Goal: Contribute content: Contribute content

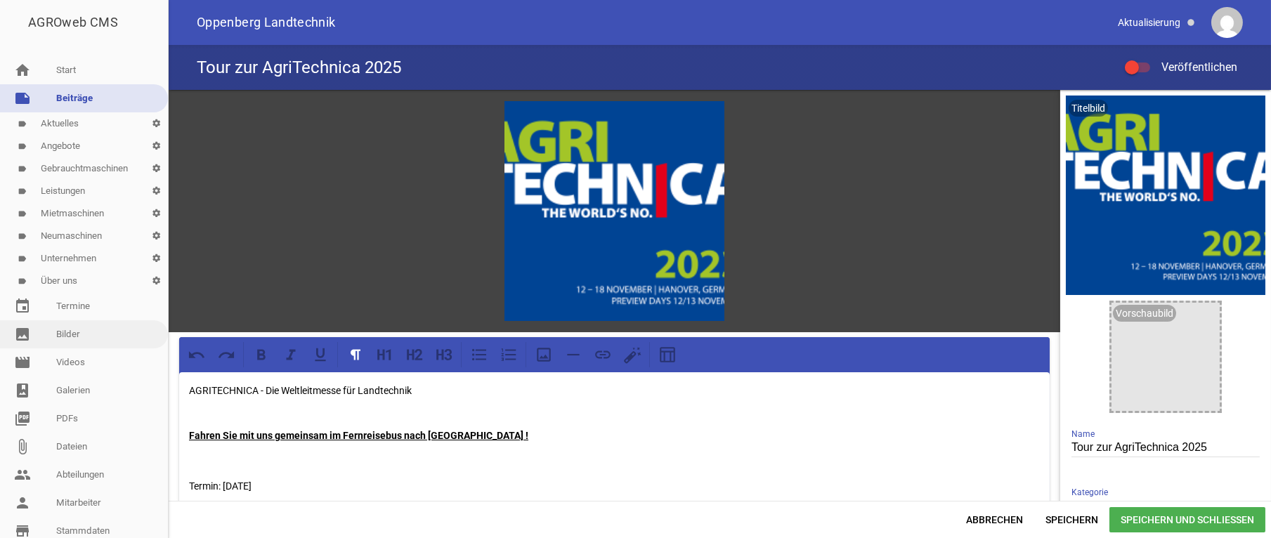
click at [82, 332] on link "image Bilder" at bounding box center [84, 334] width 168 height 28
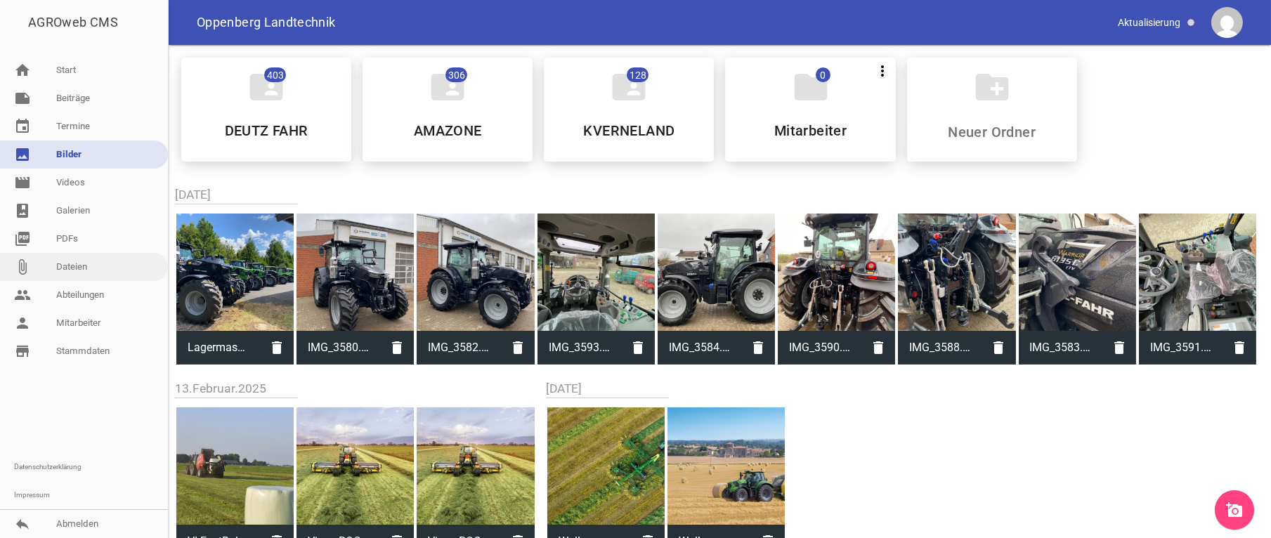
click at [72, 263] on link "attach_file Dateien" at bounding box center [84, 267] width 168 height 28
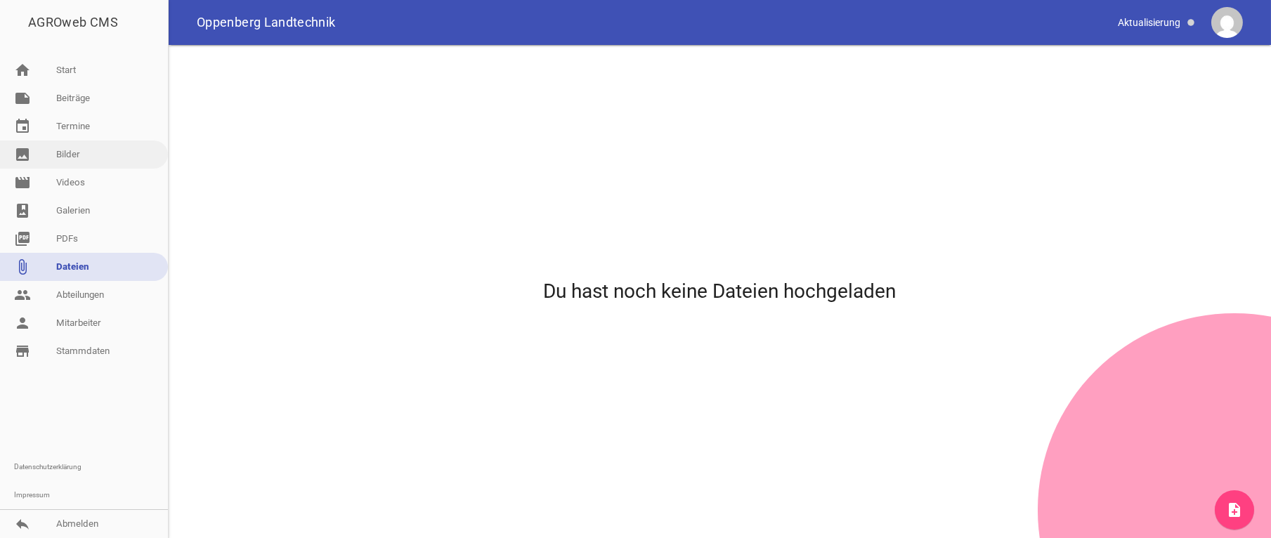
click at [66, 146] on link "image Bilder" at bounding box center [84, 155] width 168 height 28
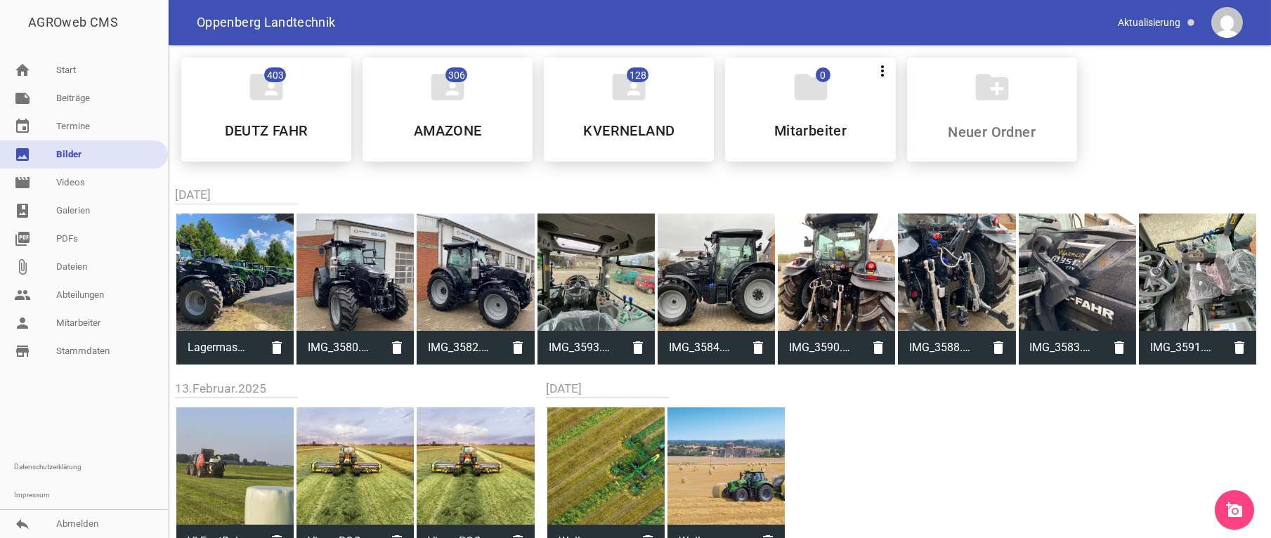
click at [1234, 518] on icon "add_a_photo" at bounding box center [1234, 510] width 17 height 17
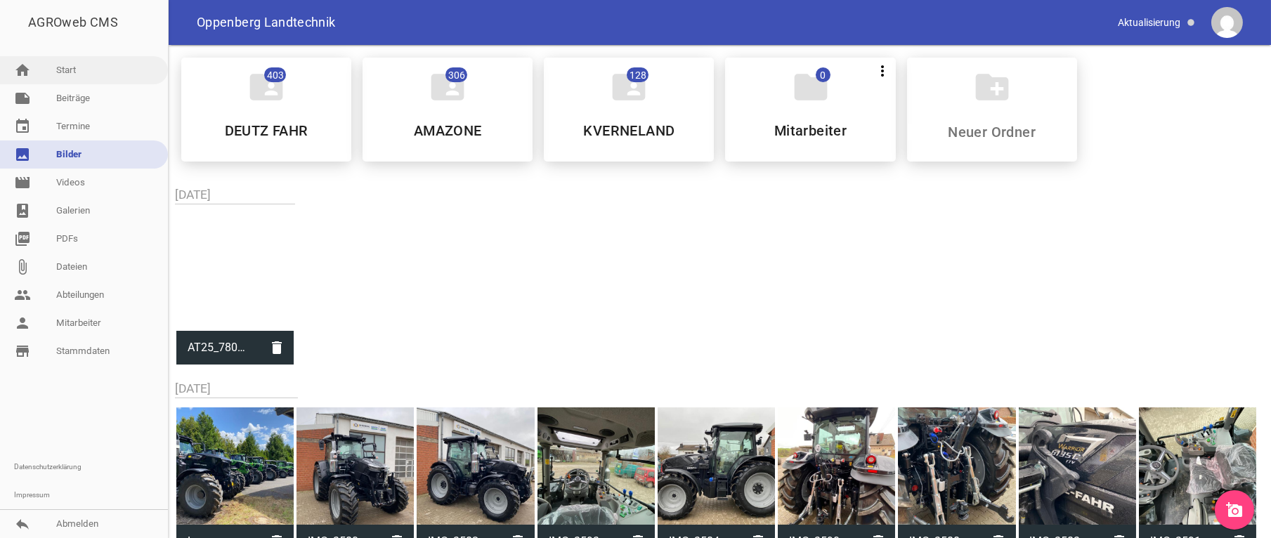
click at [66, 67] on link "home Start" at bounding box center [84, 70] width 168 height 28
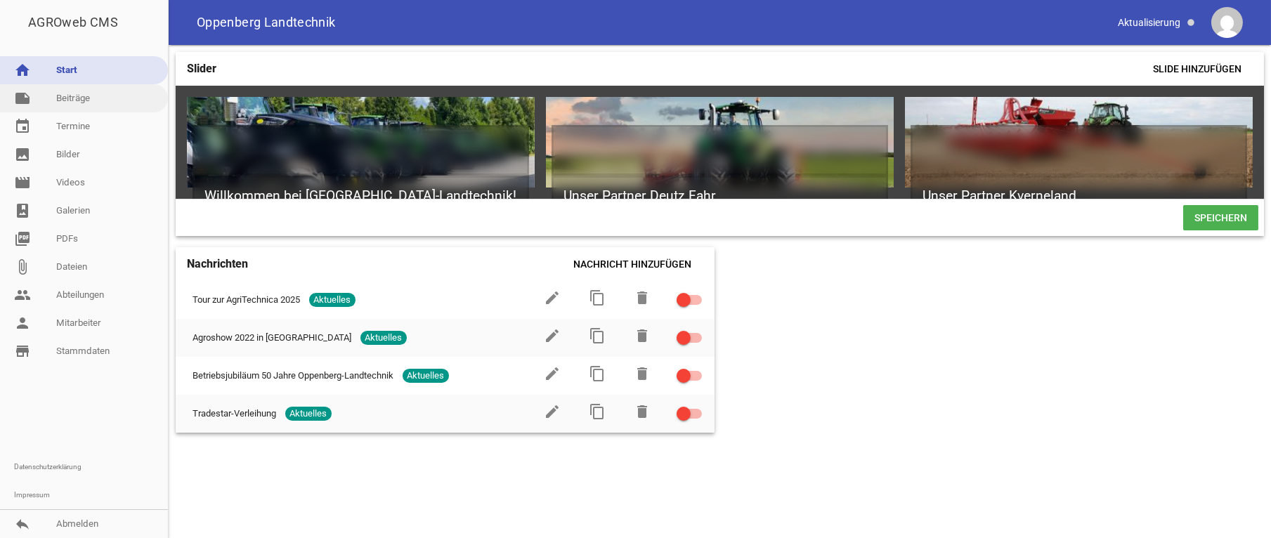
click at [84, 109] on link "note Beiträge" at bounding box center [84, 98] width 168 height 28
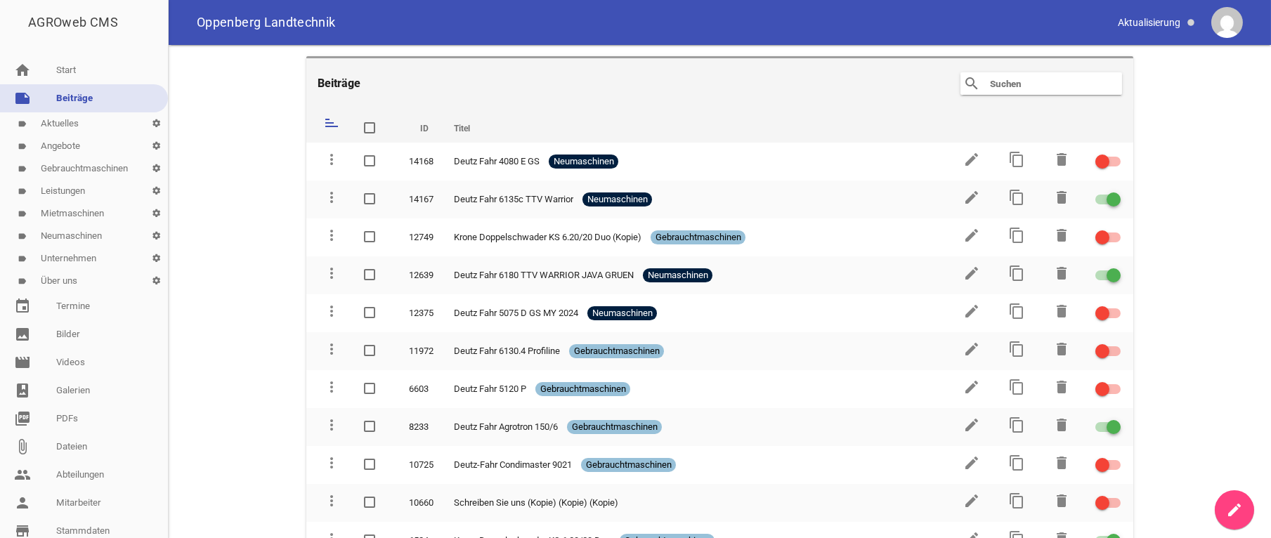
click at [59, 119] on link "label Aktuelles settings" at bounding box center [84, 123] width 168 height 22
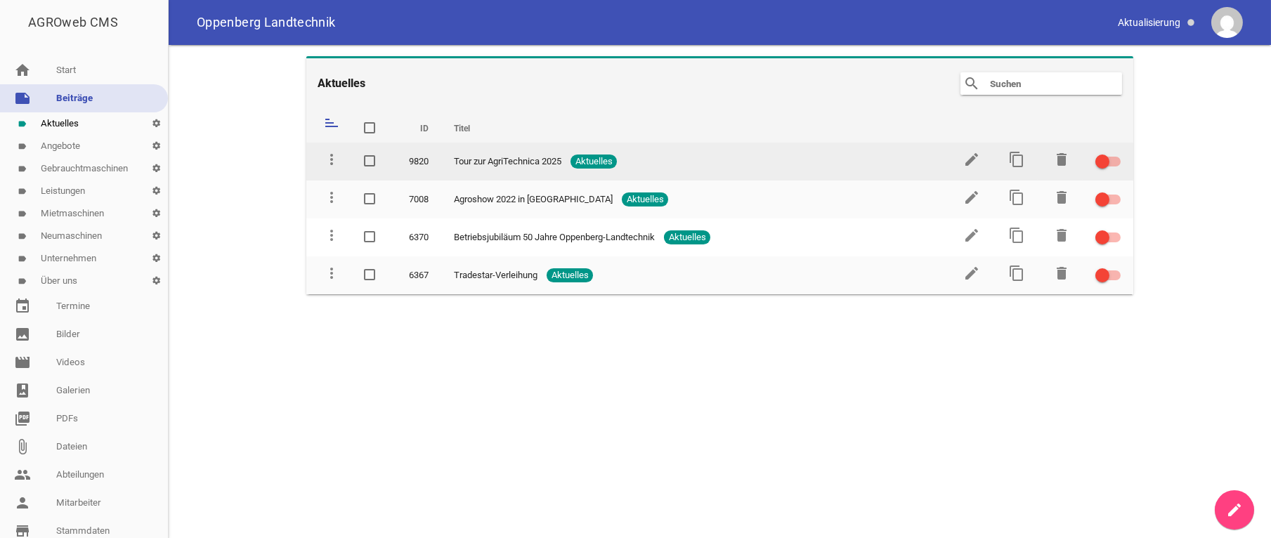
click at [963, 154] on td "edit" at bounding box center [970, 162] width 45 height 38
click at [969, 159] on icon "edit" at bounding box center [971, 159] width 17 height 17
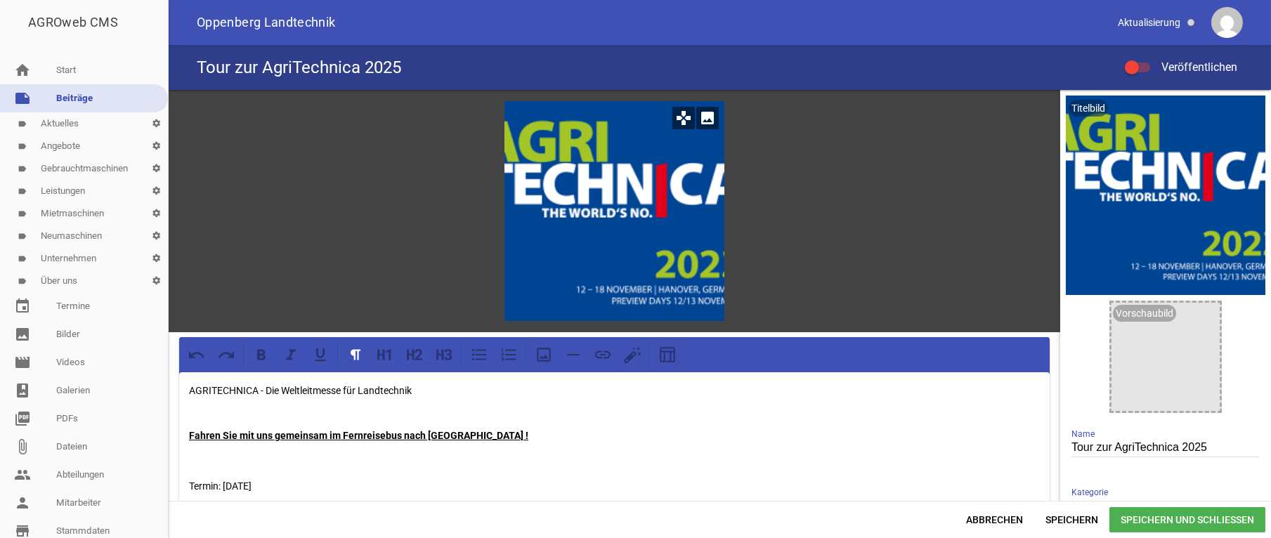
click at [701, 121] on icon "image" at bounding box center [707, 118] width 22 height 22
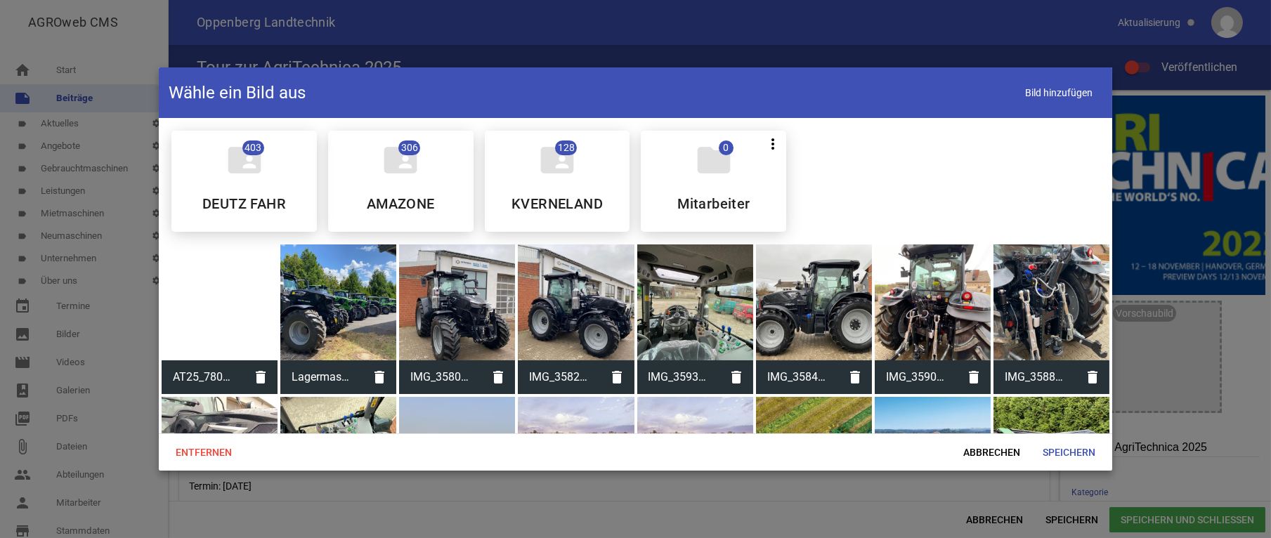
click at [197, 321] on div at bounding box center [220, 303] width 116 height 116
click at [1083, 450] on span "Speichern" at bounding box center [1068, 452] width 75 height 25
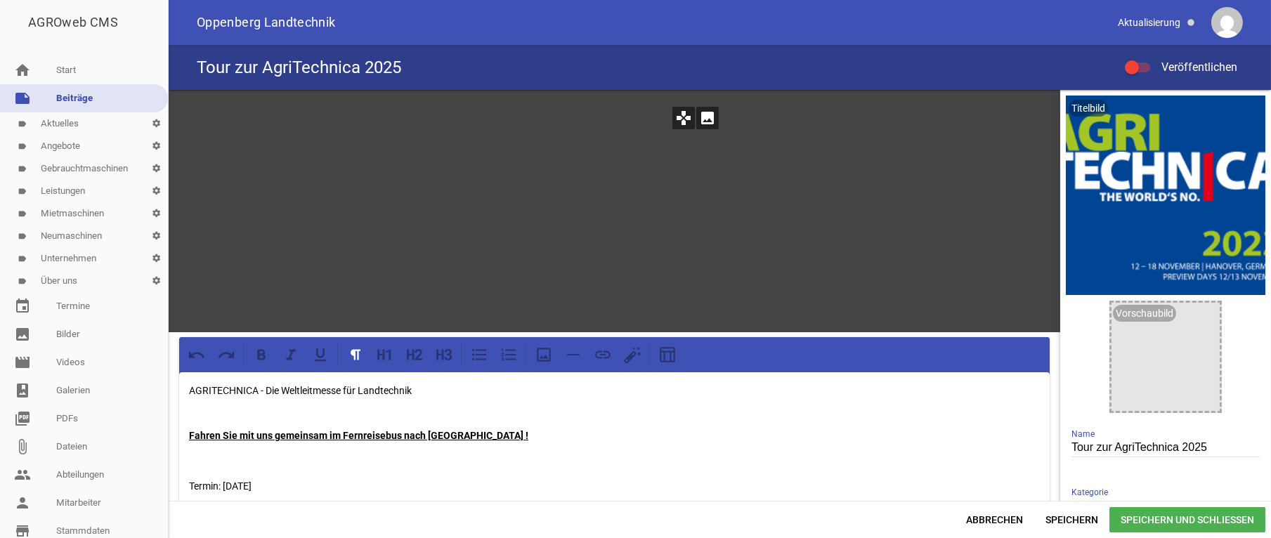
click at [702, 116] on icon "image" at bounding box center [707, 118] width 22 height 22
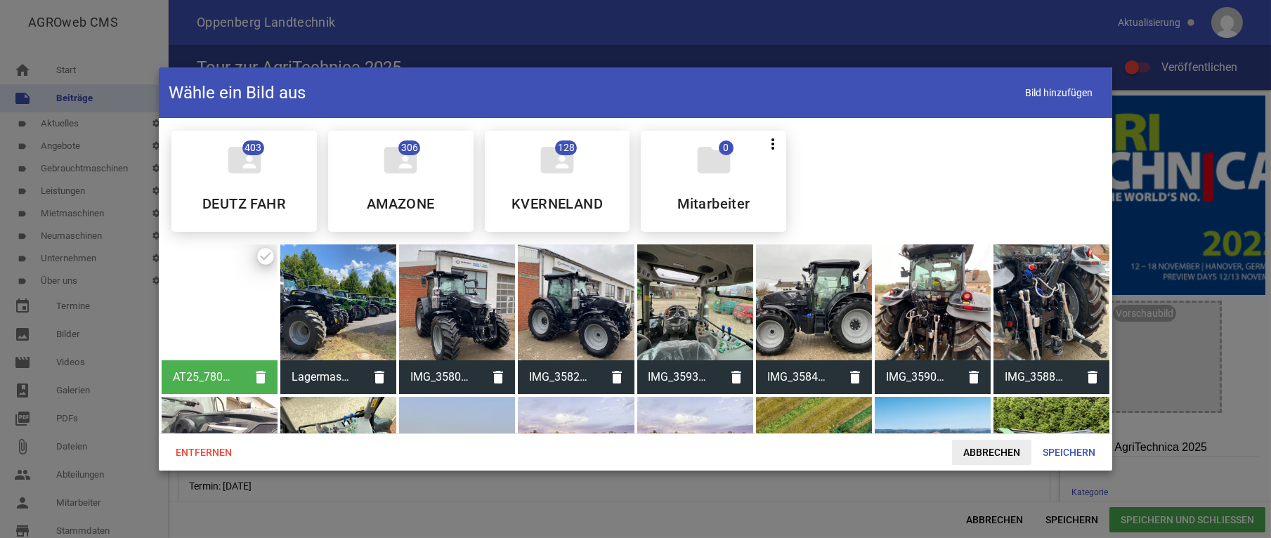
click at [992, 455] on span "Abbrechen" at bounding box center [991, 452] width 79 height 25
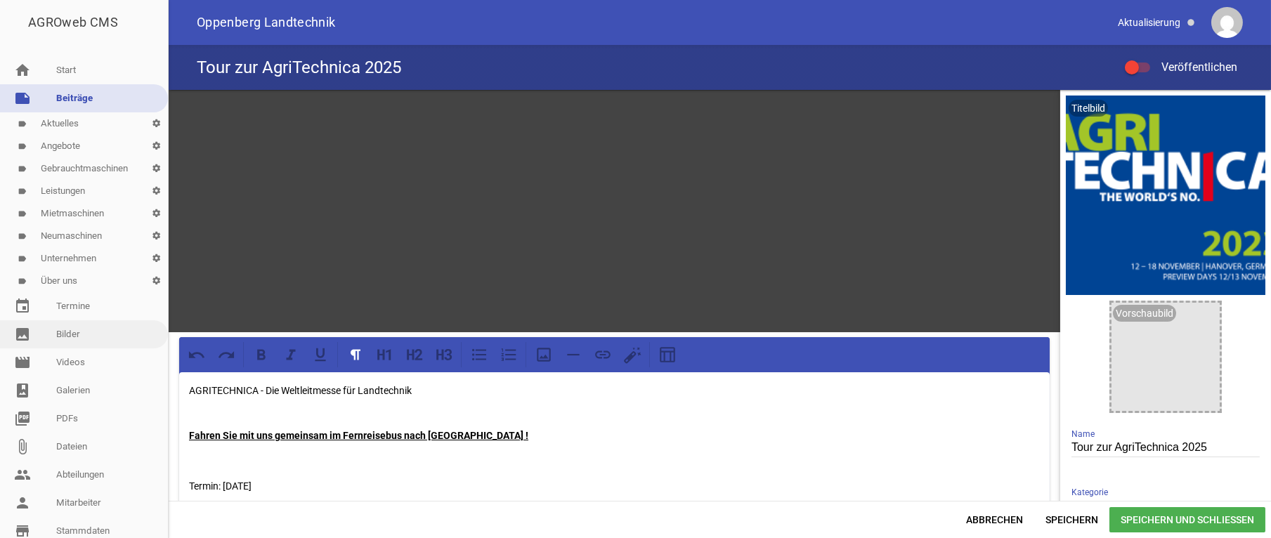
click at [56, 328] on link "image Bilder" at bounding box center [84, 334] width 168 height 28
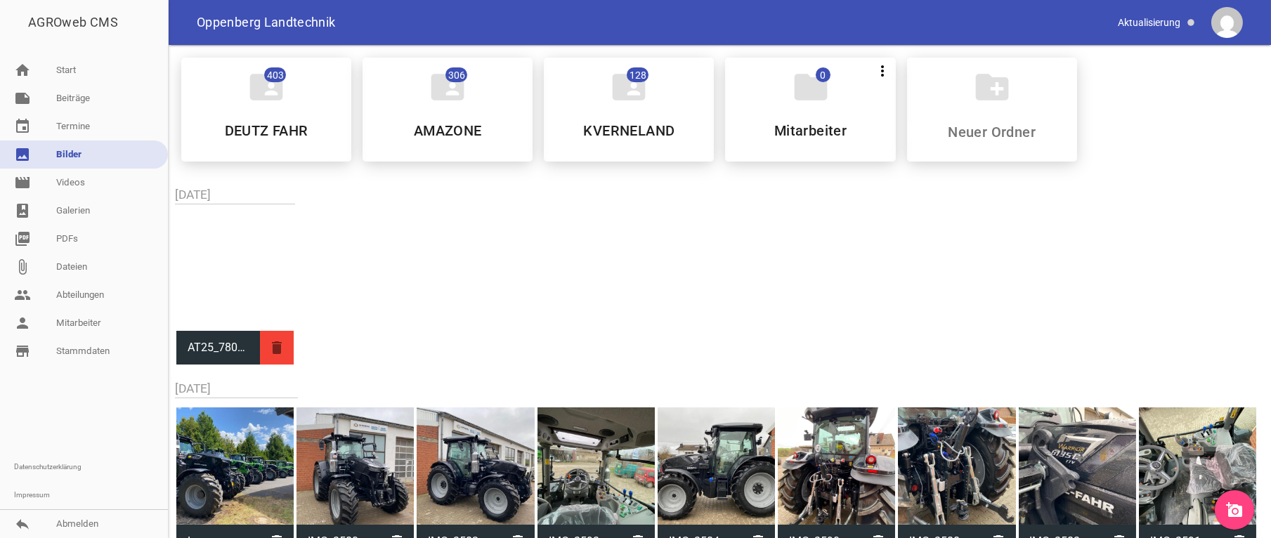
click at [272, 346] on icon "delete" at bounding box center [277, 348] width 34 height 34
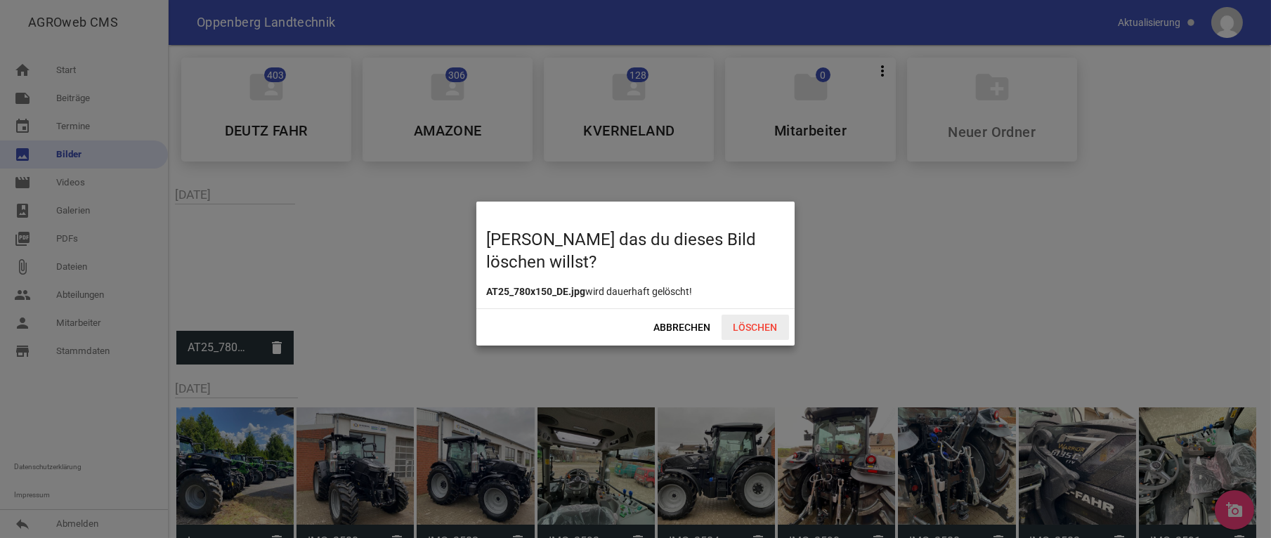
click at [736, 326] on span "Löschen" at bounding box center [755, 327] width 67 height 25
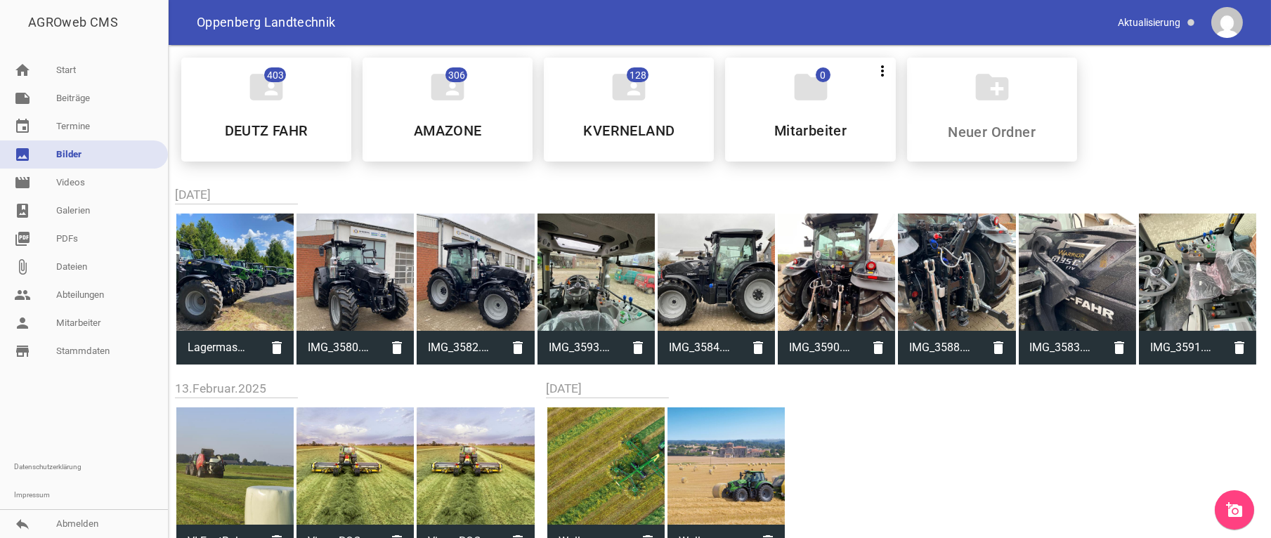
click at [1248, 514] on link "add_a_photo" at bounding box center [1234, 509] width 39 height 39
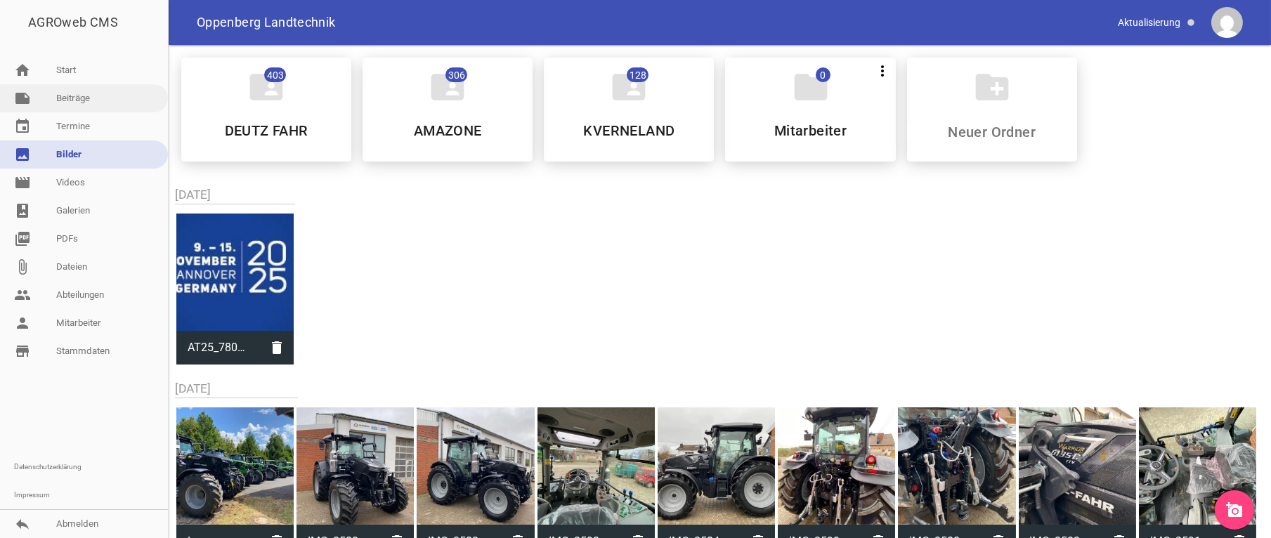
click at [77, 91] on link "note Beiträge" at bounding box center [84, 98] width 168 height 28
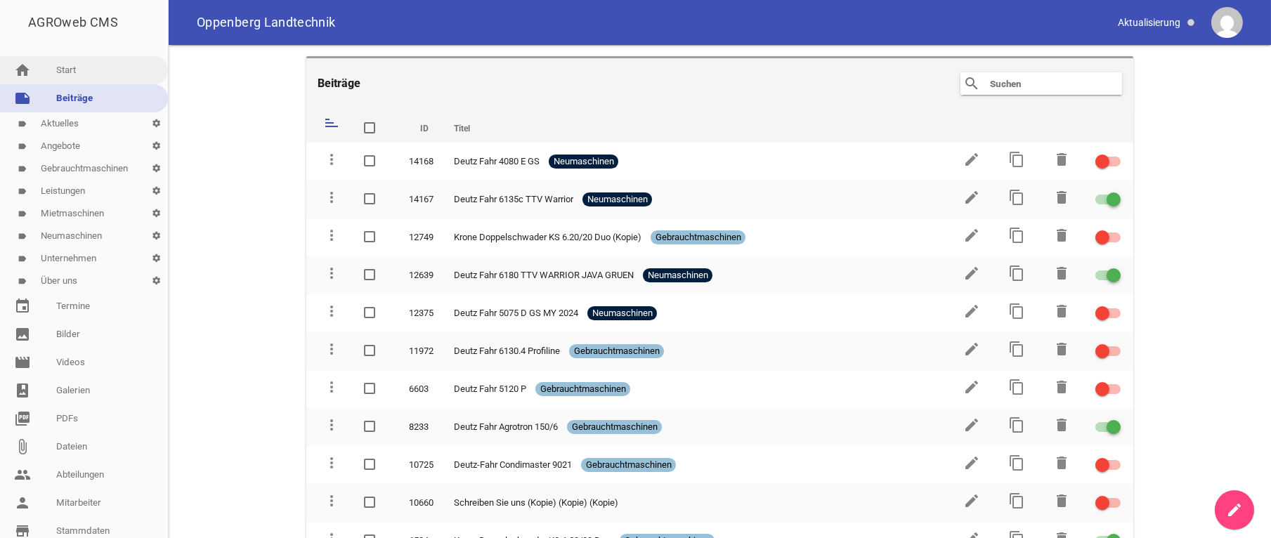
click at [70, 69] on link "home Start" at bounding box center [84, 70] width 168 height 28
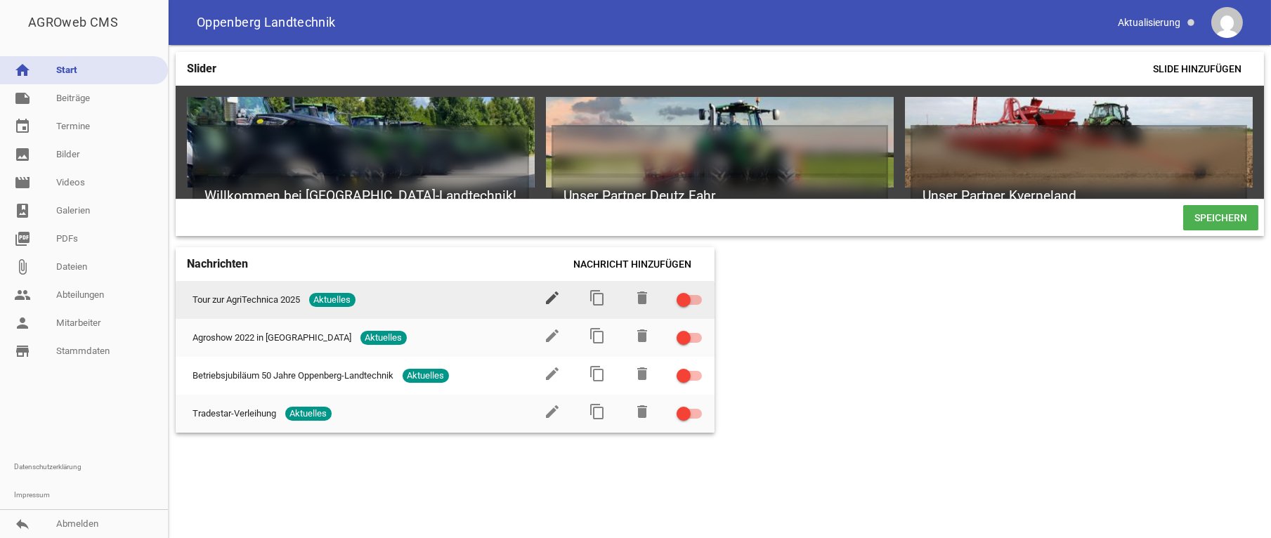
click at [551, 306] on icon "edit" at bounding box center [553, 297] width 17 height 17
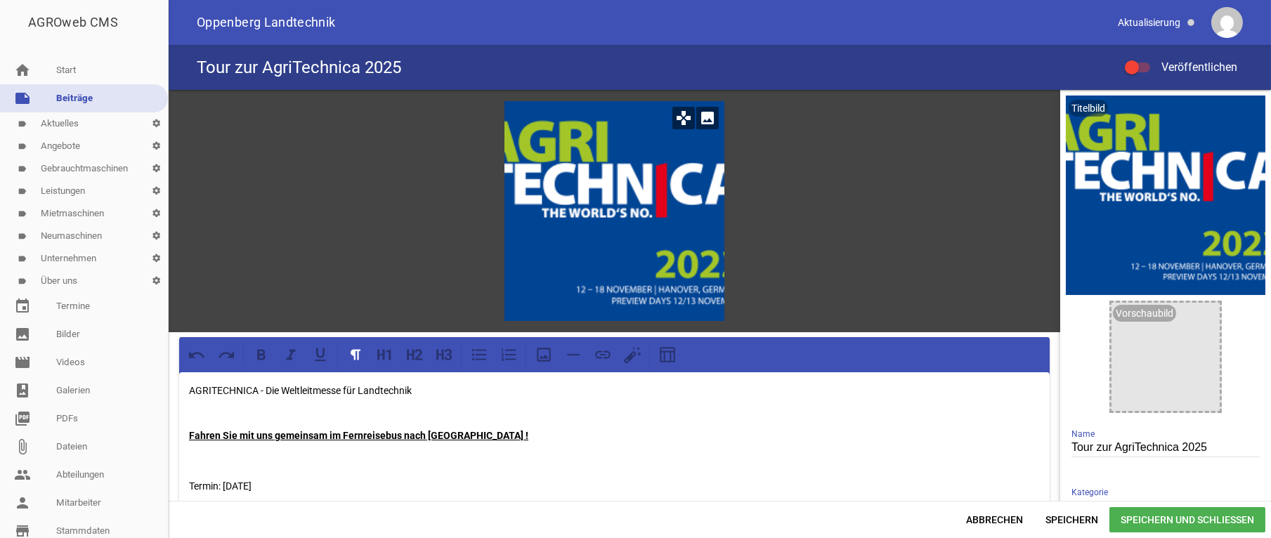
click at [696, 120] on icon "image" at bounding box center [707, 118] width 22 height 22
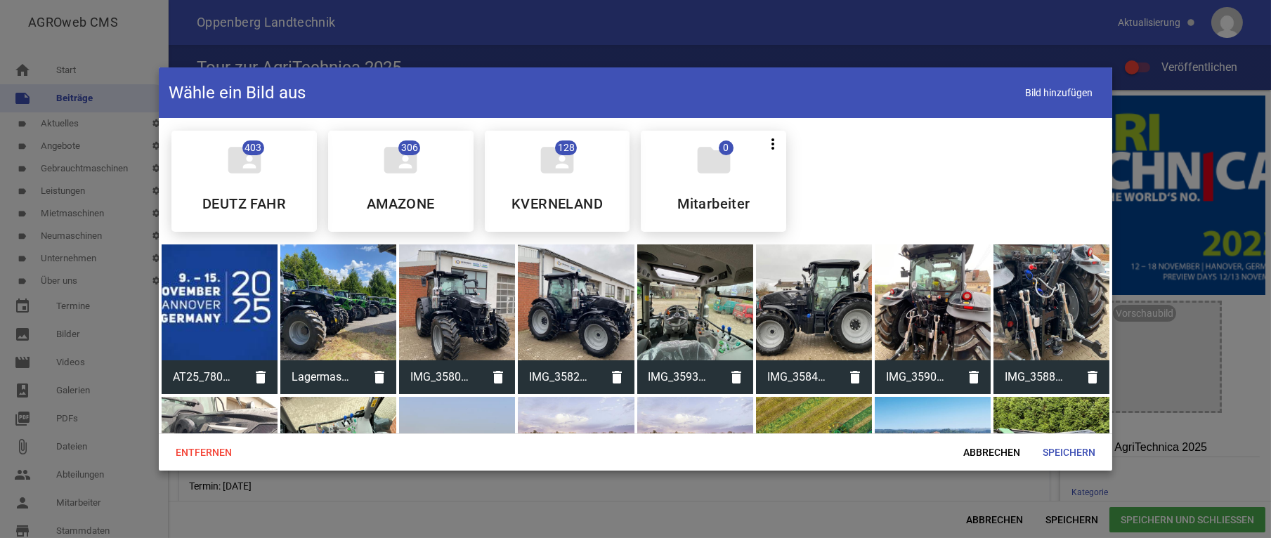
click at [215, 307] on div at bounding box center [220, 303] width 116 height 116
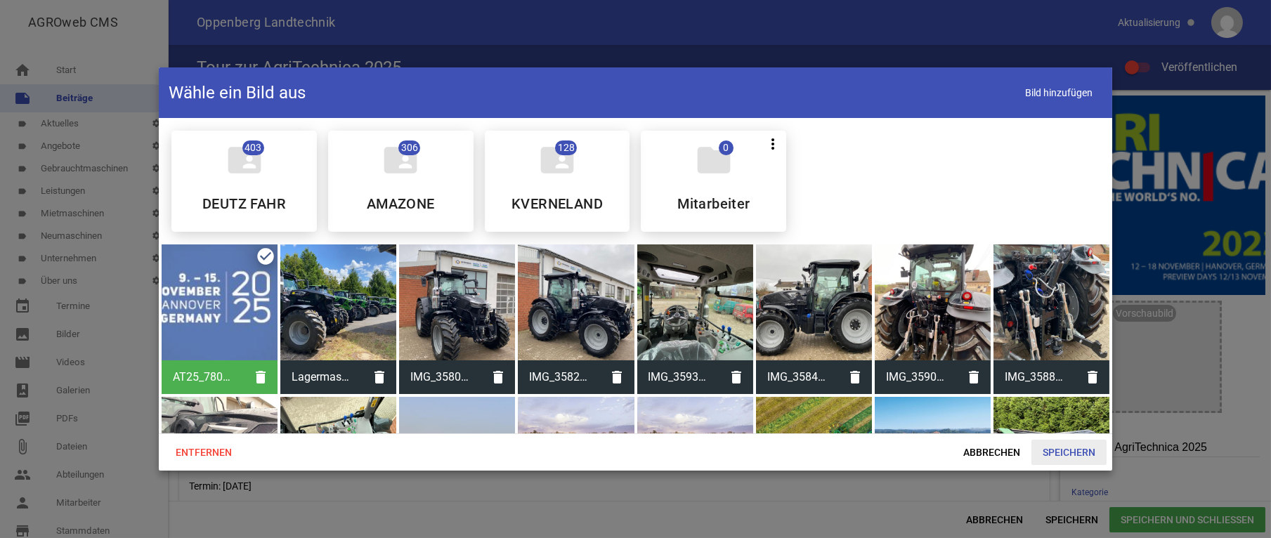
click at [1071, 448] on span "Speichern" at bounding box center [1068, 452] width 75 height 25
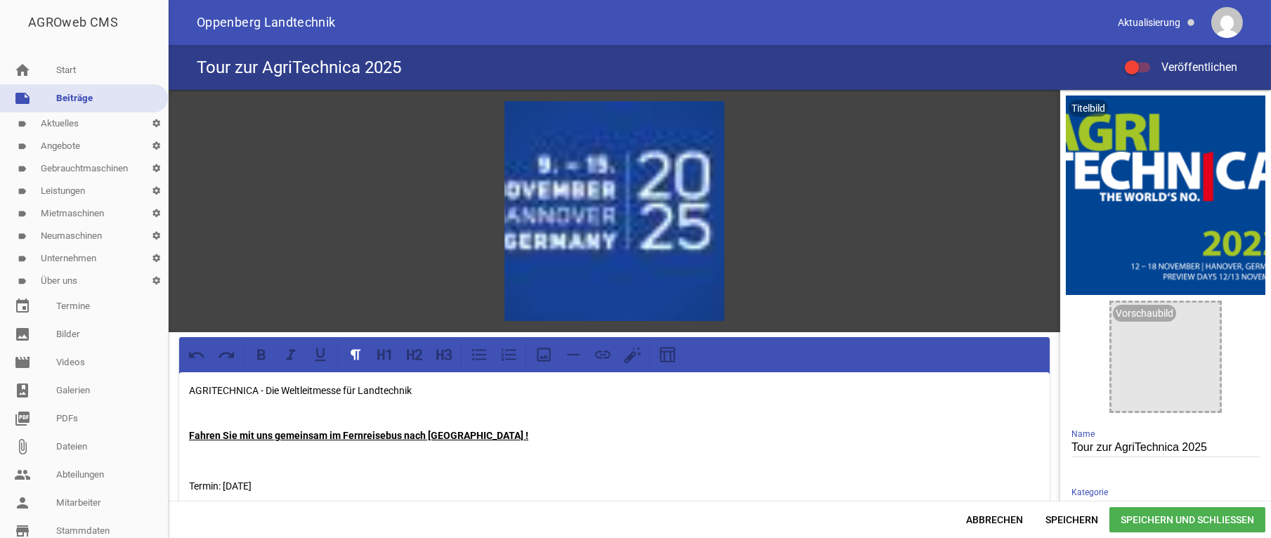
click at [1178, 522] on span "Speichern und Schließen" at bounding box center [1187, 519] width 156 height 25
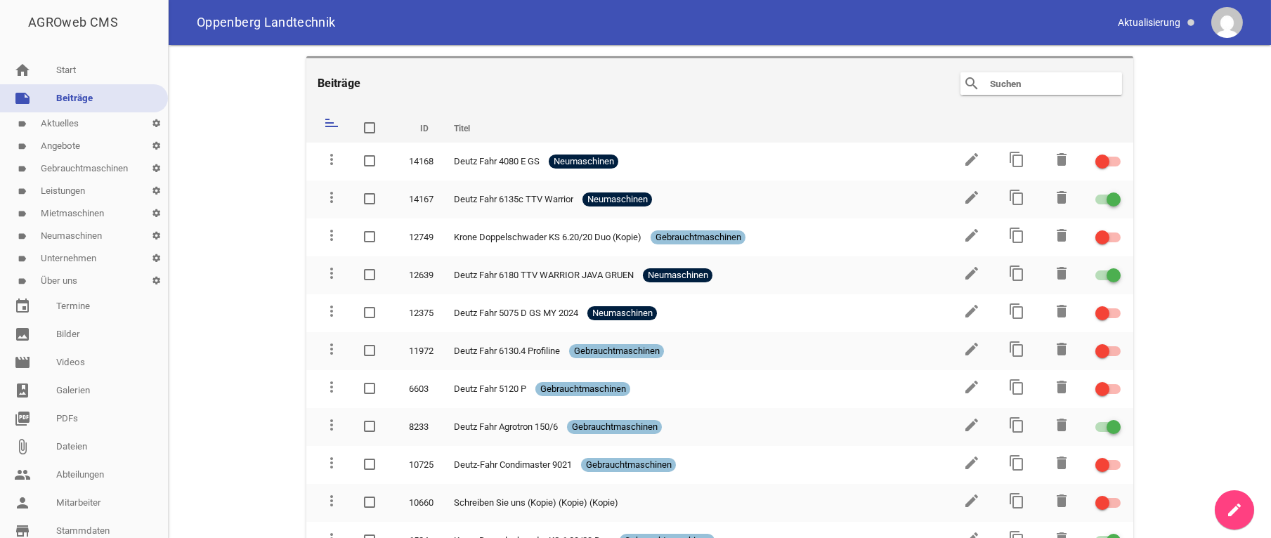
click at [44, 121] on link "label Aktuelles settings" at bounding box center [84, 123] width 168 height 22
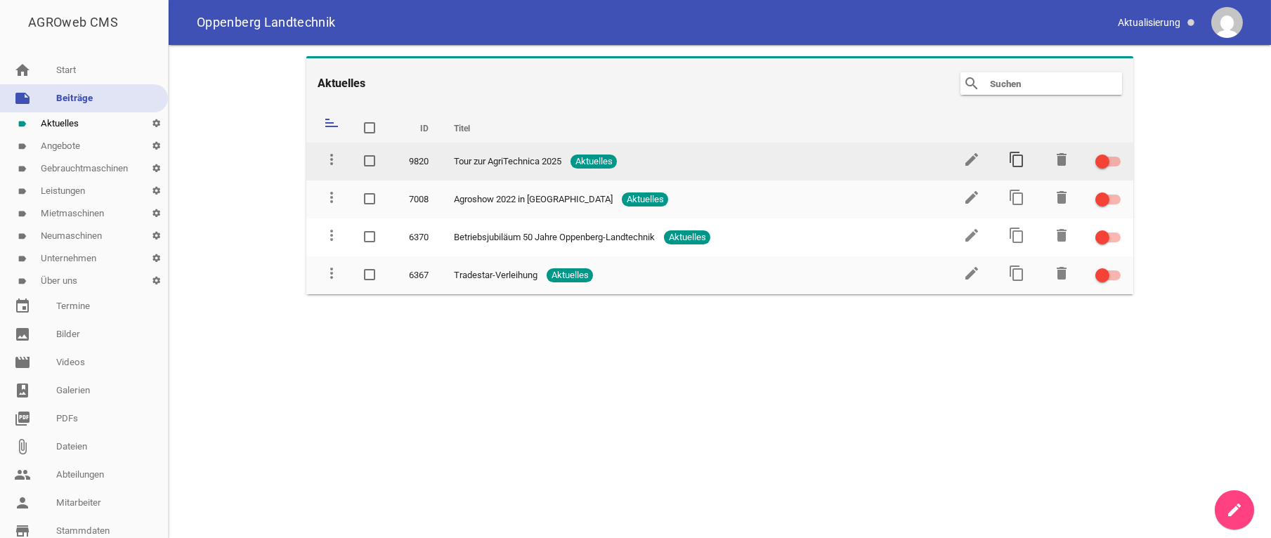
click at [1010, 157] on icon "content_copy" at bounding box center [1016, 159] width 17 height 17
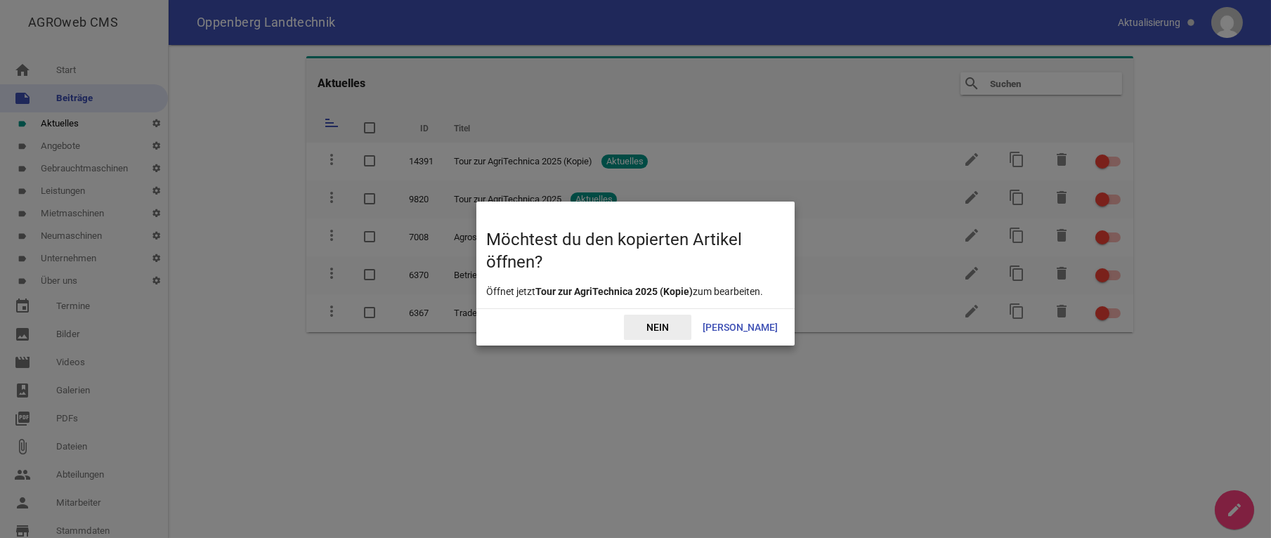
click at [690, 328] on span "Nein" at bounding box center [657, 327] width 67 height 25
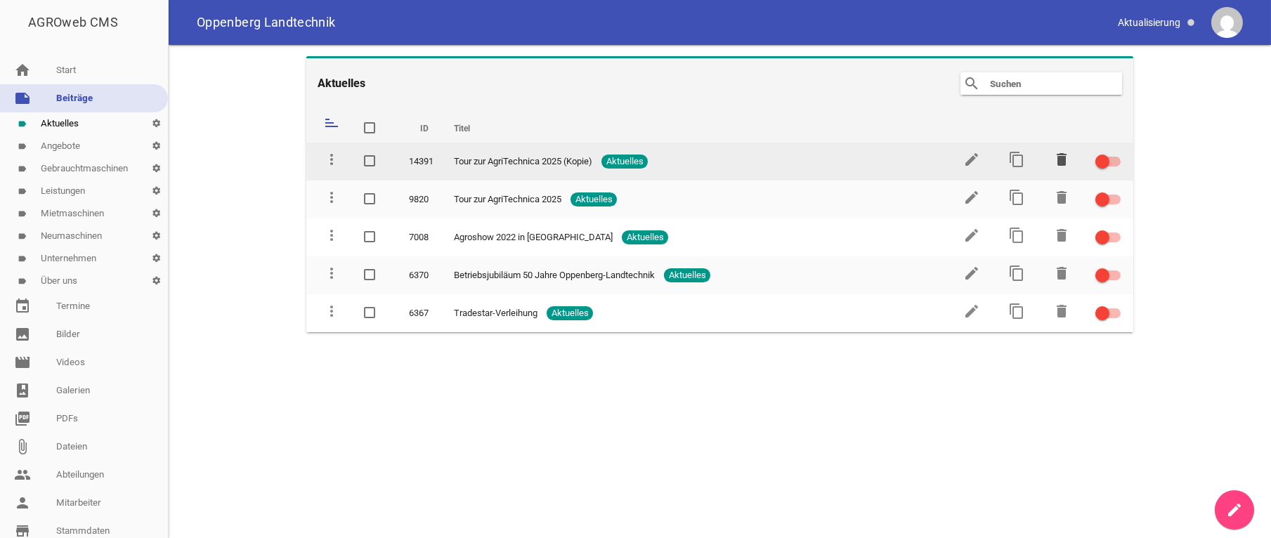
click at [1061, 160] on icon "delete" at bounding box center [1061, 159] width 17 height 17
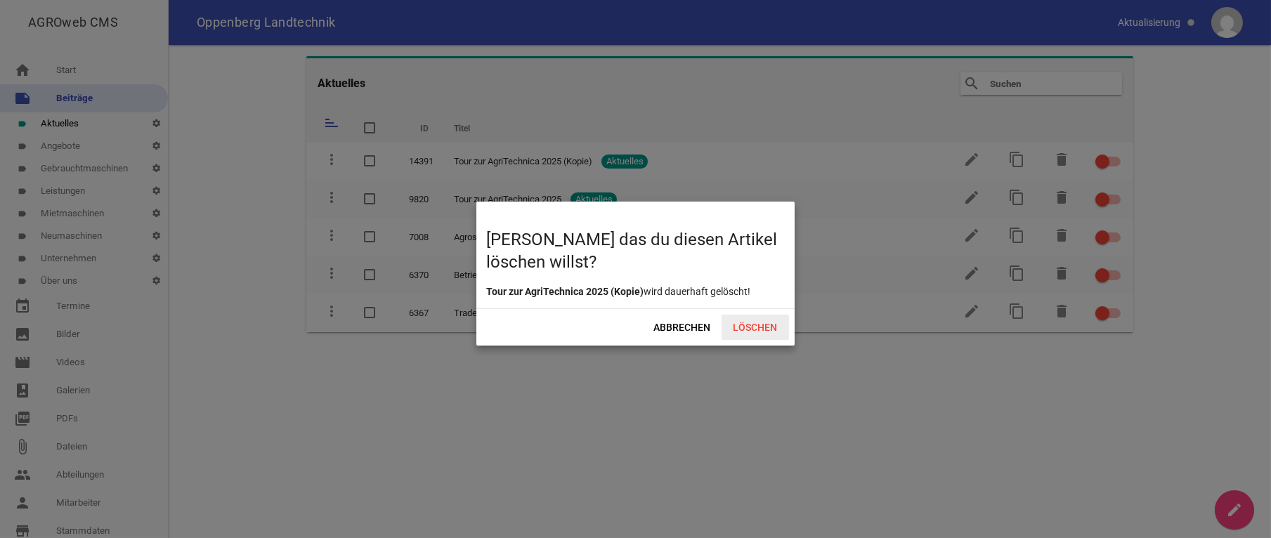
click at [755, 325] on span "Löschen" at bounding box center [755, 327] width 67 height 25
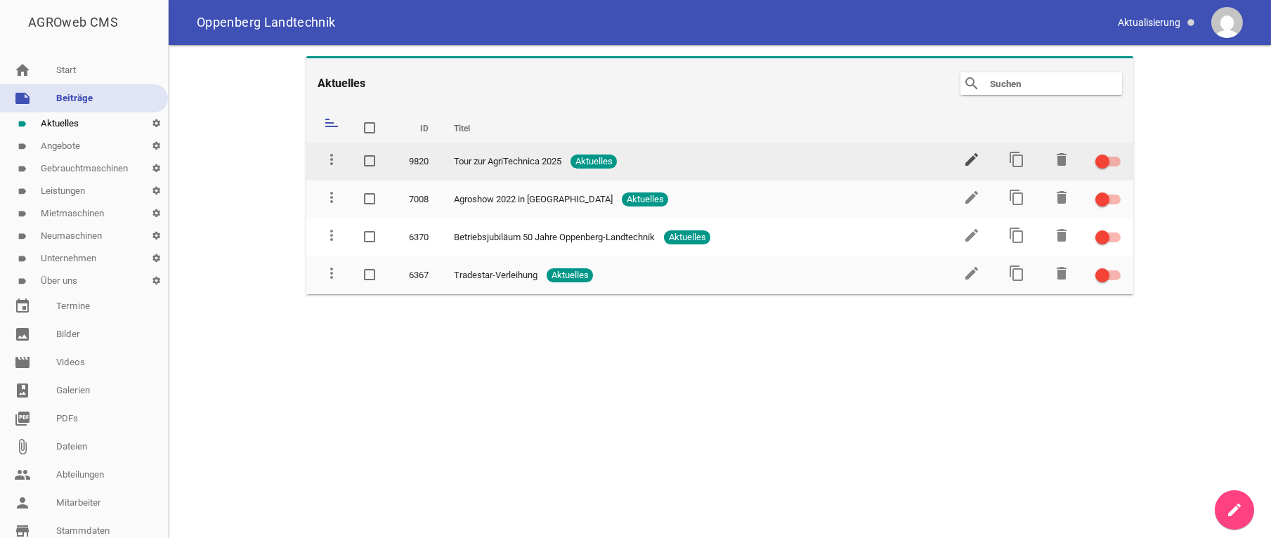
click at [972, 161] on icon "edit" at bounding box center [971, 159] width 17 height 17
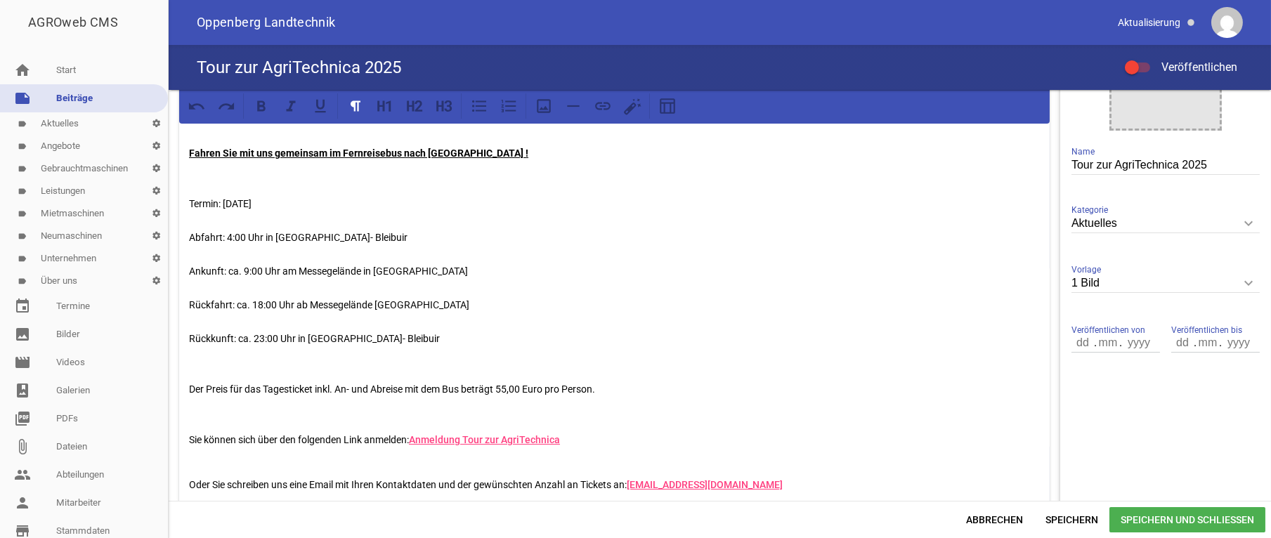
scroll to position [353, 0]
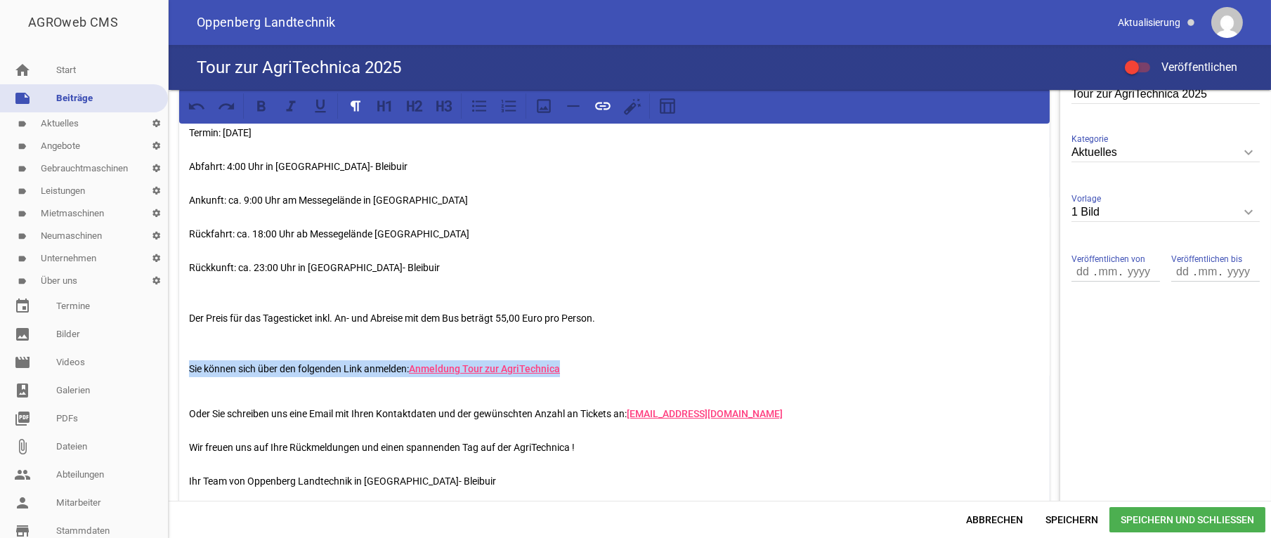
drag, startPoint x: 580, startPoint y: 364, endPoint x: 181, endPoint y: 360, distance: 399.8
click at [181, 360] on div "AGRITECHNICA - Die Weltleitmesse für Landtechnik Fahren Sie mit uns gemeinsam i…" at bounding box center [614, 265] width 871 height 492
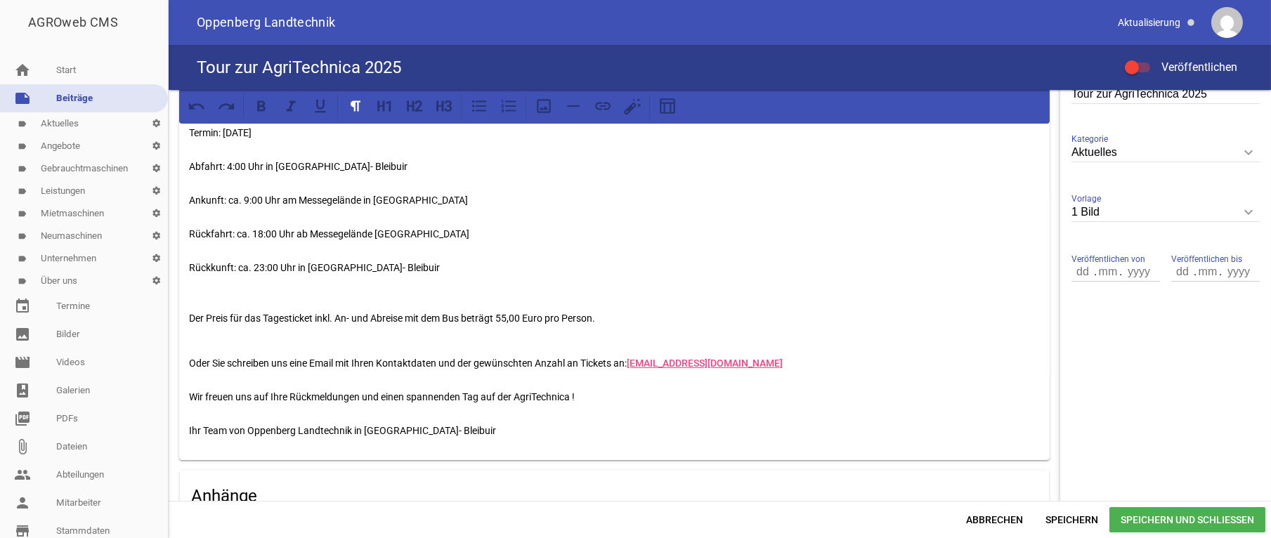
scroll to position [424, 0]
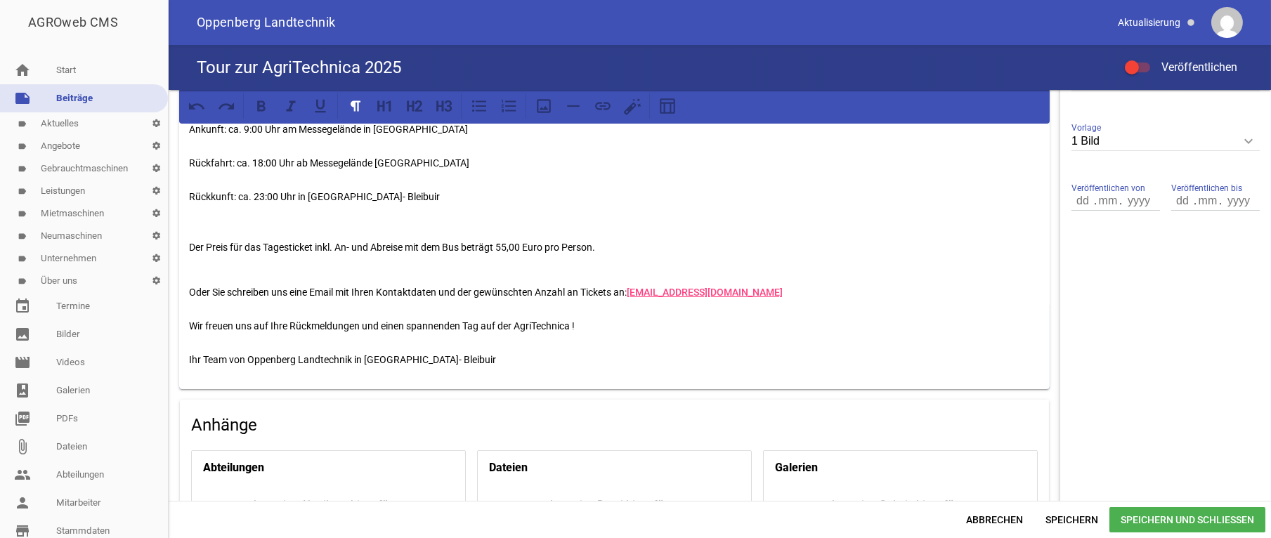
click at [610, 240] on p "Fahren Sie mit uns gemeinsam im Fernreisebus nach [GEOGRAPHIC_DATA] ! Termin: […" at bounding box center [614, 129] width 851 height 287
drag, startPoint x: 819, startPoint y: 289, endPoint x: 165, endPoint y: 287, distance: 653.4
click at [169, 287] on div "games image AGRITECHNICA - Die Weltleitmesse für Landtechnik Fahren Sie mit uns…" at bounding box center [720, 295] width 1102 height 411
click at [812, 231] on p "Fahren Sie mit uns gemeinsam im Fernreisebus nach [GEOGRAPHIC_DATA] ! Termin: […" at bounding box center [614, 129] width 851 height 287
click at [559, 222] on p "Fahren Sie mit uns gemeinsam im Fernreisebus nach [GEOGRAPHIC_DATA] ! Termin: […" at bounding box center [614, 129] width 851 height 287
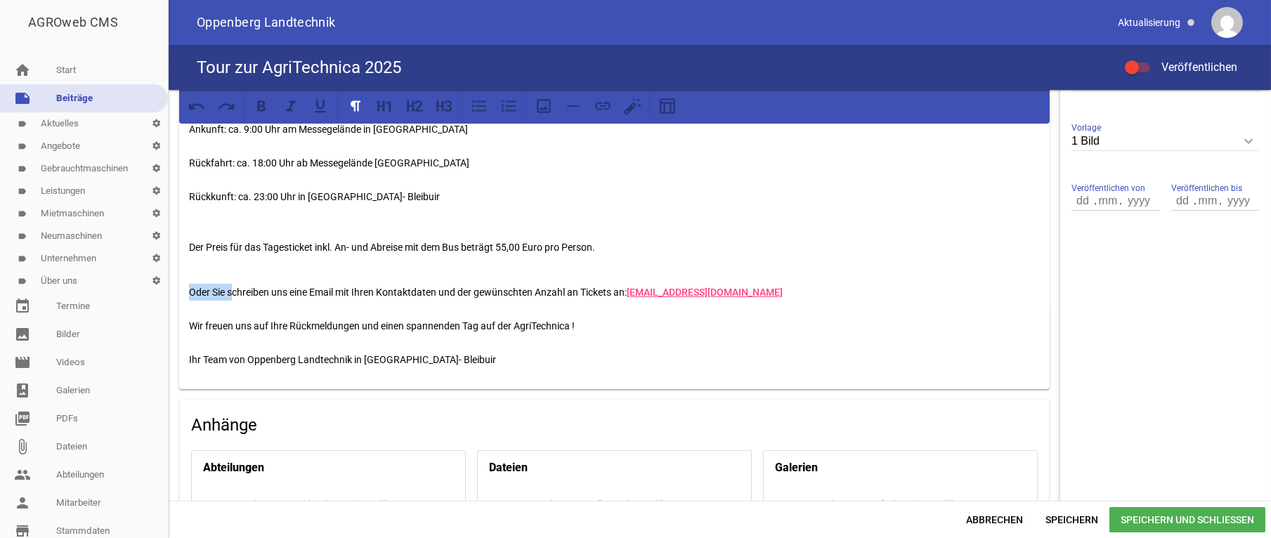
drag, startPoint x: 232, startPoint y: 290, endPoint x: 171, endPoint y: 287, distance: 61.2
click at [171, 287] on div "games image AGRITECHNICA - Die Weltleitmesse für Landtechnik Fahren Sie mit uns…" at bounding box center [615, 185] width 892 height 1038
click at [263, 273] on div "AGRITECHNICA - Die Weltleitmesse für Landtechnik Fahren Sie mit uns gemeinsam i…" at bounding box center [614, 168] width 871 height 441
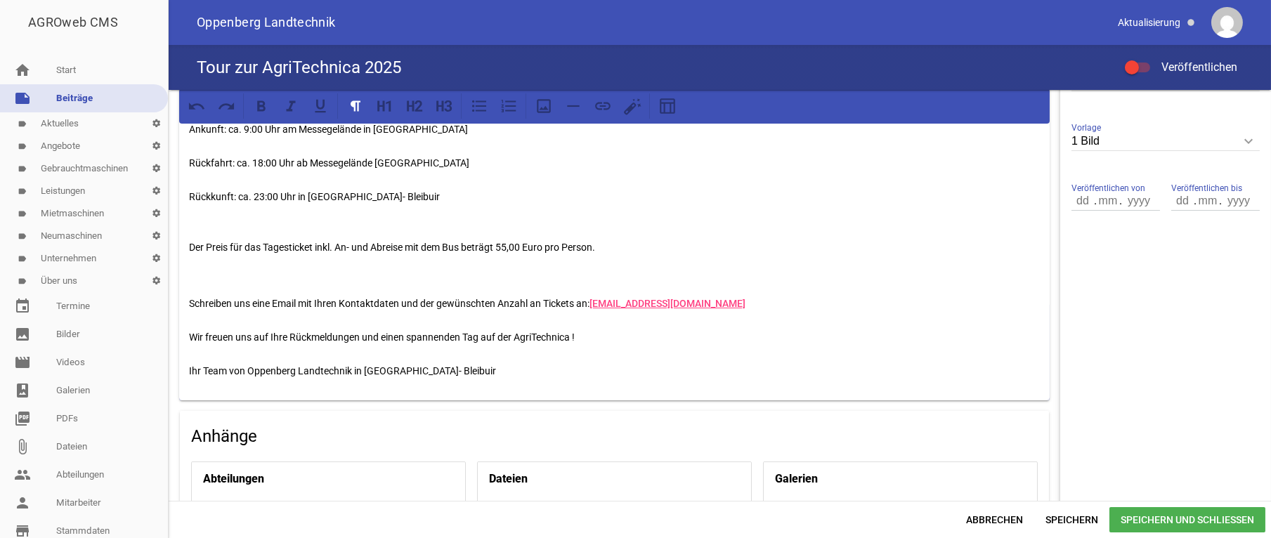
click at [216, 226] on p "Fahren Sie mit uns gemeinsam im Fernreisebus nach [GEOGRAPHIC_DATA] ! Termin: […" at bounding box center [614, 121] width 851 height 270
click at [232, 269] on p at bounding box center [614, 275] width 851 height 17
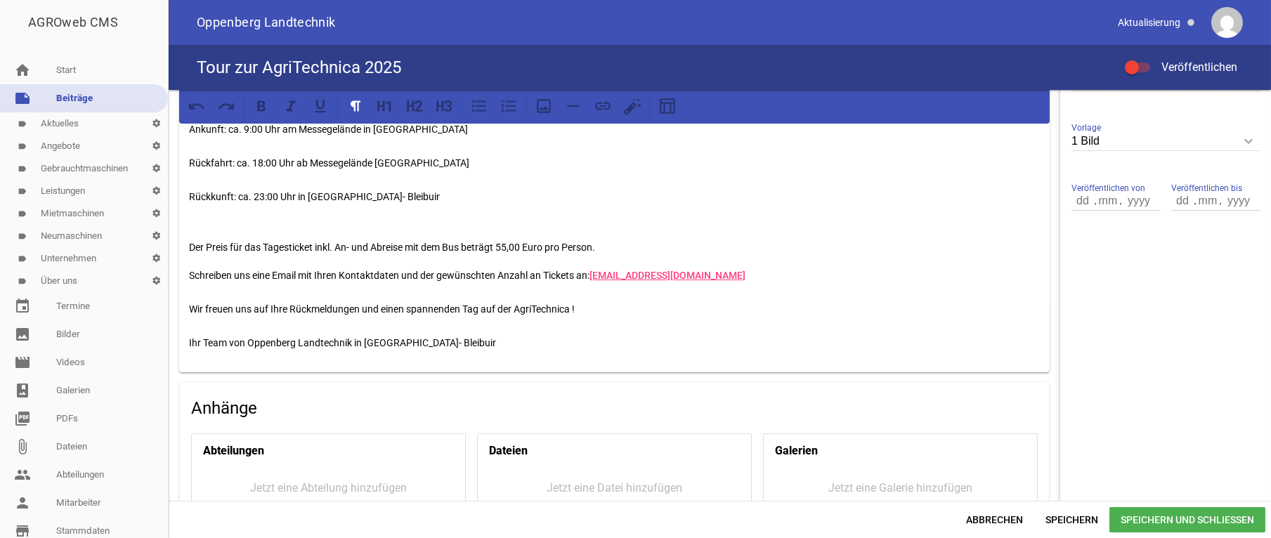
click at [211, 228] on p "Fahren Sie mit uns gemeinsam im Fernreisebus nach [GEOGRAPHIC_DATA] ! Termin: […" at bounding box center [614, 121] width 851 height 270
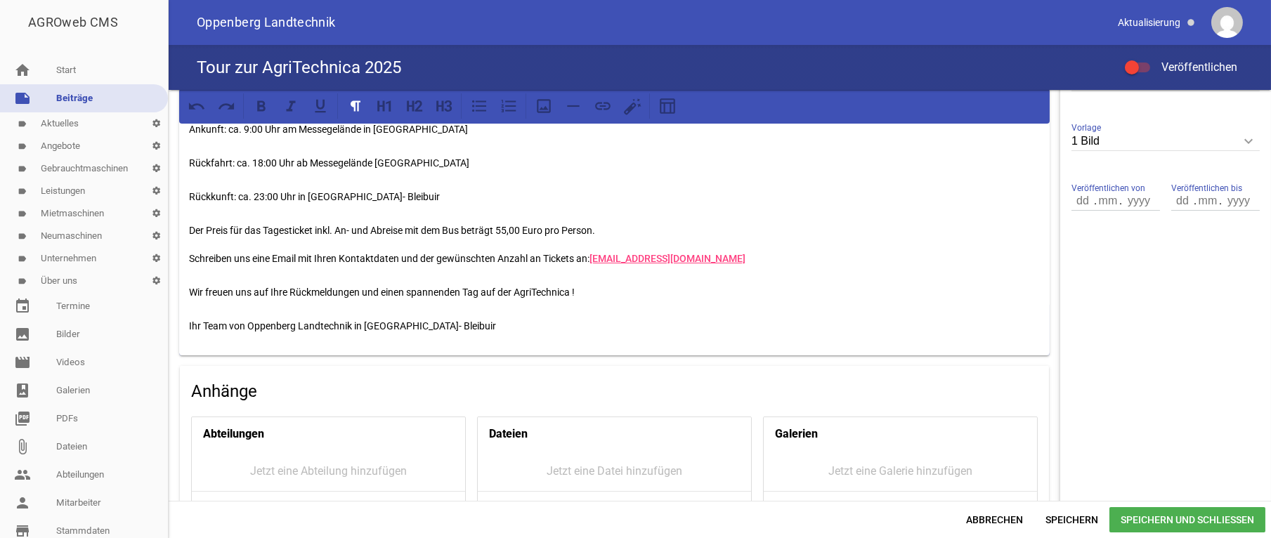
click at [507, 228] on p "Fahren Sie mit uns gemeinsam im Fernreisebus nach [GEOGRAPHIC_DATA] ! Termin: […" at bounding box center [614, 112] width 851 height 253
click at [509, 228] on p "Fahren Sie mit uns gemeinsam im Fernreisebus nach [GEOGRAPHIC_DATA] ! Termin: […" at bounding box center [614, 112] width 851 height 253
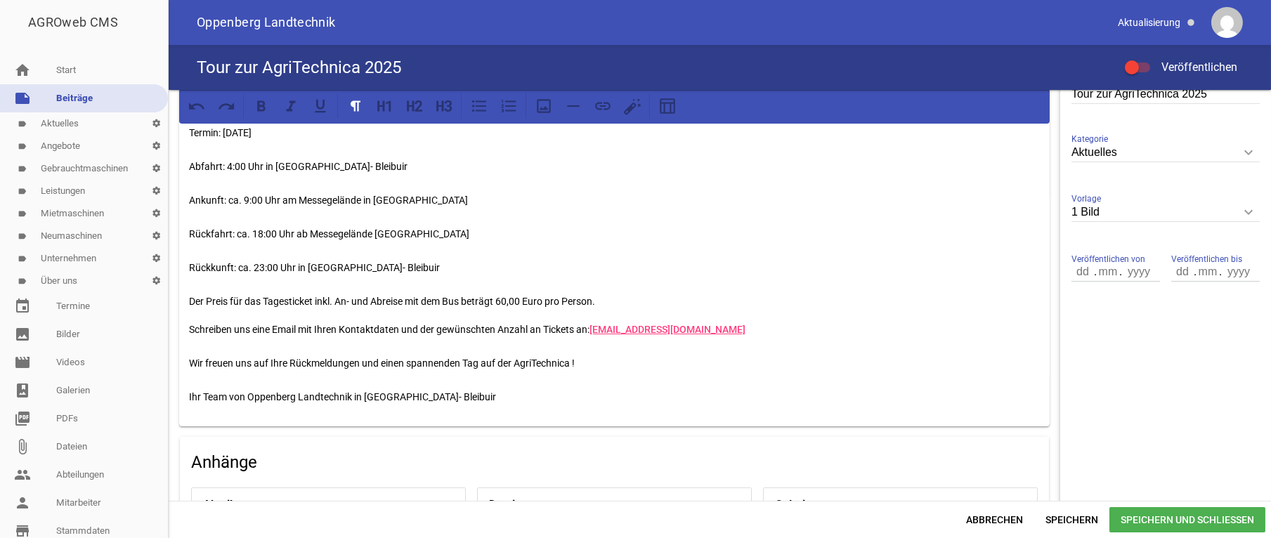
scroll to position [282, 0]
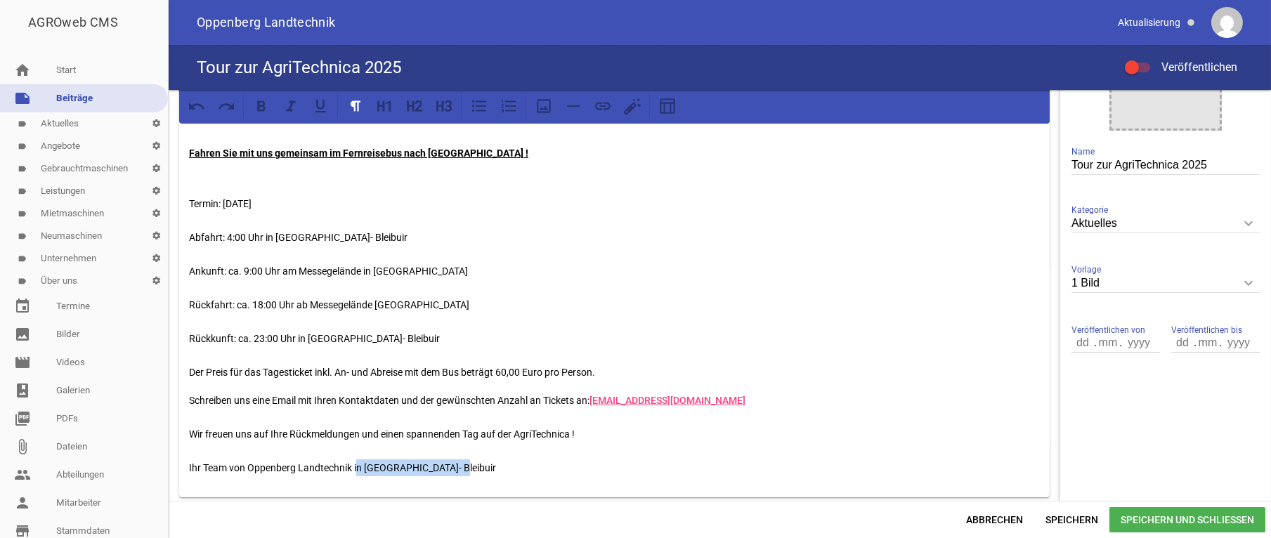
drag, startPoint x: 492, startPoint y: 464, endPoint x: 358, endPoint y: 465, distance: 133.5
click at [358, 465] on p "Schreiben uns eine Email mit Ihren Kontaktdaten und der gewünschten Anzahl an T…" at bounding box center [614, 434] width 851 height 84
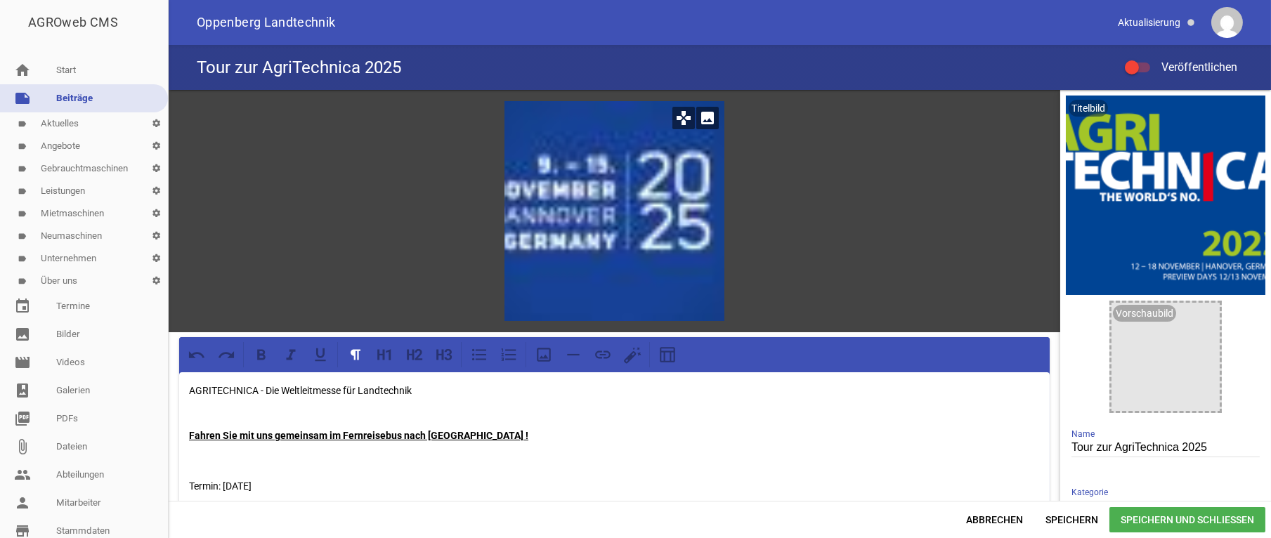
click at [620, 202] on div at bounding box center [614, 211] width 220 height 220
click at [681, 119] on icon "games" at bounding box center [683, 118] width 22 height 22
click at [705, 119] on icon "image" at bounding box center [707, 118] width 22 height 22
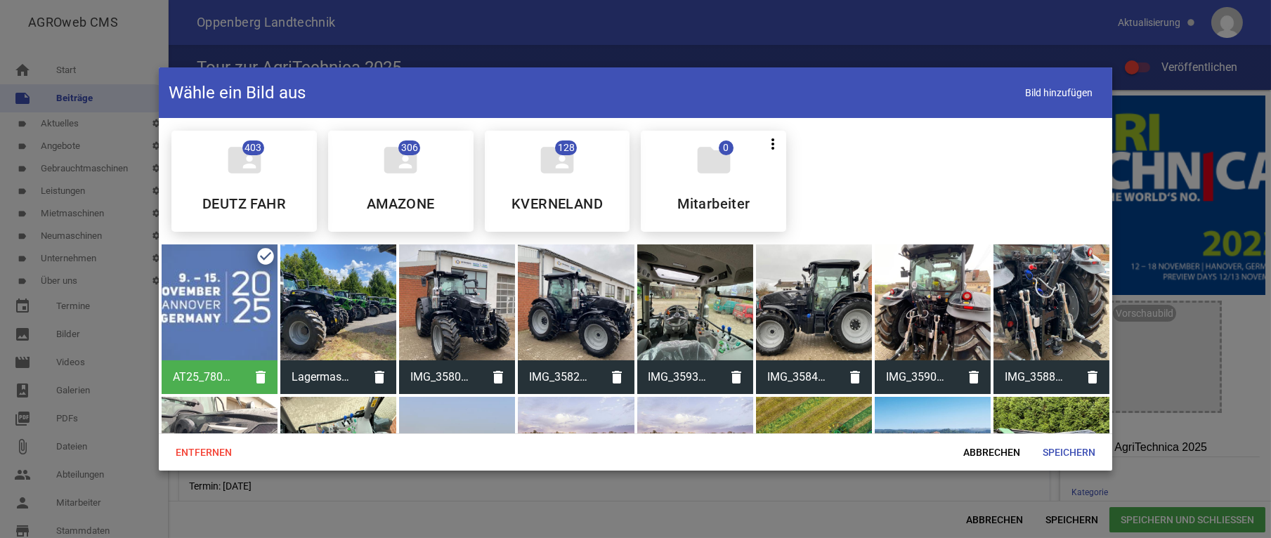
click at [233, 295] on div at bounding box center [220, 303] width 116 height 116
click at [1068, 454] on span "Speichern" at bounding box center [1068, 452] width 75 height 25
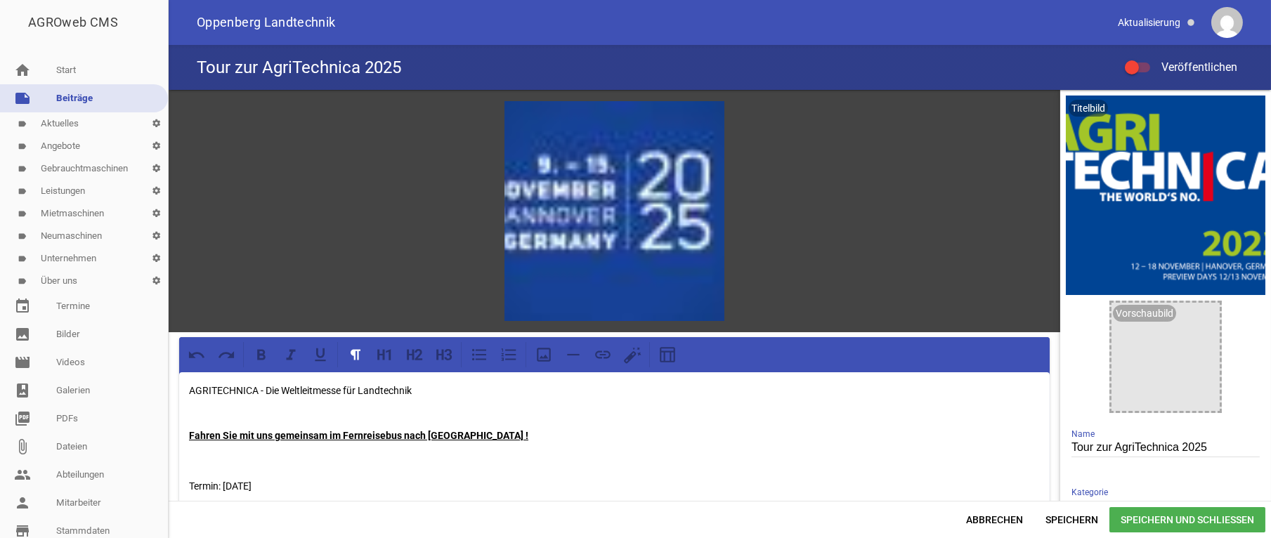
click at [1188, 528] on span "Speichern und Schließen" at bounding box center [1187, 519] width 156 height 25
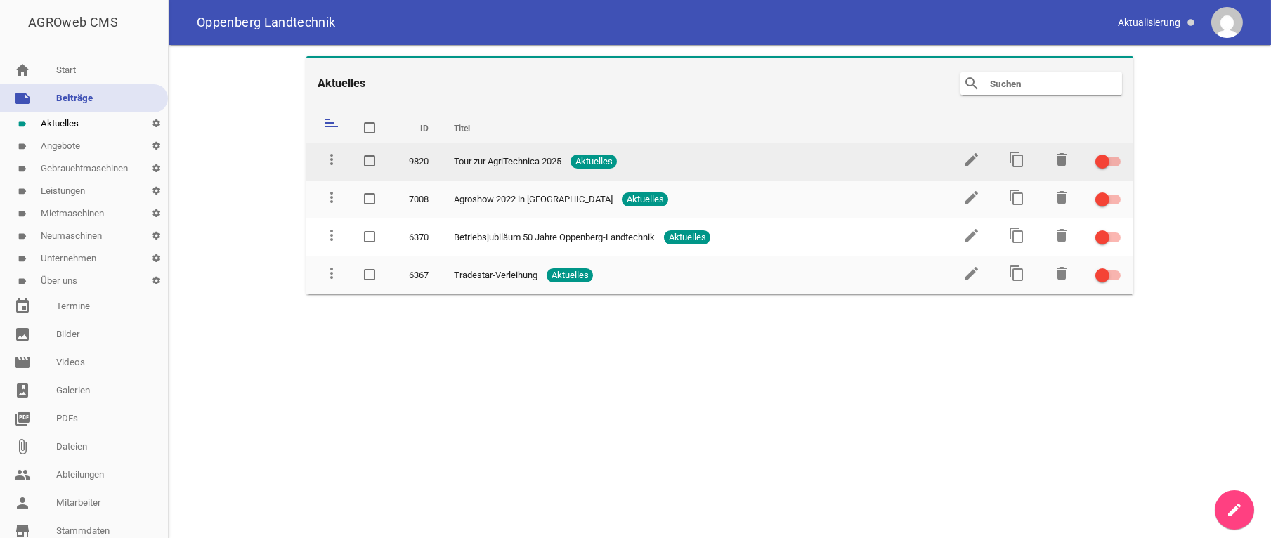
click at [1109, 164] on div at bounding box center [1102, 162] width 14 height 14
click at [1116, 153] on input "checkbox" at bounding box center [1116, 153] width 0 height 0
click at [1104, 157] on div at bounding box center [1107, 162] width 25 height 10
click at [1116, 153] on input "checkbox" at bounding box center [1116, 153] width 0 height 0
click at [976, 158] on icon "edit" at bounding box center [971, 159] width 17 height 17
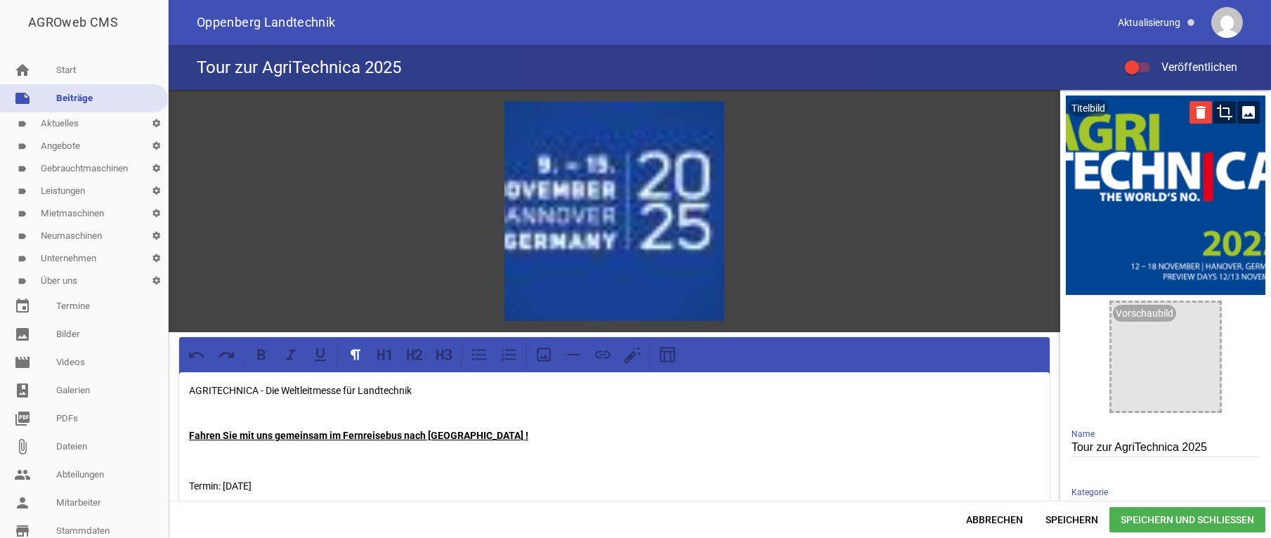
click at [1190, 115] on icon "delete" at bounding box center [1201, 112] width 22 height 22
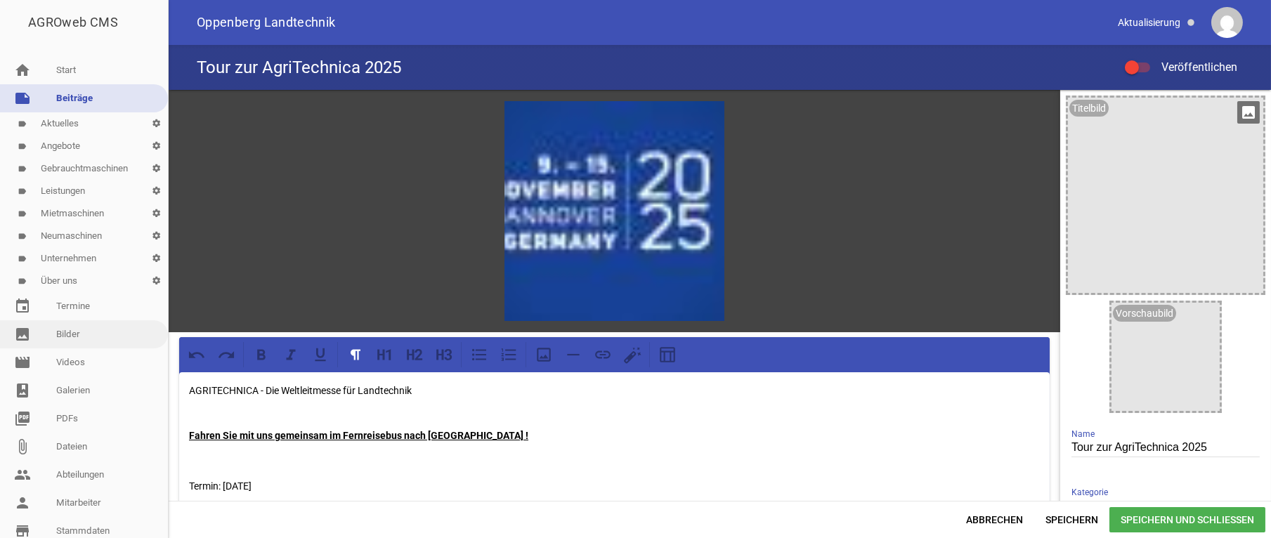
click at [77, 333] on link "image Bilder" at bounding box center [84, 334] width 168 height 28
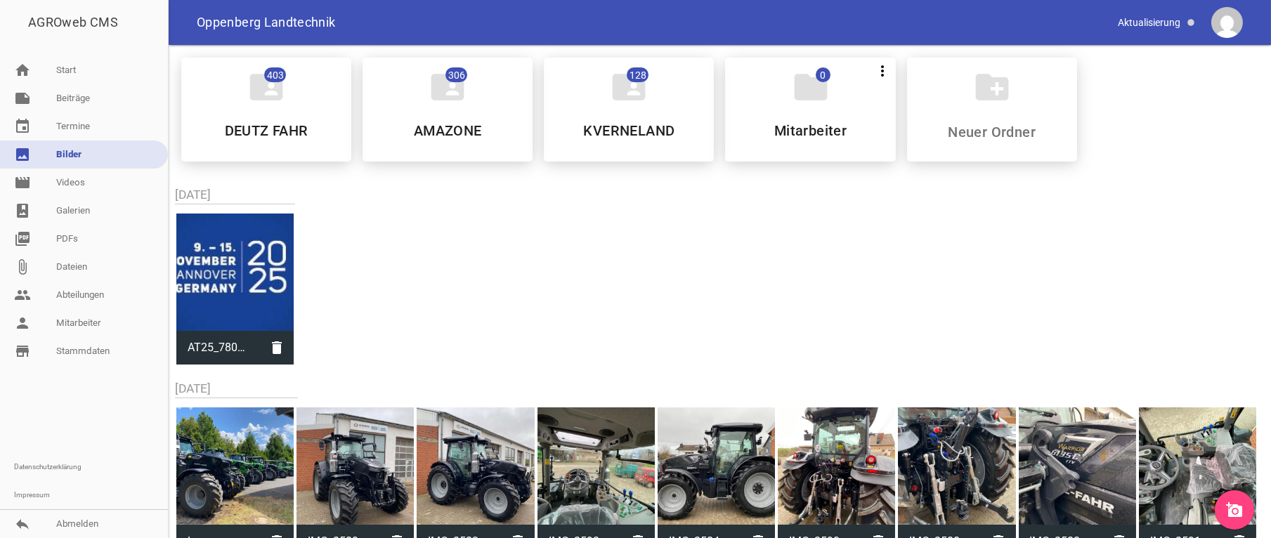
click at [1237, 504] on icon "add_a_photo" at bounding box center [1234, 510] width 17 height 17
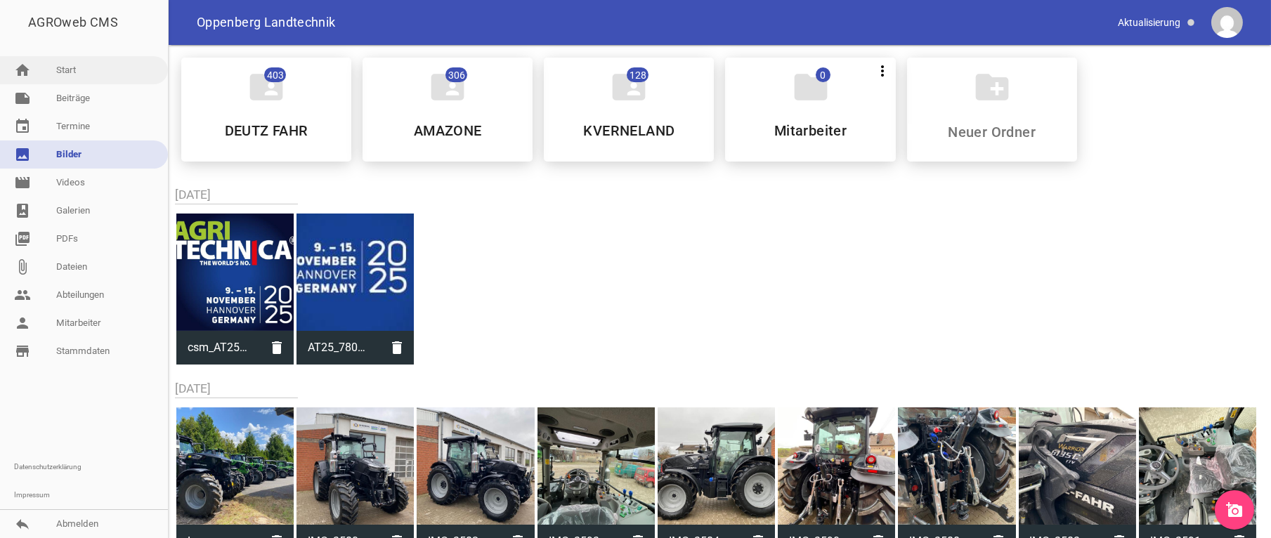
click at [67, 64] on link "home Start" at bounding box center [84, 70] width 168 height 28
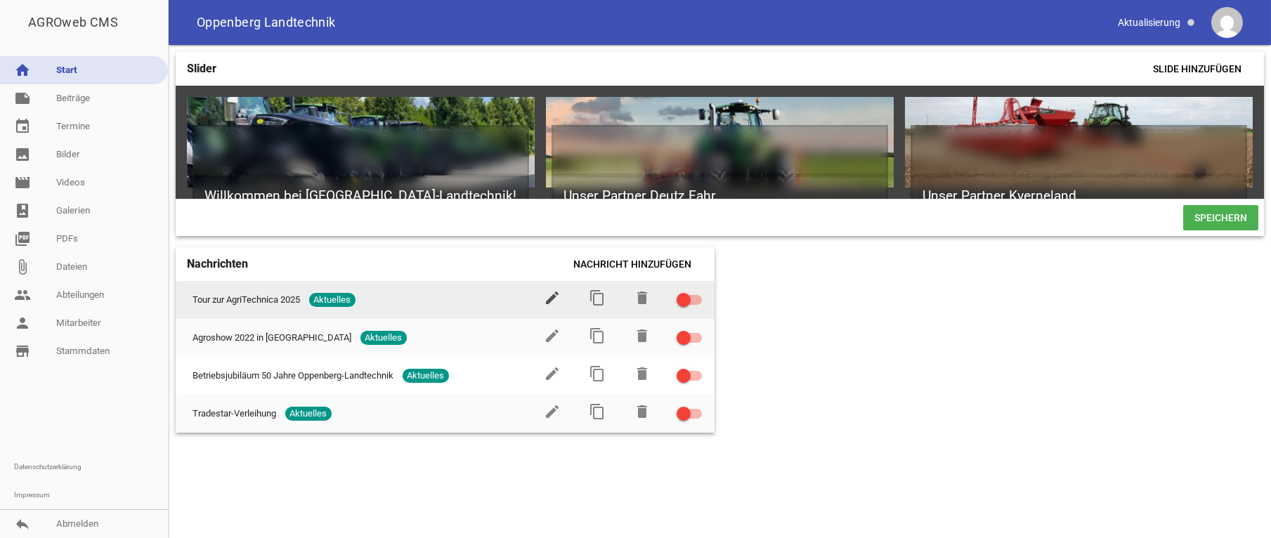
click at [551, 306] on icon "edit" at bounding box center [553, 297] width 17 height 17
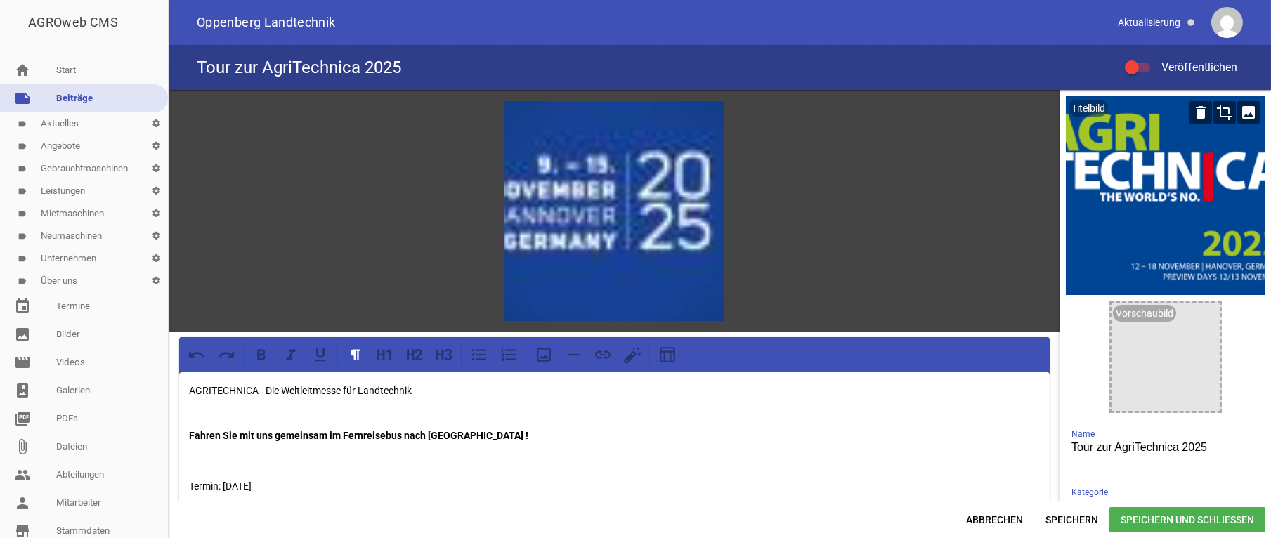
click at [1237, 112] on icon "image" at bounding box center [1248, 112] width 22 height 22
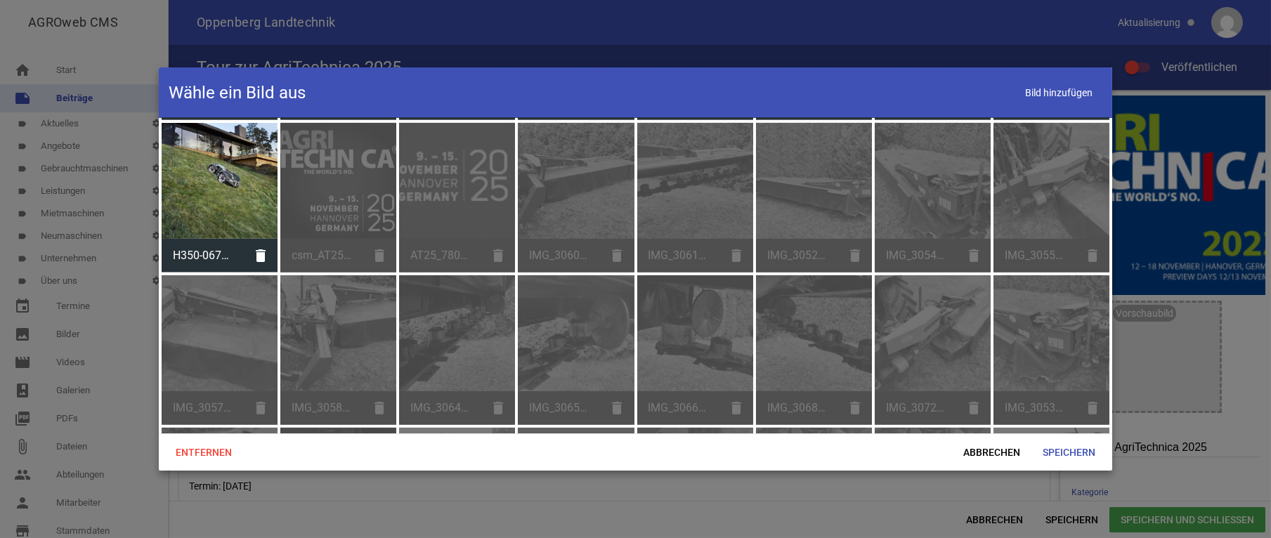
scroll to position [3255, 0]
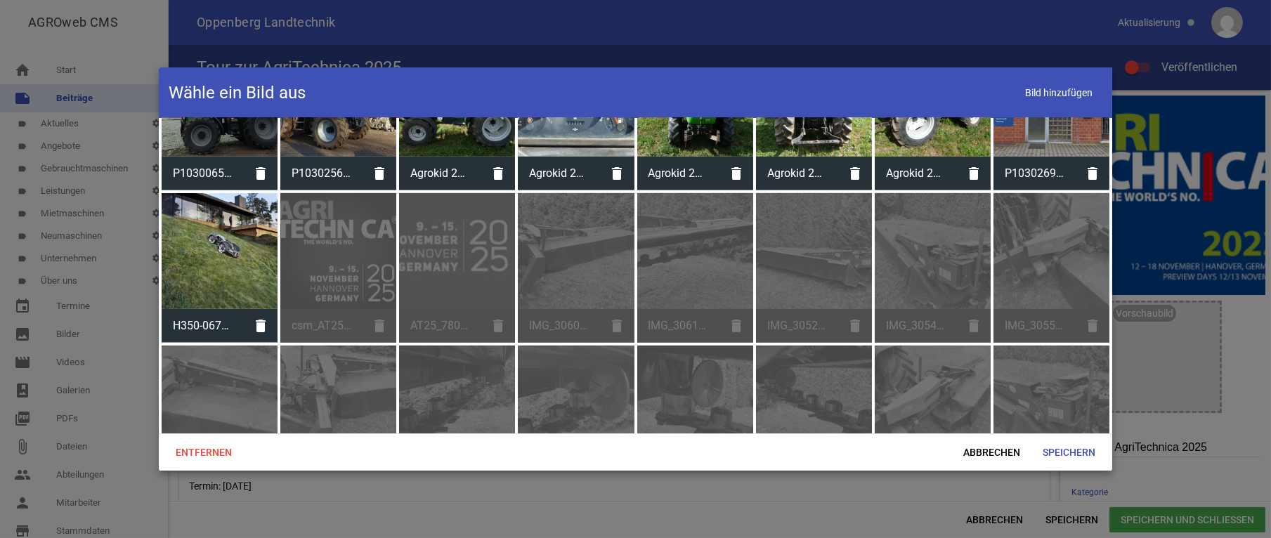
click at [332, 231] on div "csm_AT25_300x250_stat_DE_9419b29bd3.jpg delete" at bounding box center [338, 268] width 116 height 150
click at [991, 450] on span "Abbrechen" at bounding box center [991, 452] width 79 height 25
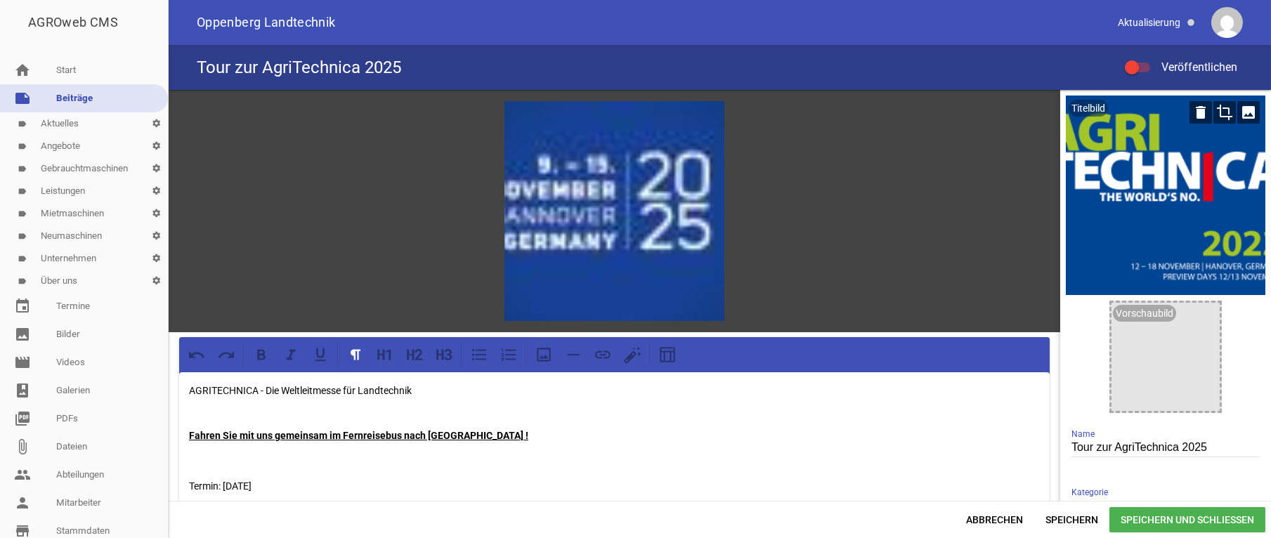
click at [1214, 112] on icon "crop" at bounding box center [1224, 112] width 22 height 22
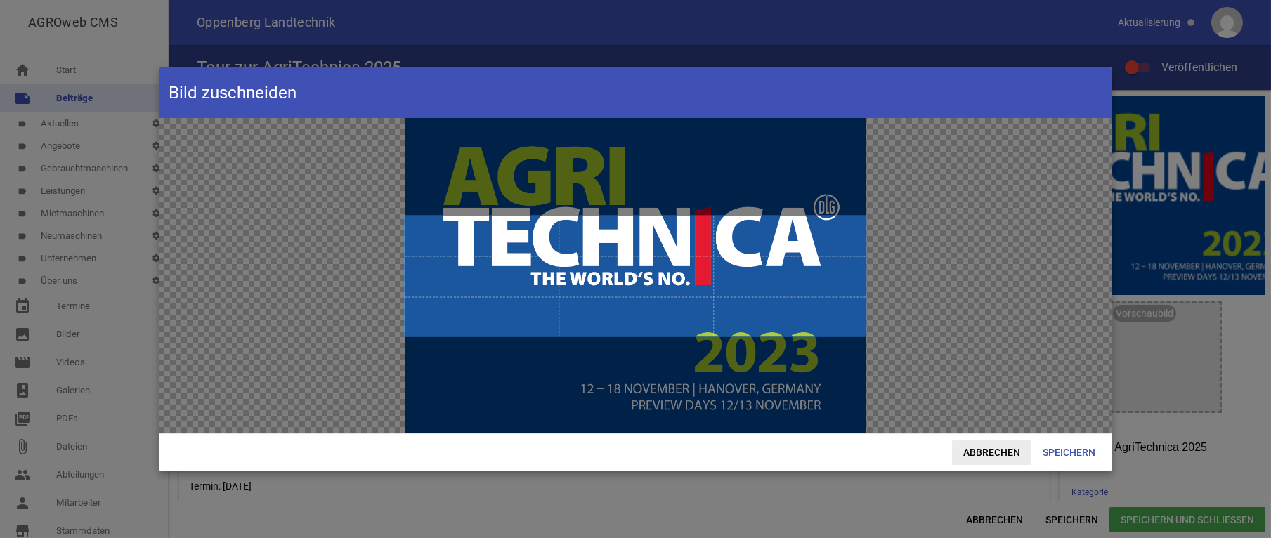
click at [990, 452] on span "Abbrechen" at bounding box center [991, 452] width 79 height 25
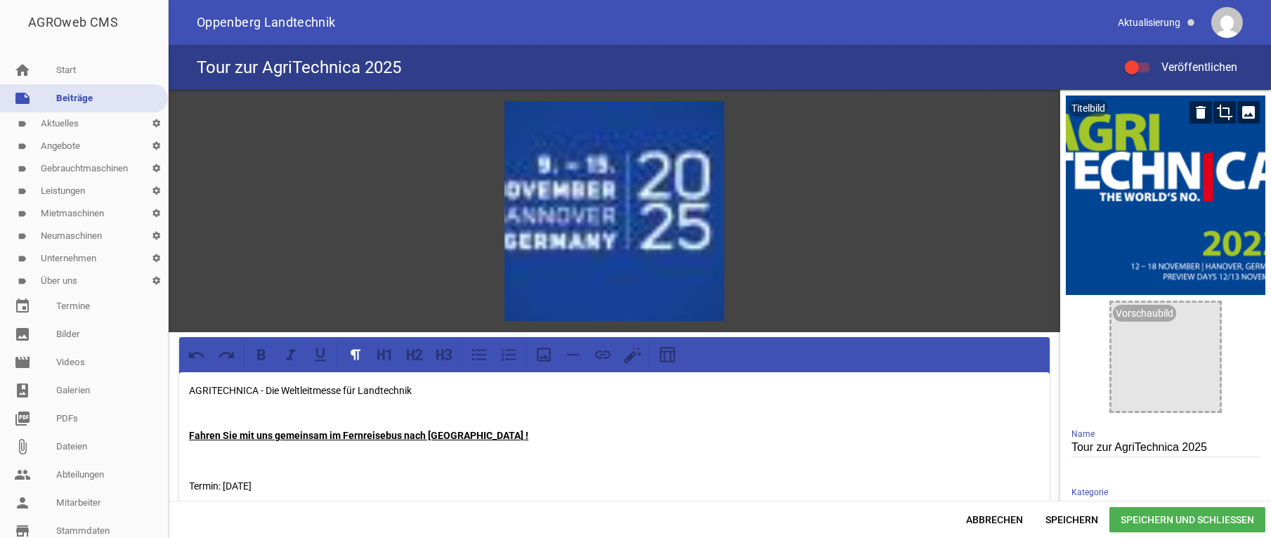
click at [1237, 112] on icon "image" at bounding box center [1248, 112] width 22 height 22
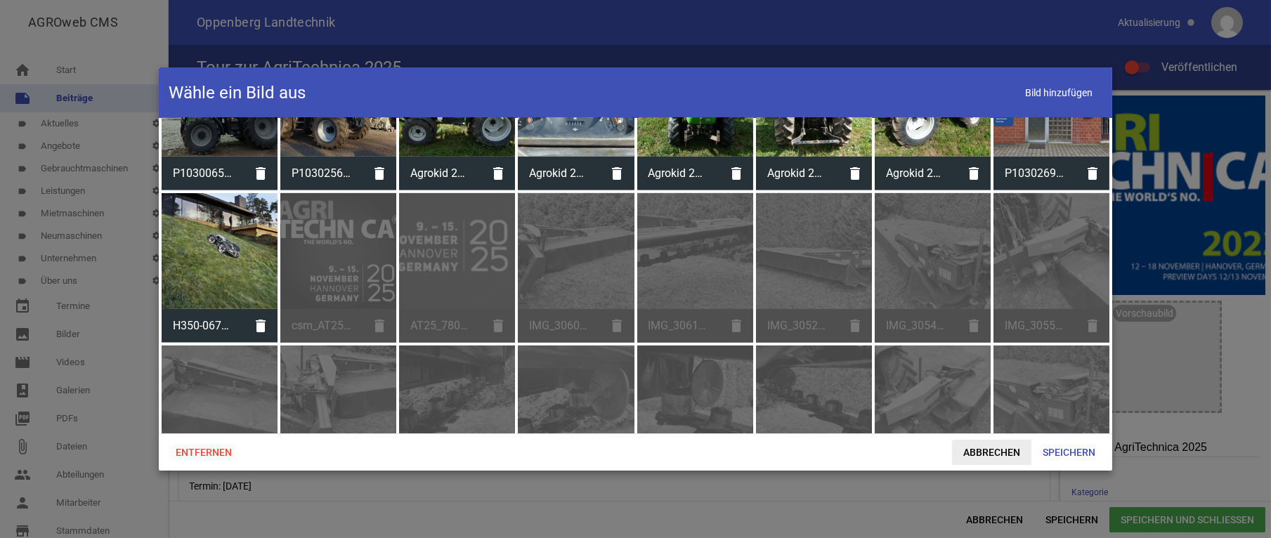
click at [991, 452] on span "Abbrechen" at bounding box center [991, 452] width 79 height 25
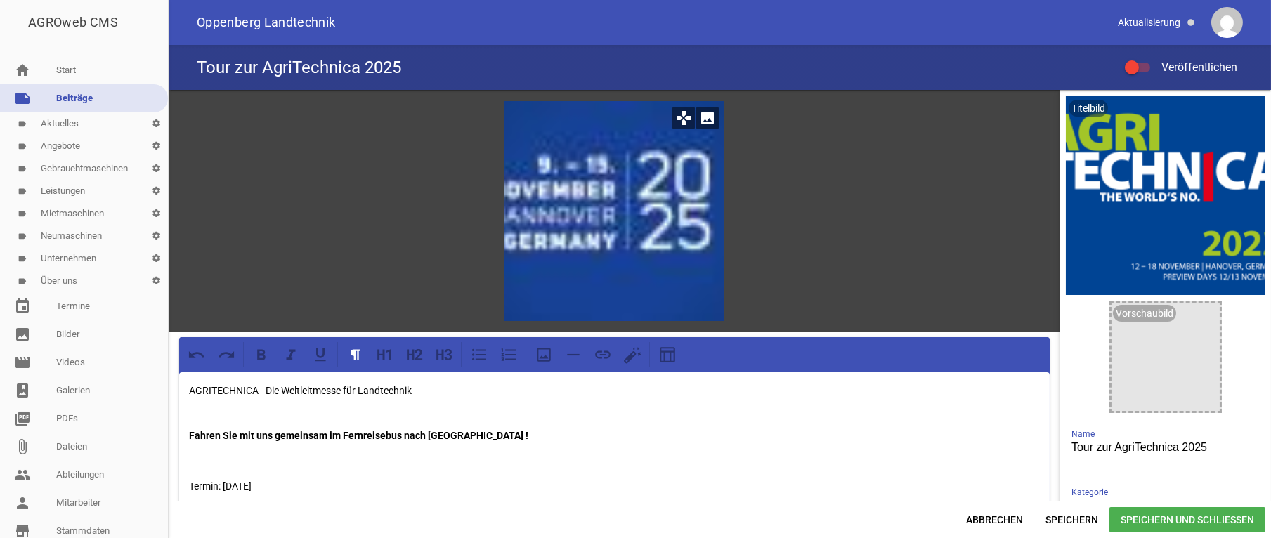
click at [705, 115] on icon "image" at bounding box center [707, 118] width 22 height 22
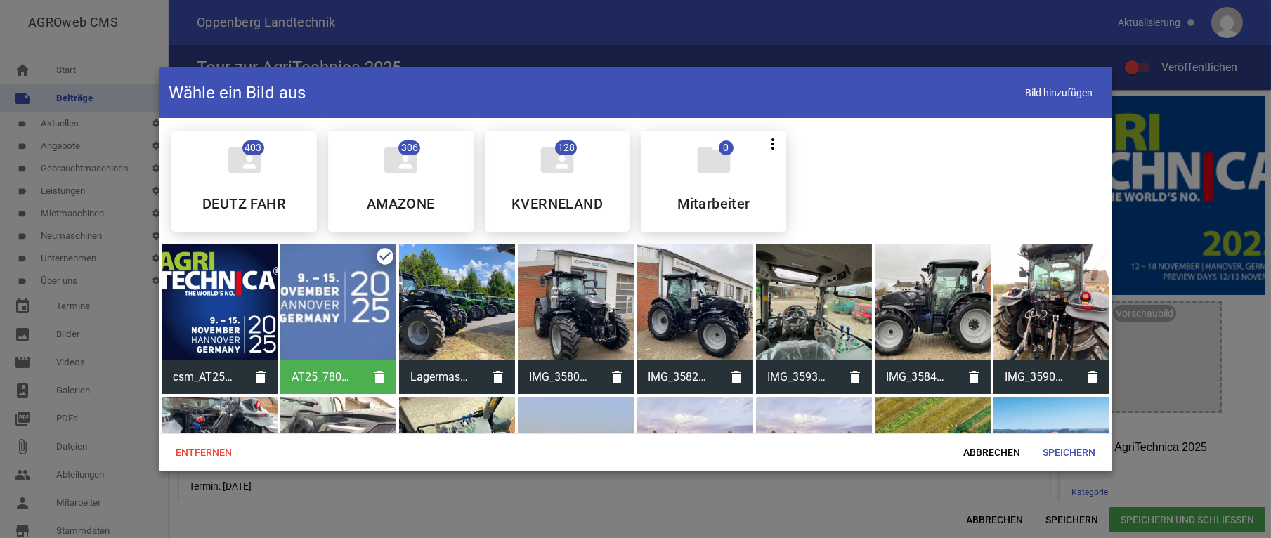
click at [217, 320] on div at bounding box center [220, 303] width 116 height 116
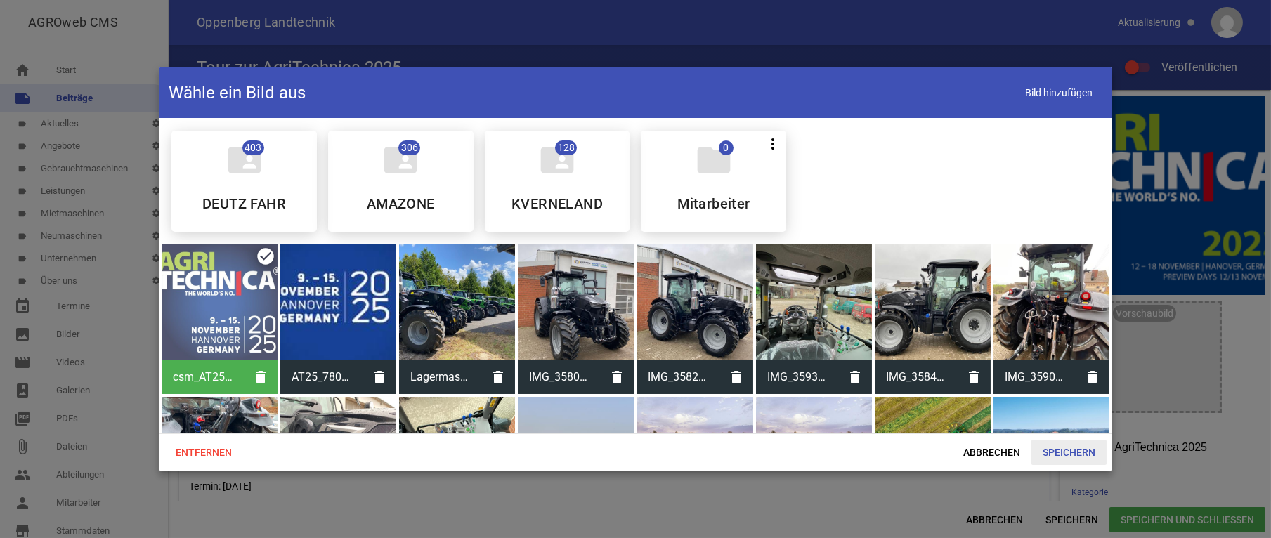
click at [1085, 456] on span "Speichern" at bounding box center [1068, 452] width 75 height 25
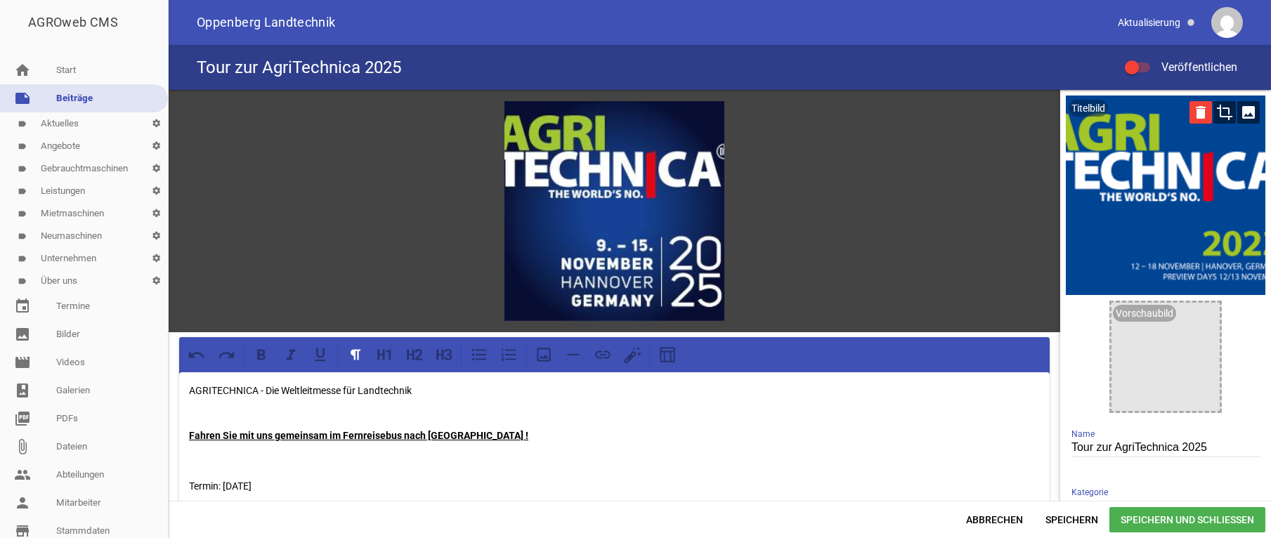
click at [1194, 113] on icon "delete" at bounding box center [1201, 112] width 22 height 22
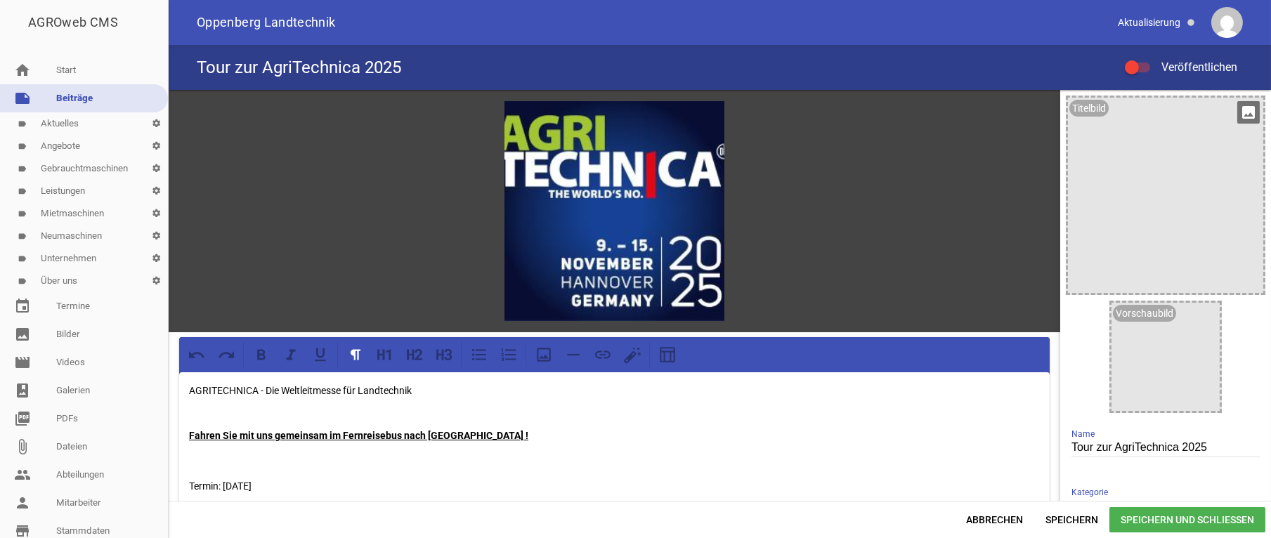
click at [1246, 115] on icon "image" at bounding box center [1248, 112] width 22 height 22
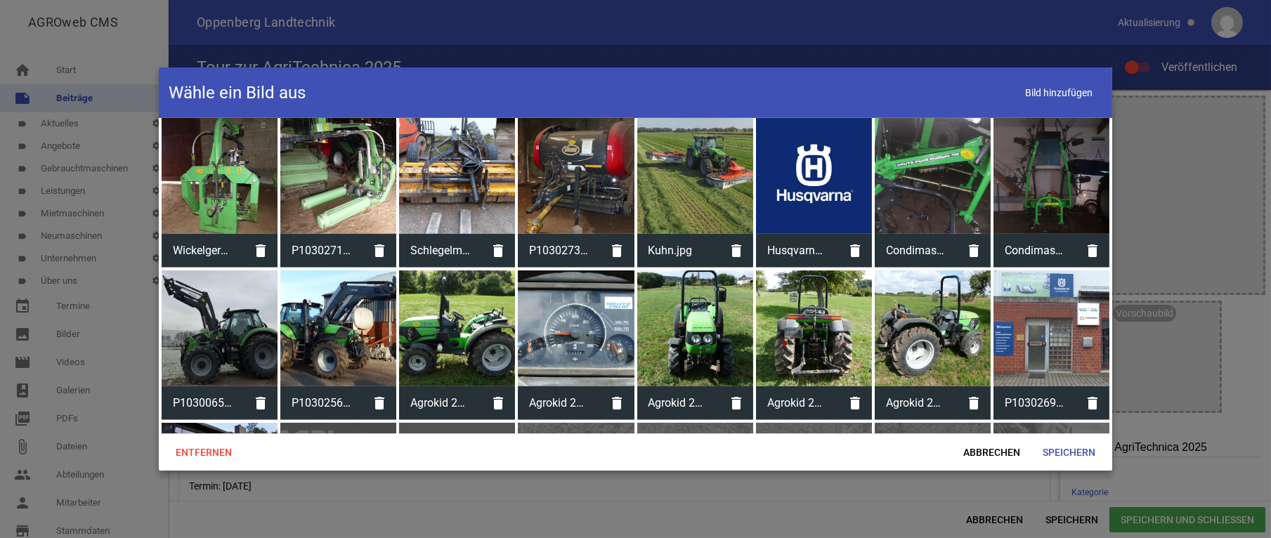
scroll to position [3166, 0]
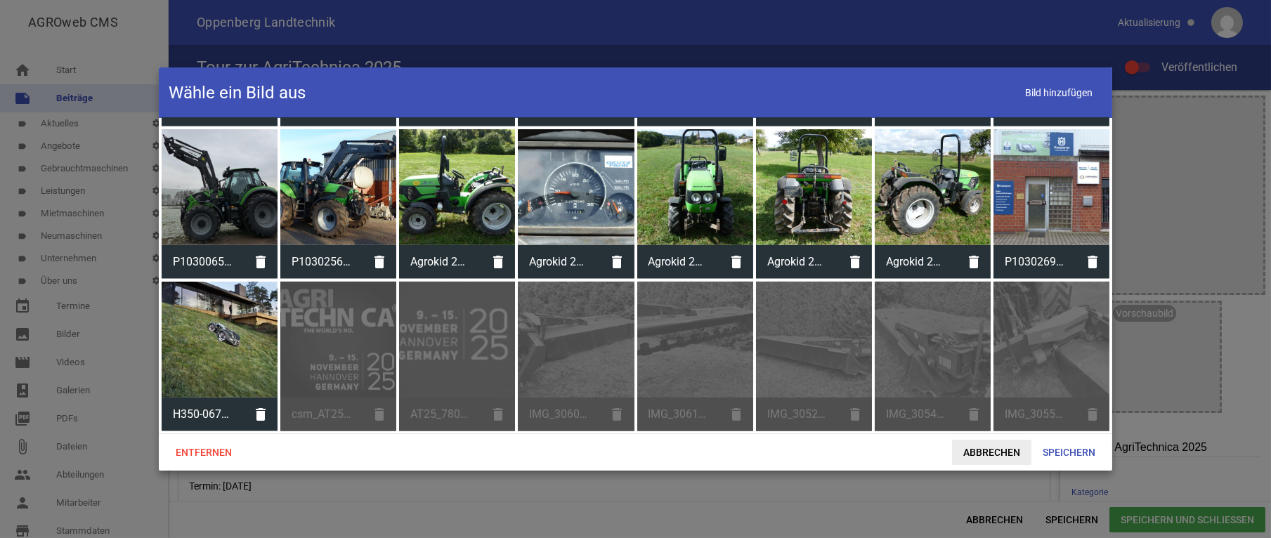
click at [998, 462] on span "Abbrechen" at bounding box center [991, 452] width 79 height 25
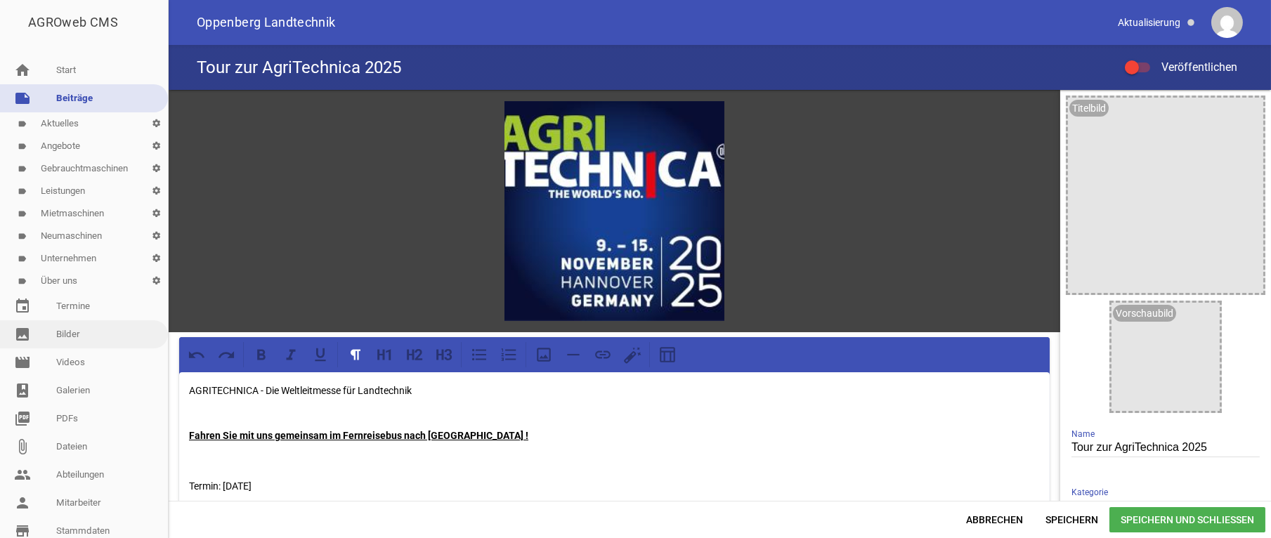
click at [76, 337] on link "image Bilder" at bounding box center [84, 334] width 168 height 28
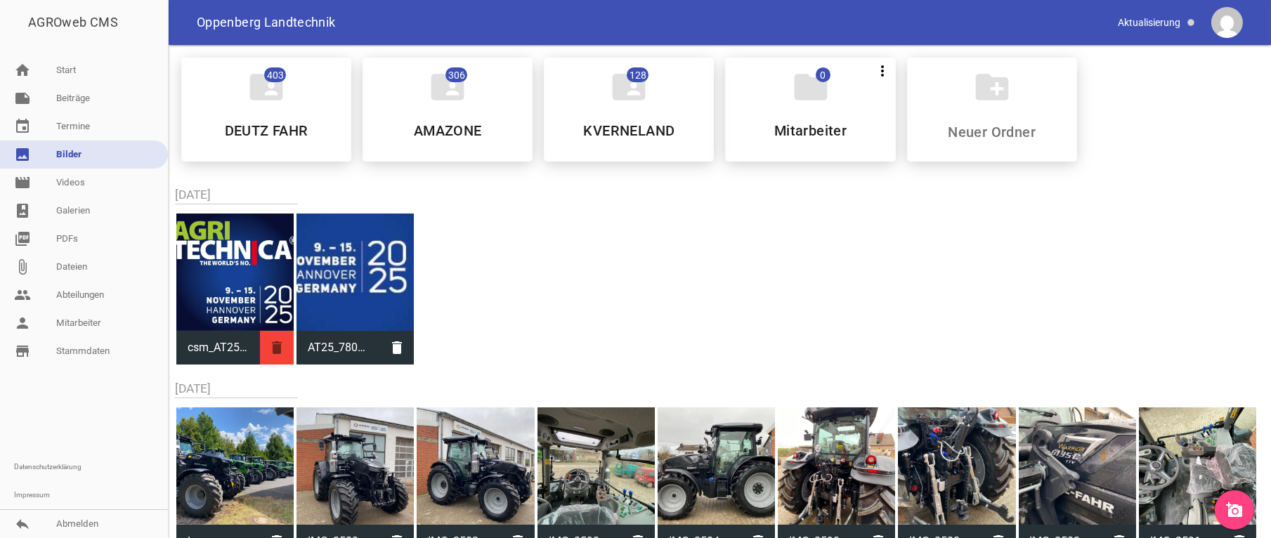
click at [280, 348] on icon "delete" at bounding box center [277, 348] width 34 height 34
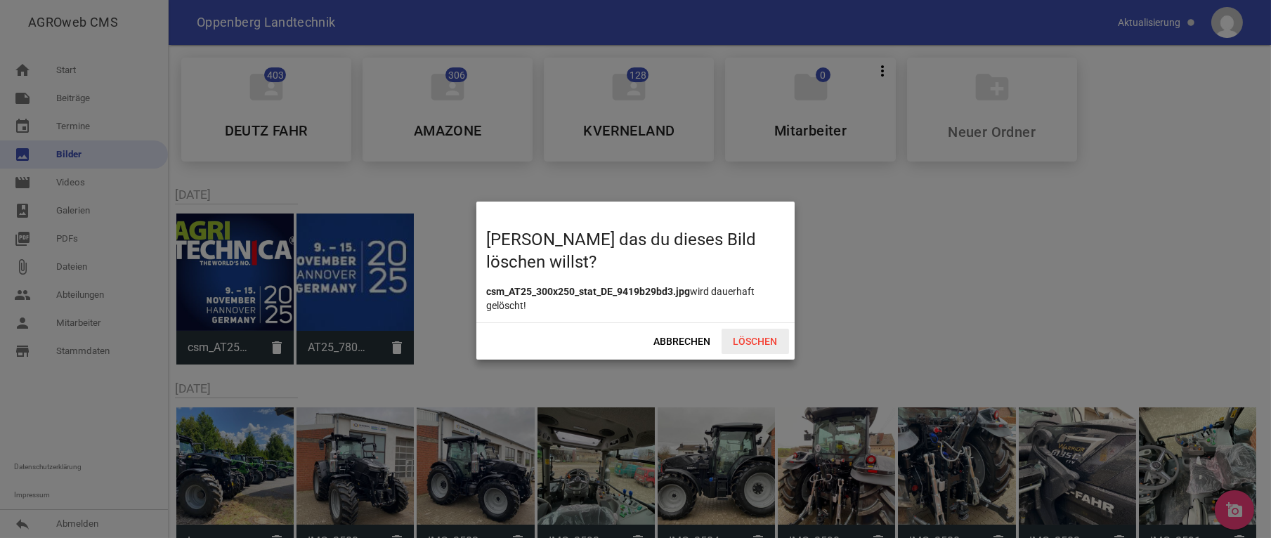
click at [767, 345] on span "Löschen" at bounding box center [755, 341] width 67 height 25
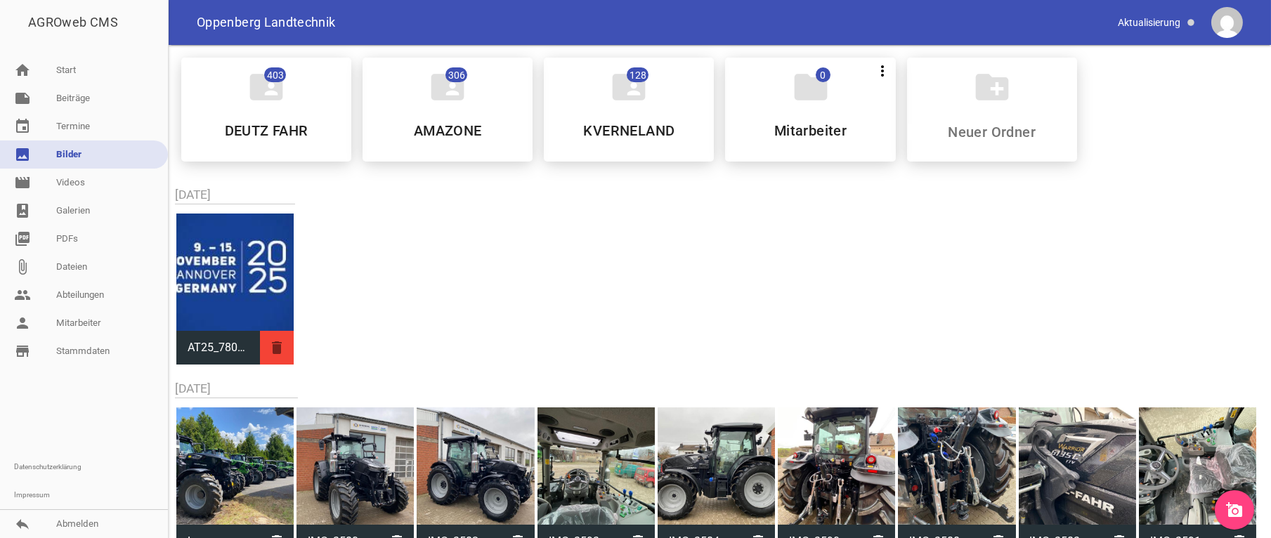
click at [271, 346] on icon "delete" at bounding box center [277, 348] width 34 height 34
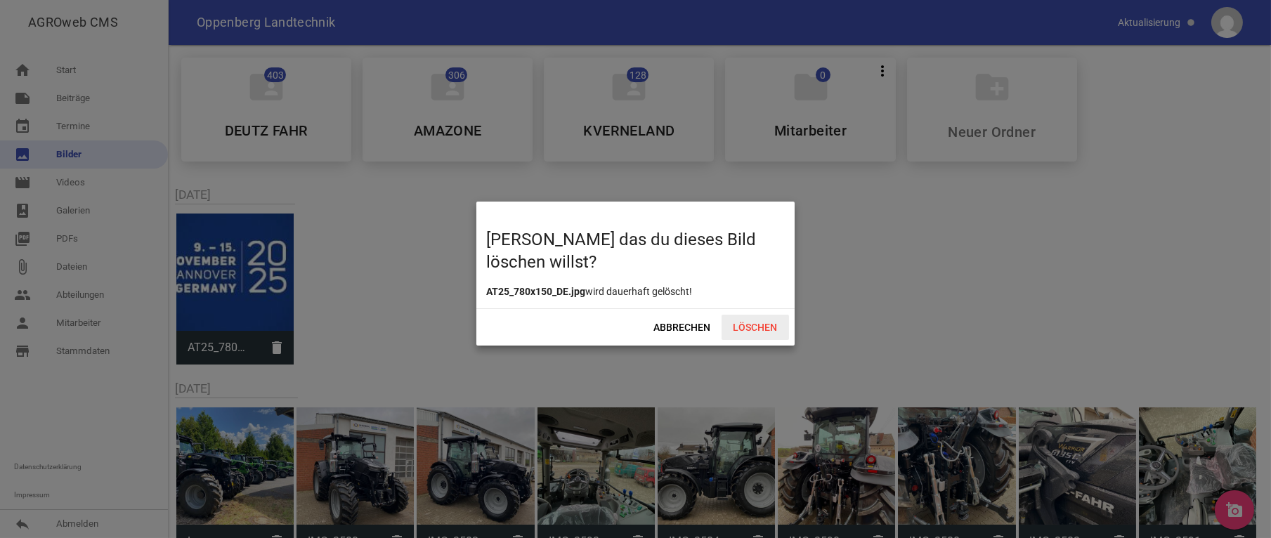
click at [776, 325] on span "Löschen" at bounding box center [755, 327] width 67 height 25
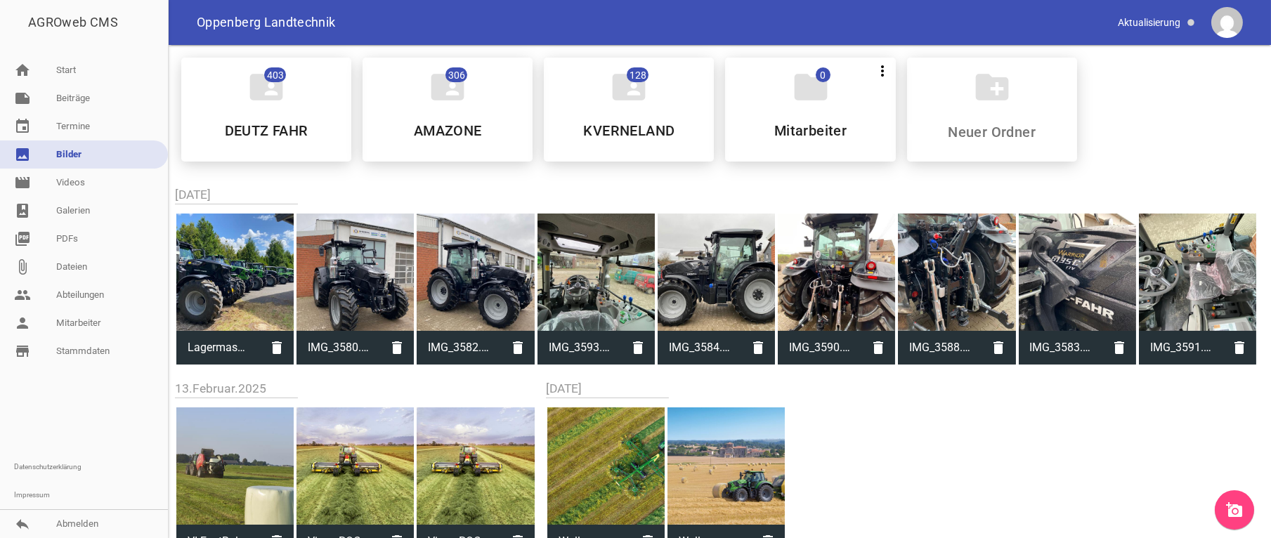
click at [1235, 513] on icon "add_a_photo" at bounding box center [1234, 510] width 17 height 17
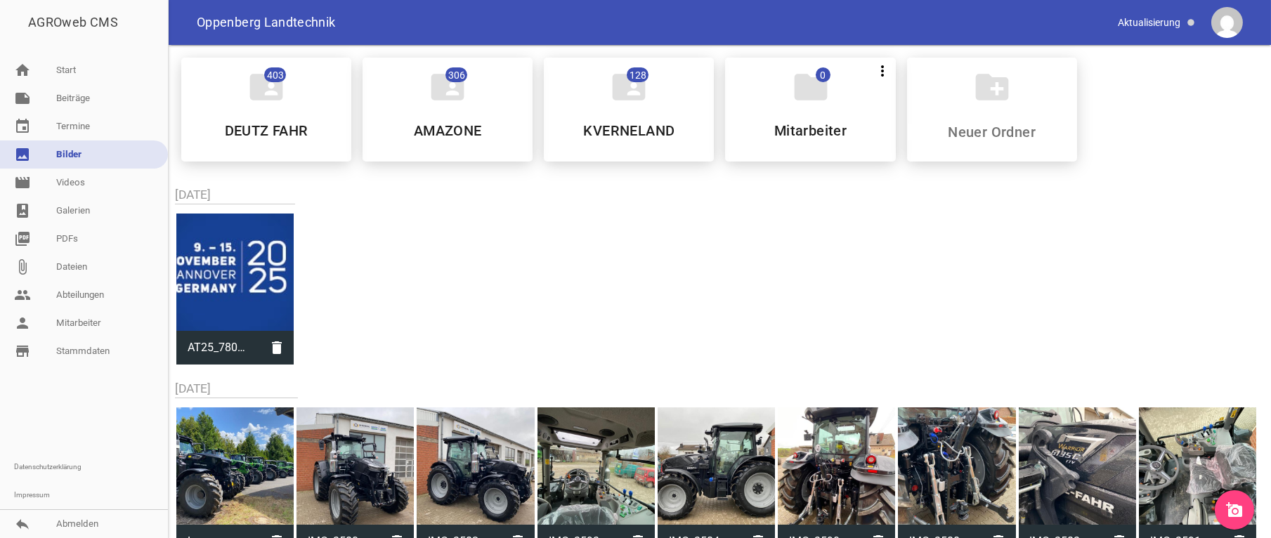
click at [79, 91] on link "note Beiträge" at bounding box center [84, 98] width 168 height 28
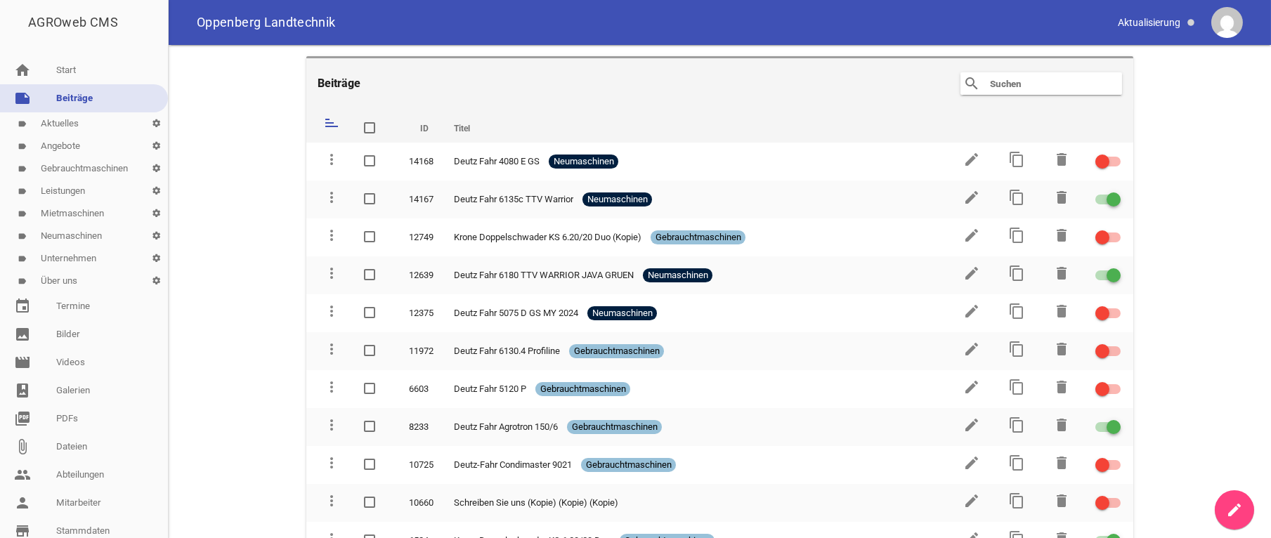
click at [61, 119] on link "label Aktuelles settings" at bounding box center [84, 123] width 168 height 22
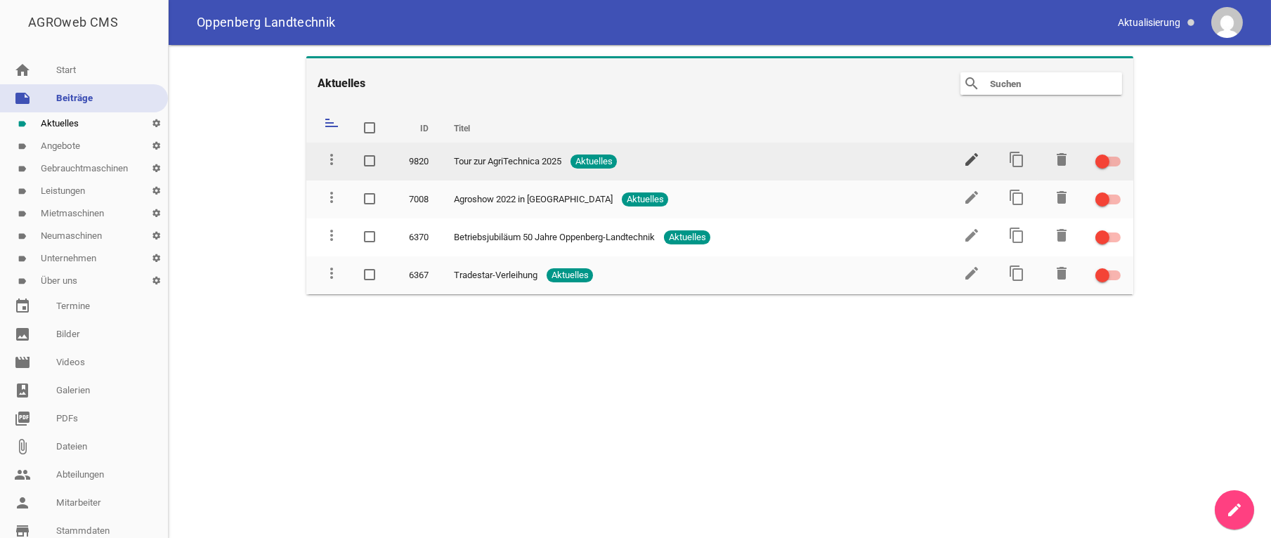
click at [965, 159] on icon "edit" at bounding box center [971, 159] width 17 height 17
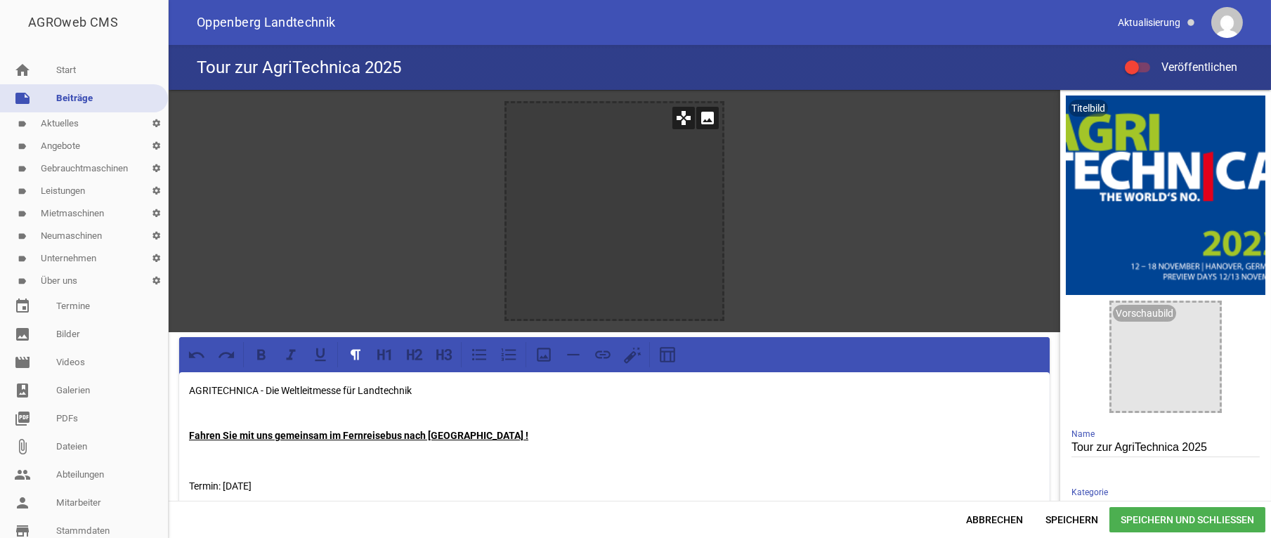
click at [594, 220] on div at bounding box center [615, 211] width 216 height 216
click at [700, 116] on icon "image" at bounding box center [707, 118] width 22 height 22
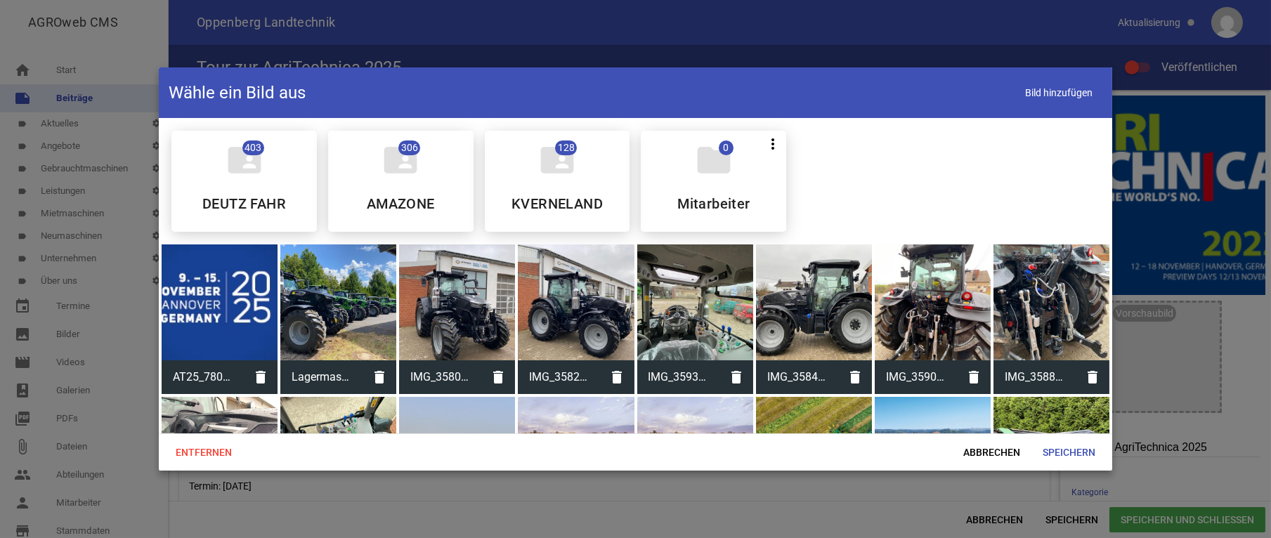
click at [280, 300] on div at bounding box center [338, 303] width 116 height 116
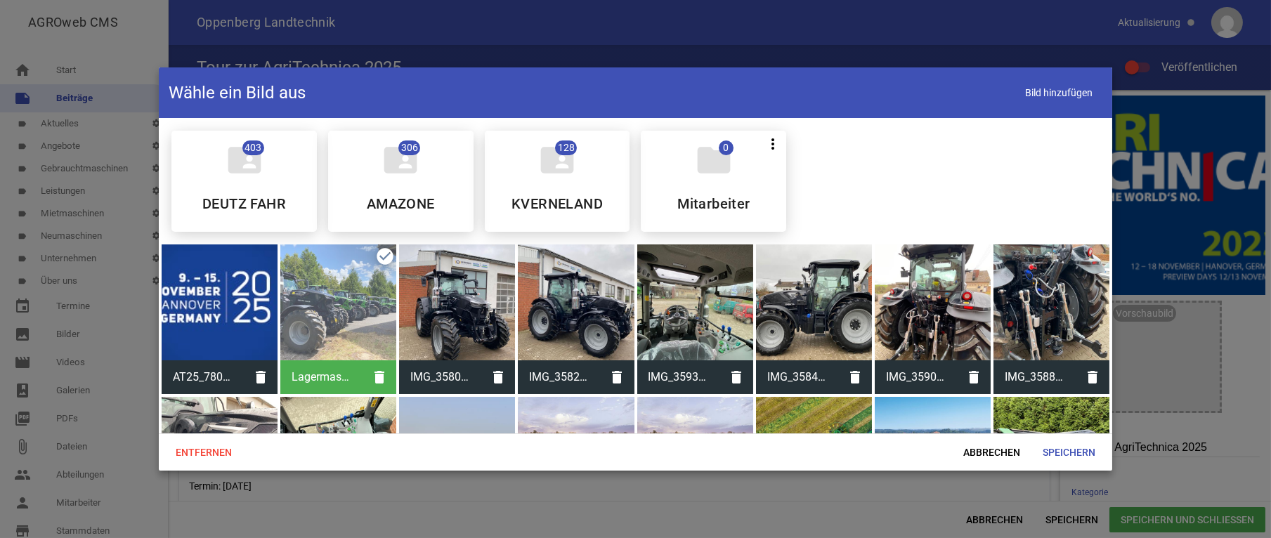
click at [254, 297] on div at bounding box center [220, 303] width 116 height 116
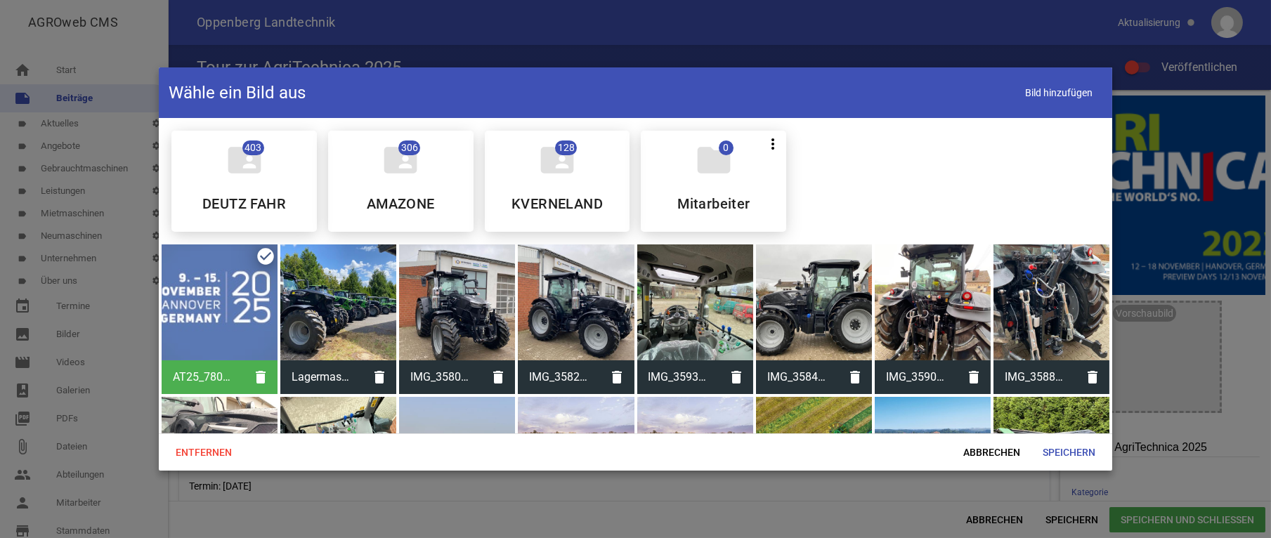
drag, startPoint x: 311, startPoint y: 292, endPoint x: 318, endPoint y: 294, distance: 7.3
click at [311, 292] on div at bounding box center [338, 303] width 116 height 116
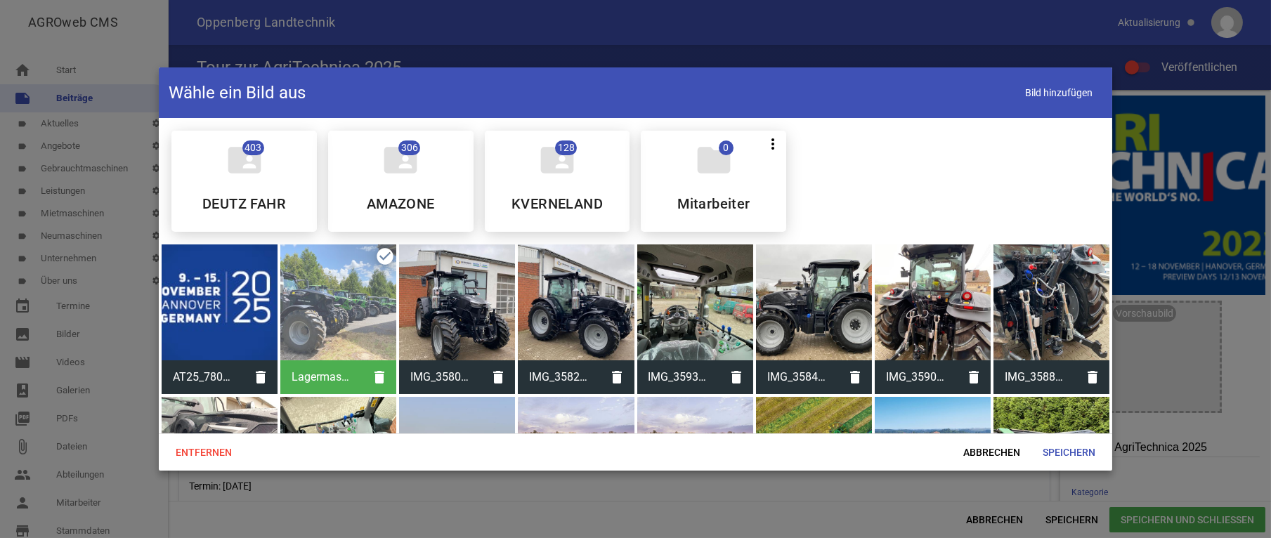
click at [242, 287] on div at bounding box center [220, 303] width 116 height 116
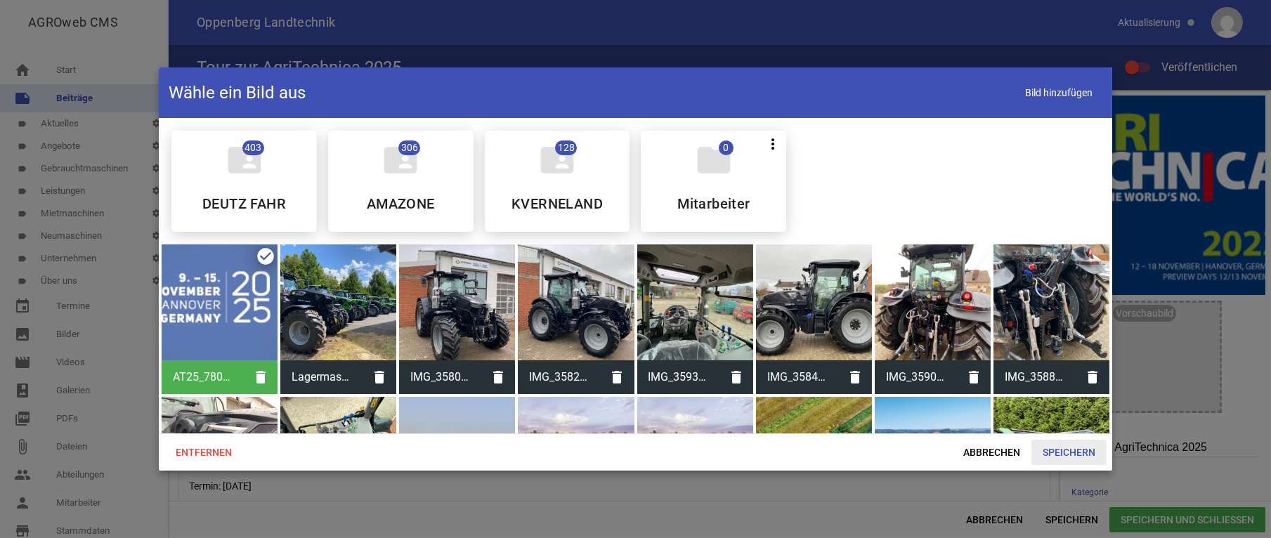
click at [1088, 455] on span "Speichern" at bounding box center [1068, 452] width 75 height 25
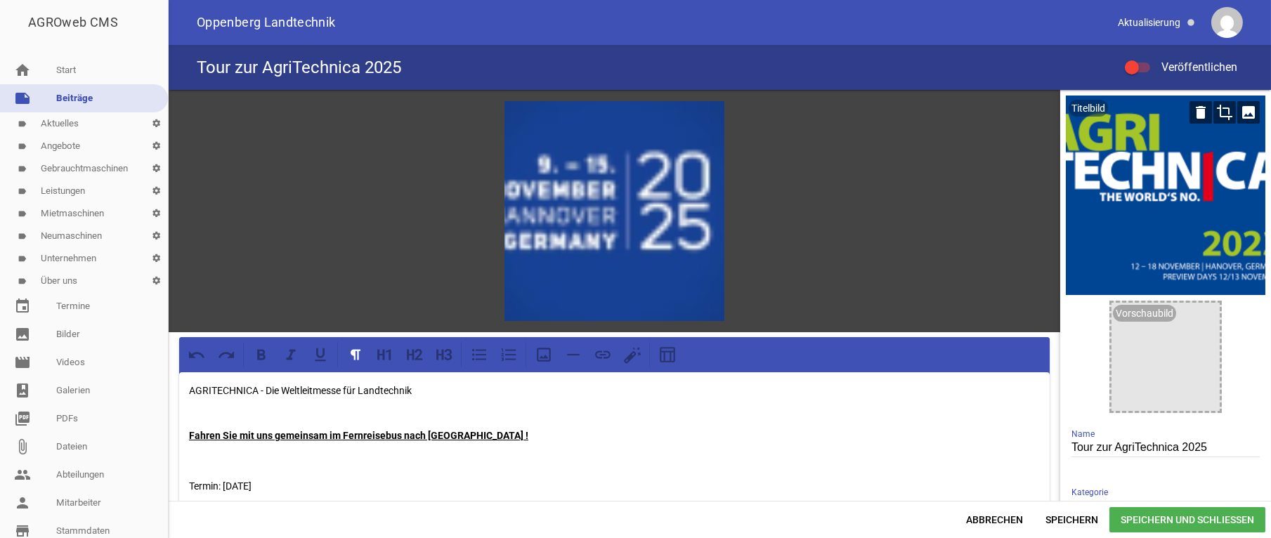
click at [1169, 190] on div at bounding box center [1166, 196] width 200 height 200
click at [1190, 108] on icon "delete" at bounding box center [1201, 112] width 22 height 22
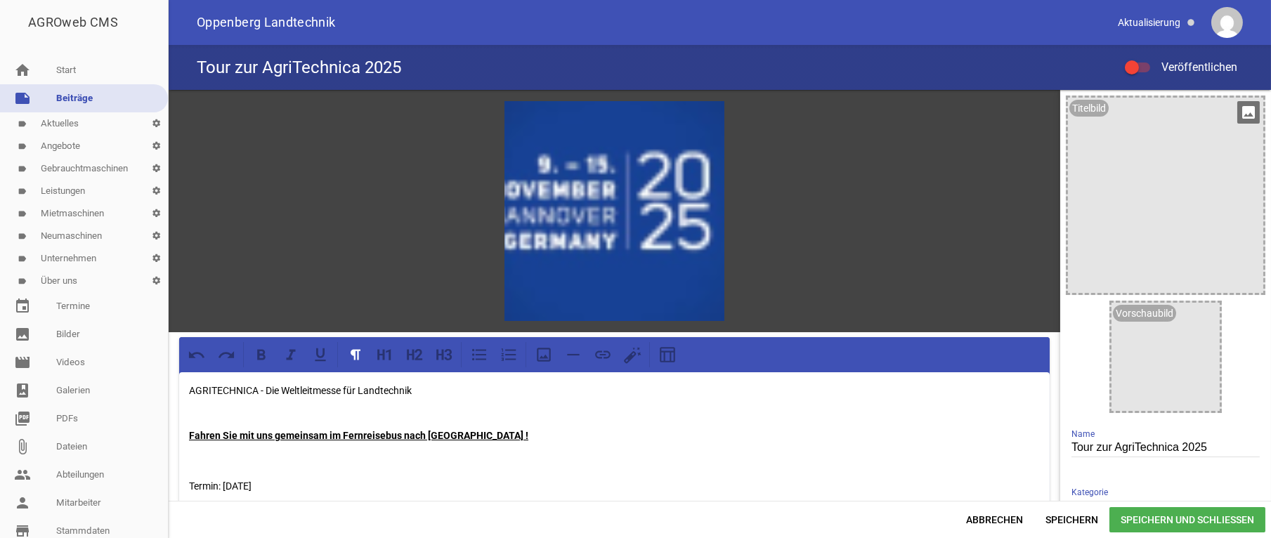
click at [1166, 514] on span "Speichern und Schließen" at bounding box center [1187, 519] width 156 height 25
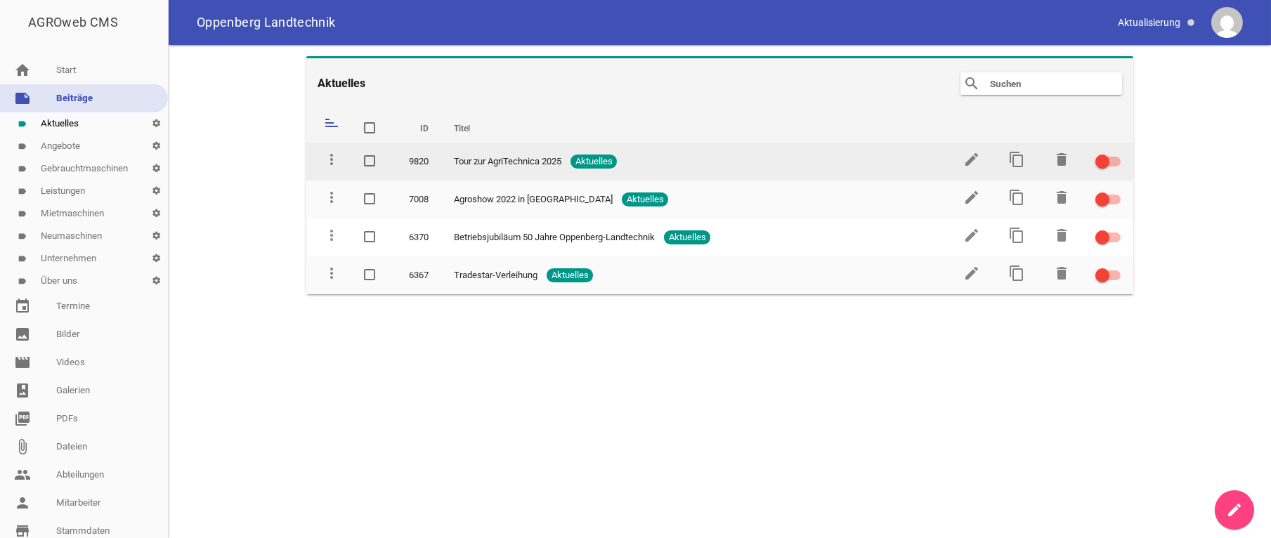
click at [1107, 159] on div at bounding box center [1102, 162] width 14 height 14
click at [1116, 153] on input "checkbox" at bounding box center [1116, 153] width 0 height 0
click at [965, 157] on icon "edit" at bounding box center [971, 159] width 17 height 17
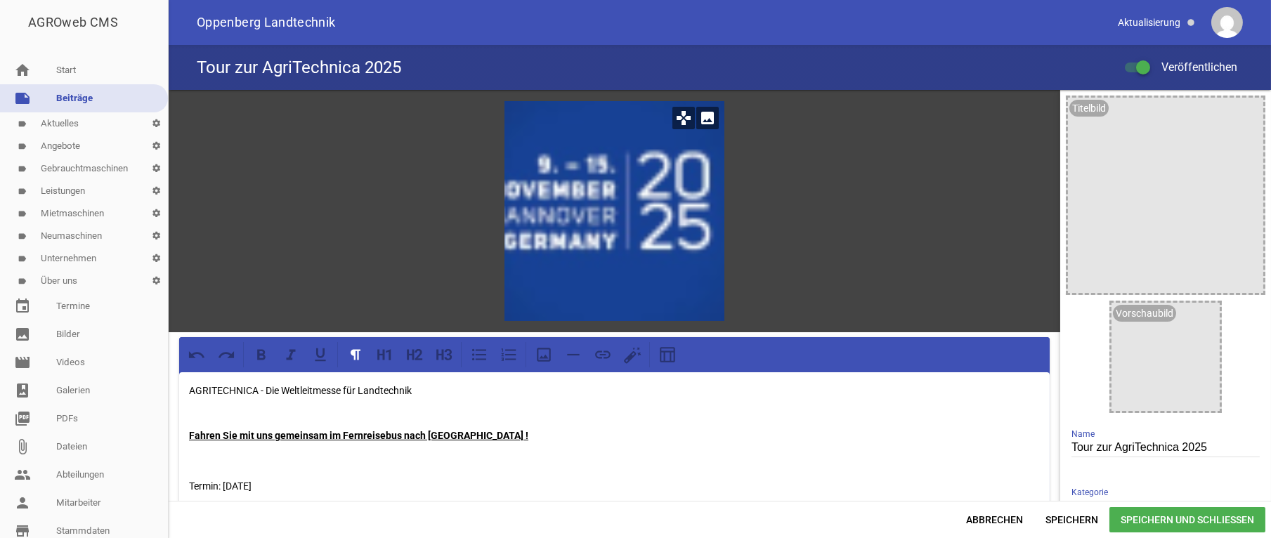
click at [658, 174] on div at bounding box center [614, 211] width 220 height 220
click at [673, 119] on icon "games" at bounding box center [683, 118] width 22 height 22
click at [547, 353] on icon at bounding box center [544, 355] width 18 height 18
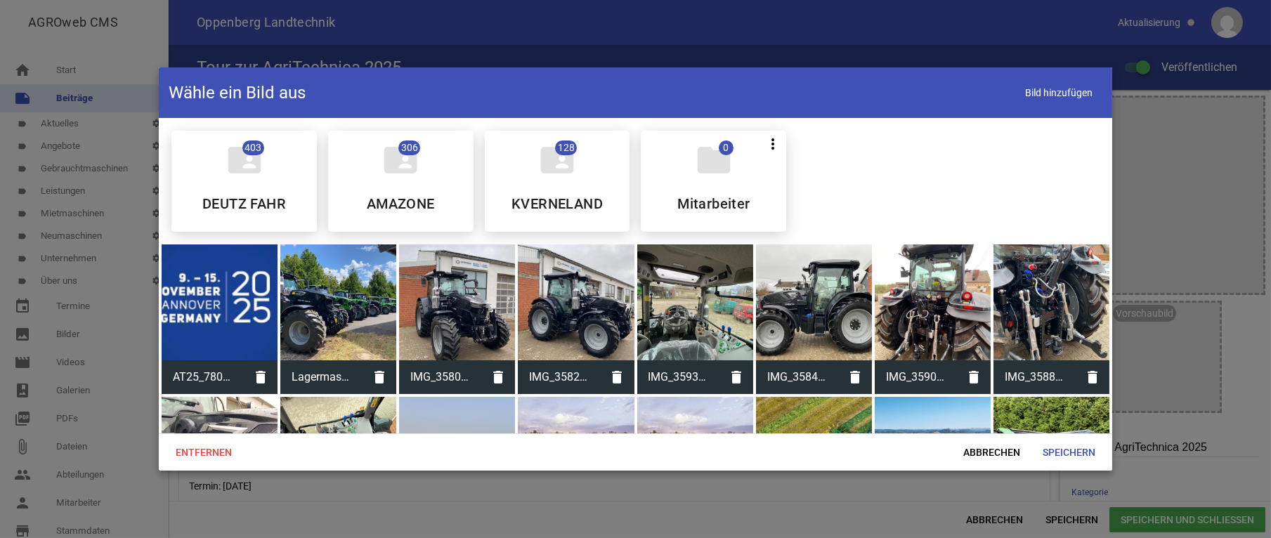
click at [223, 291] on div at bounding box center [220, 303] width 116 height 116
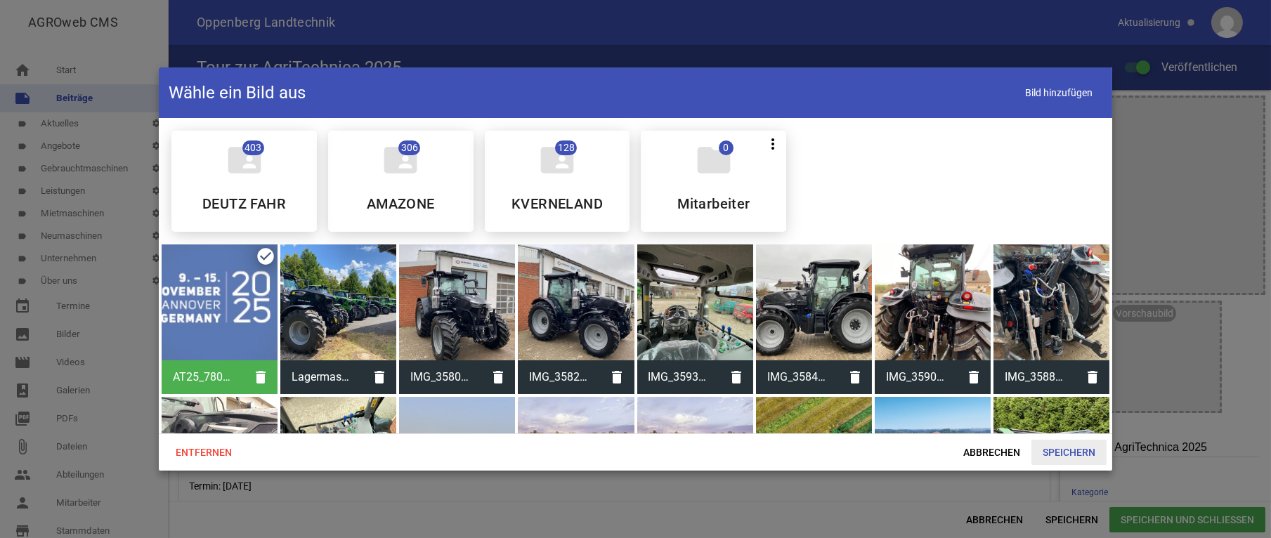
click at [1063, 455] on span "Speichern" at bounding box center [1068, 452] width 75 height 25
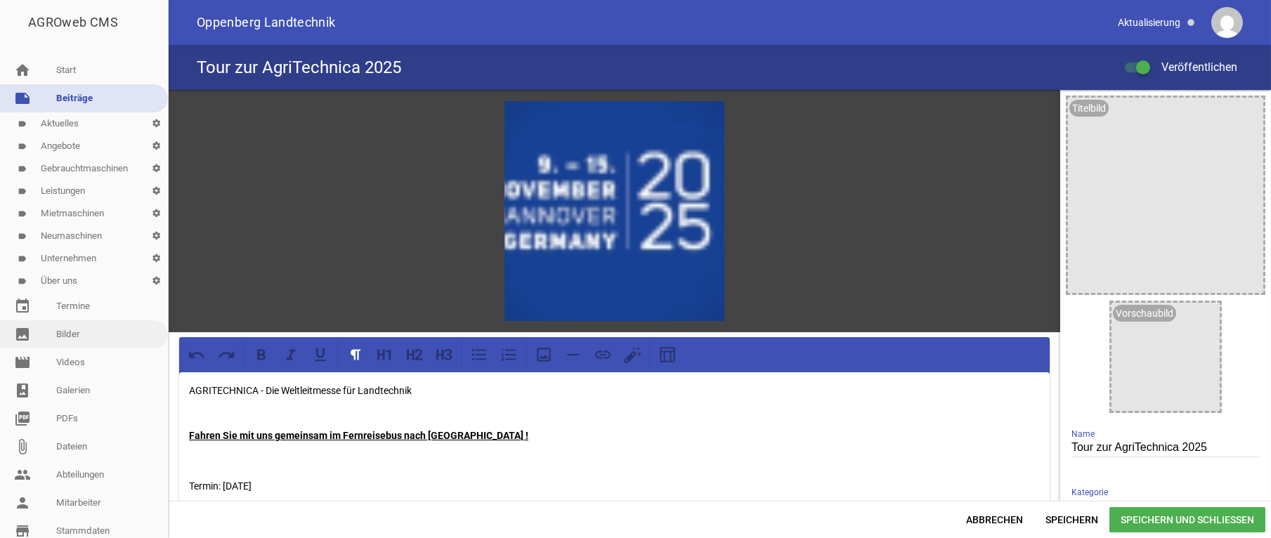
click at [65, 337] on link "image Bilder" at bounding box center [84, 334] width 168 height 28
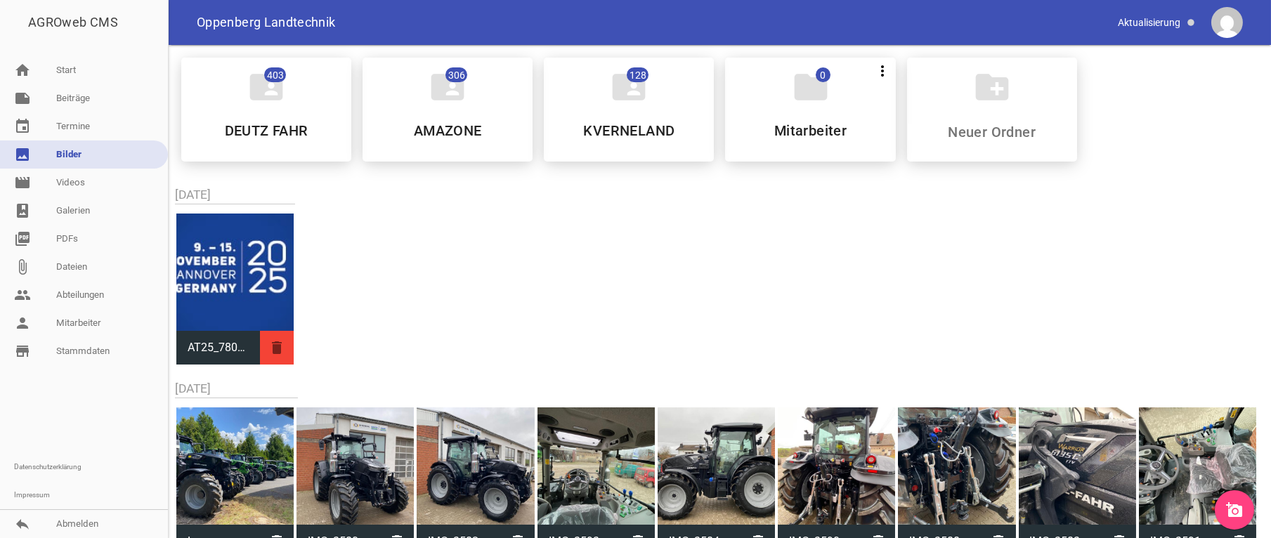
click at [273, 352] on icon "delete" at bounding box center [277, 348] width 34 height 34
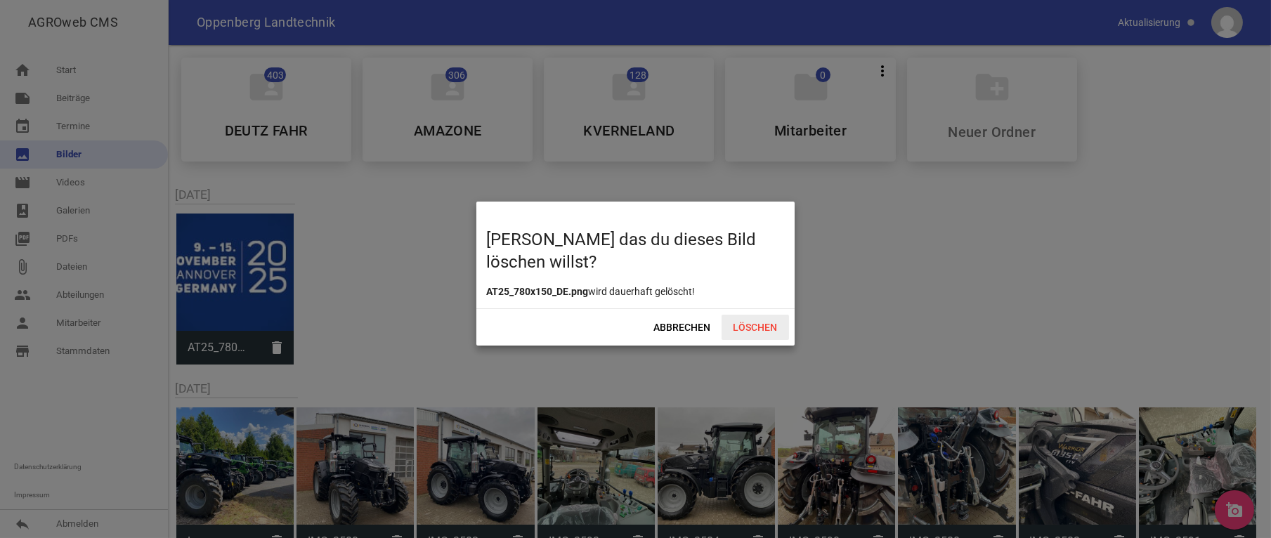
click at [769, 318] on span "Löschen" at bounding box center [755, 327] width 67 height 25
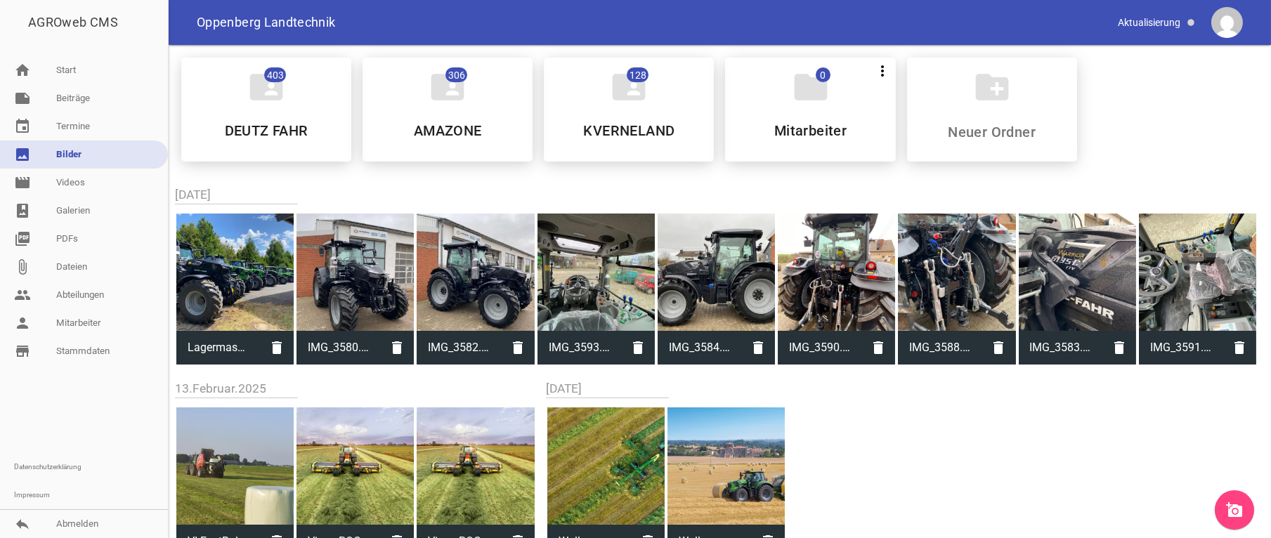
click at [1246, 506] on link "add_a_photo" at bounding box center [1234, 509] width 39 height 39
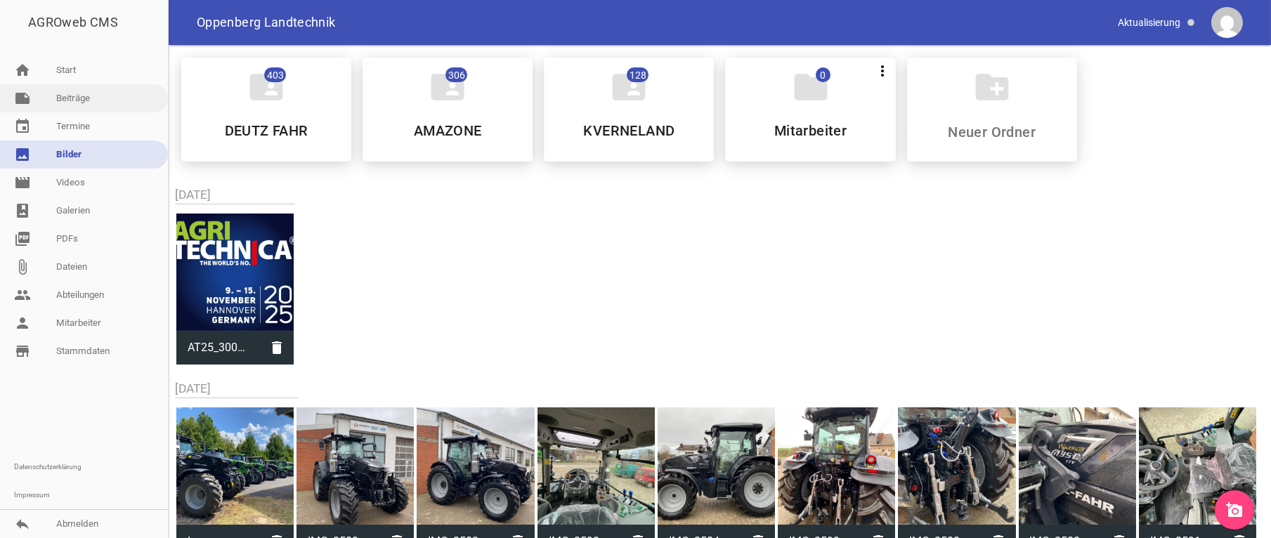
click at [93, 93] on link "note Beiträge" at bounding box center [84, 98] width 168 height 28
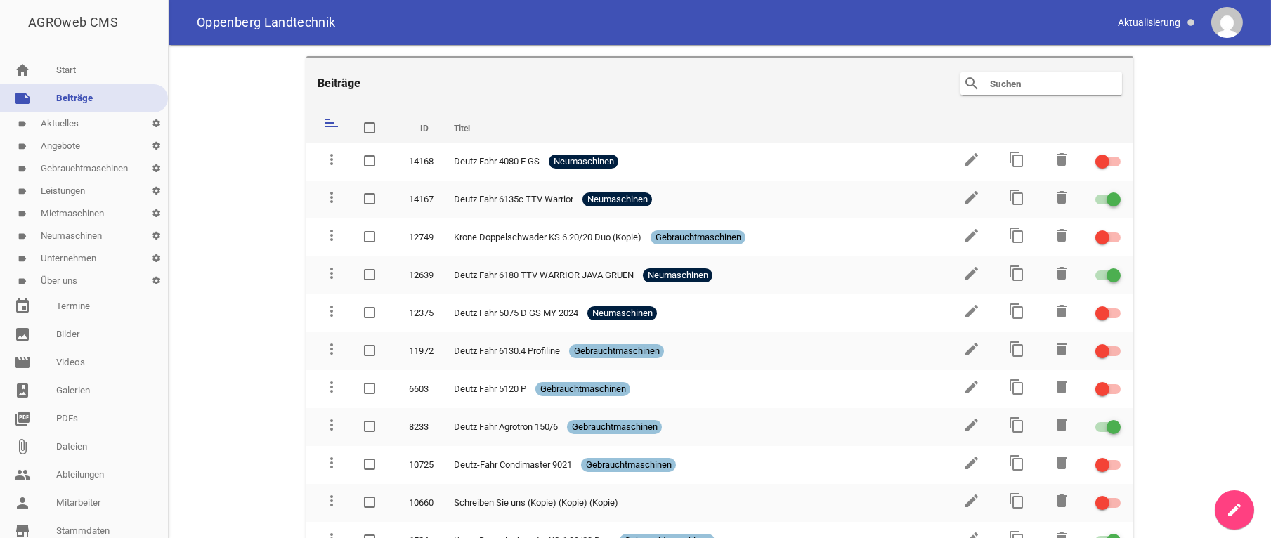
click at [81, 119] on link "label Aktuelles settings" at bounding box center [84, 123] width 168 height 22
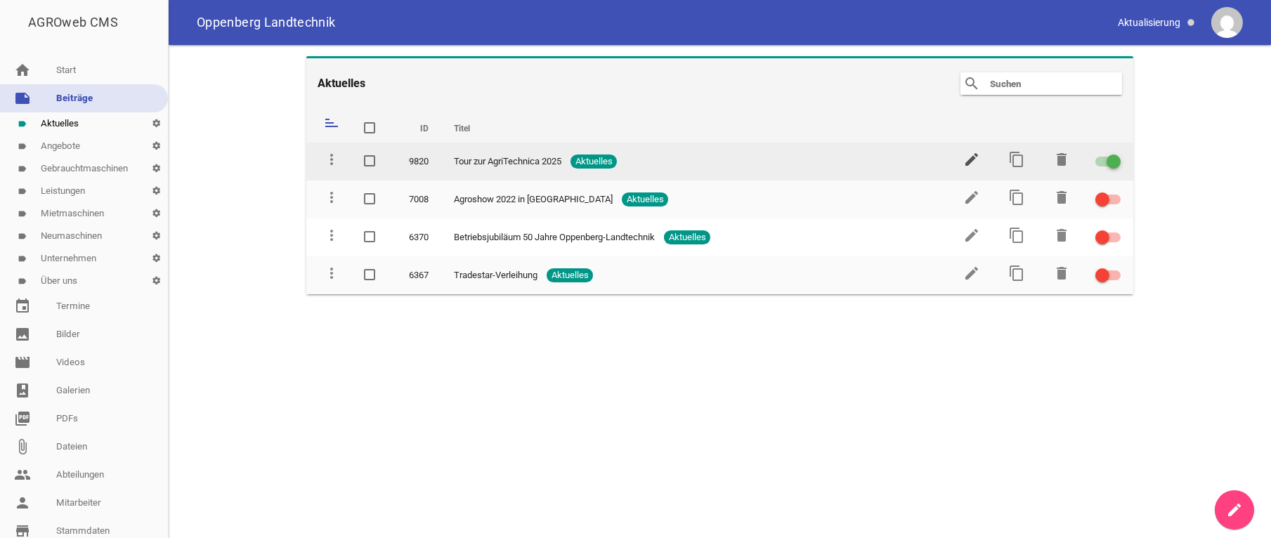
click at [973, 160] on icon "edit" at bounding box center [971, 159] width 17 height 17
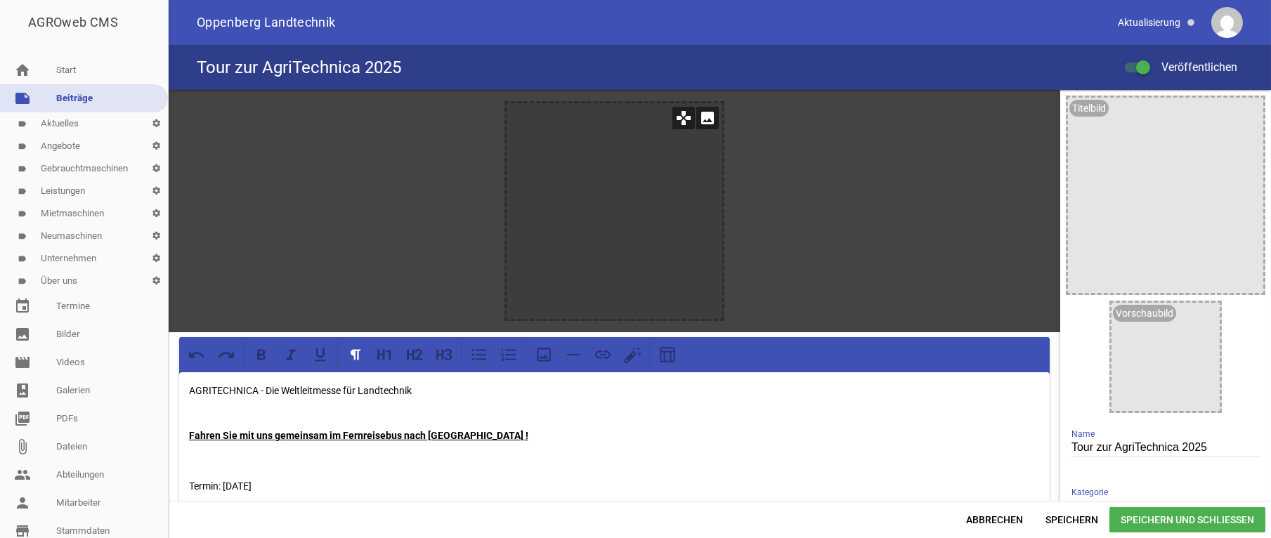
click at [703, 116] on icon "image" at bounding box center [707, 118] width 22 height 22
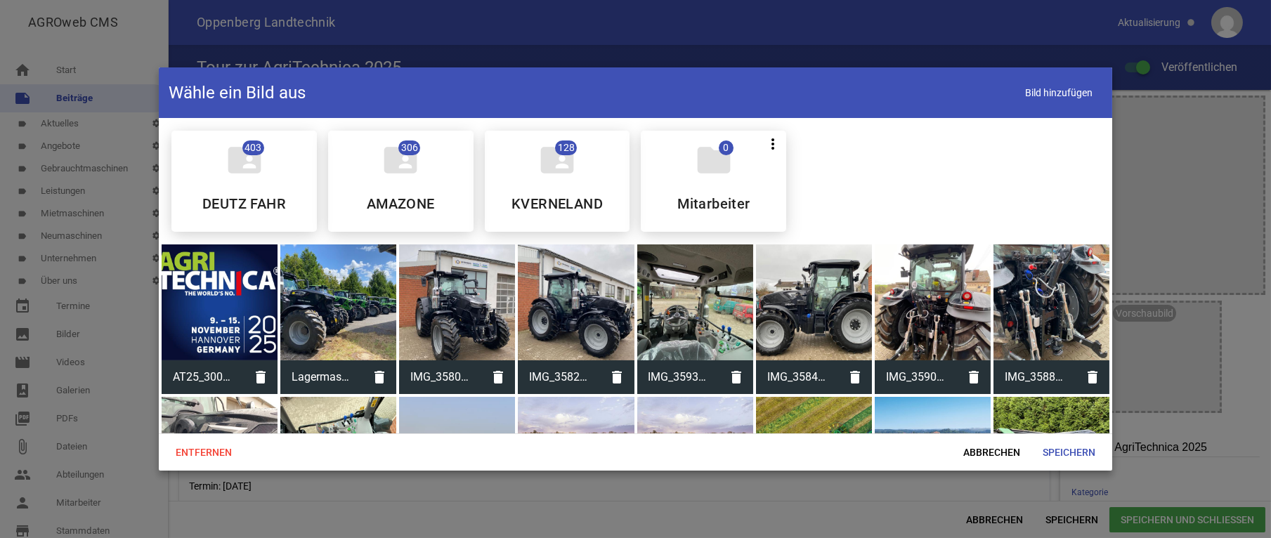
click at [267, 297] on div at bounding box center [220, 303] width 116 height 116
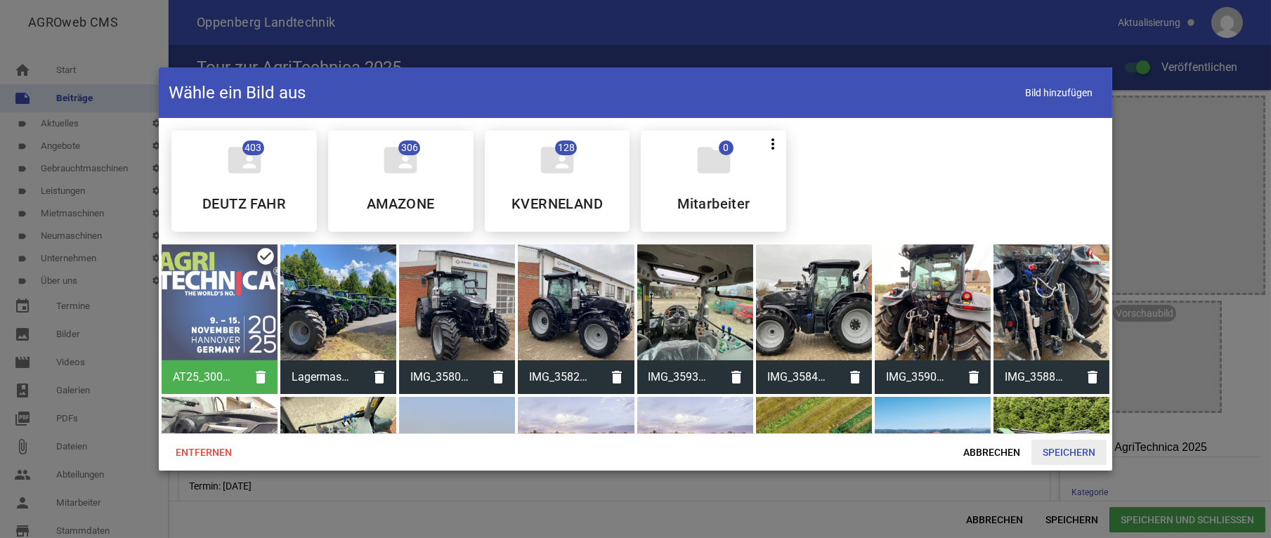
click at [1083, 455] on span "Speichern" at bounding box center [1068, 452] width 75 height 25
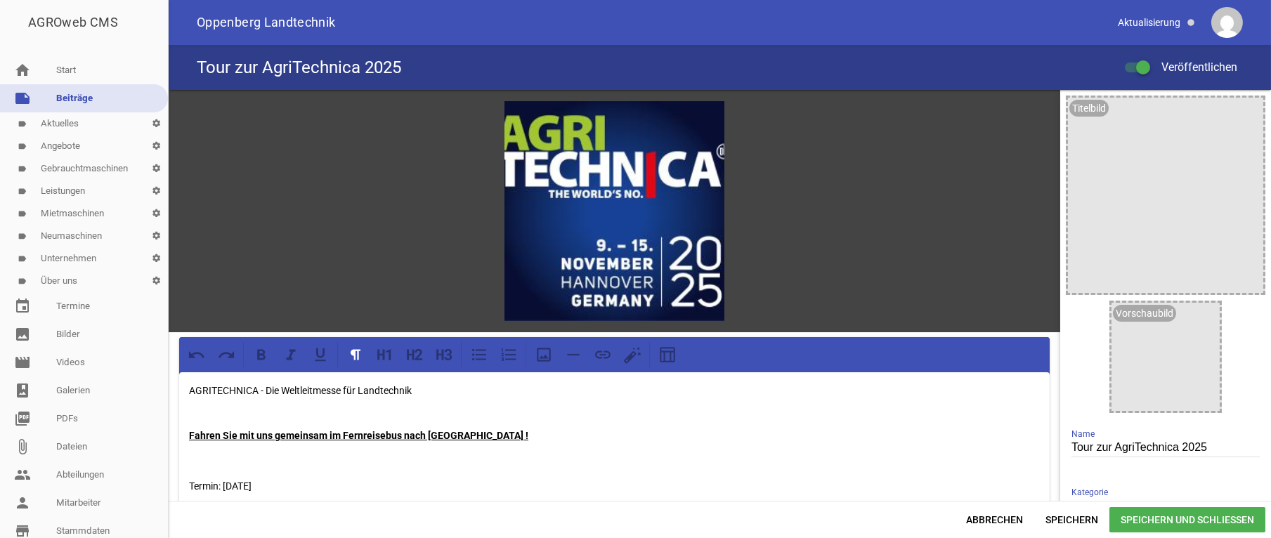
drag, startPoint x: 1197, startPoint y: 514, endPoint x: 1197, endPoint y: 500, distance: 14.1
click at [1197, 512] on span "Speichern und Schließen" at bounding box center [1187, 519] width 156 height 25
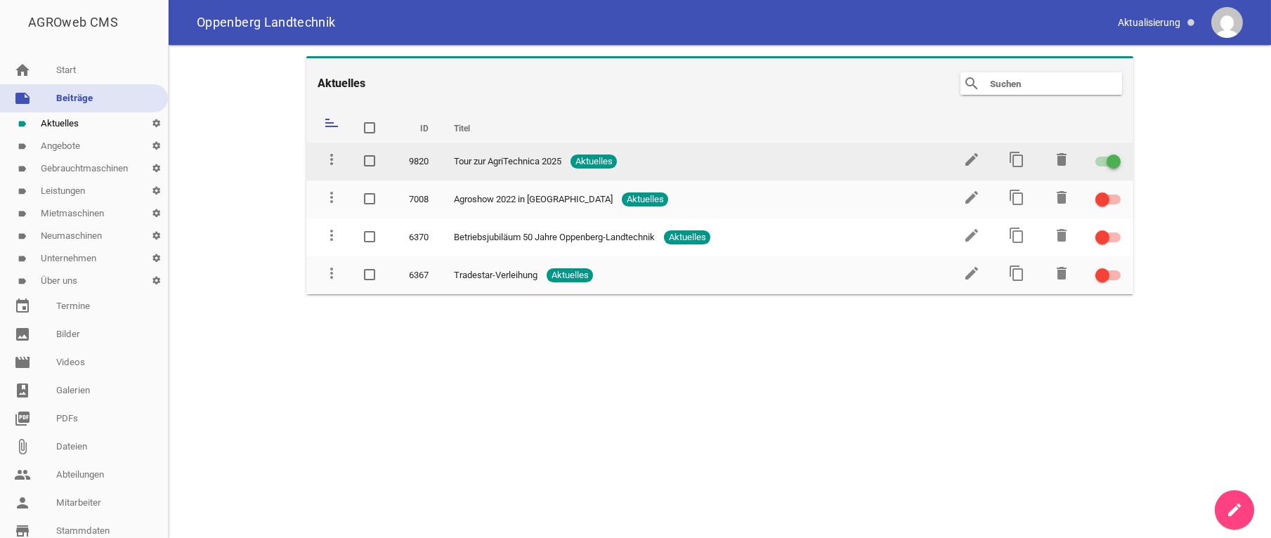
click at [942, 161] on td "Tour zur AgriTechnica 2025 Aktuelles" at bounding box center [694, 162] width 507 height 38
click at [978, 159] on icon "edit" at bounding box center [971, 159] width 17 height 17
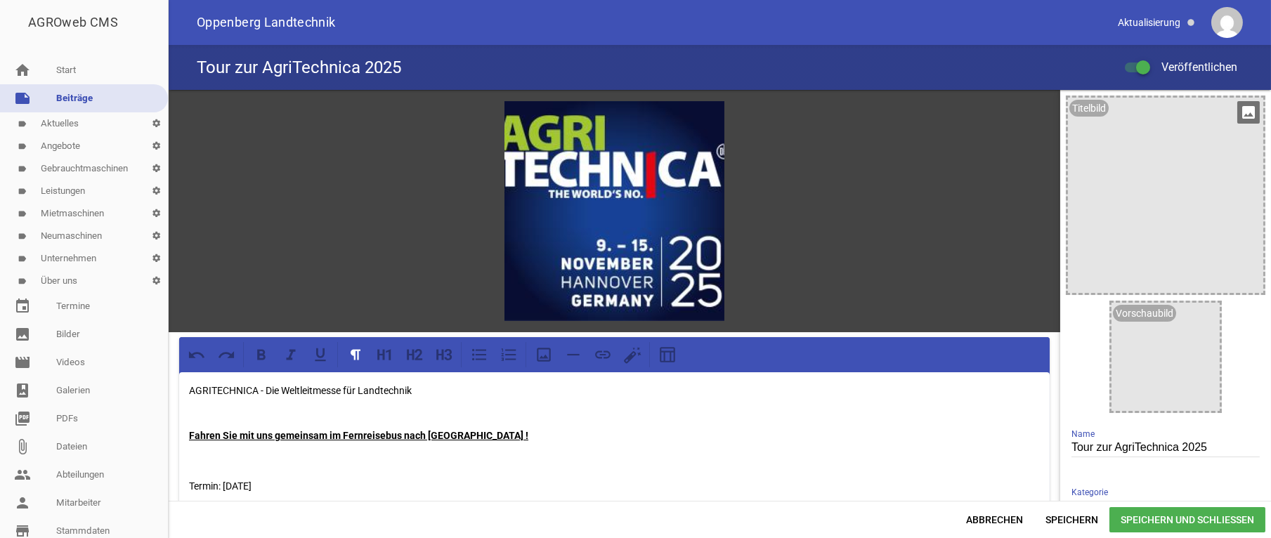
click at [1247, 114] on icon "image" at bounding box center [1248, 112] width 22 height 22
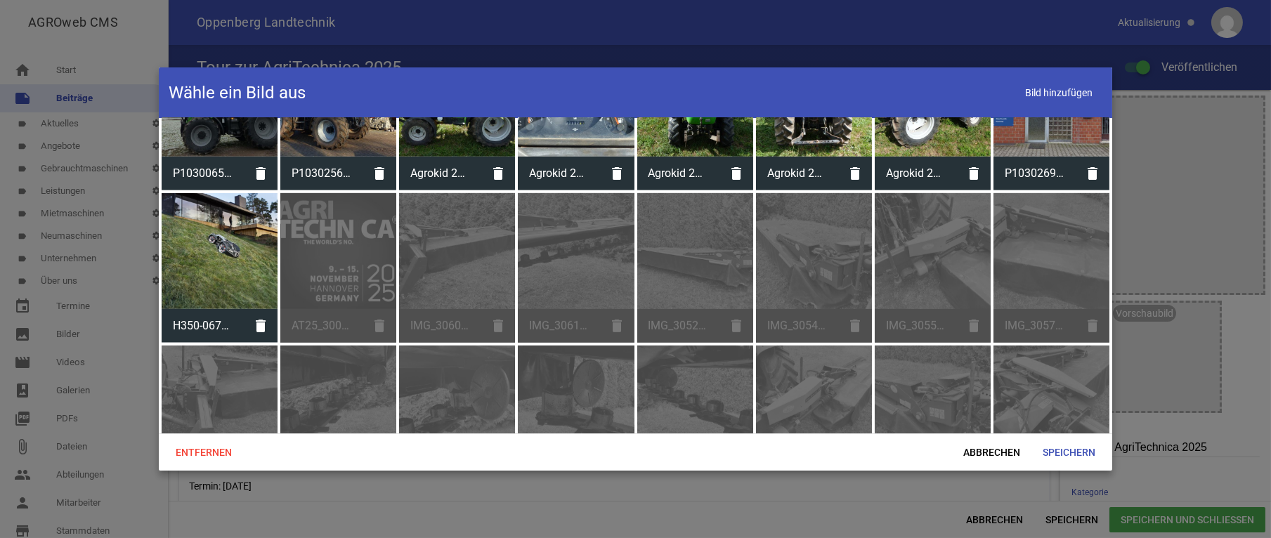
scroll to position [3184, 0]
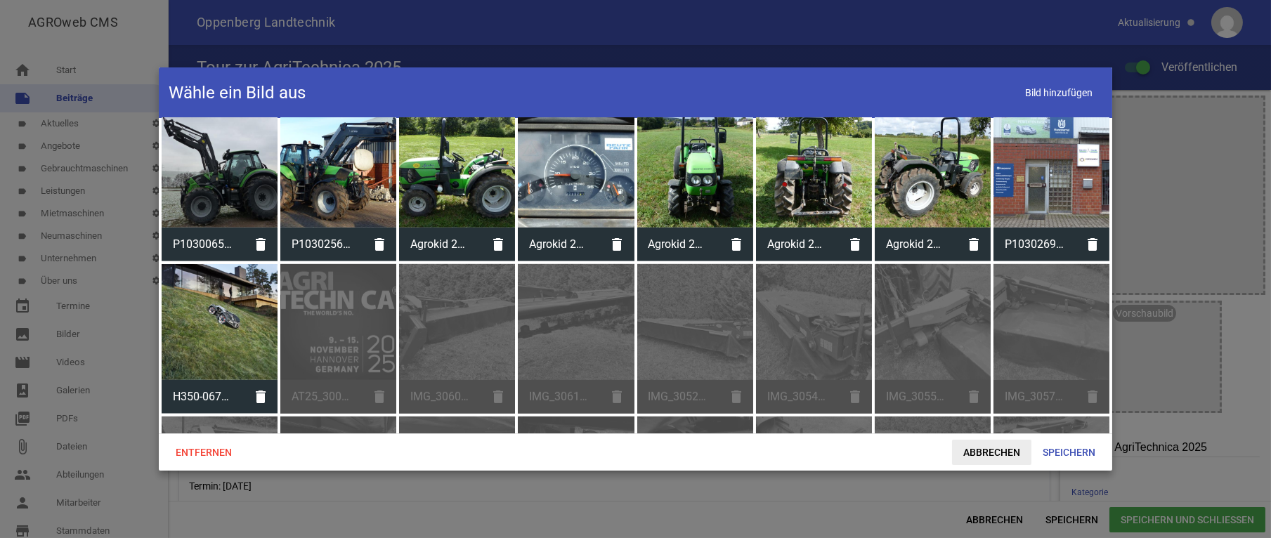
click at [1000, 446] on span "Abbrechen" at bounding box center [991, 452] width 79 height 25
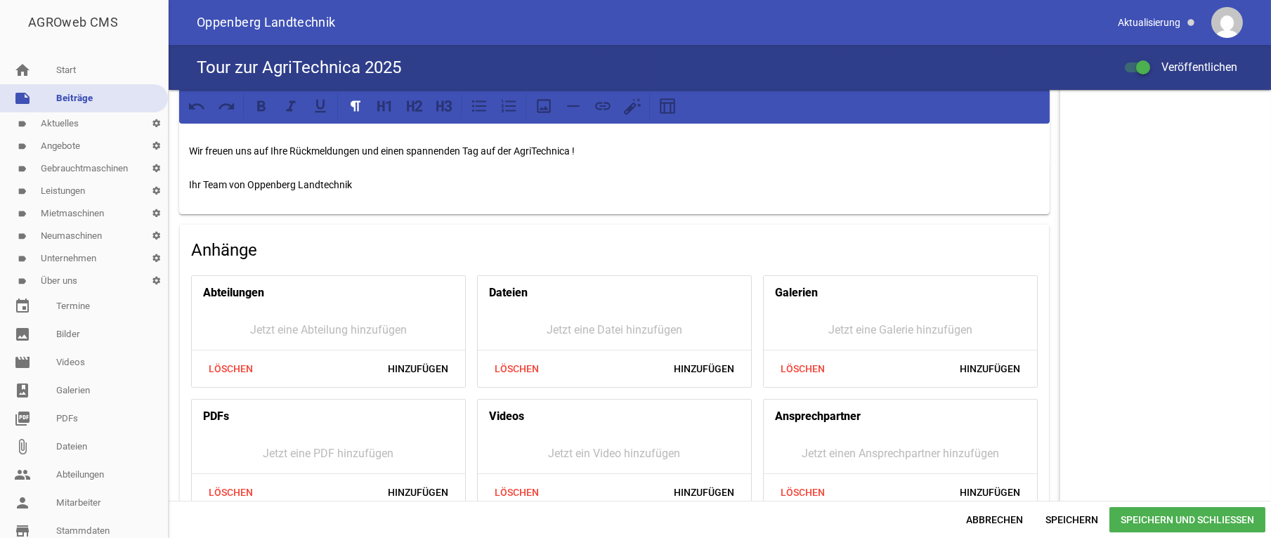
scroll to position [590, 0]
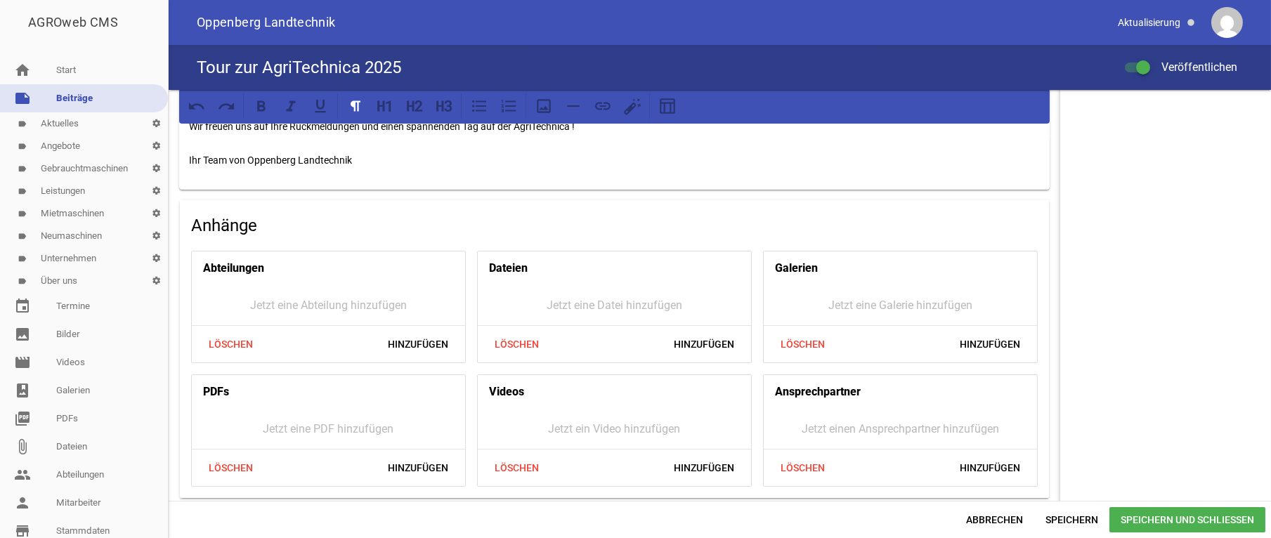
click at [1198, 512] on span "Speichern und Schließen" at bounding box center [1187, 519] width 156 height 25
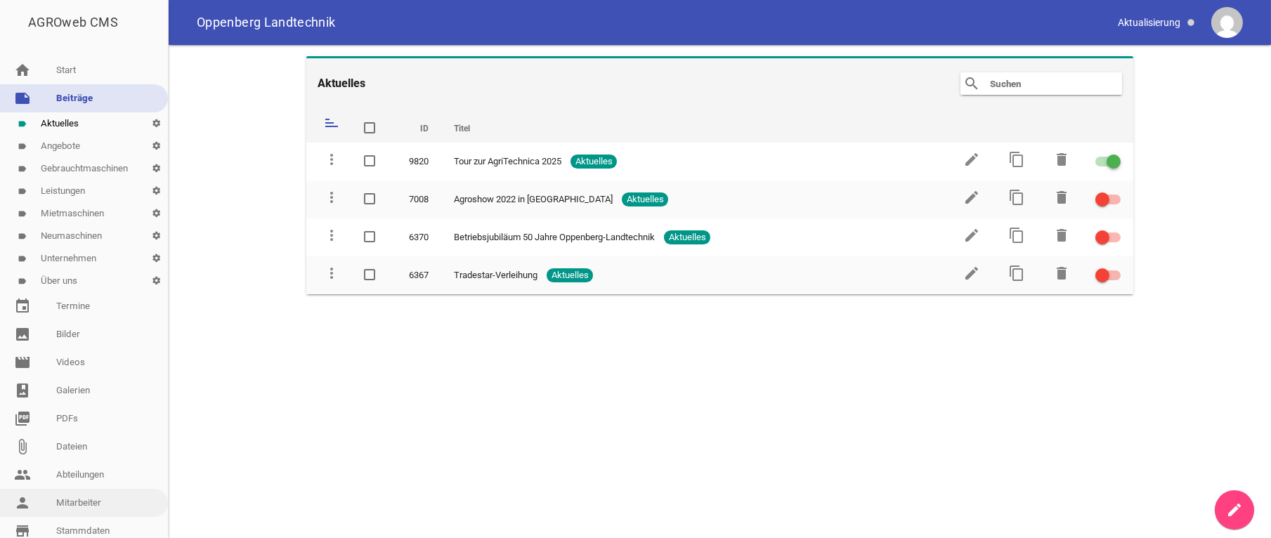
click at [67, 327] on link "image Bilder" at bounding box center [84, 334] width 168 height 28
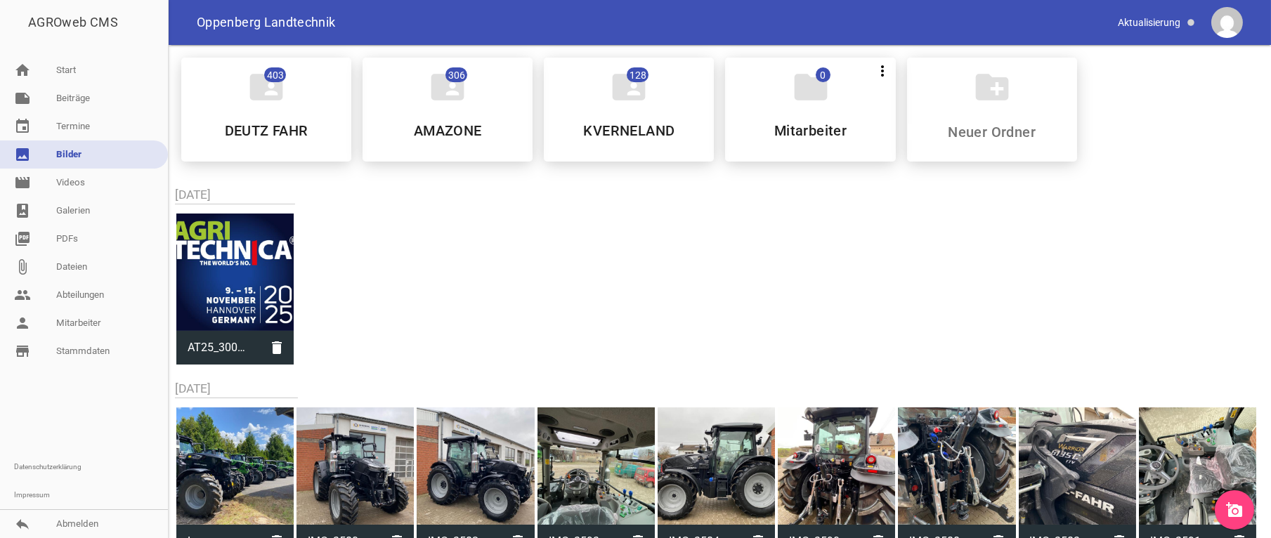
click at [1239, 510] on icon "add_a_photo" at bounding box center [1234, 510] width 17 height 17
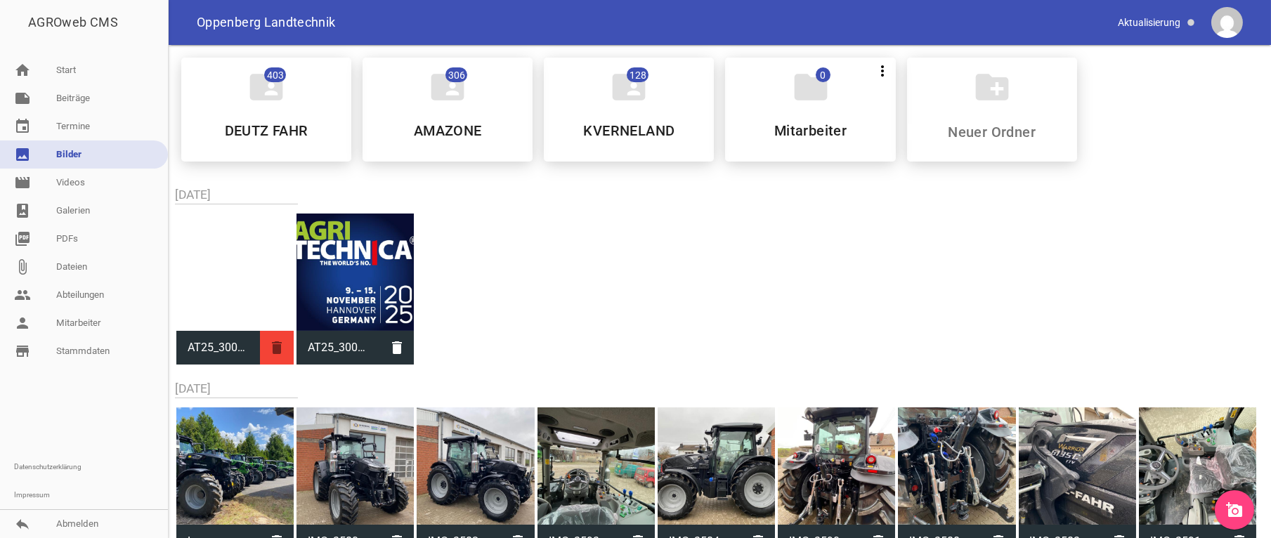
click at [273, 343] on icon "delete" at bounding box center [277, 348] width 34 height 34
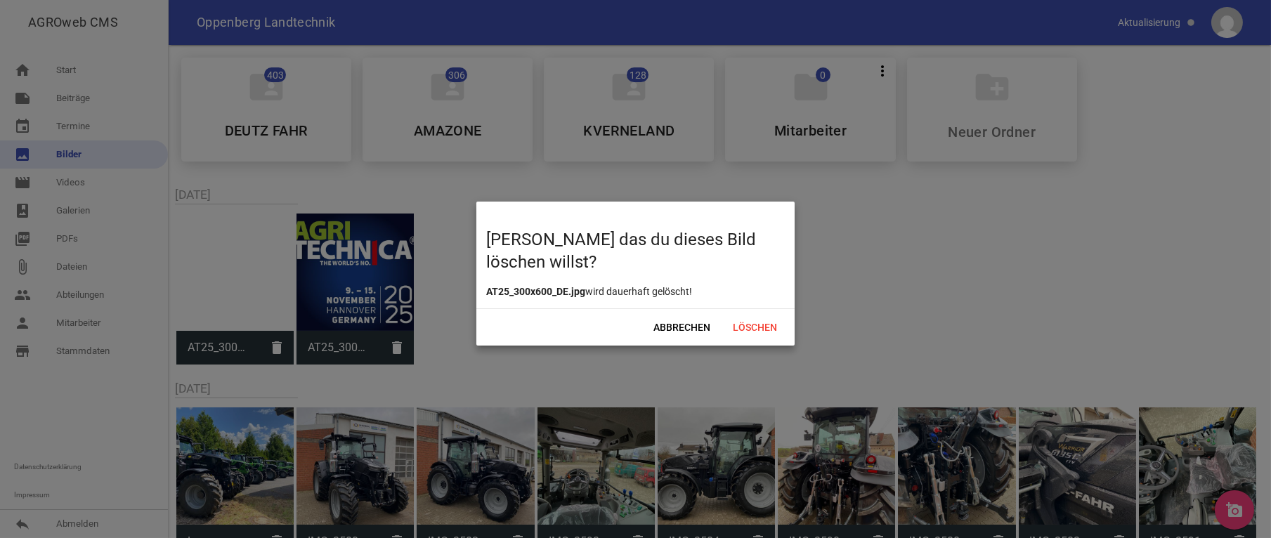
drag, startPoint x: 750, startPoint y: 325, endPoint x: 997, endPoint y: 389, distance: 254.6
click at [751, 325] on span "Löschen" at bounding box center [755, 327] width 67 height 25
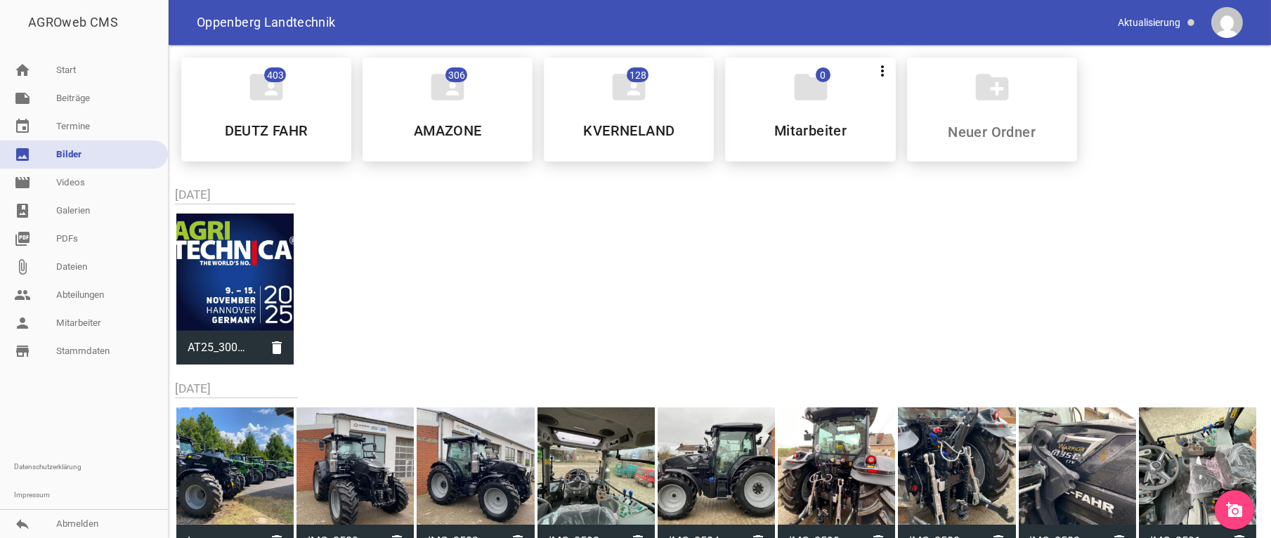
click at [1243, 505] on link "add_a_photo" at bounding box center [1234, 509] width 39 height 39
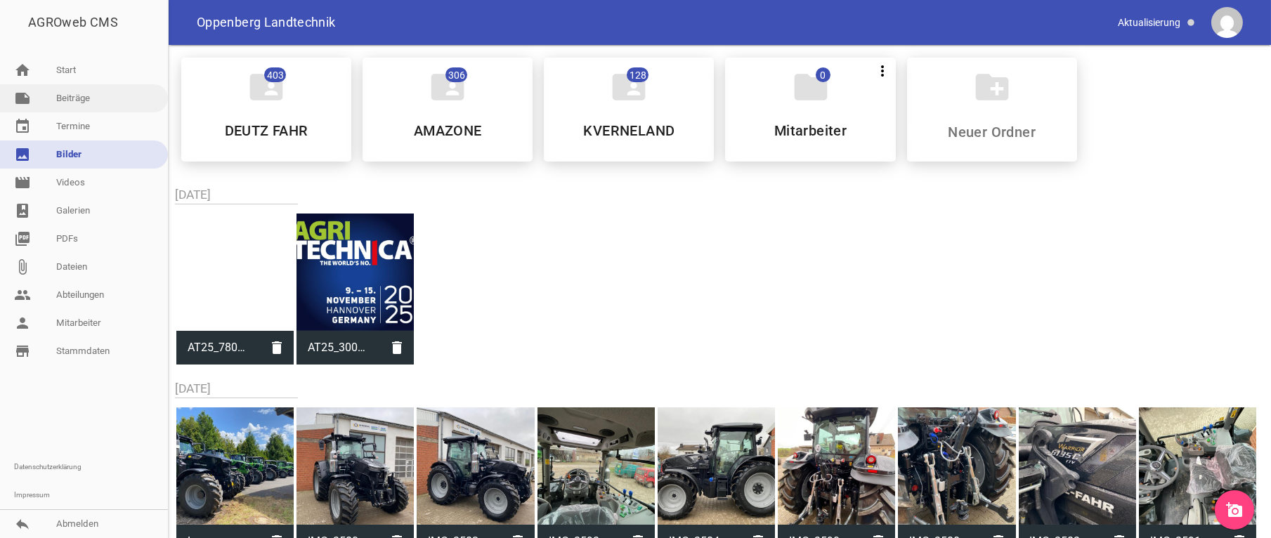
click at [78, 93] on link "note Beiträge" at bounding box center [84, 98] width 168 height 28
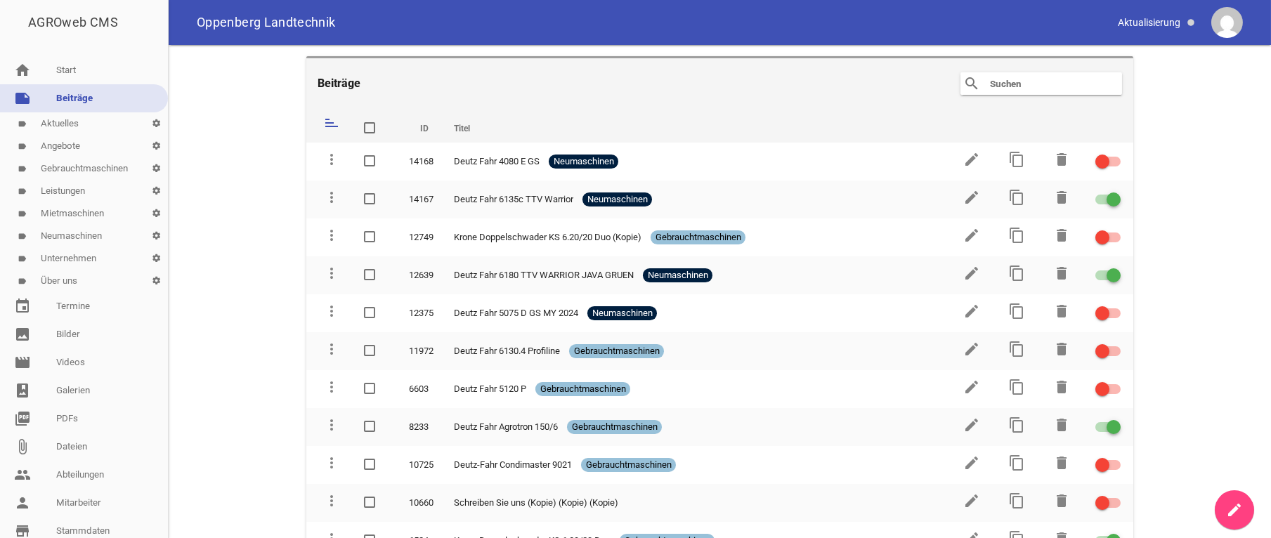
click at [87, 121] on link "label Aktuelles settings" at bounding box center [84, 123] width 168 height 22
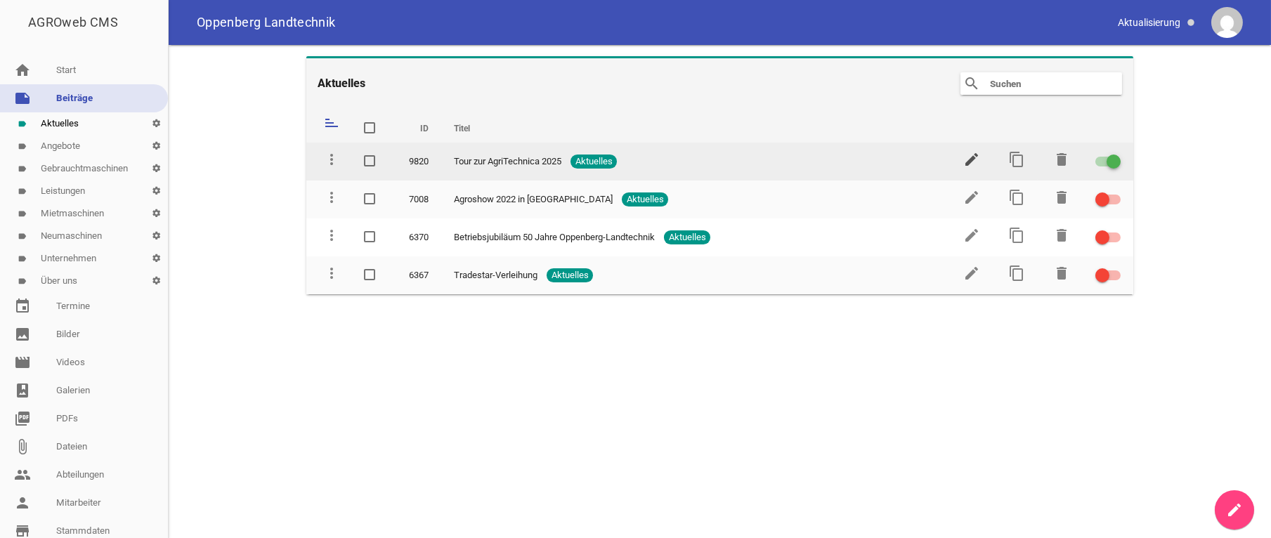
click at [975, 157] on icon "edit" at bounding box center [971, 159] width 17 height 17
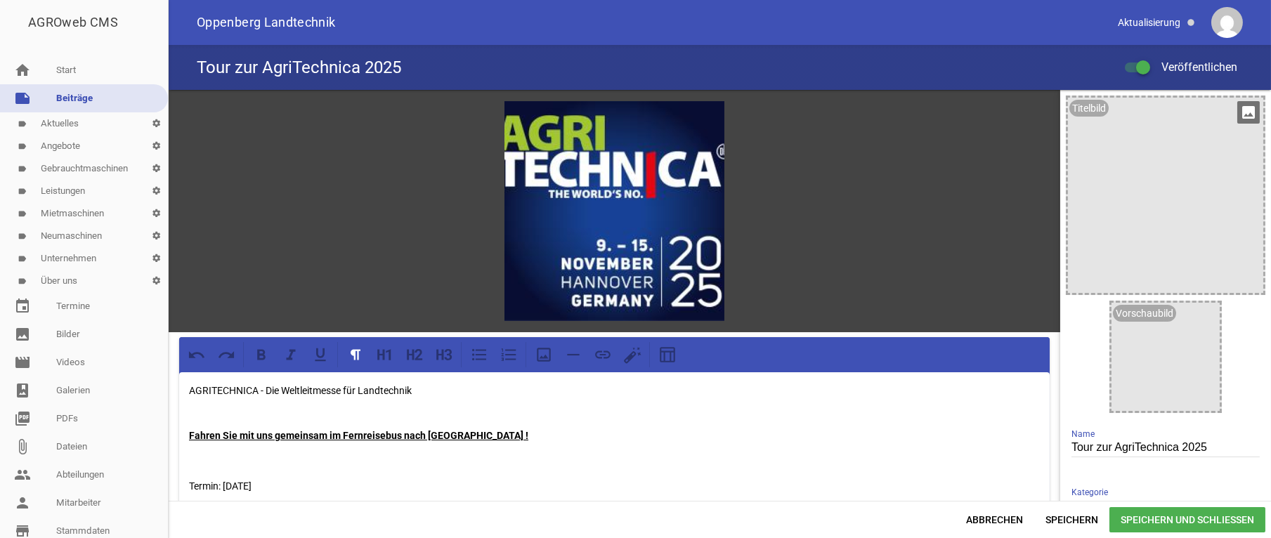
click at [1242, 112] on icon "image" at bounding box center [1248, 112] width 22 height 22
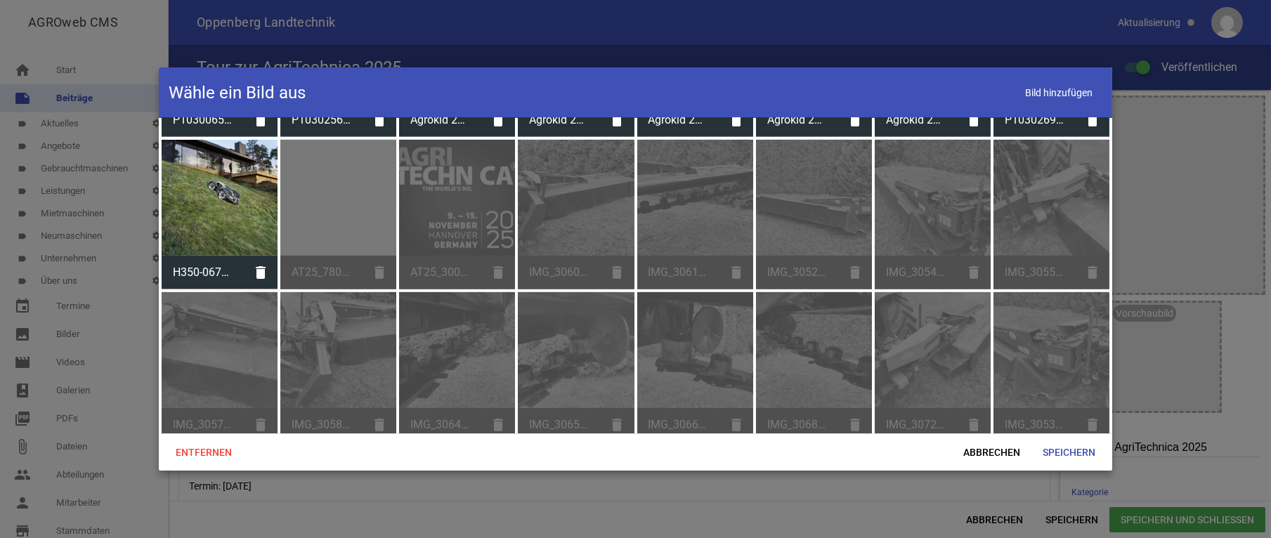
scroll to position [3237, 0]
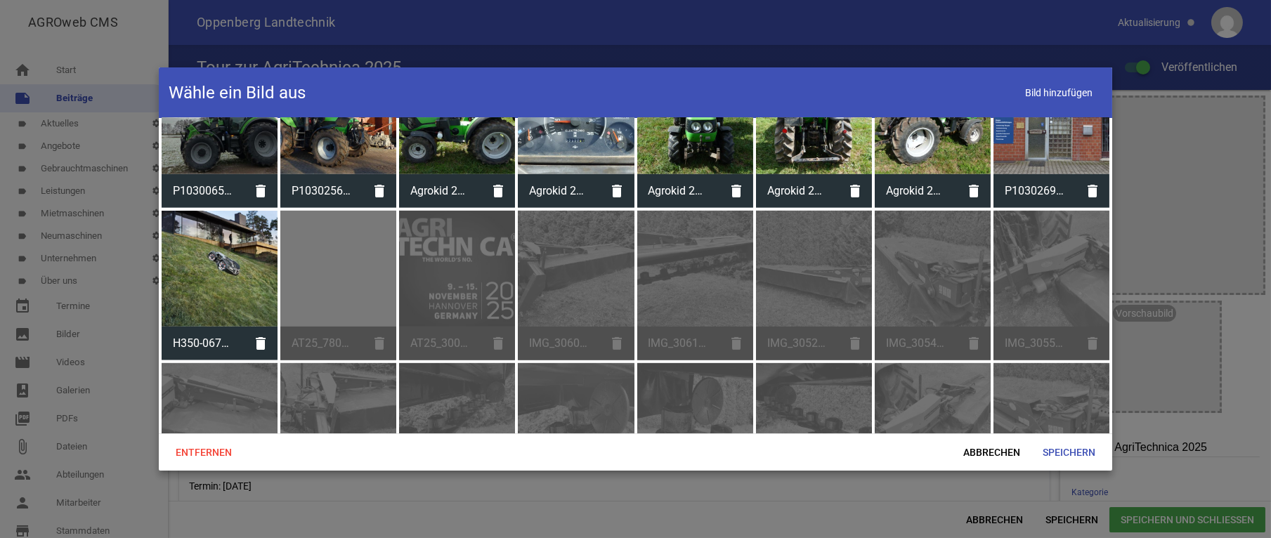
click at [344, 231] on div "AT25_780x150_DE.jpg delete" at bounding box center [338, 286] width 116 height 150
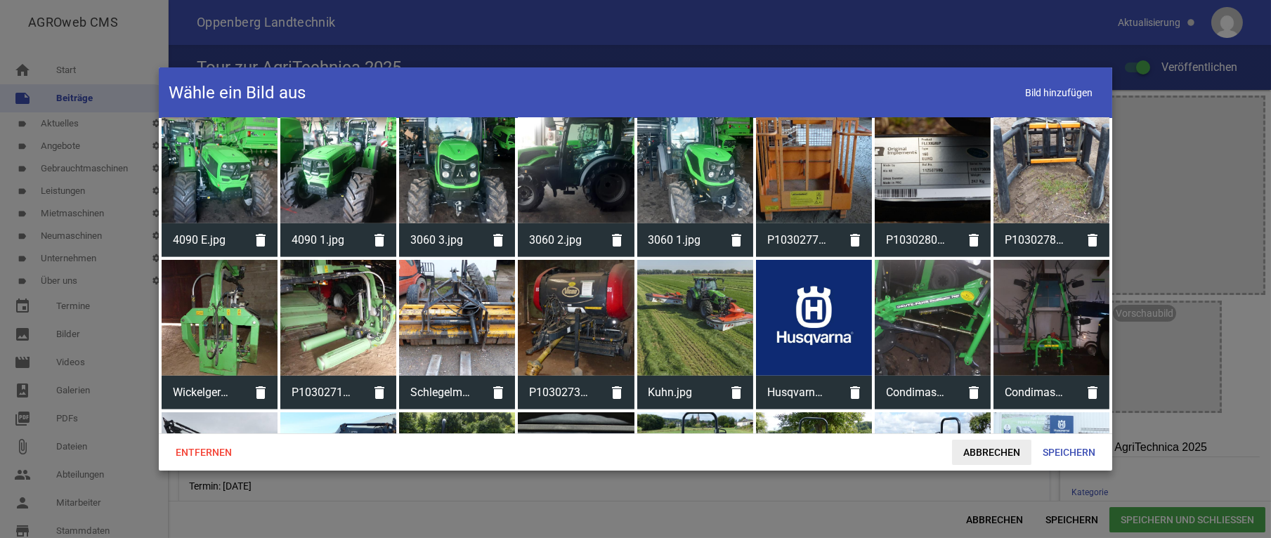
click at [1004, 450] on span "Abbrechen" at bounding box center [991, 452] width 79 height 25
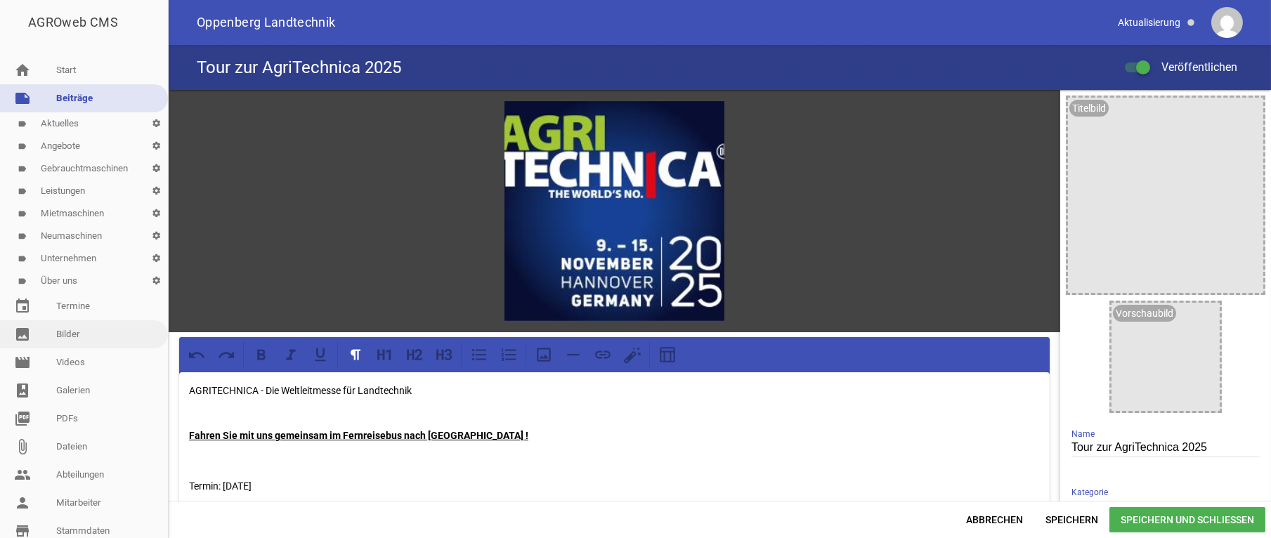
click at [71, 325] on link "image Bilder" at bounding box center [84, 334] width 168 height 28
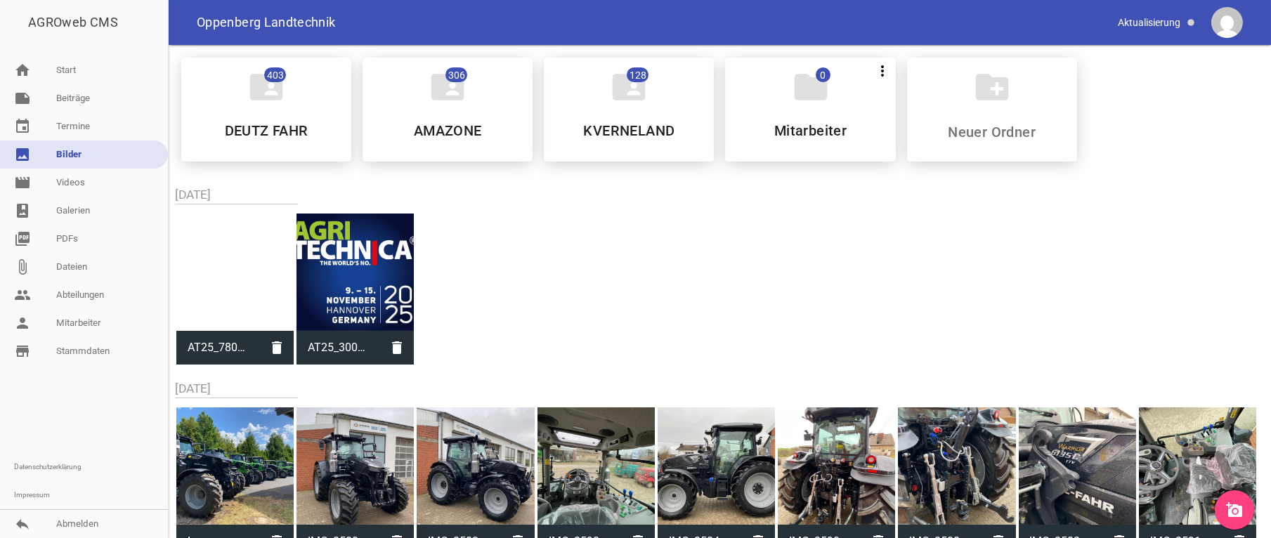
click at [1241, 520] on link "add_a_photo" at bounding box center [1234, 509] width 39 height 39
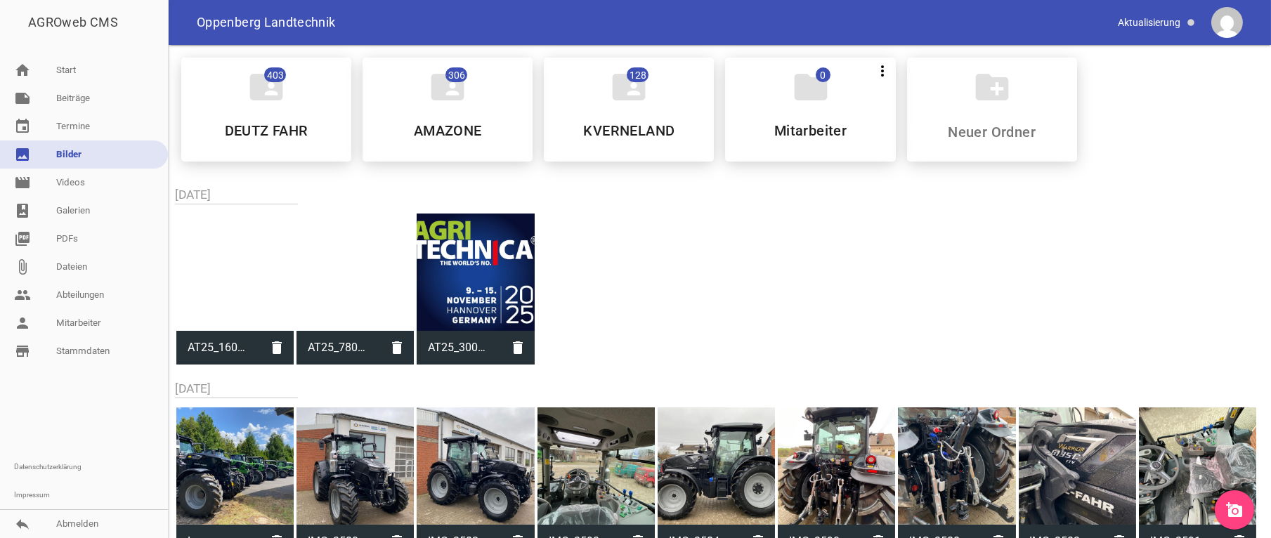
click at [249, 290] on div at bounding box center [234, 272] width 117 height 117
type input "AT25_160x600_DE.jpg"
type input "600"
type input "160"
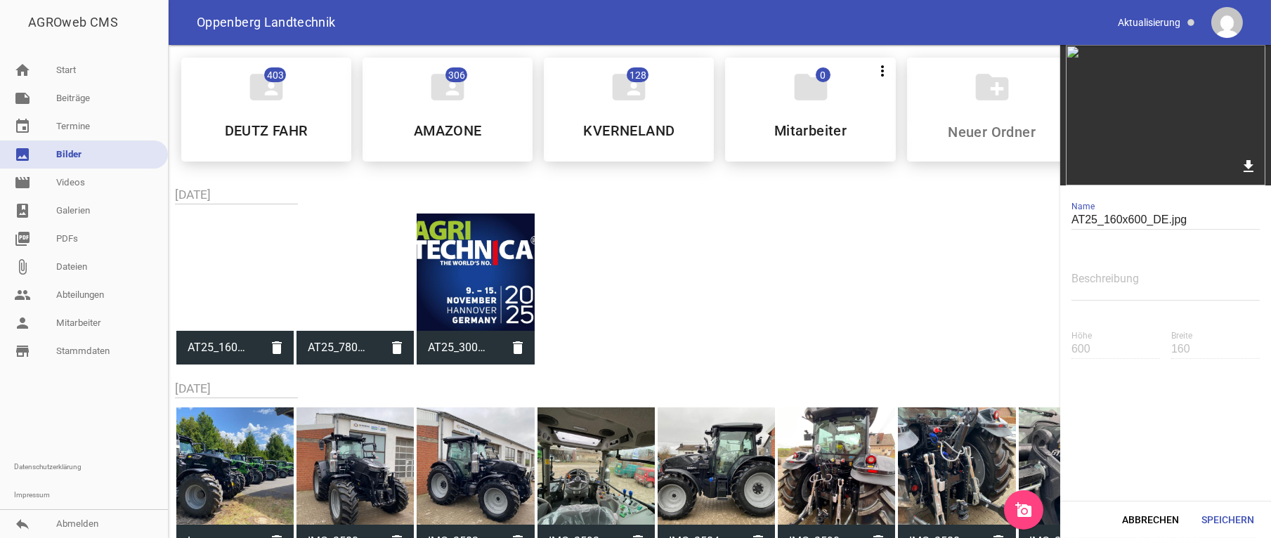
click at [1171, 114] on img at bounding box center [1165, 115] width 211 height 141
click at [278, 341] on icon "delete" at bounding box center [277, 348] width 34 height 34
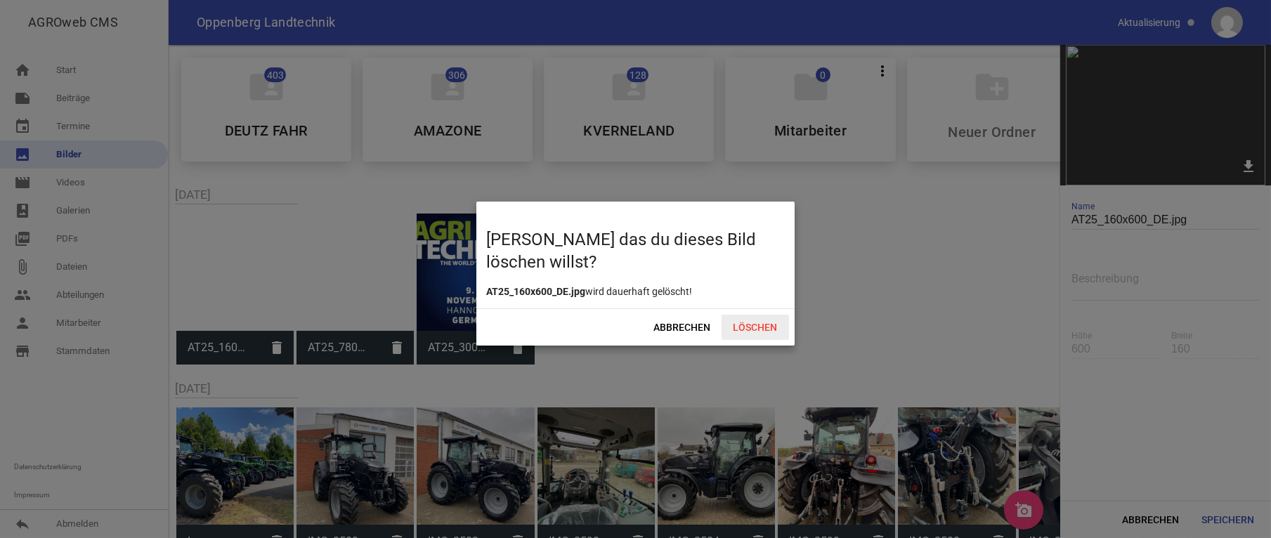
drag, startPoint x: 756, startPoint y: 327, endPoint x: 748, endPoint y: 323, distance: 9.1
click at [757, 327] on span "Löschen" at bounding box center [755, 327] width 67 height 25
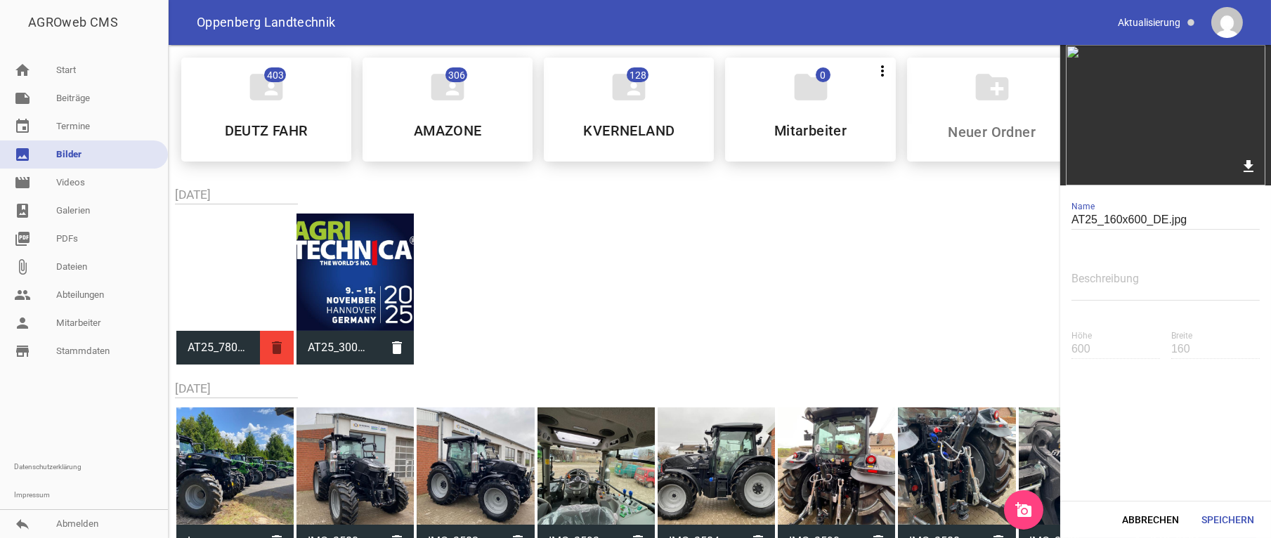
click at [278, 353] on icon "delete" at bounding box center [277, 348] width 34 height 34
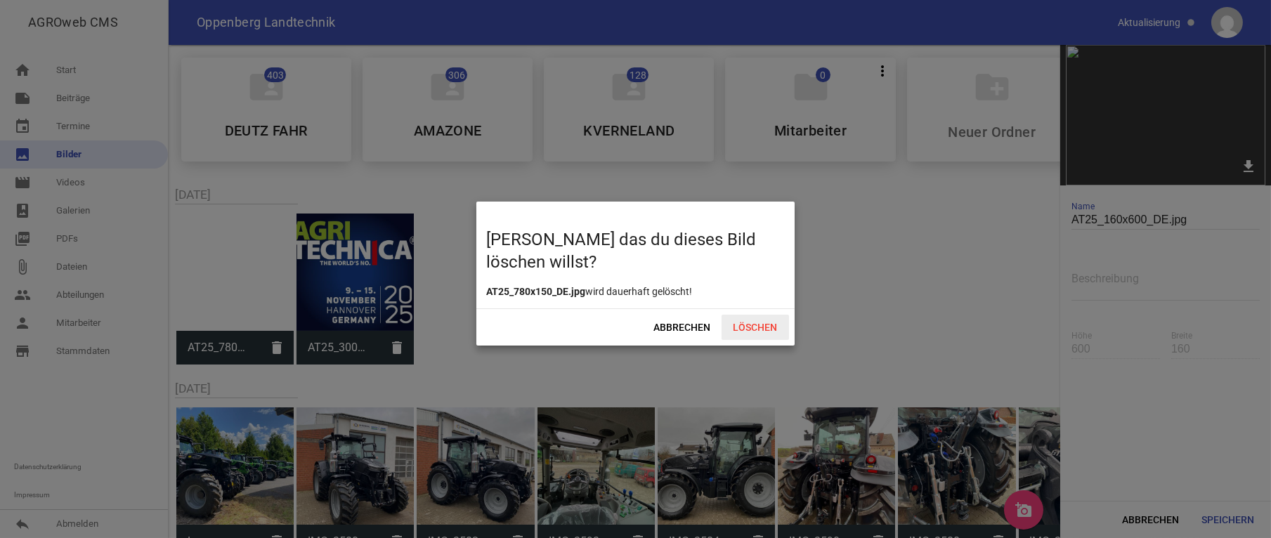
click at [757, 326] on span "Löschen" at bounding box center [755, 327] width 67 height 25
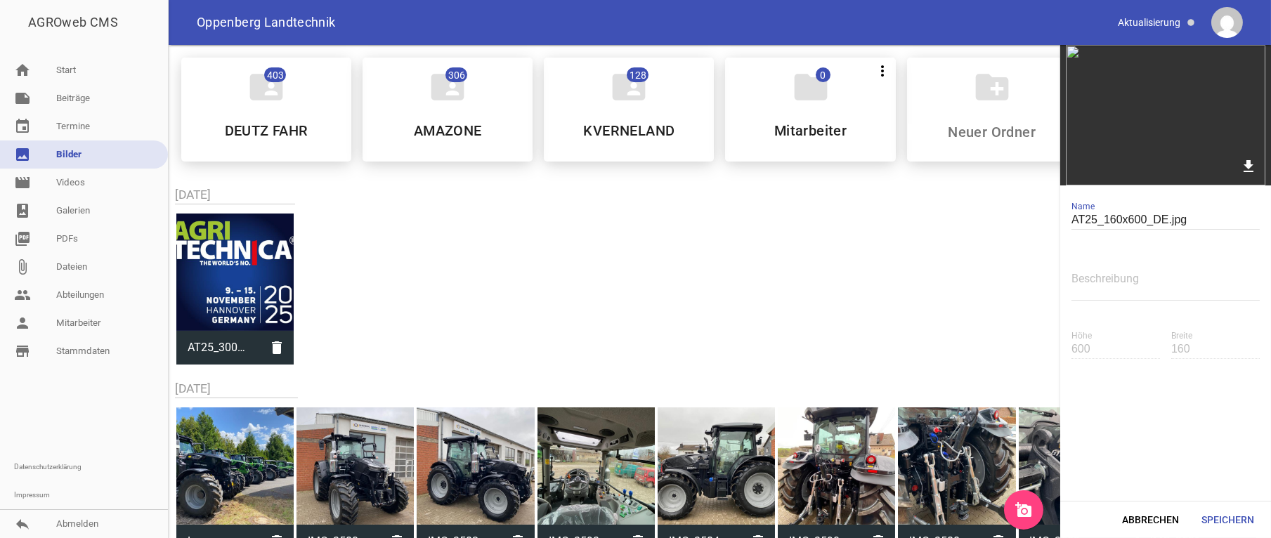
click at [1023, 512] on icon "add_a_photo" at bounding box center [1023, 510] width 17 height 17
drag, startPoint x: 69, startPoint y: 98, endPoint x: 74, endPoint y: 112, distance: 15.8
click at [69, 97] on link "note Beiträge" at bounding box center [84, 98] width 168 height 28
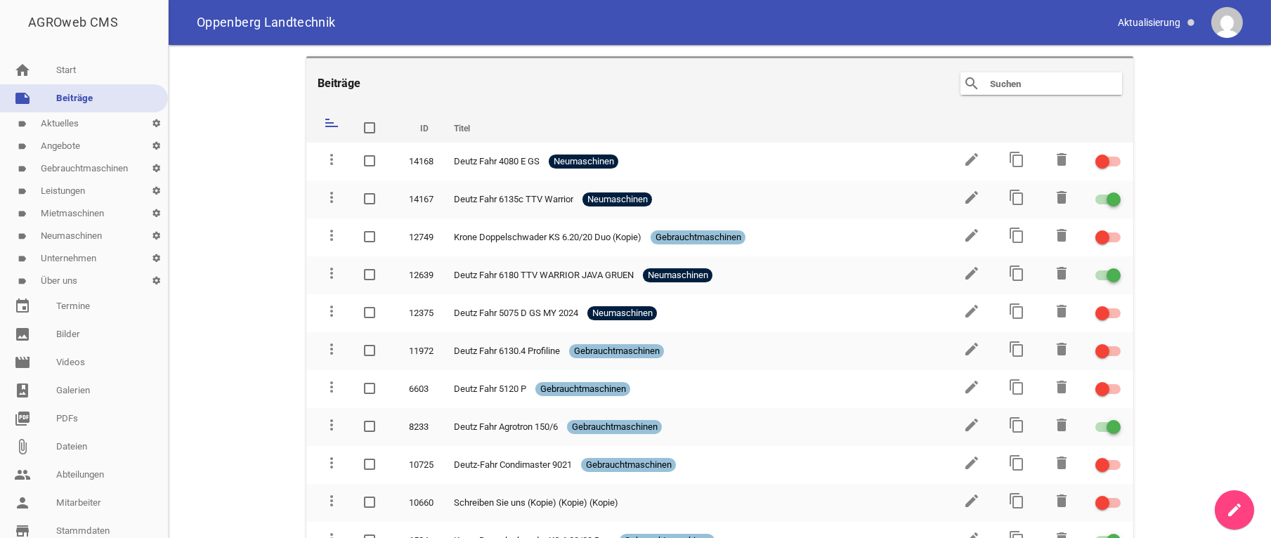
click at [77, 119] on link "label Aktuelles settings" at bounding box center [84, 123] width 168 height 22
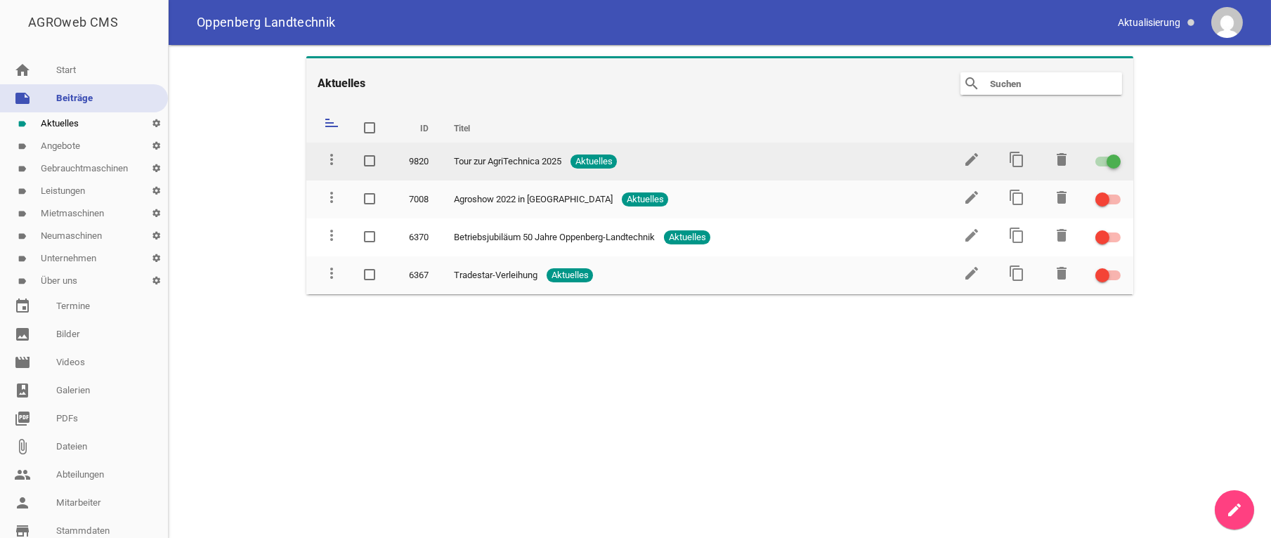
click at [963, 163] on td "edit" at bounding box center [970, 162] width 45 height 38
click at [972, 157] on icon "edit" at bounding box center [971, 159] width 17 height 17
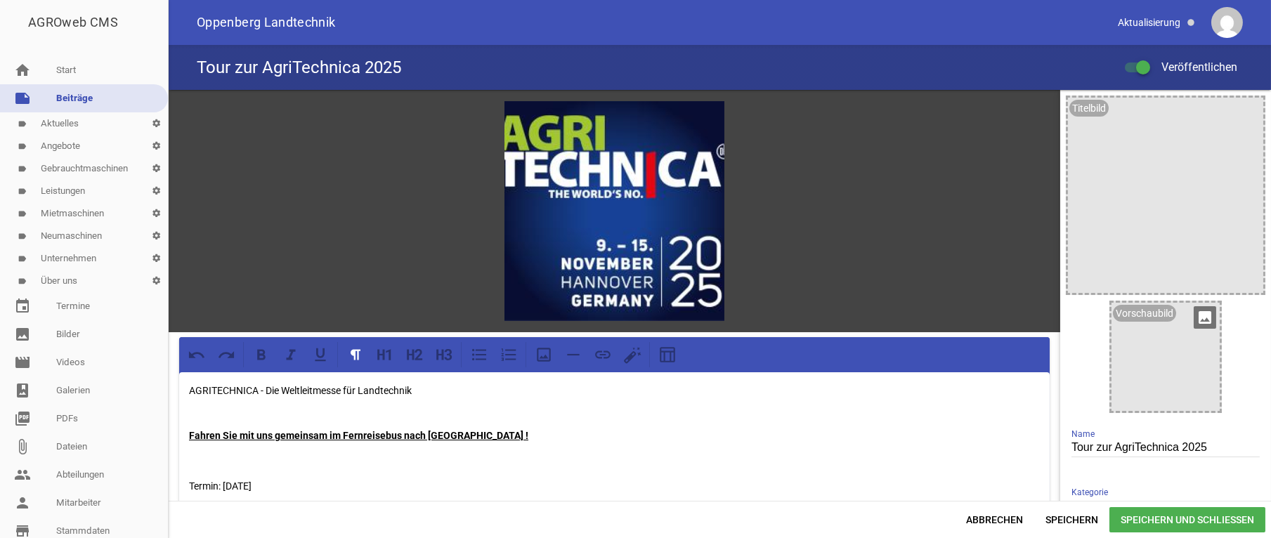
click at [1194, 317] on icon "image" at bounding box center [1205, 317] width 22 height 22
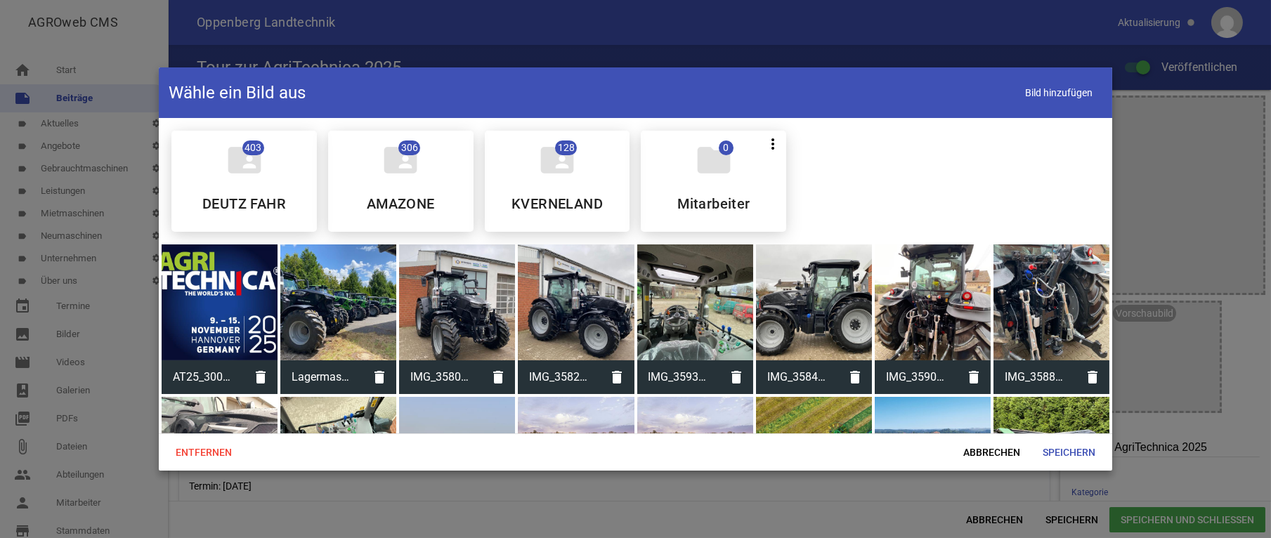
click at [242, 328] on div at bounding box center [220, 303] width 116 height 116
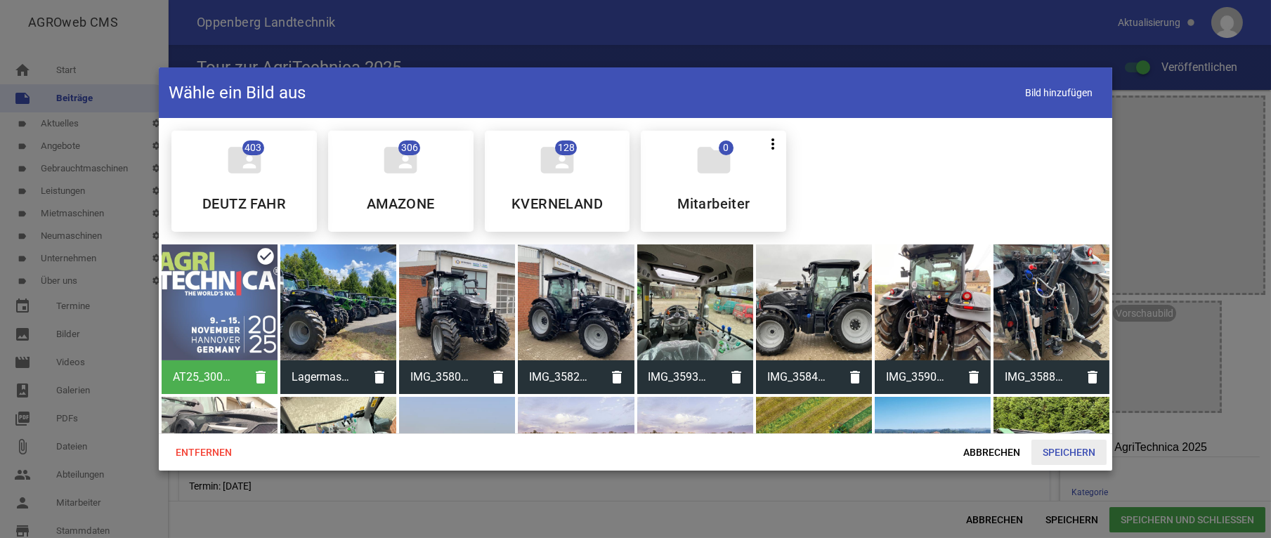
click at [1067, 459] on span "Speichern" at bounding box center [1068, 452] width 75 height 25
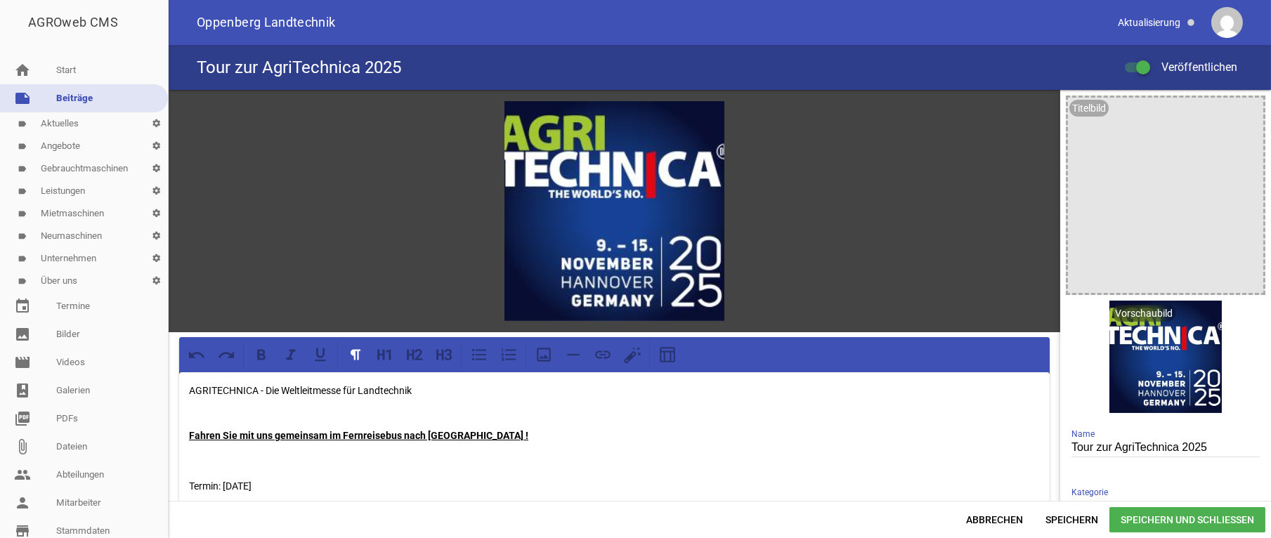
click at [1201, 524] on span "Speichern und Schließen" at bounding box center [1187, 519] width 156 height 25
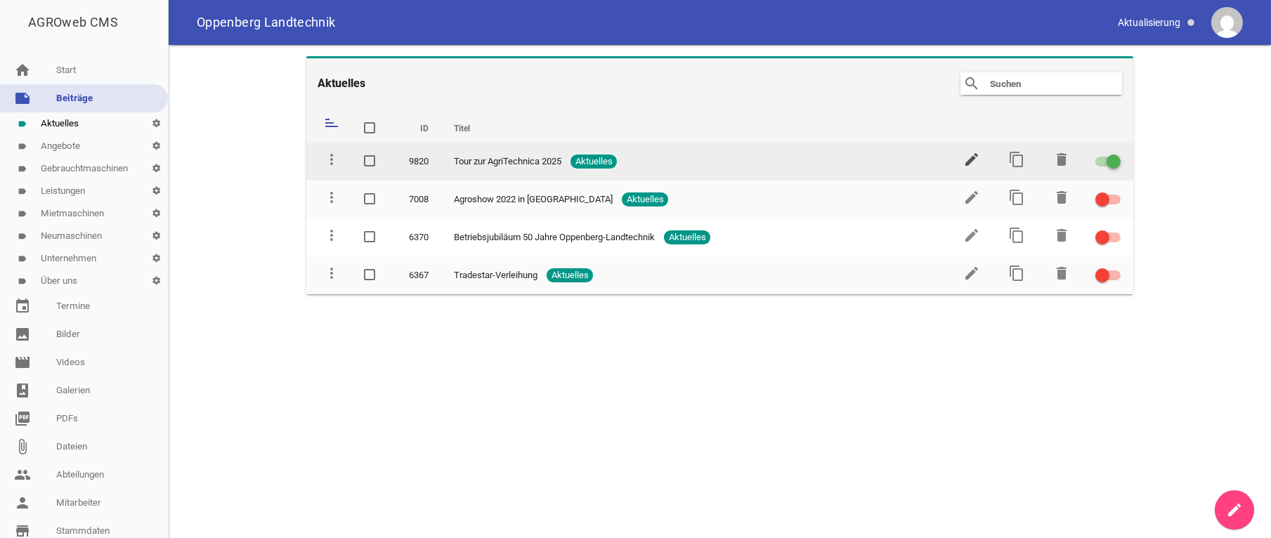
click at [970, 164] on icon "edit" at bounding box center [971, 159] width 17 height 17
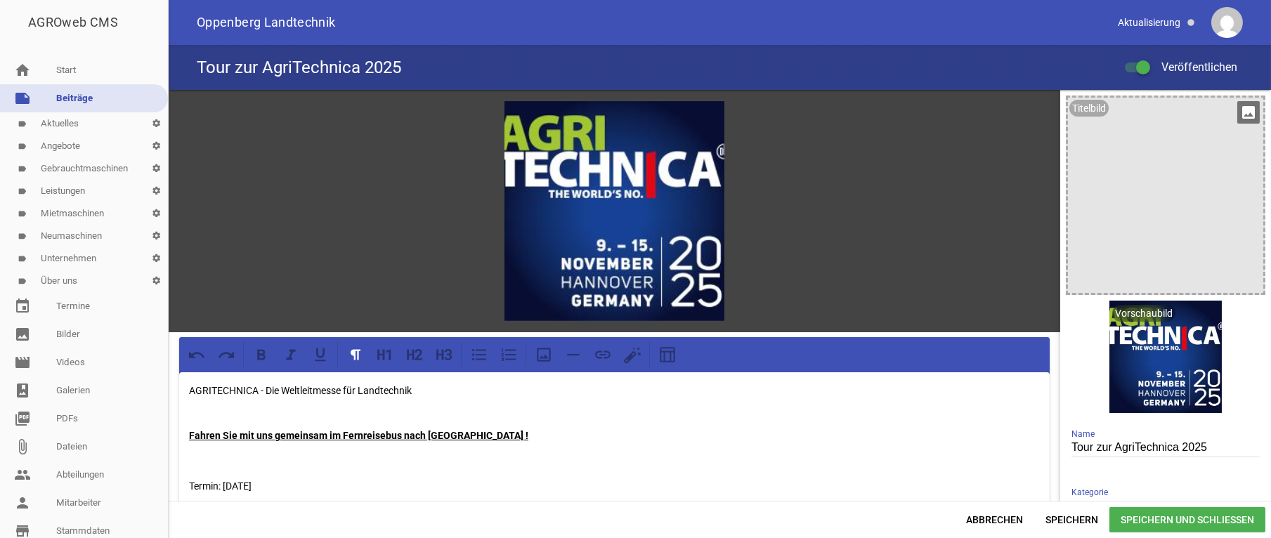
drag, startPoint x: 1159, startPoint y: 345, endPoint x: 1136, endPoint y: 204, distance: 143.1
click at [1136, 204] on div "Titelbild image Vorschaubild delete crop image Tour zur AgriTechnica 2025 Name …" at bounding box center [1165, 375] width 211 height 571
click at [1175, 318] on icon "crop" at bounding box center [1181, 317] width 22 height 22
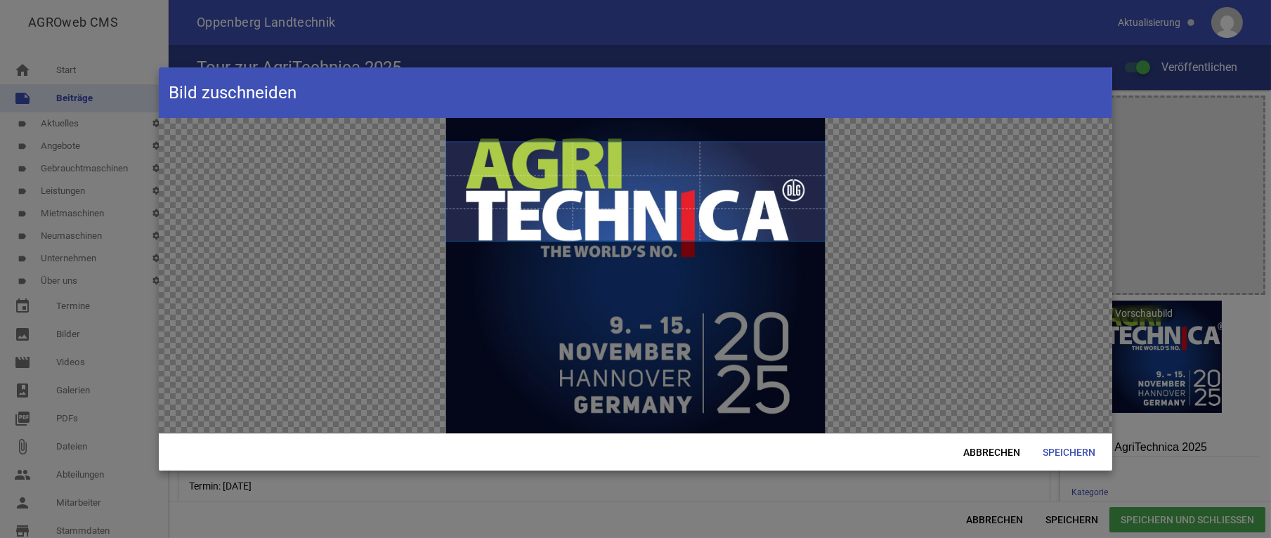
click at [639, 144] on span at bounding box center [635, 191] width 379 height 99
click at [627, 189] on span at bounding box center [635, 190] width 379 height 99
click at [1093, 460] on span "Speichern" at bounding box center [1068, 452] width 75 height 25
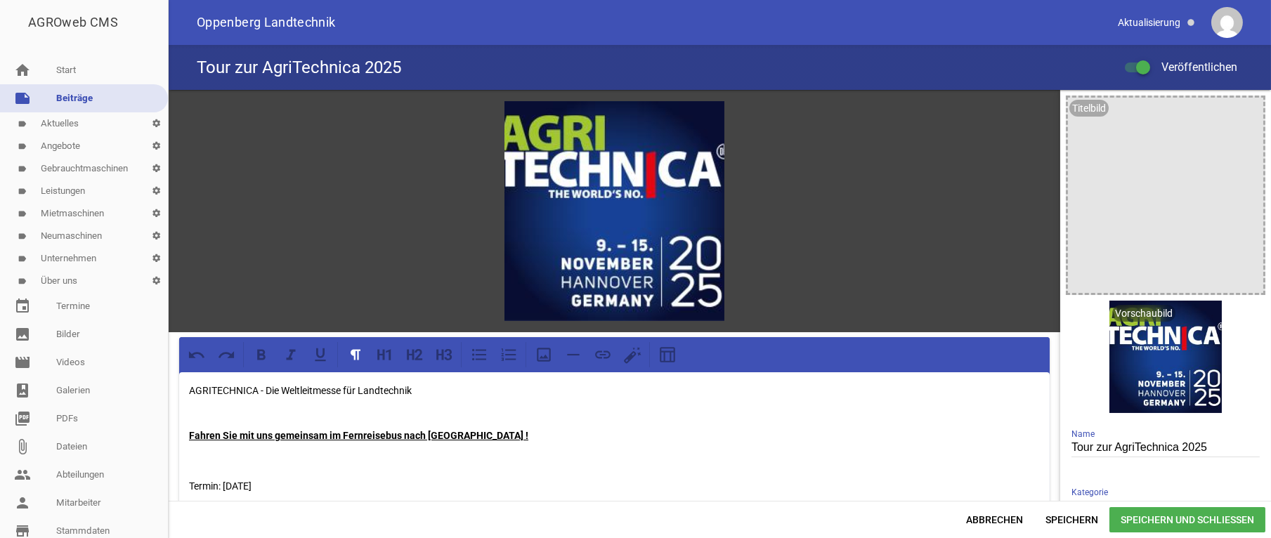
click at [1170, 533] on div "Abbrechen Speichern Speichern und Schließen" at bounding box center [720, 519] width 1102 height 37
click at [1162, 524] on span "Speichern und Schließen" at bounding box center [1187, 519] width 156 height 25
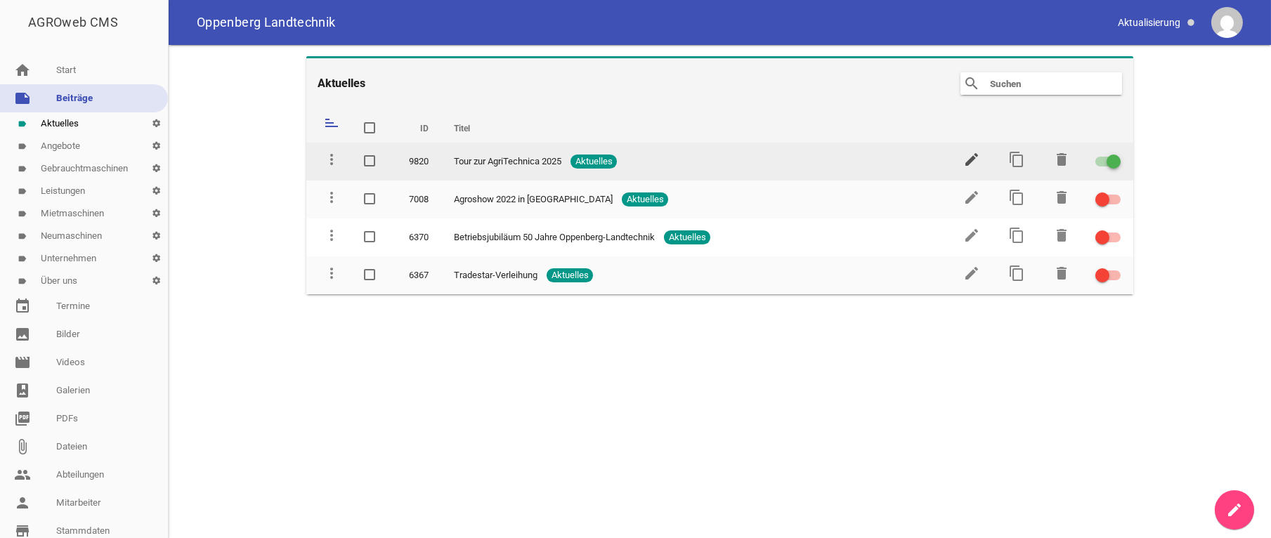
click at [964, 162] on td "edit" at bounding box center [970, 162] width 45 height 38
drag, startPoint x: 956, startPoint y: 167, endPoint x: 982, endPoint y: 169, distance: 26.8
click at [973, 169] on td "edit" at bounding box center [970, 162] width 45 height 38
click at [981, 161] on td "edit" at bounding box center [970, 162] width 45 height 38
click at [977, 160] on icon "edit" at bounding box center [971, 159] width 17 height 17
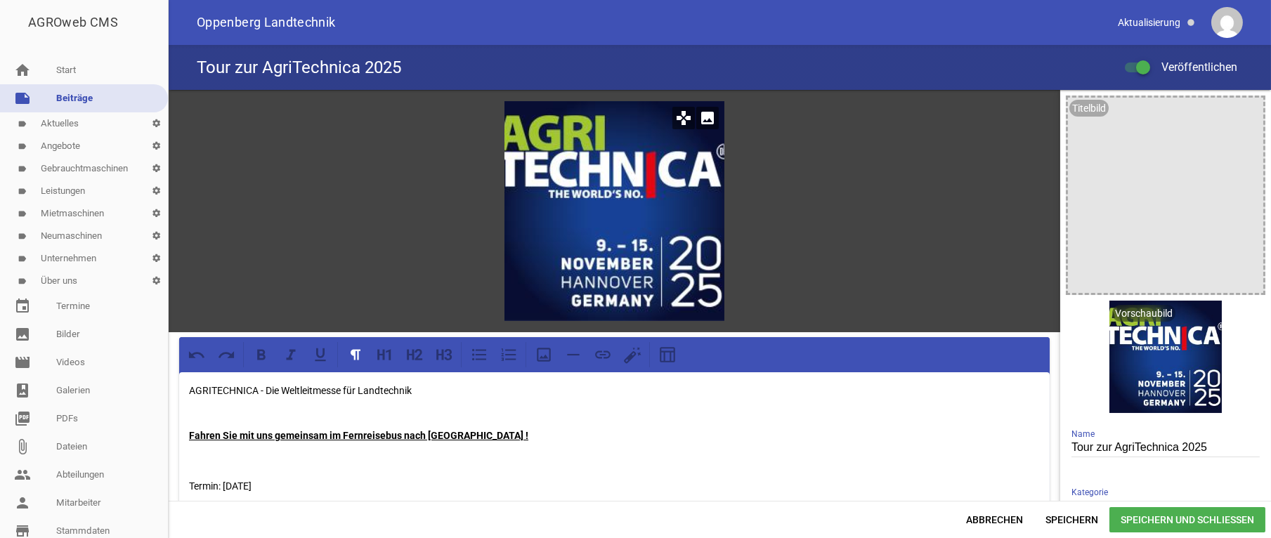
click at [680, 117] on icon "games" at bounding box center [683, 118] width 22 height 22
click at [677, 119] on icon "games" at bounding box center [683, 118] width 22 height 22
drag, startPoint x: 648, startPoint y: 157, endPoint x: 750, endPoint y: 152, distance: 102.7
click at [758, 160] on div "games image" at bounding box center [615, 211] width 892 height 242
click at [699, 119] on icon "image" at bounding box center [707, 118] width 22 height 22
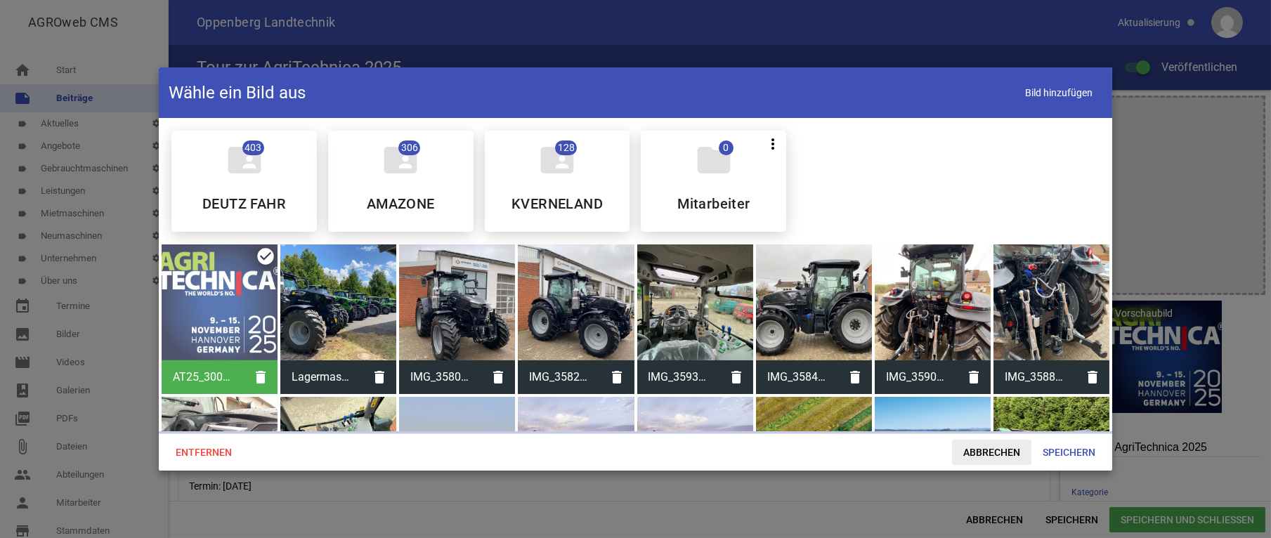
click at [1000, 460] on span "Abbrechen" at bounding box center [991, 452] width 79 height 25
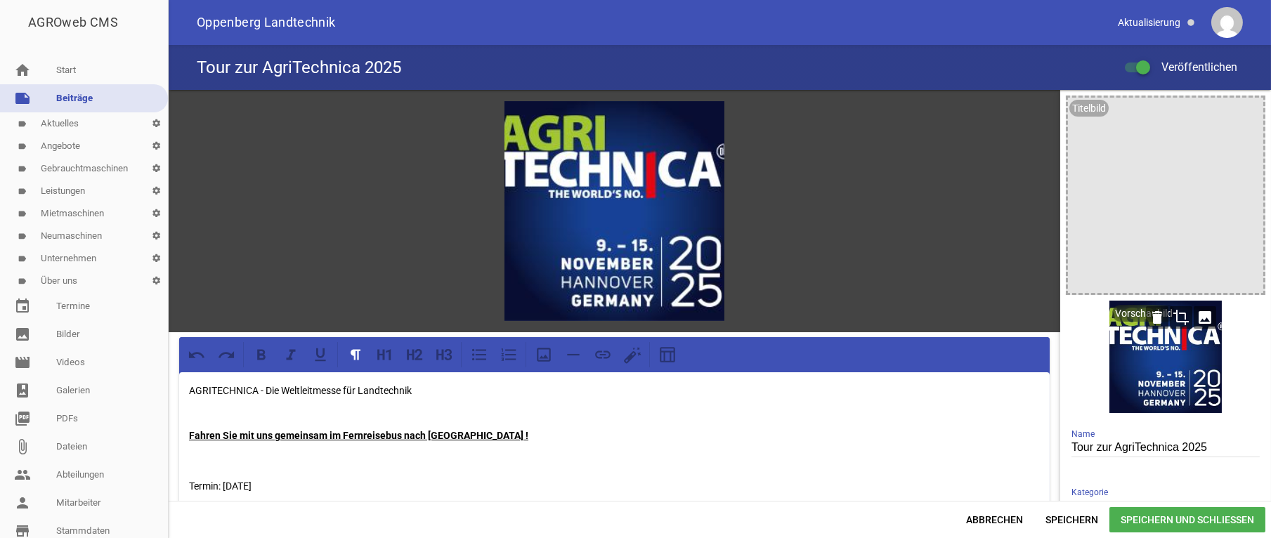
click at [1173, 345] on div at bounding box center [1165, 357] width 112 height 112
click at [779, 198] on div "games image" at bounding box center [615, 211] width 892 height 242
drag, startPoint x: 763, startPoint y: 291, endPoint x: 804, endPoint y: 236, distance: 68.3
click at [767, 288] on div "games image" at bounding box center [615, 211] width 892 height 242
click at [1157, 519] on span "Speichern und Schließen" at bounding box center [1187, 519] width 156 height 25
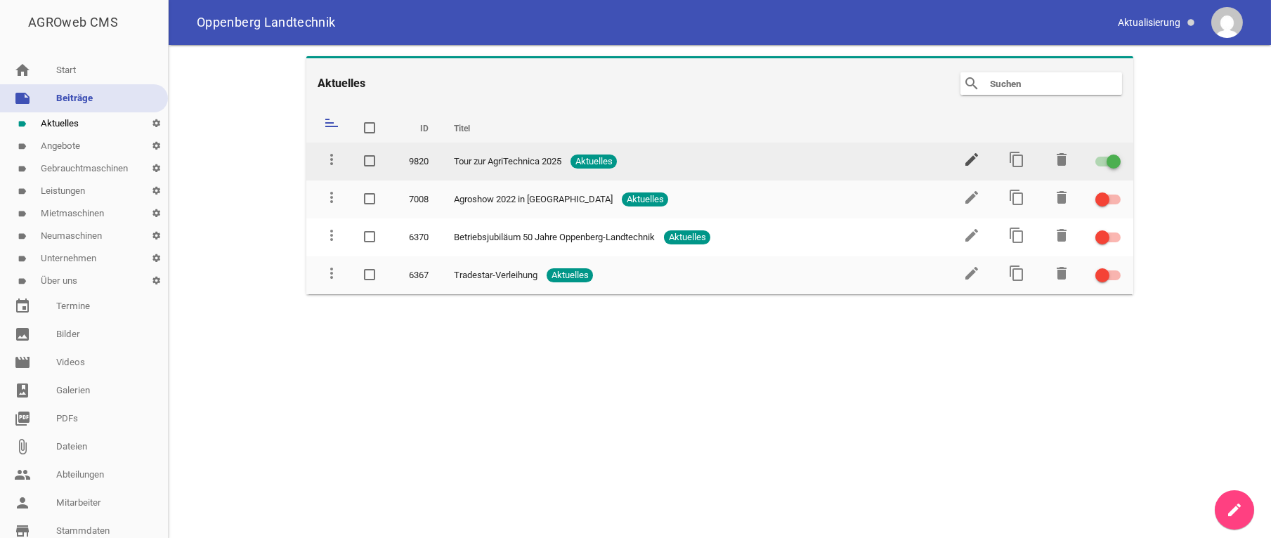
click at [968, 159] on icon "edit" at bounding box center [971, 159] width 17 height 17
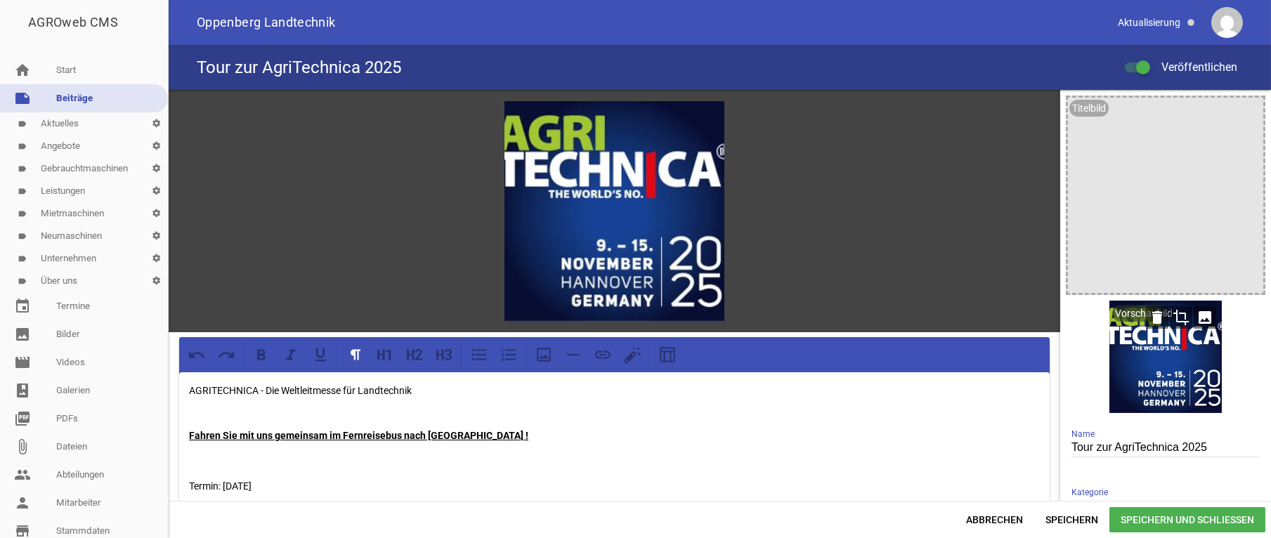
click at [1175, 319] on icon "crop" at bounding box center [1181, 317] width 22 height 22
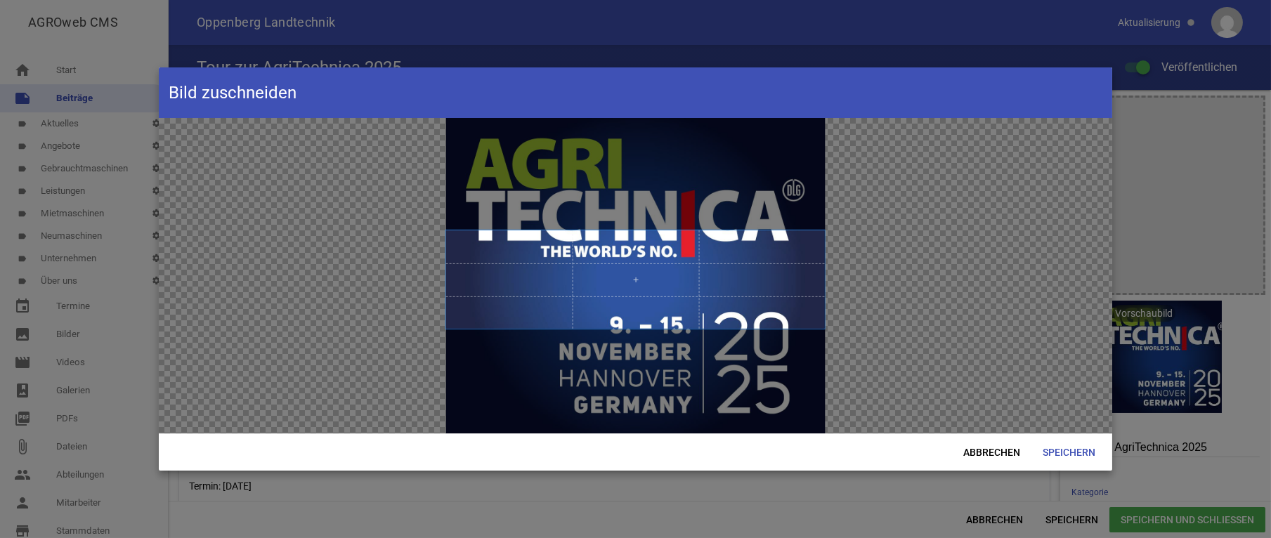
click at [630, 271] on span at bounding box center [635, 279] width 379 height 98
click at [1065, 460] on span "Speichern" at bounding box center [1068, 452] width 75 height 25
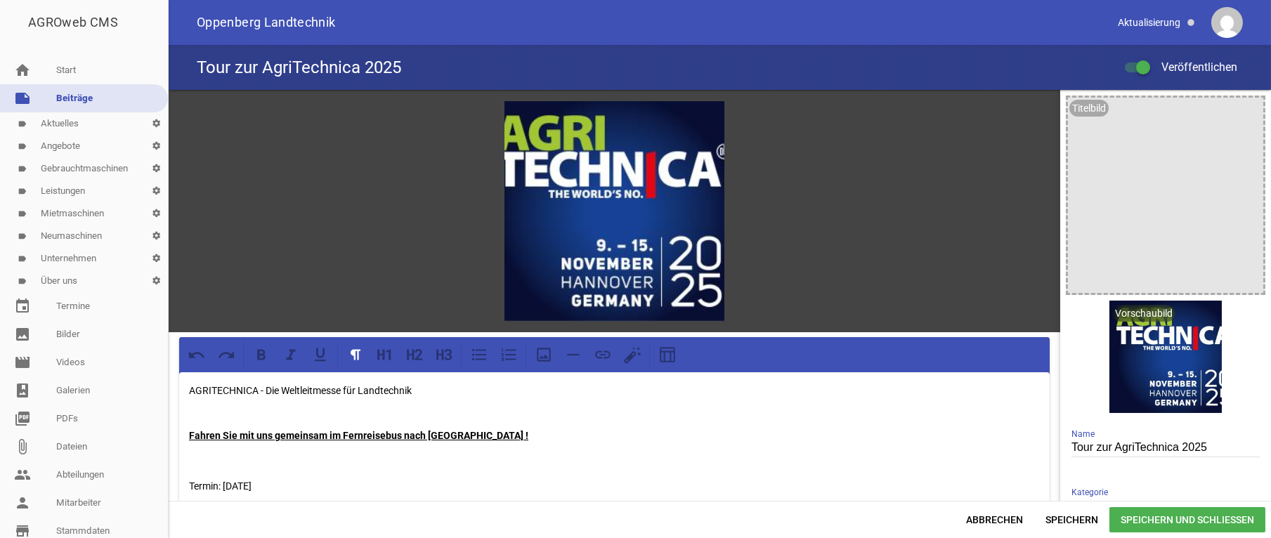
click at [1190, 521] on span "Speichern und Schließen" at bounding box center [1187, 519] width 156 height 25
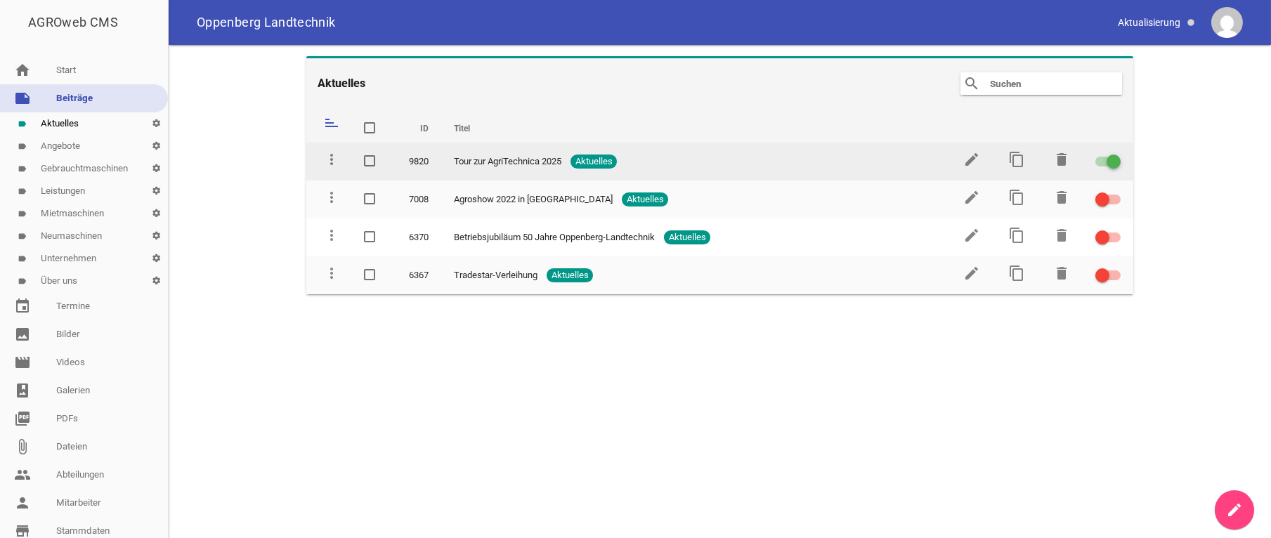
click at [960, 162] on td "edit" at bounding box center [970, 162] width 45 height 38
click at [974, 162] on icon "edit" at bounding box center [971, 159] width 17 height 17
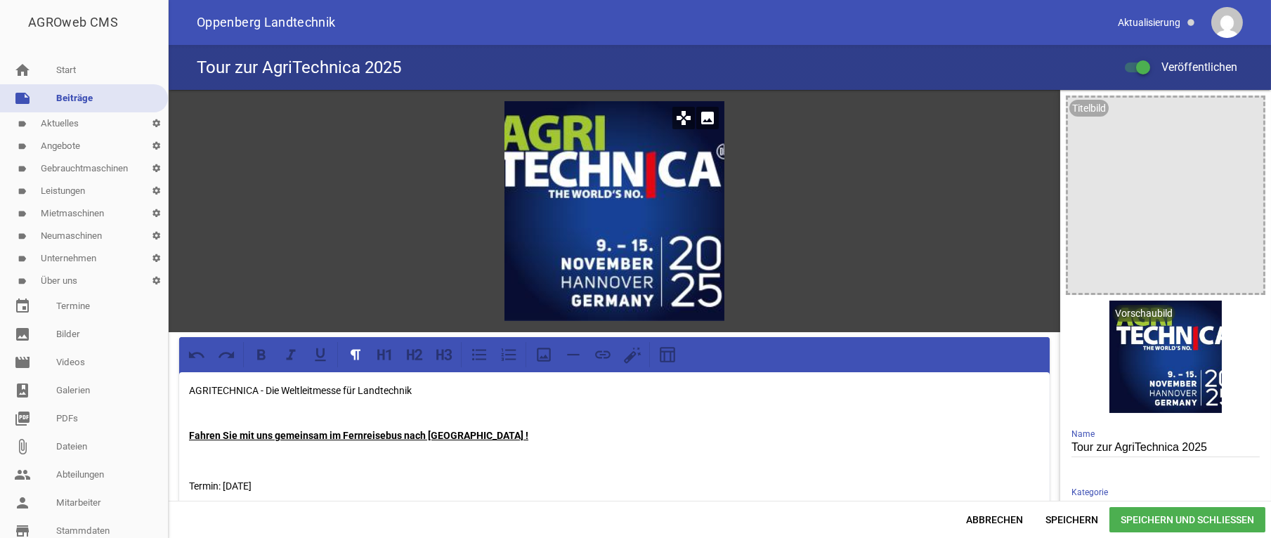
click at [705, 121] on icon "image" at bounding box center [707, 118] width 22 height 22
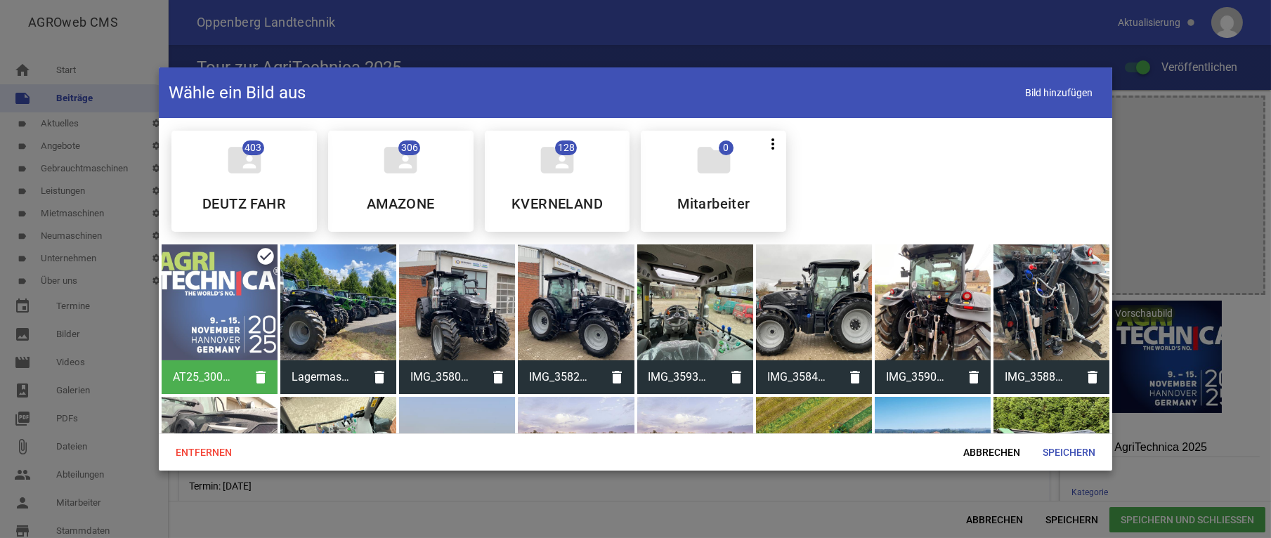
drag, startPoint x: 1001, startPoint y: 455, endPoint x: 941, endPoint y: 425, distance: 66.9
click at [999, 455] on span "Abbrechen" at bounding box center [991, 452] width 79 height 25
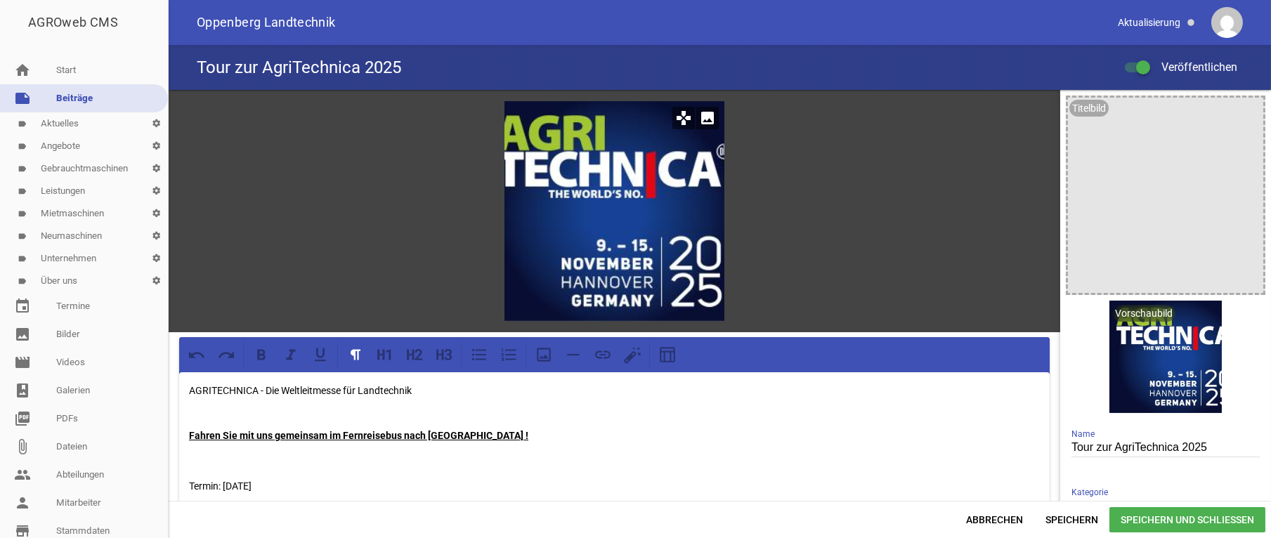
click at [676, 118] on icon "games" at bounding box center [683, 118] width 22 height 22
drag, startPoint x: 620, startPoint y: 169, endPoint x: 740, endPoint y: 256, distance: 147.8
click at [740, 256] on div "games image" at bounding box center [615, 211] width 892 height 242
click at [678, 117] on icon "games" at bounding box center [683, 118] width 22 height 22
click at [676, 205] on div at bounding box center [614, 211] width 220 height 220
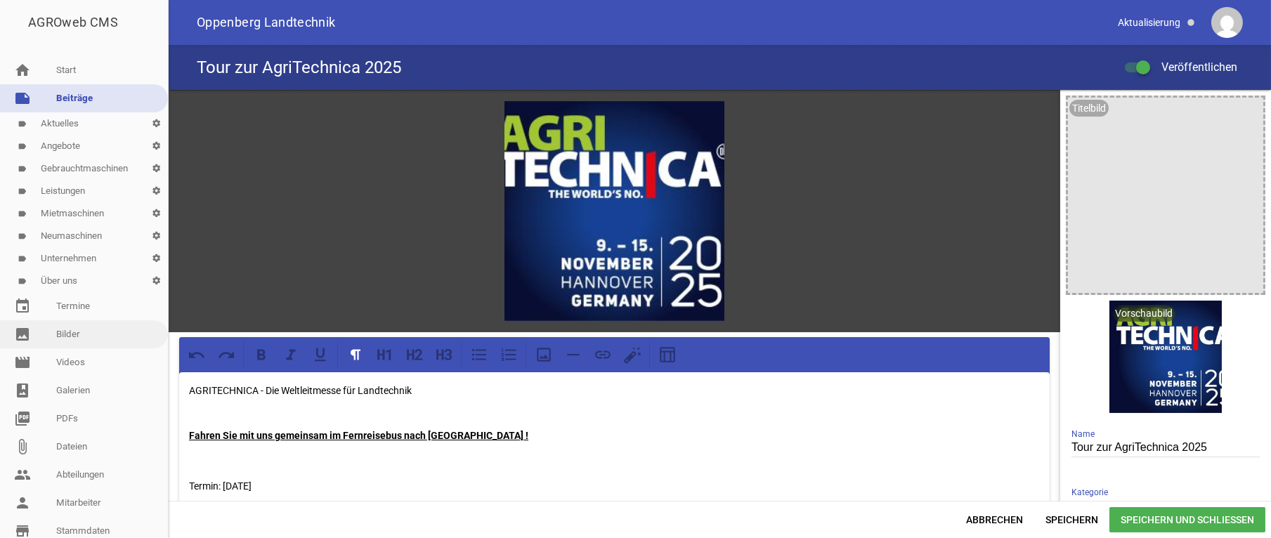
click at [86, 333] on link "image Bilder" at bounding box center [84, 334] width 168 height 28
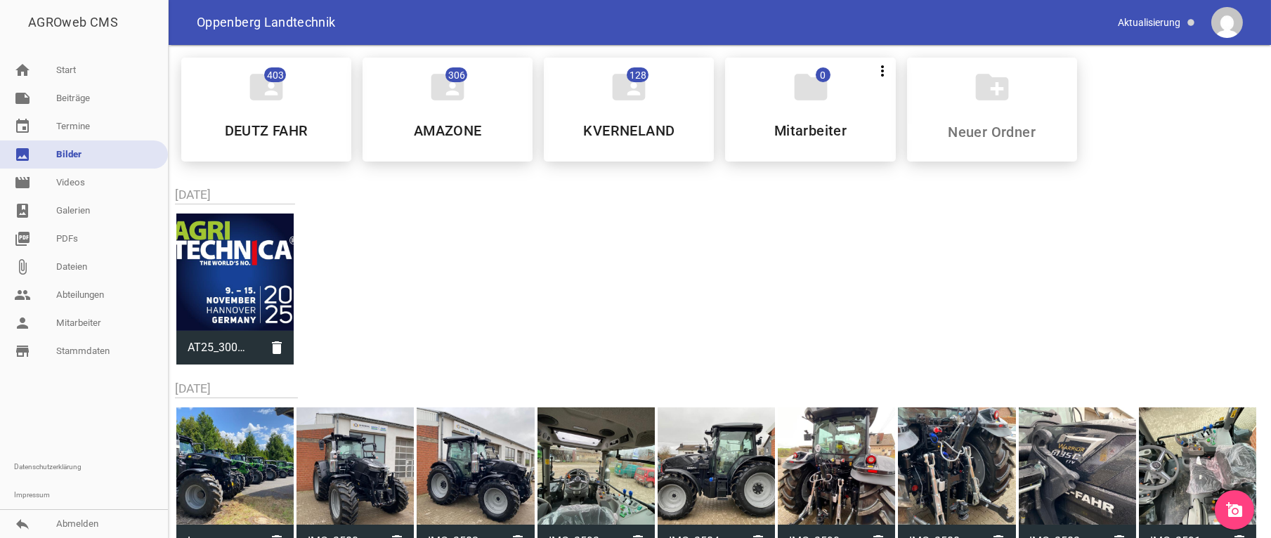
click at [1229, 506] on icon "add_a_photo" at bounding box center [1234, 510] width 17 height 17
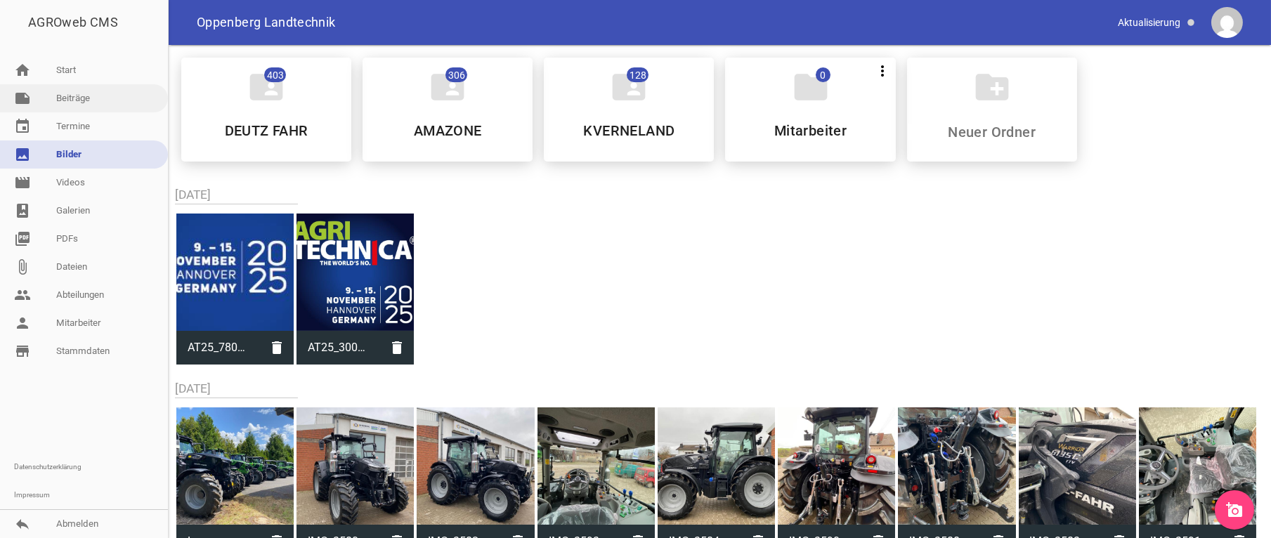
click at [79, 103] on link "note Beiträge" at bounding box center [84, 98] width 168 height 28
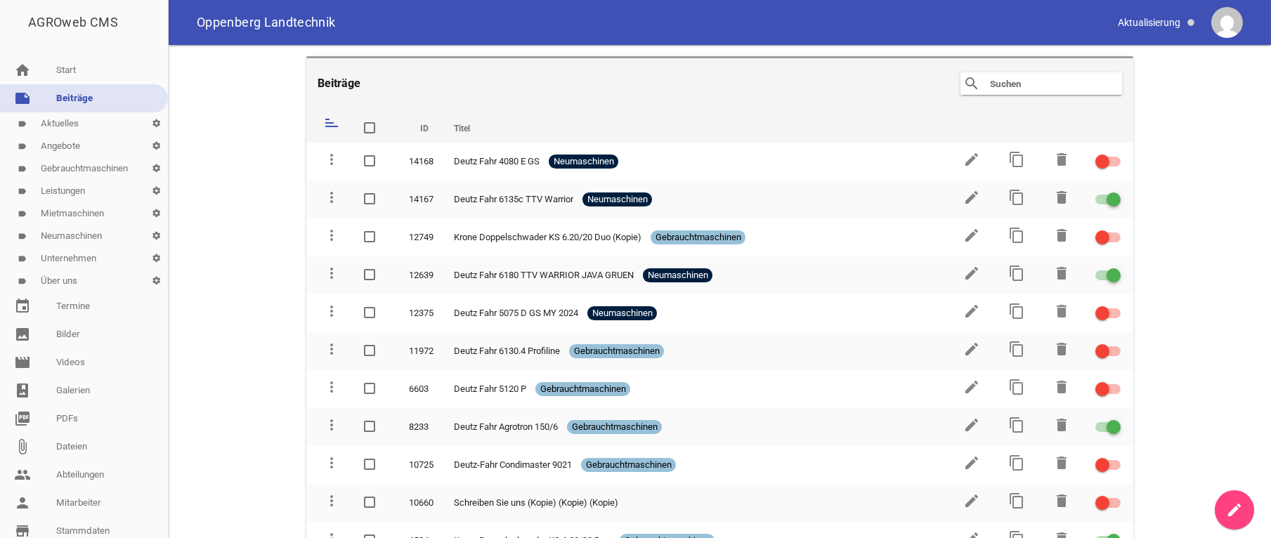
click at [84, 108] on link "note Beiträge" at bounding box center [84, 98] width 168 height 28
click at [77, 124] on link "label Aktuelles settings" at bounding box center [84, 123] width 168 height 22
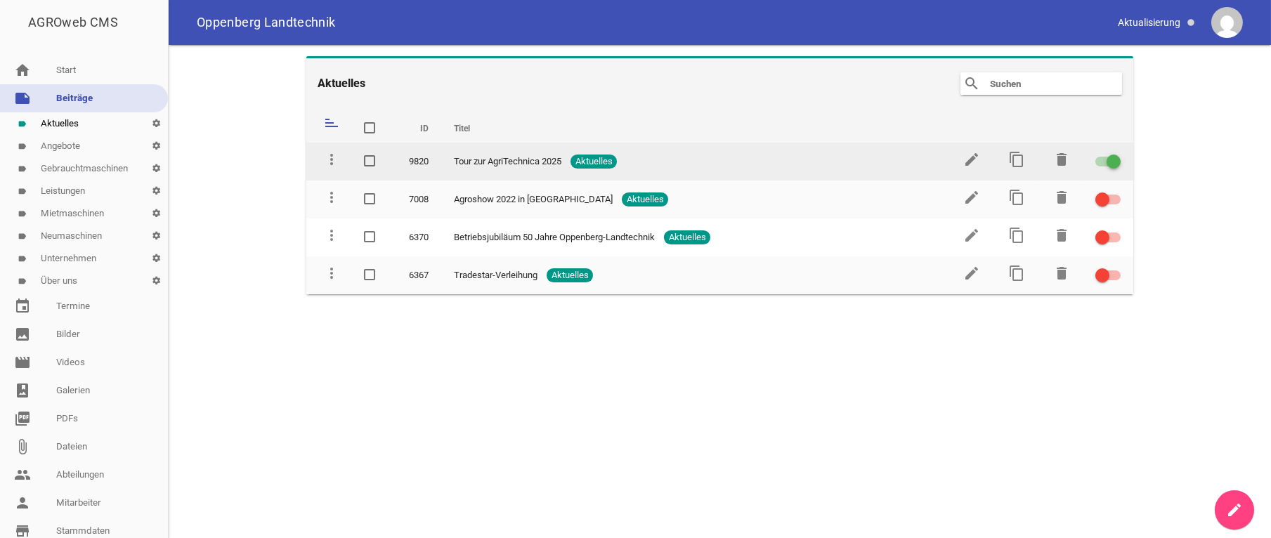
click at [984, 159] on td "edit" at bounding box center [970, 162] width 45 height 38
click at [969, 159] on icon "edit" at bounding box center [971, 159] width 17 height 17
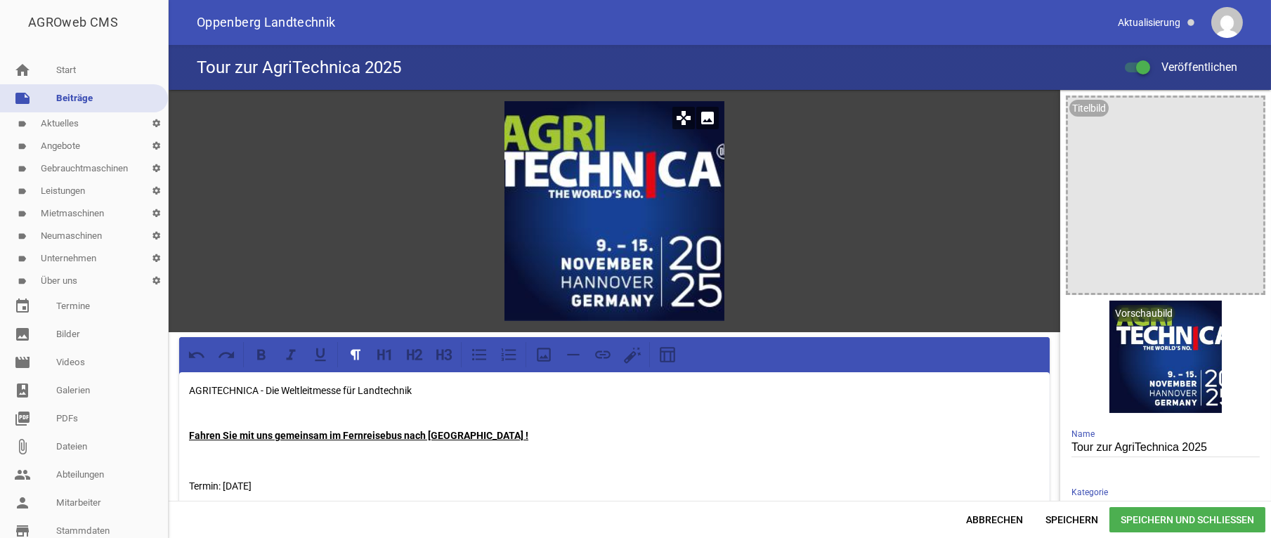
click at [696, 116] on icon "image" at bounding box center [707, 118] width 22 height 22
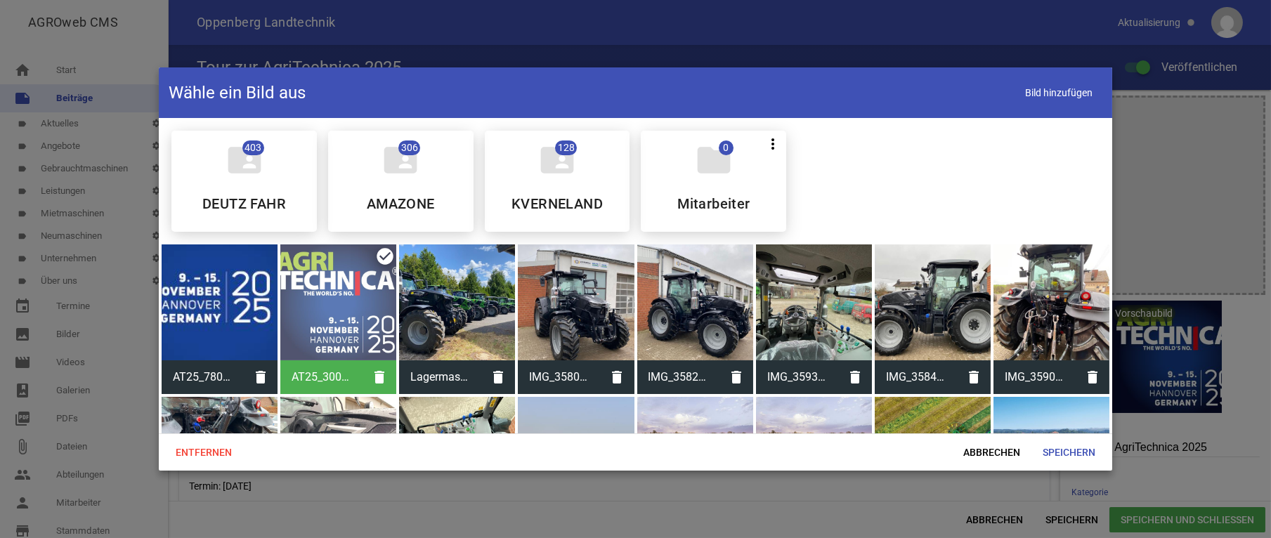
click at [238, 305] on div at bounding box center [220, 303] width 116 height 116
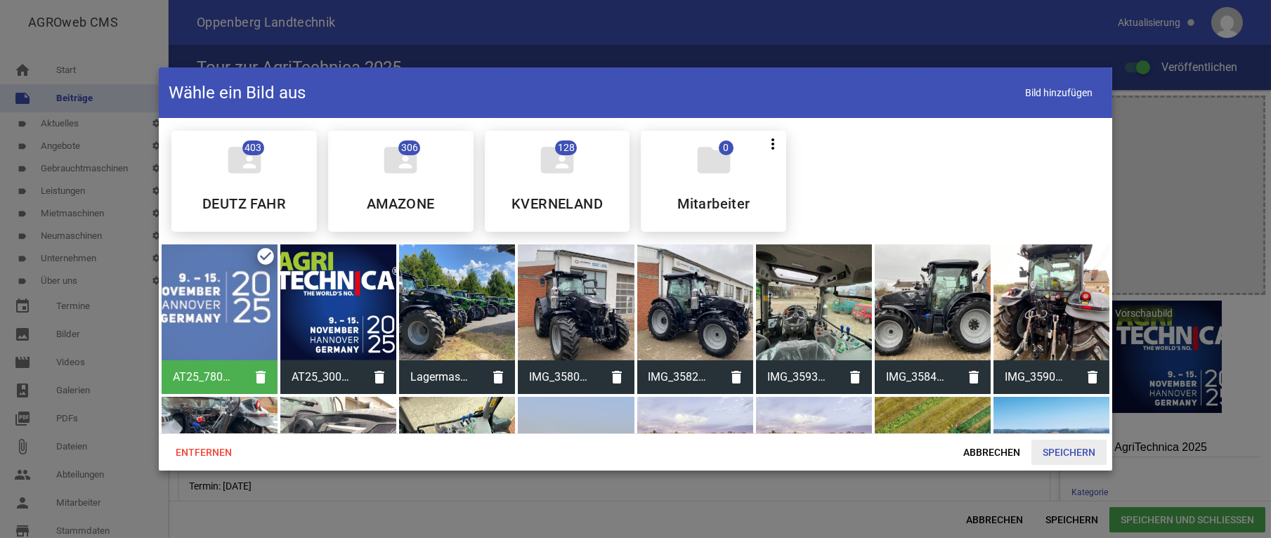
click at [1077, 450] on span "Speichern" at bounding box center [1068, 452] width 75 height 25
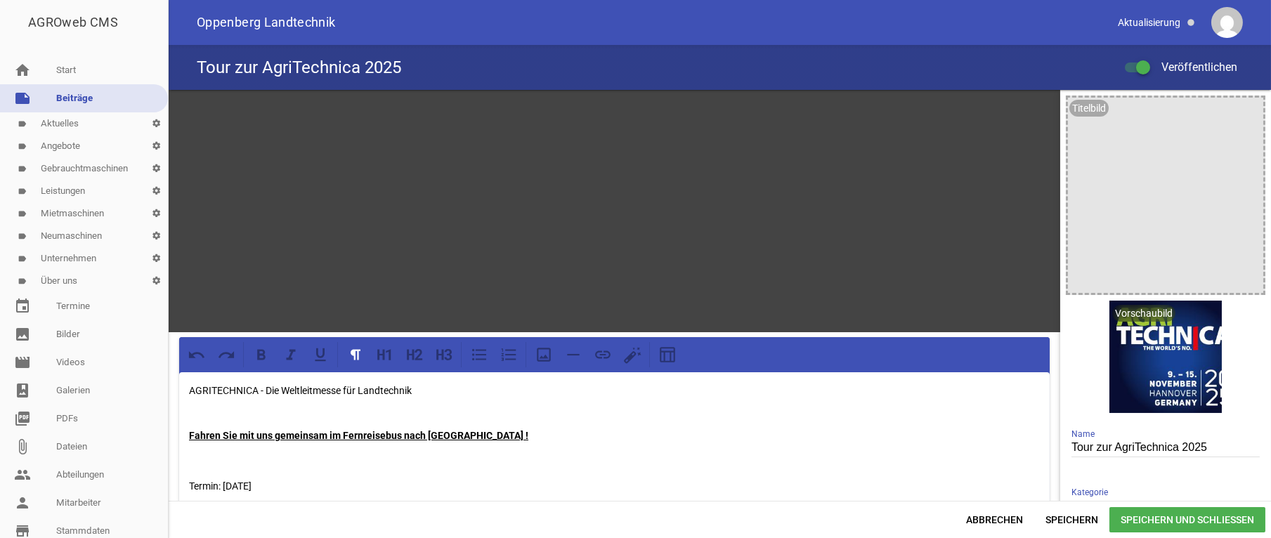
click at [1194, 521] on span "Speichern und Schließen" at bounding box center [1187, 519] width 156 height 25
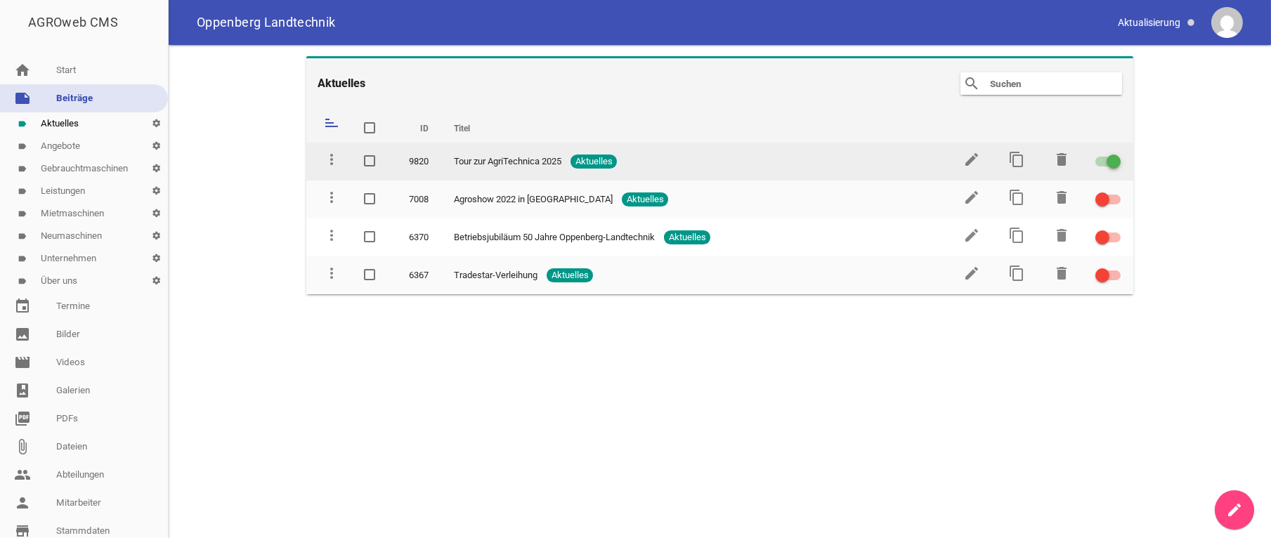
click at [978, 168] on link "edit" at bounding box center [971, 164] width 17 height 11
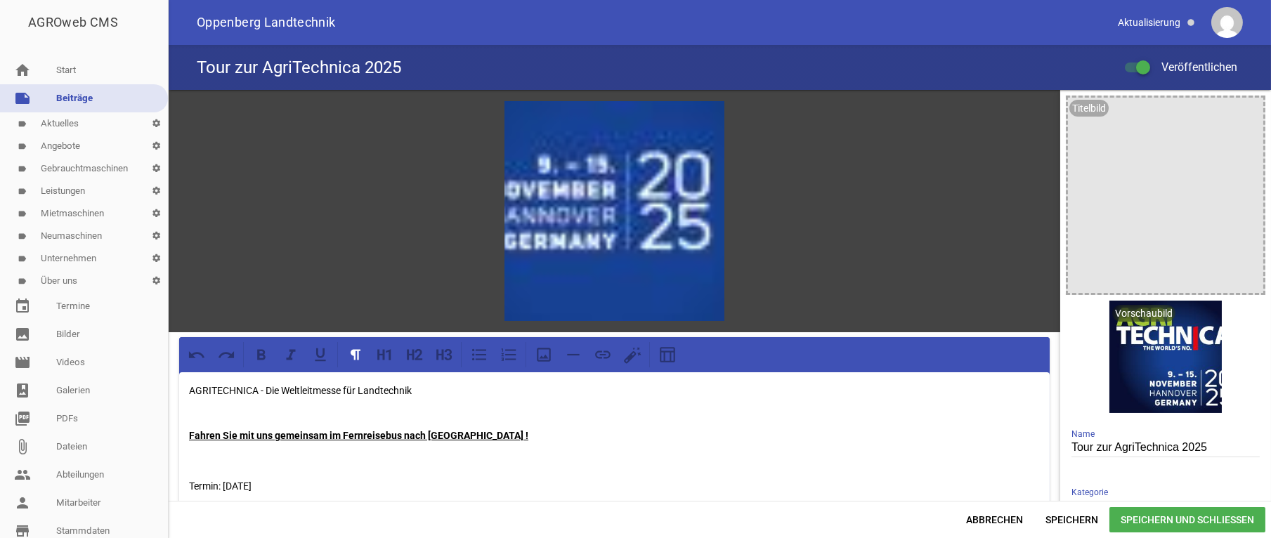
click at [972, 158] on div "games image" at bounding box center [615, 211] width 892 height 242
click at [701, 115] on icon "image" at bounding box center [707, 118] width 22 height 22
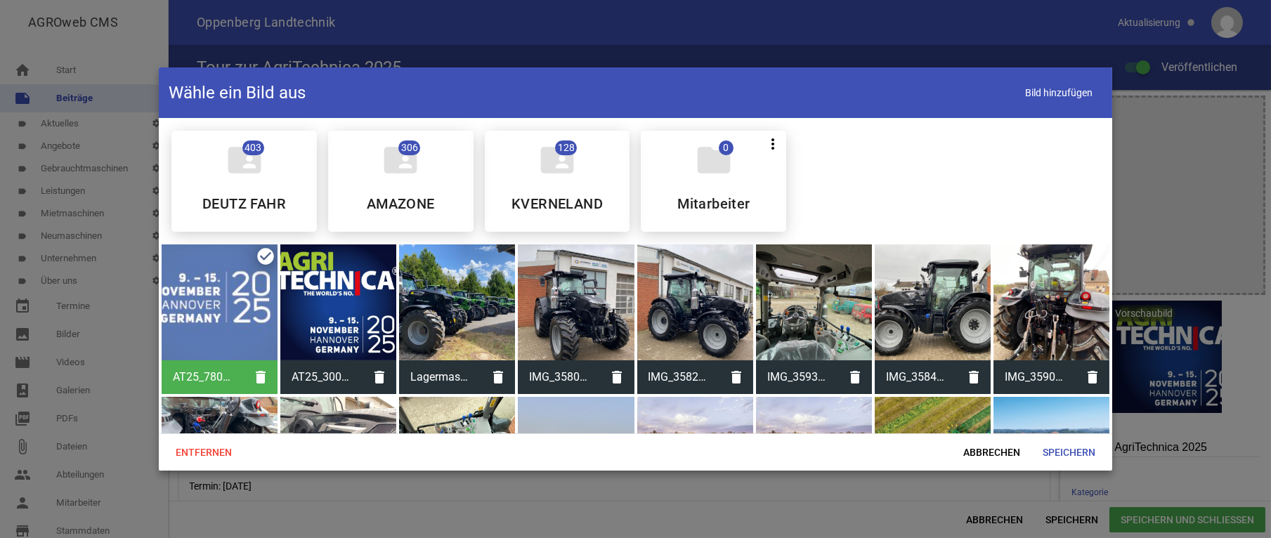
click at [314, 290] on div at bounding box center [338, 303] width 116 height 116
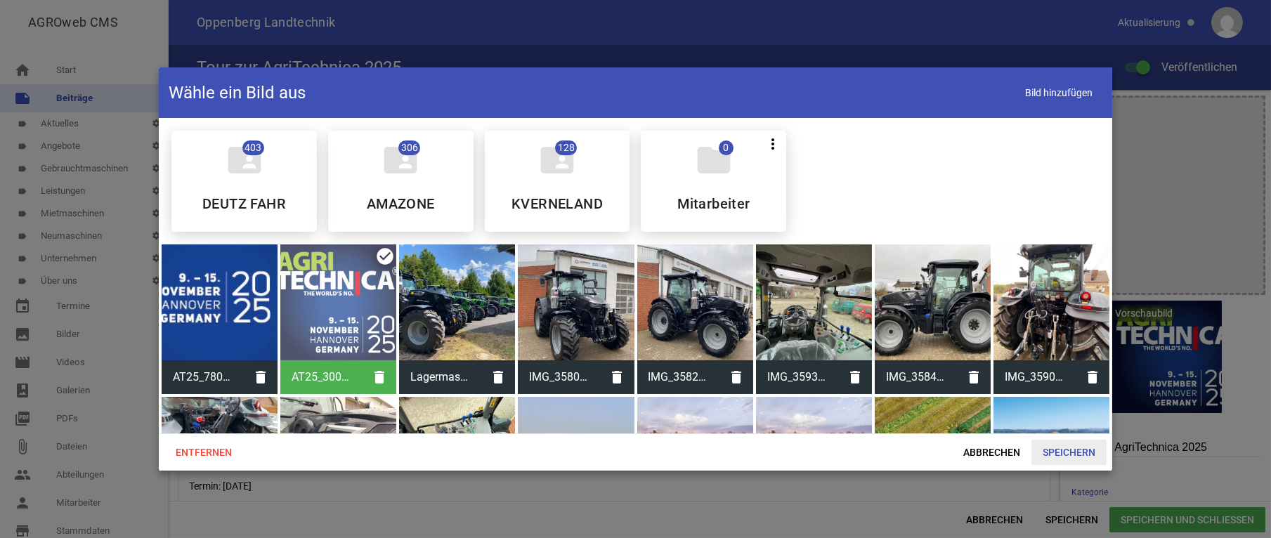
click at [1078, 451] on span "Speichern" at bounding box center [1068, 452] width 75 height 25
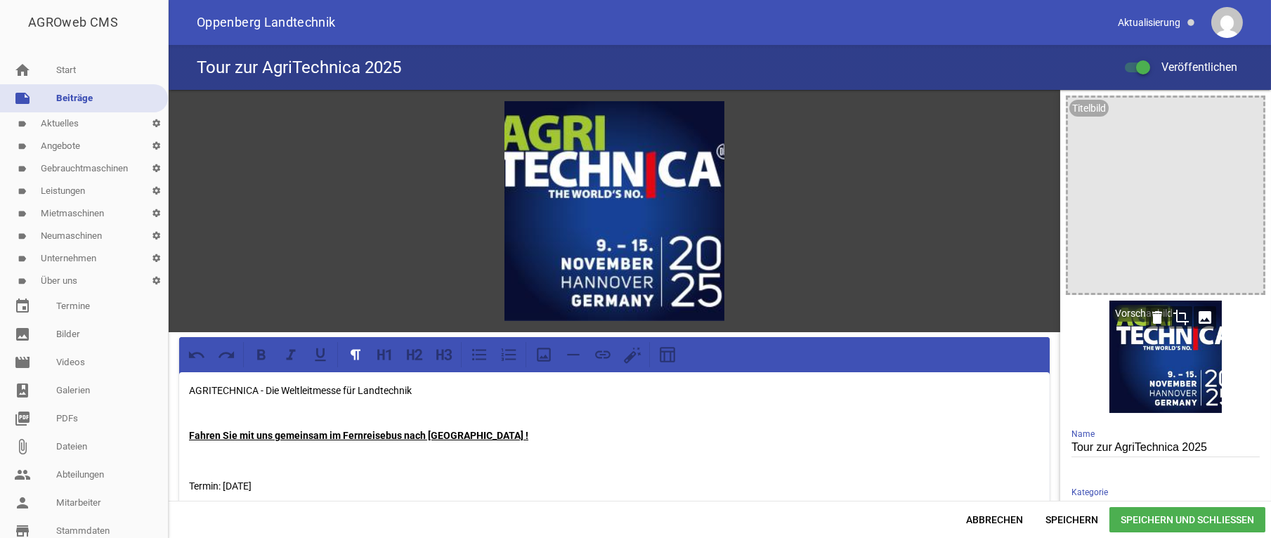
click at [1194, 315] on icon "image" at bounding box center [1205, 317] width 22 height 22
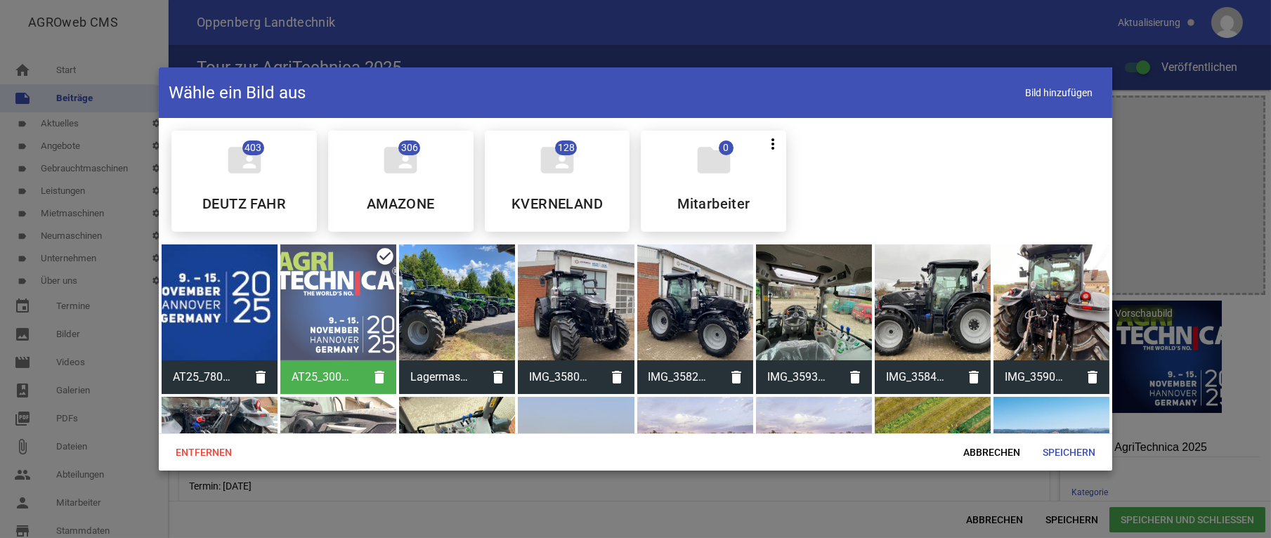
click at [228, 314] on div at bounding box center [220, 303] width 116 height 116
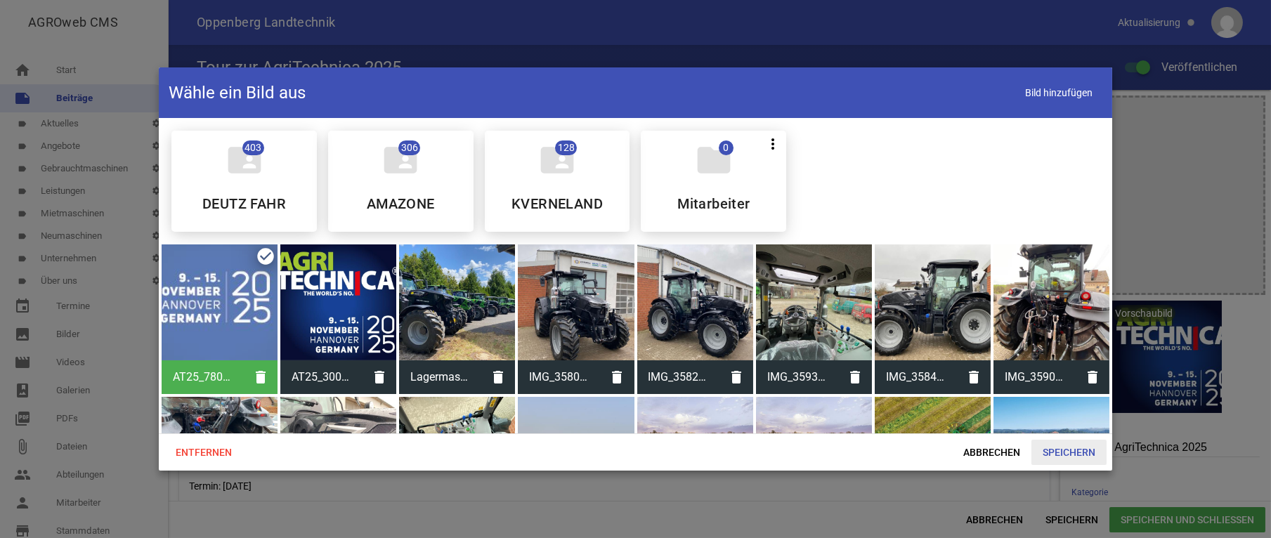
click at [1087, 445] on span "Speichern" at bounding box center [1068, 452] width 75 height 25
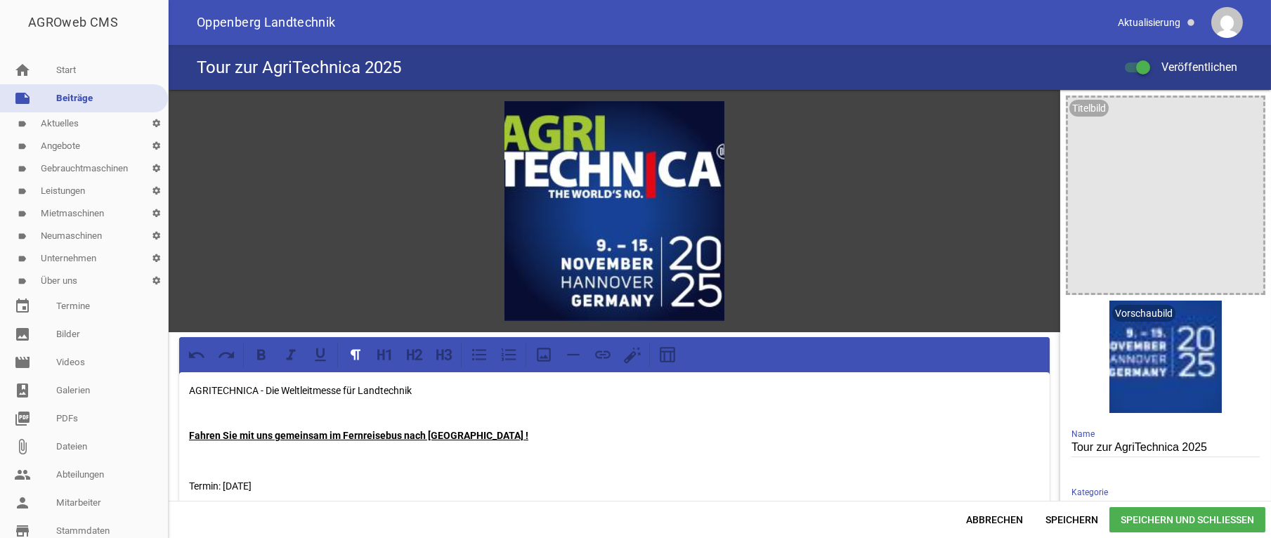
click at [1188, 524] on span "Speichern und Schließen" at bounding box center [1187, 519] width 156 height 25
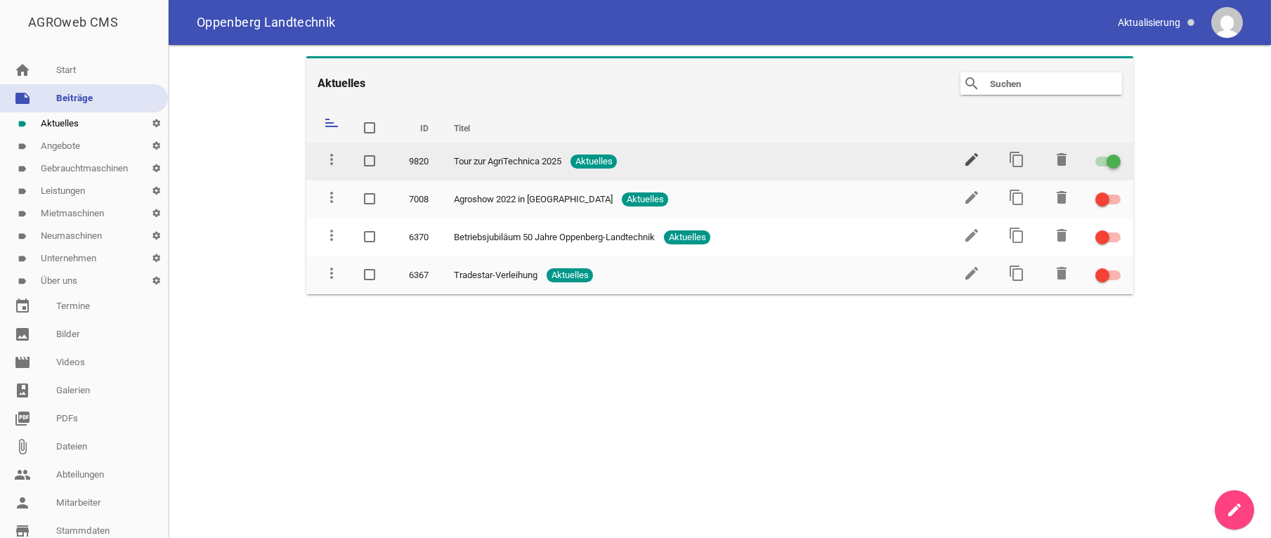
click at [965, 167] on icon "edit" at bounding box center [971, 159] width 17 height 17
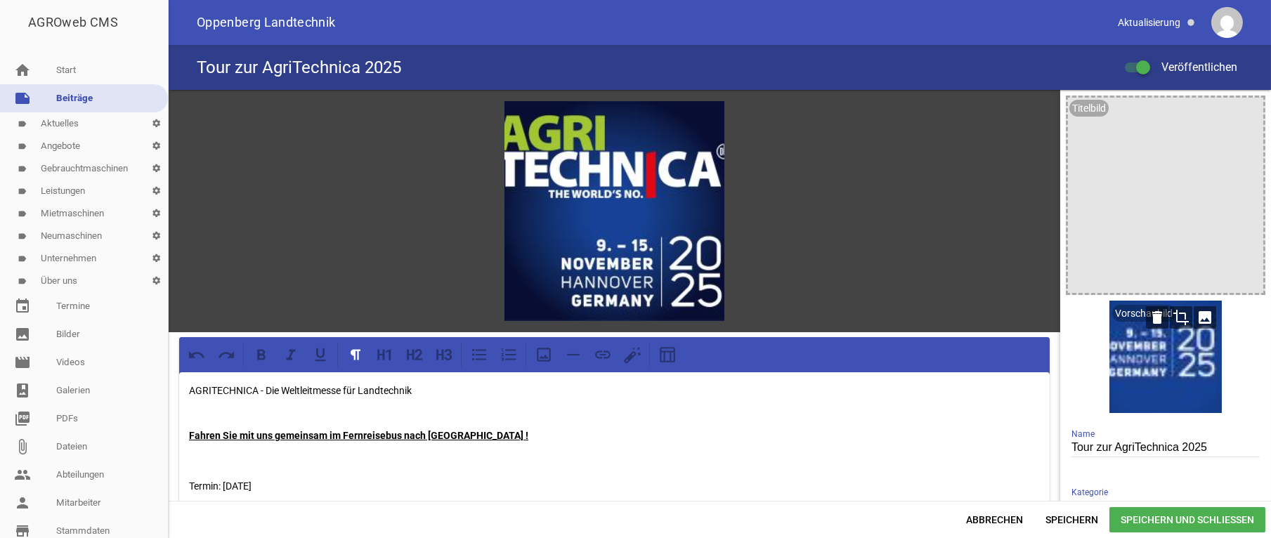
click at [1173, 317] on icon "crop" at bounding box center [1181, 317] width 22 height 22
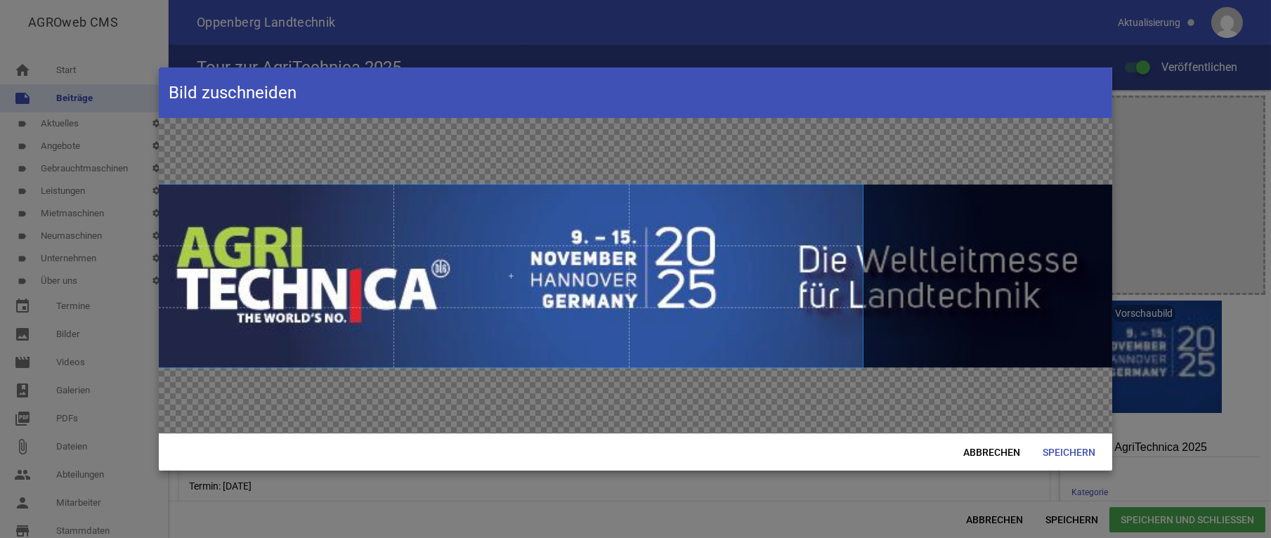
click at [509, 295] on span at bounding box center [511, 275] width 704 height 183
click at [807, 275] on span at bounding box center [511, 275] width 704 height 183
click at [1082, 455] on span "Speichern" at bounding box center [1068, 452] width 75 height 25
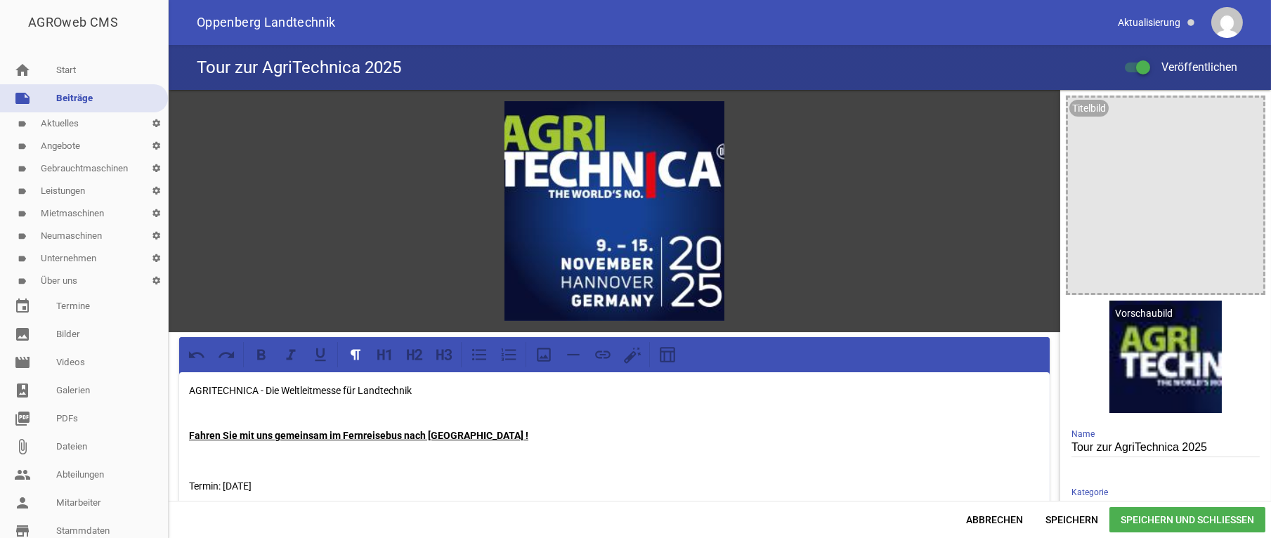
click at [1205, 534] on div "Abbrechen Speichern Speichern und Schließen" at bounding box center [720, 519] width 1102 height 37
click at [1212, 527] on span "Speichern und Schließen" at bounding box center [1187, 519] width 156 height 25
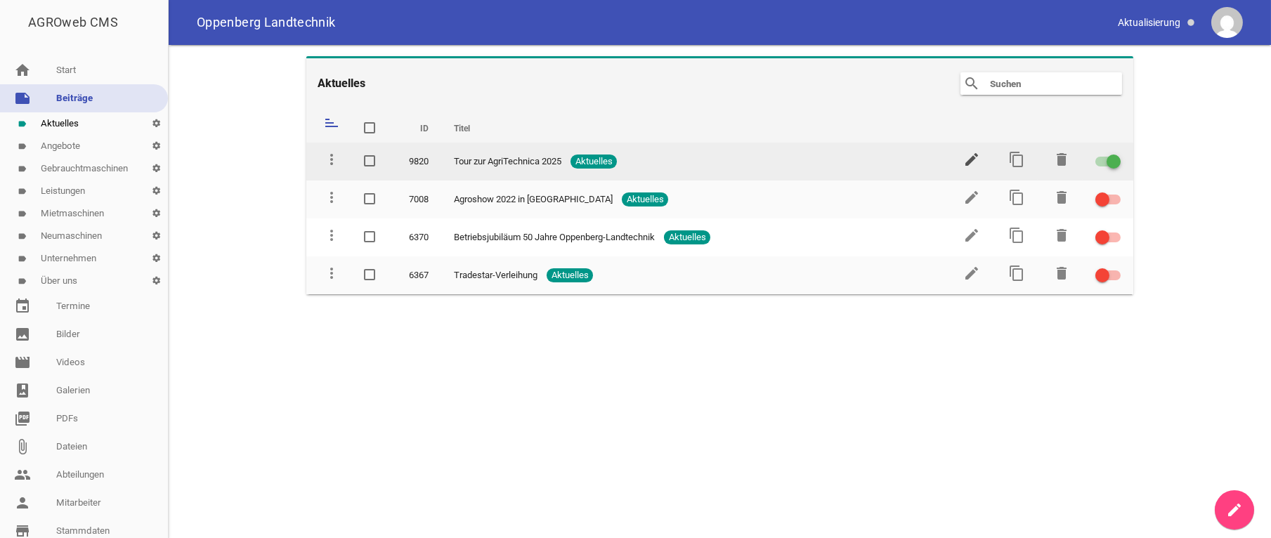
click at [965, 152] on icon "edit" at bounding box center [971, 159] width 17 height 17
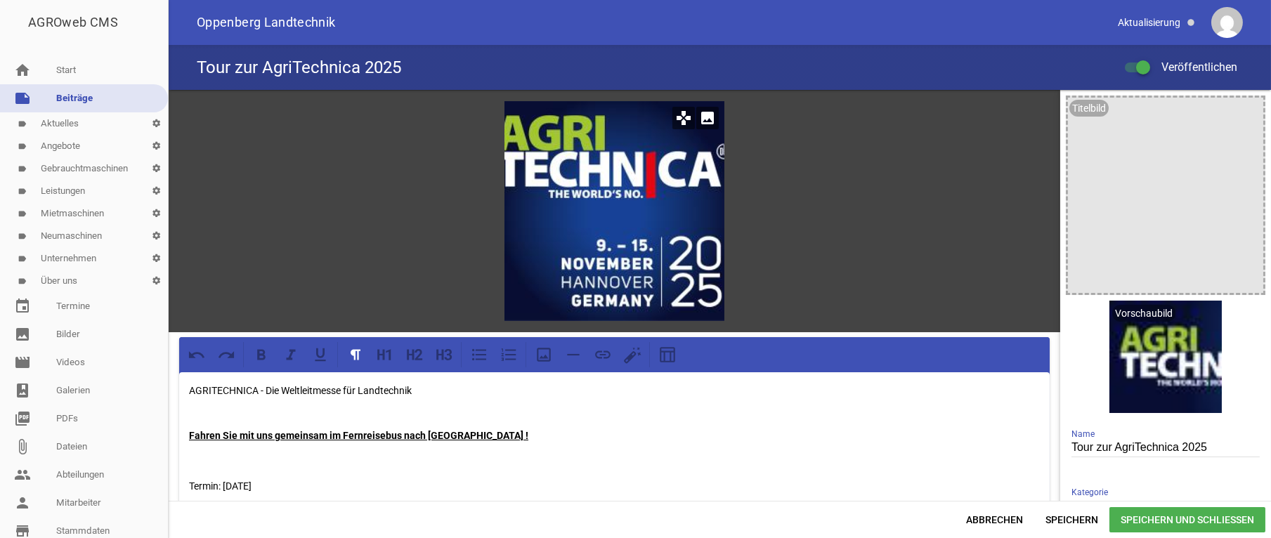
click at [701, 117] on icon "image" at bounding box center [707, 118] width 22 height 22
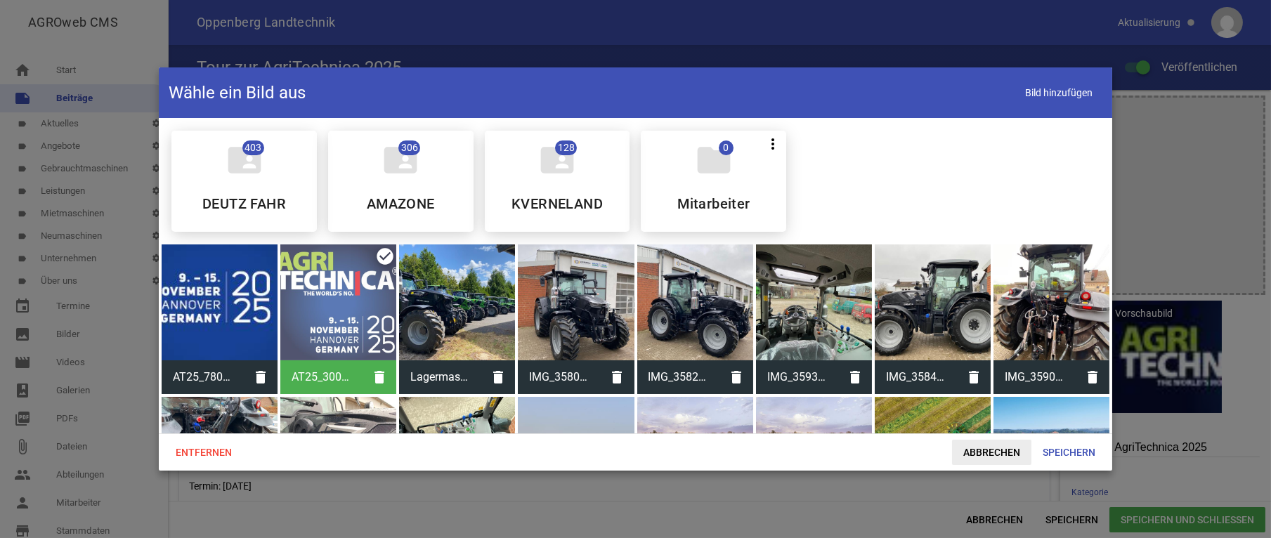
click at [987, 458] on span "Abbrechen" at bounding box center [991, 452] width 79 height 25
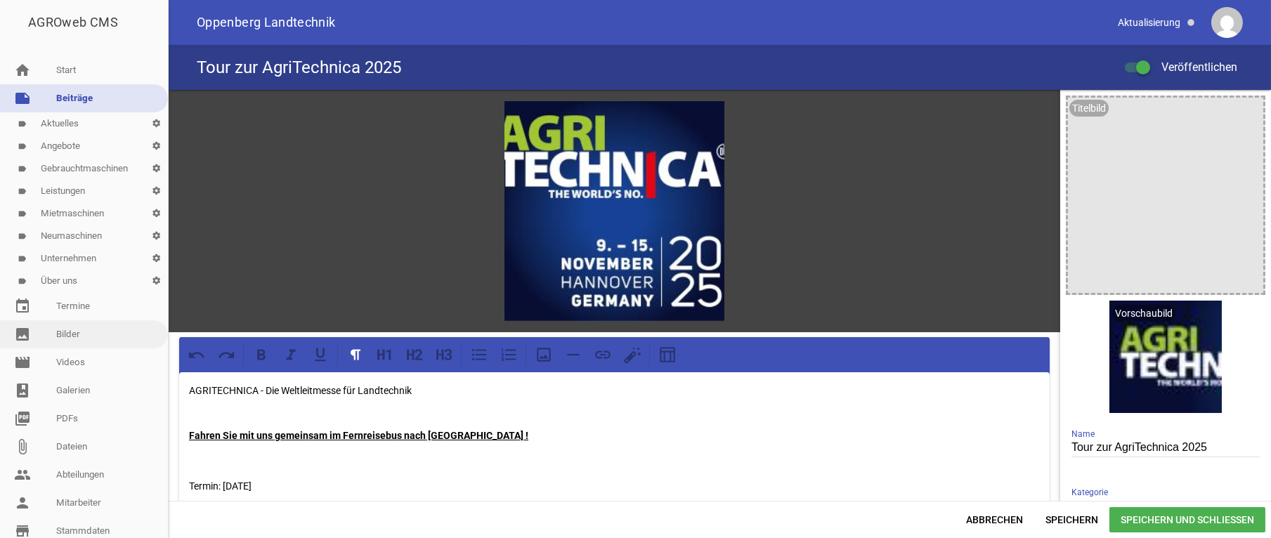
click at [69, 343] on link "image Bilder" at bounding box center [84, 334] width 168 height 28
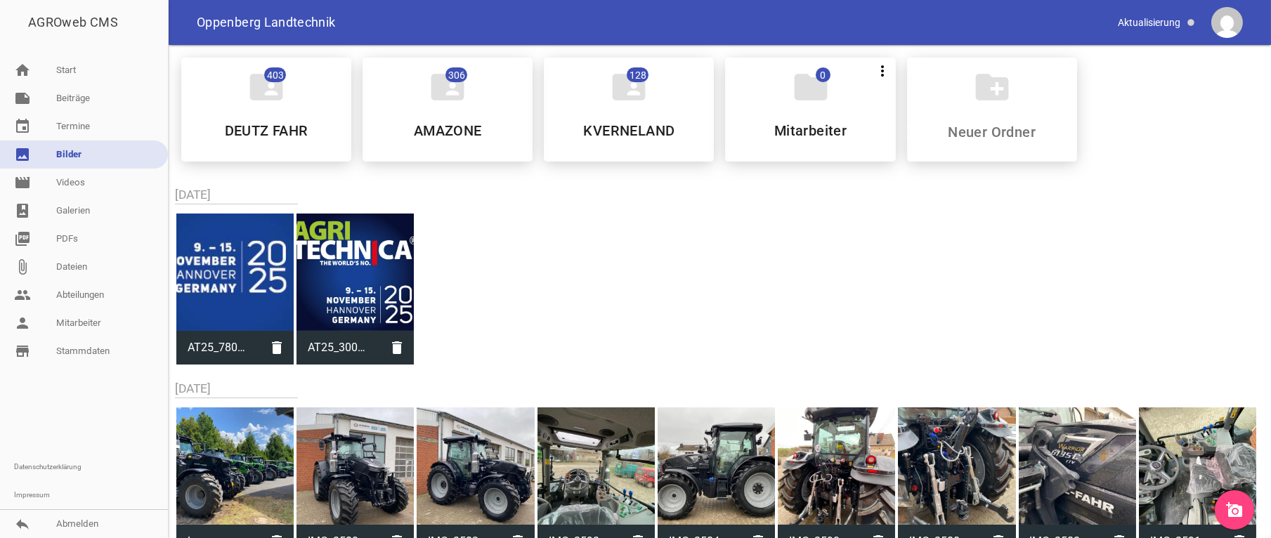
click at [1242, 512] on icon "add_a_photo" at bounding box center [1234, 510] width 17 height 17
click at [76, 61] on link "home Start" at bounding box center [84, 70] width 168 height 28
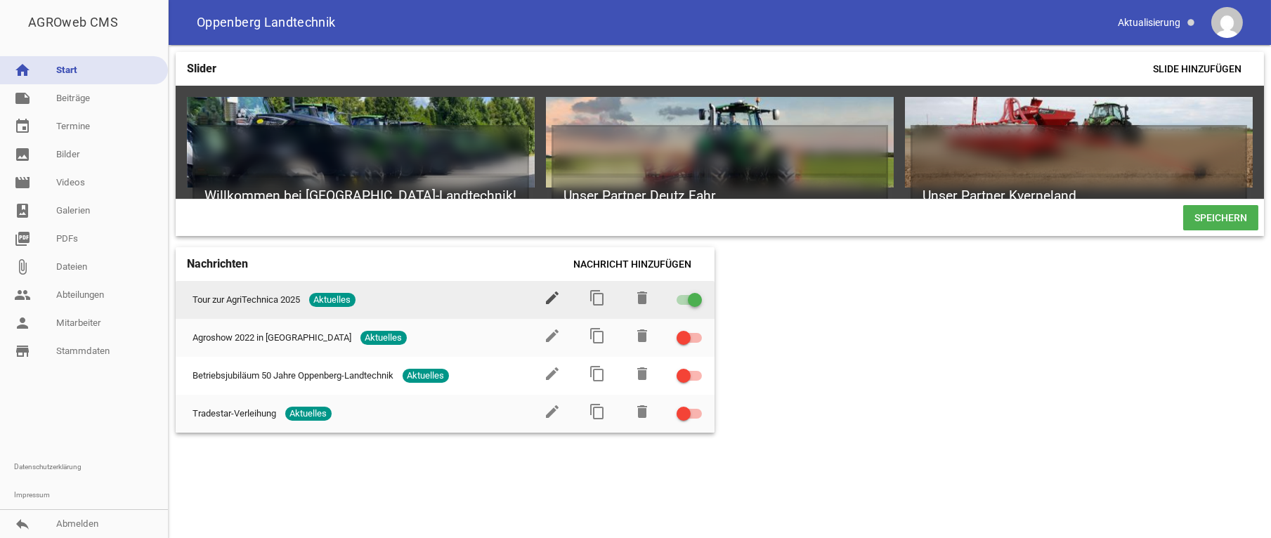
click at [559, 306] on icon "edit" at bounding box center [553, 297] width 17 height 17
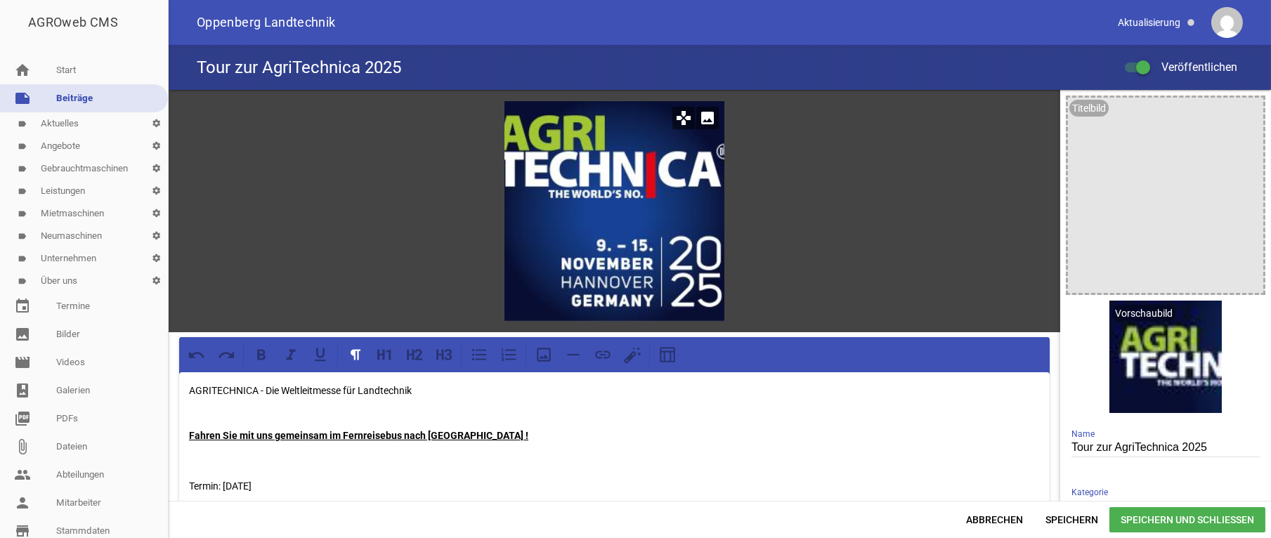
click at [700, 117] on icon "image" at bounding box center [707, 118] width 22 height 22
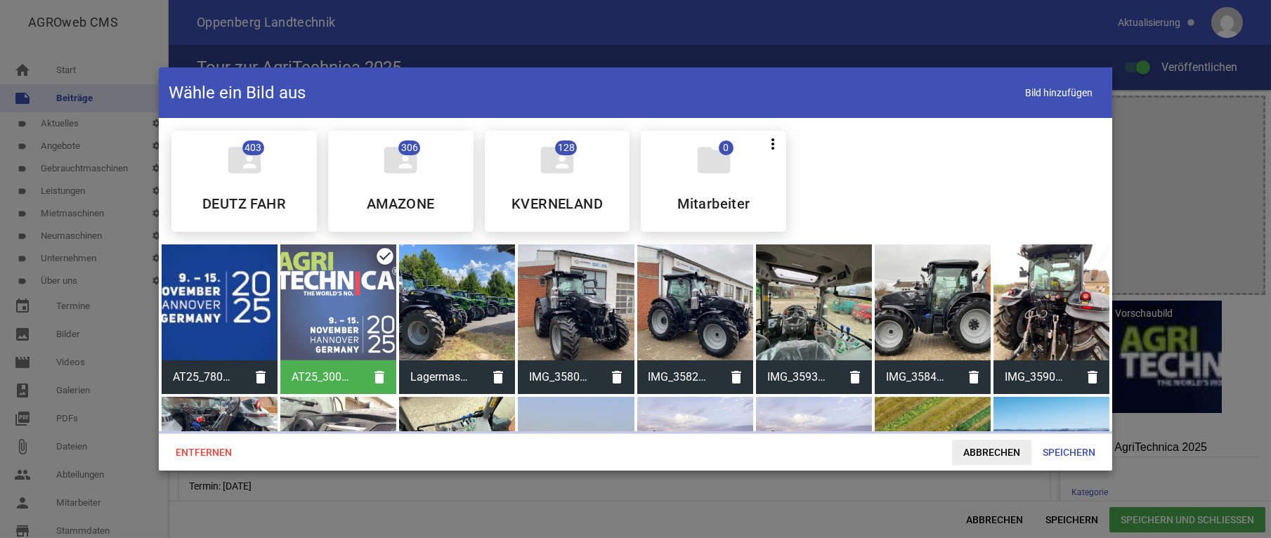
click at [974, 444] on span "Abbrechen" at bounding box center [991, 452] width 79 height 25
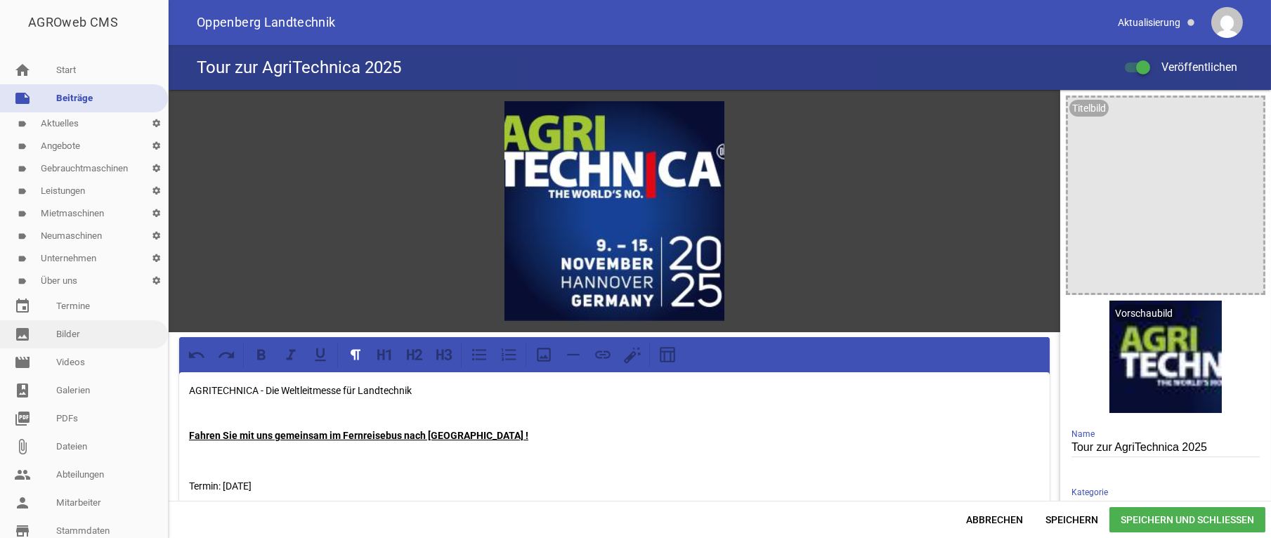
click at [74, 325] on link "image Bilder" at bounding box center [84, 334] width 168 height 28
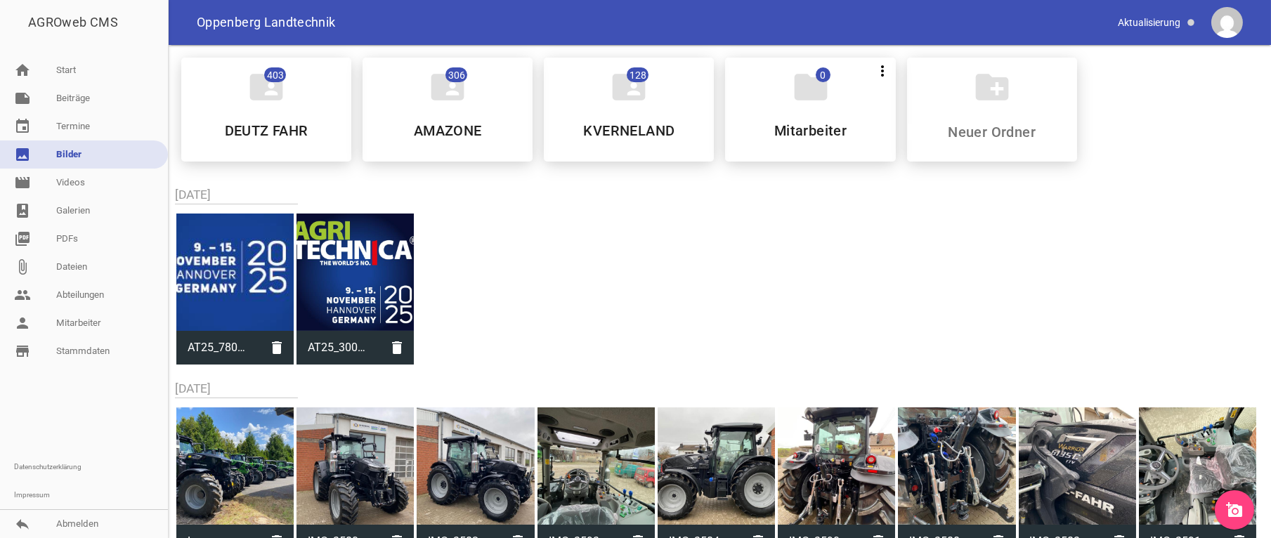
click at [1230, 509] on icon "add_a_photo" at bounding box center [1234, 510] width 17 height 17
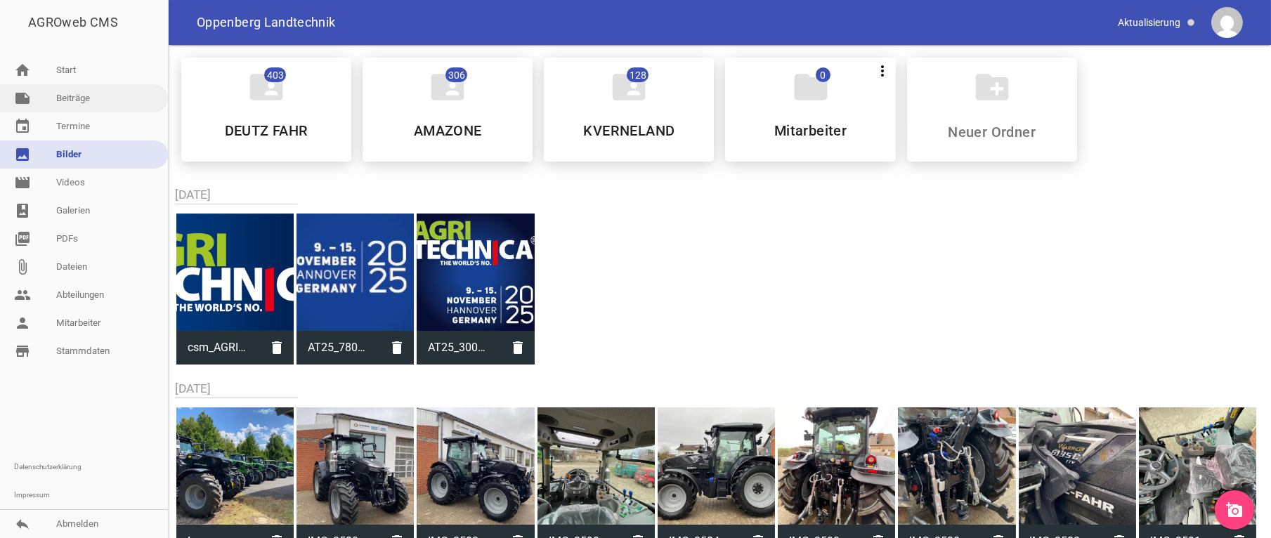
click at [77, 91] on link "note Beiträge" at bounding box center [84, 98] width 168 height 28
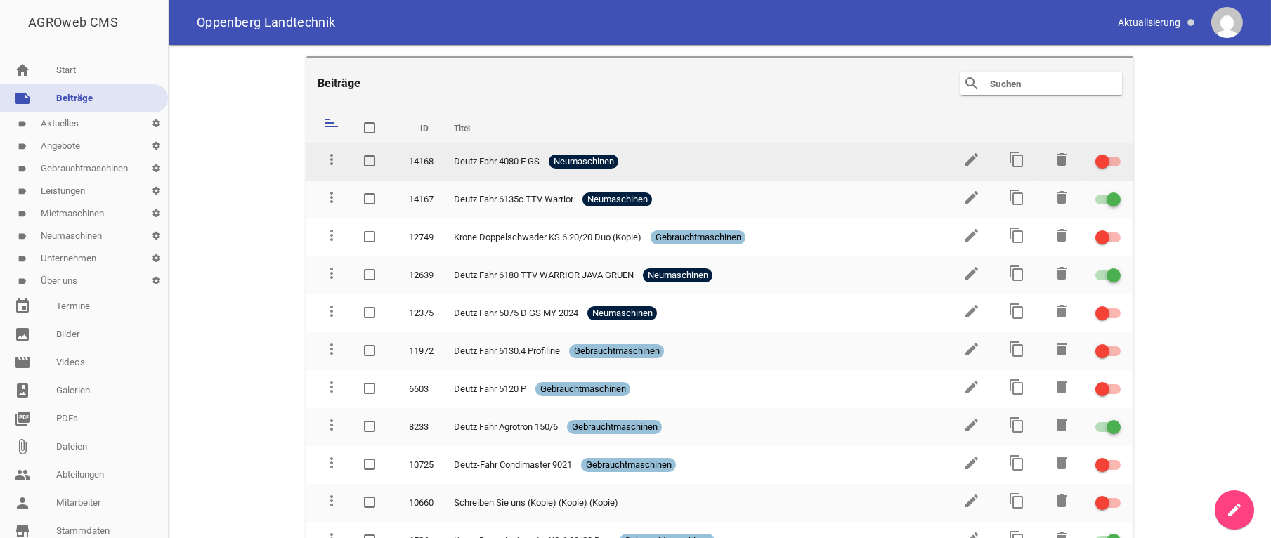
click at [508, 162] on span "Deutz Fahr 4080 E GS" at bounding box center [497, 162] width 86 height 14
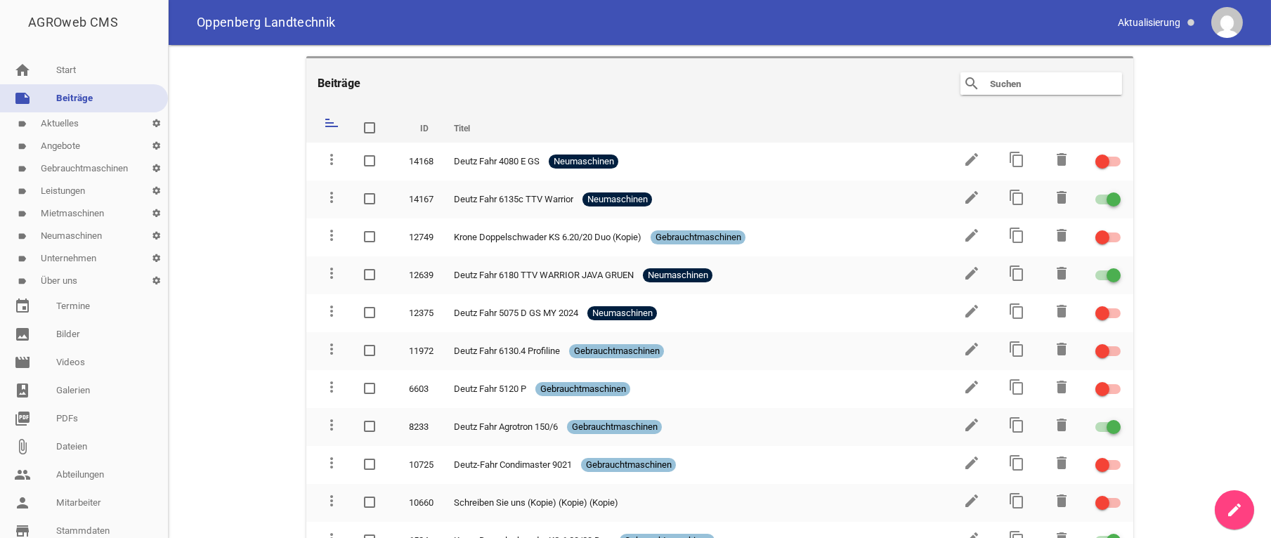
click at [67, 126] on link "label Aktuelles settings" at bounding box center [84, 123] width 168 height 22
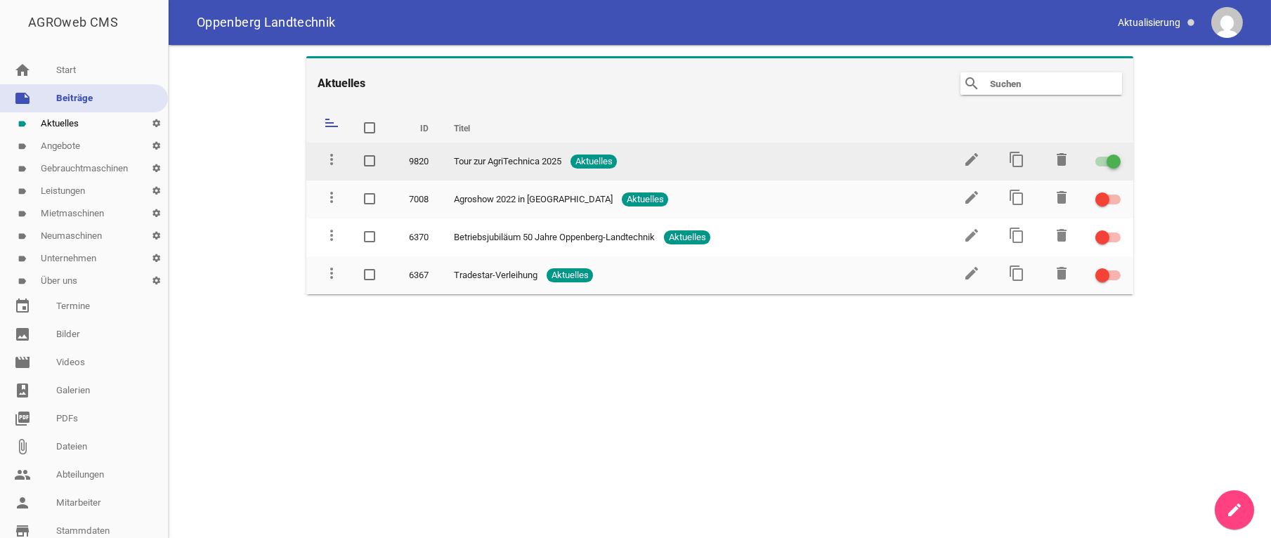
click at [524, 164] on span "Tour zur AgriTechnica 2025" at bounding box center [508, 162] width 108 height 14
click at [974, 159] on icon "edit" at bounding box center [971, 159] width 17 height 17
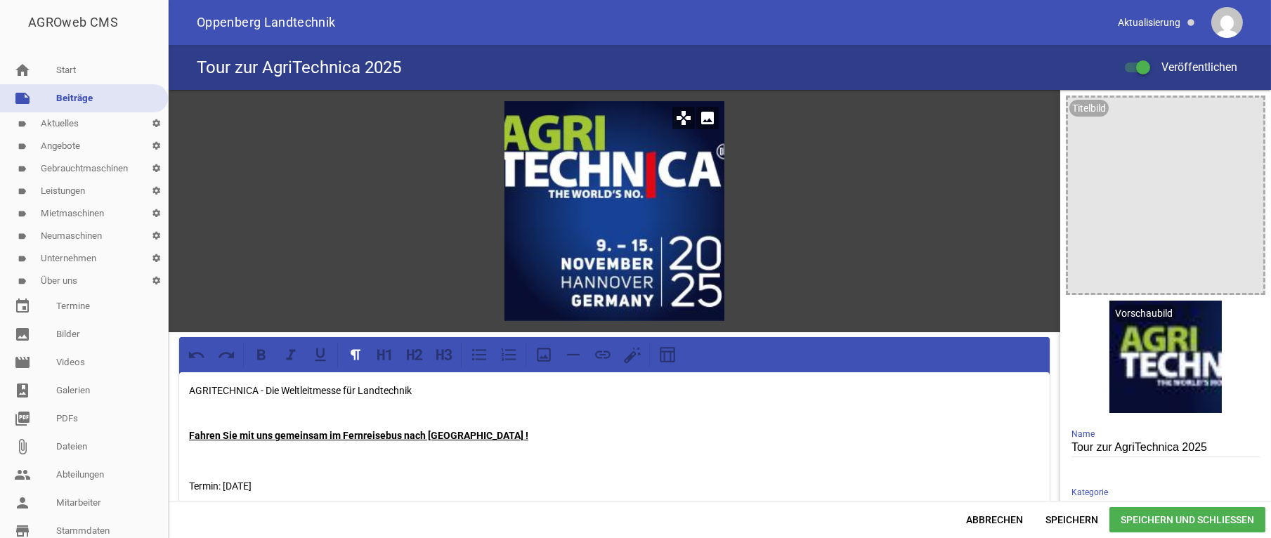
click at [707, 119] on icon "image" at bounding box center [707, 118] width 22 height 22
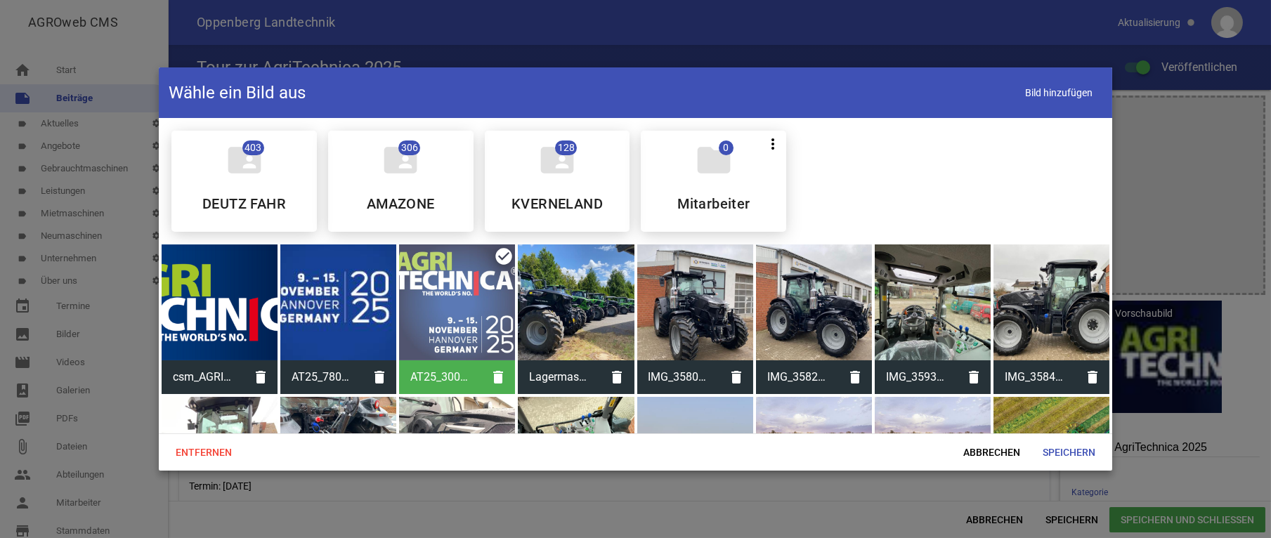
click at [214, 313] on div at bounding box center [220, 303] width 116 height 116
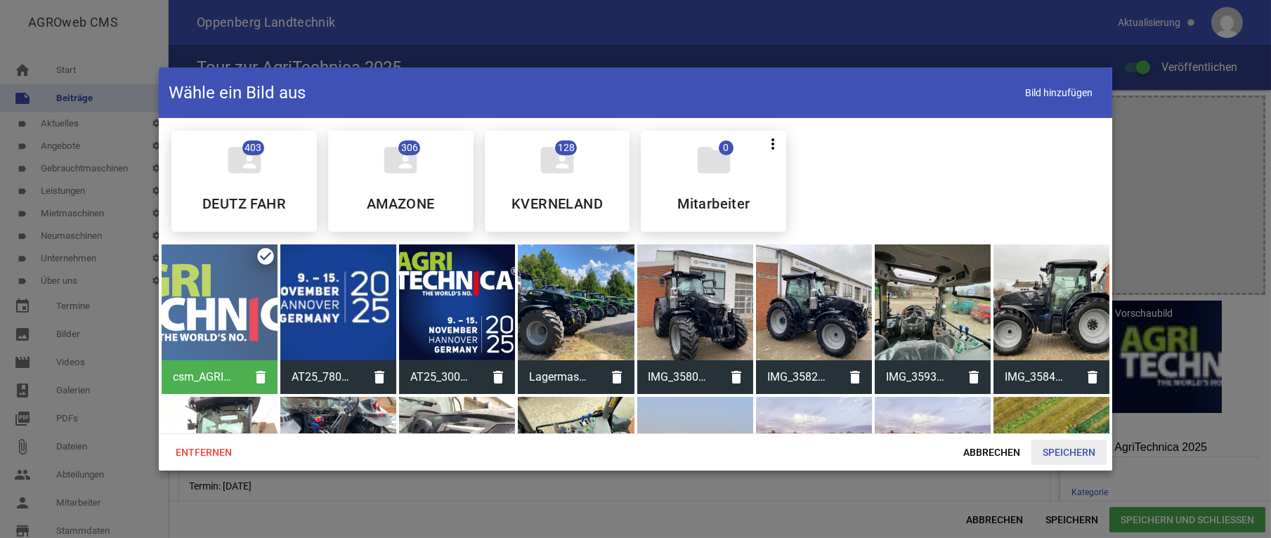
click at [1068, 455] on span "Speichern" at bounding box center [1068, 452] width 75 height 25
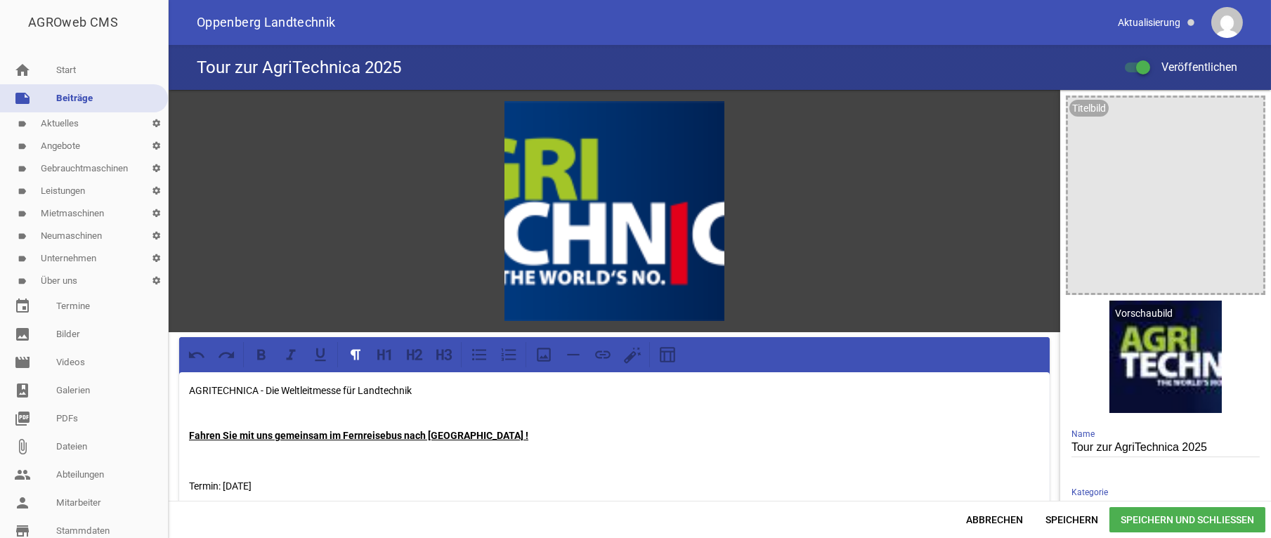
click at [1171, 524] on span "Speichern und Schließen" at bounding box center [1187, 519] width 156 height 25
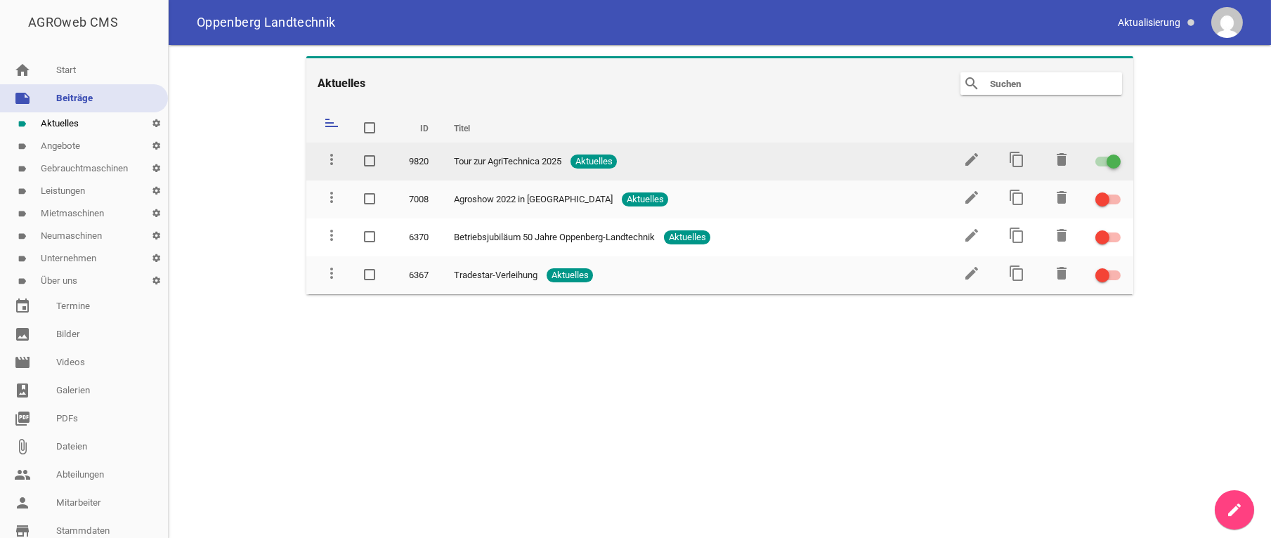
click at [972, 149] on td "edit" at bounding box center [970, 162] width 45 height 38
click at [971, 164] on icon "edit" at bounding box center [971, 159] width 17 height 17
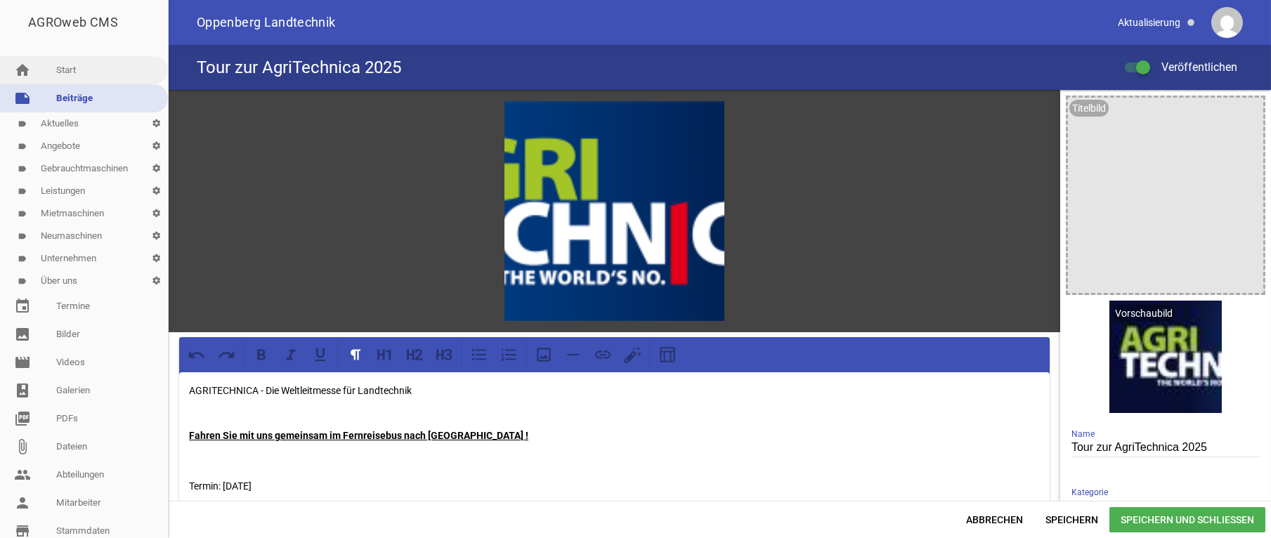
click at [65, 82] on link "home Start" at bounding box center [84, 70] width 168 height 28
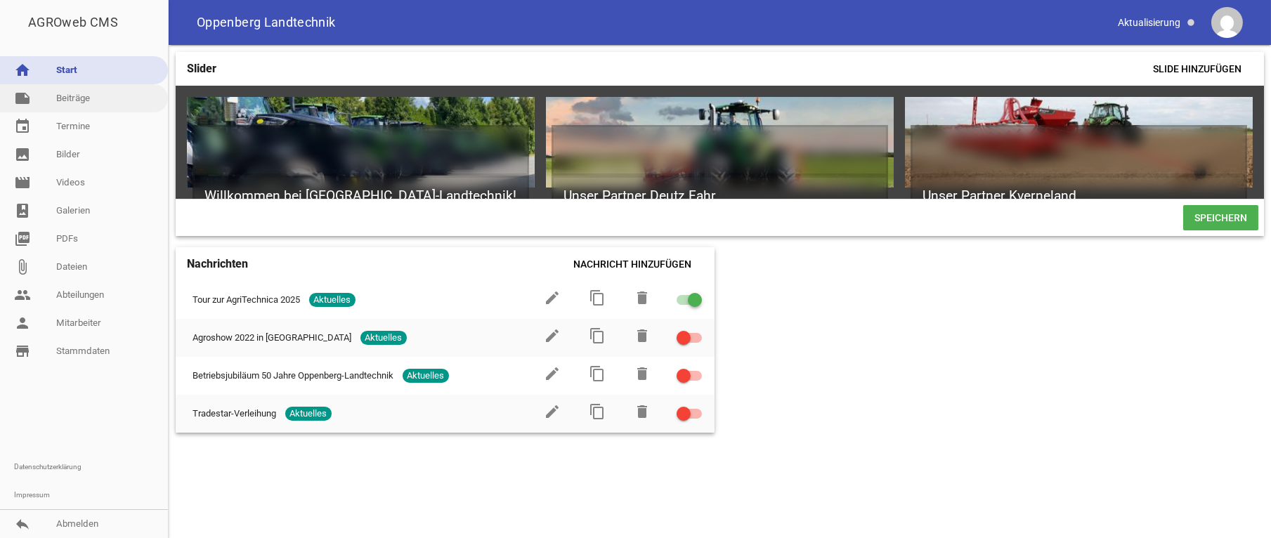
click at [77, 96] on link "note Beiträge" at bounding box center [84, 98] width 168 height 28
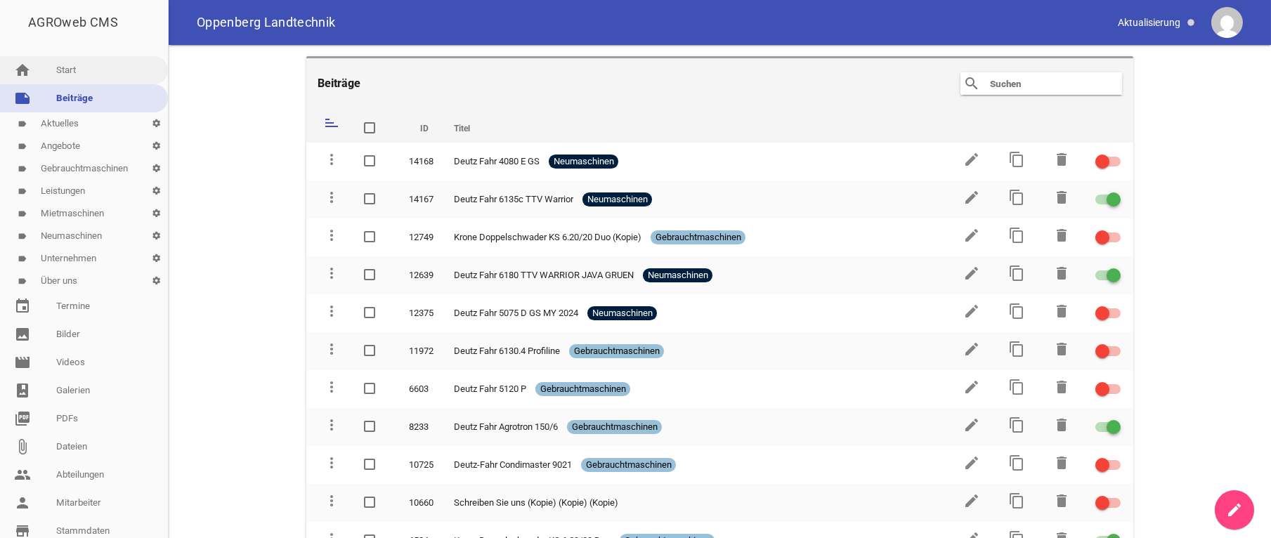
click at [72, 67] on link "home Start" at bounding box center [84, 70] width 168 height 28
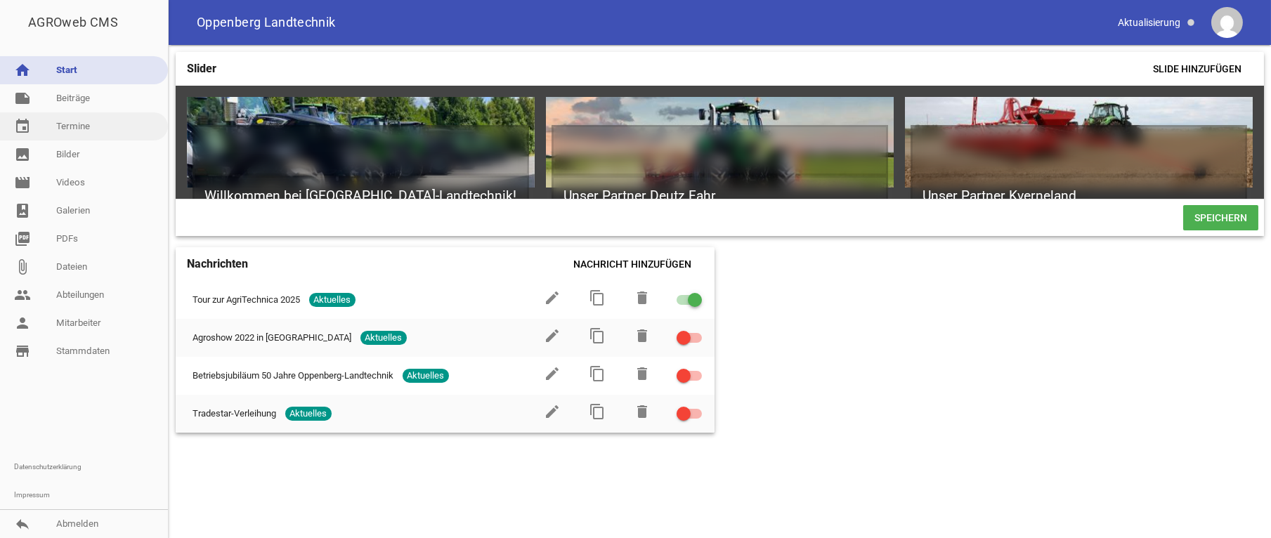
click at [74, 125] on link "event Termine" at bounding box center [84, 126] width 168 height 28
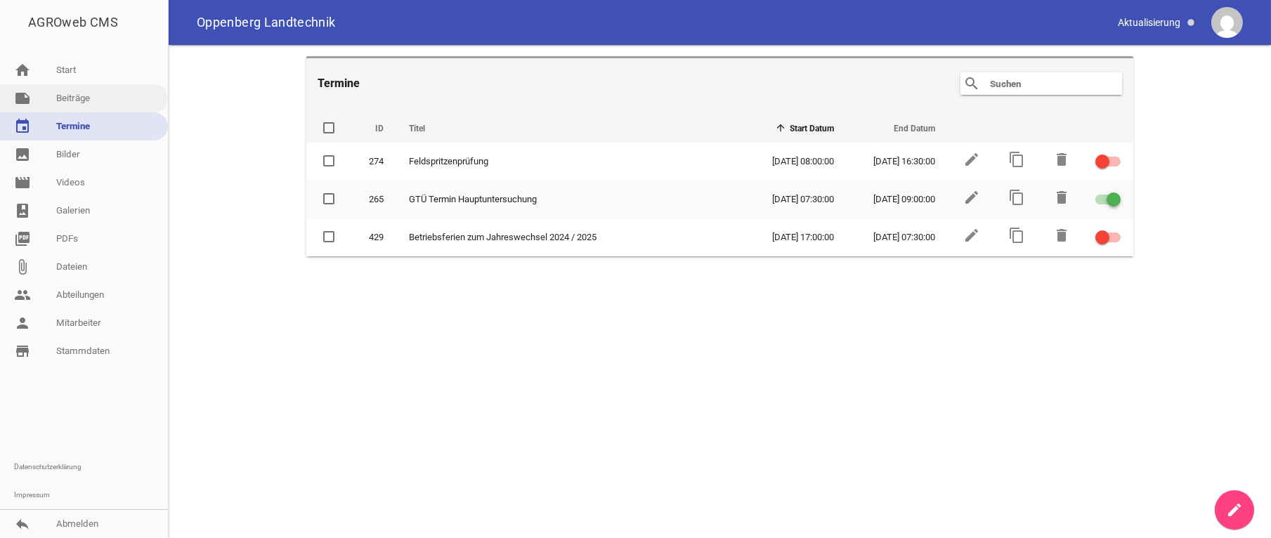
click at [77, 96] on link "note Beiträge" at bounding box center [84, 98] width 168 height 28
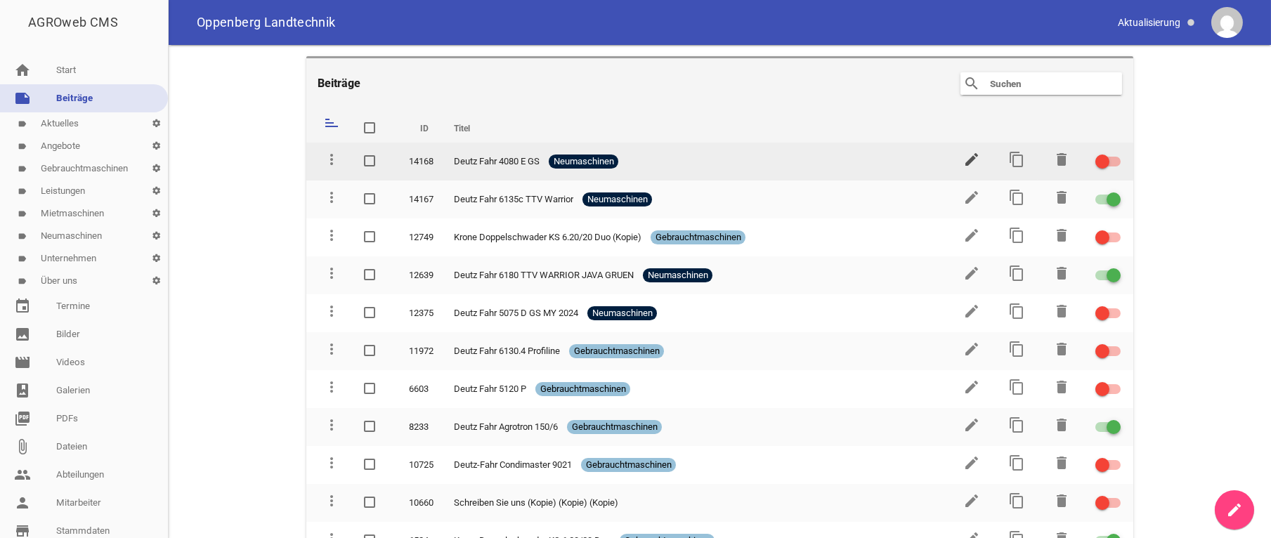
click at [965, 159] on icon "edit" at bounding box center [971, 159] width 17 height 17
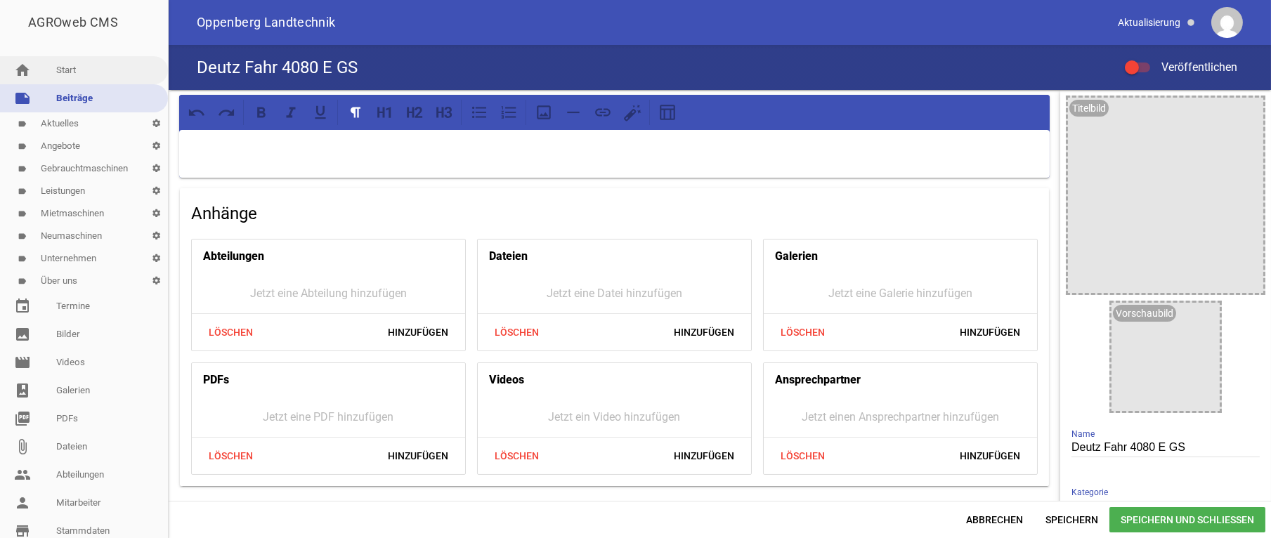
click at [39, 72] on link "home Start" at bounding box center [84, 70] width 168 height 28
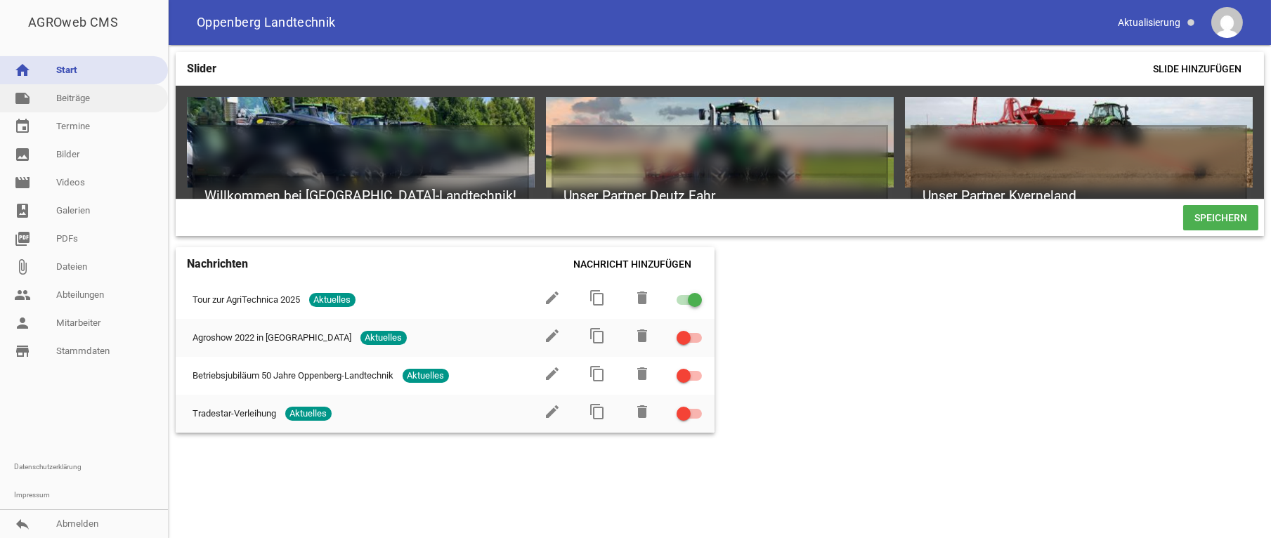
click at [68, 99] on link "note Beiträge" at bounding box center [84, 98] width 168 height 28
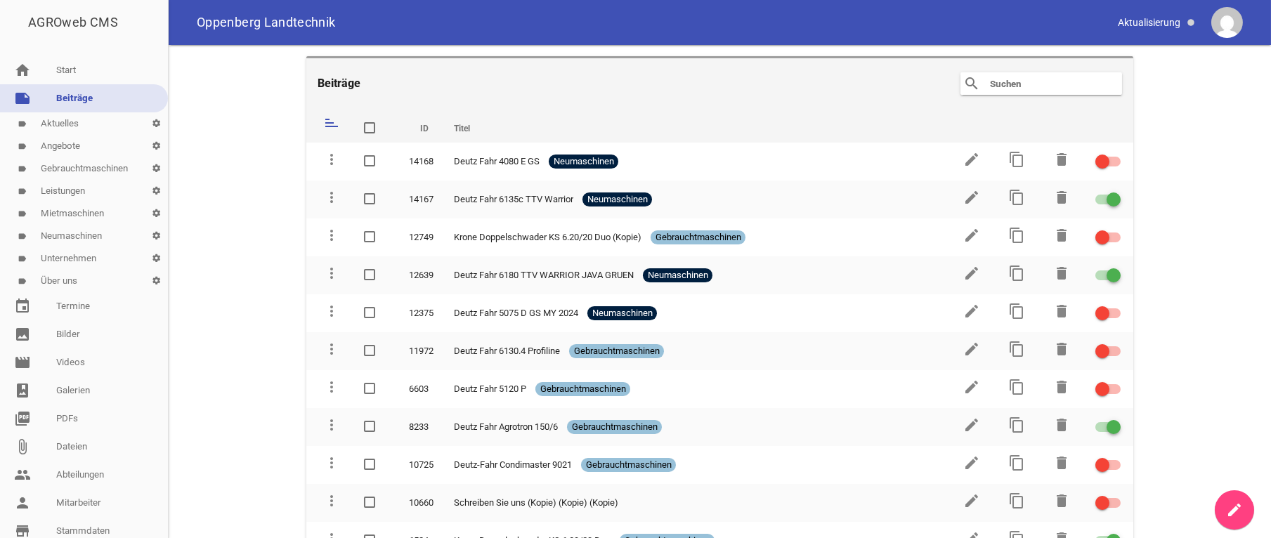
click at [328, 123] on icon "sort" at bounding box center [331, 123] width 17 height 17
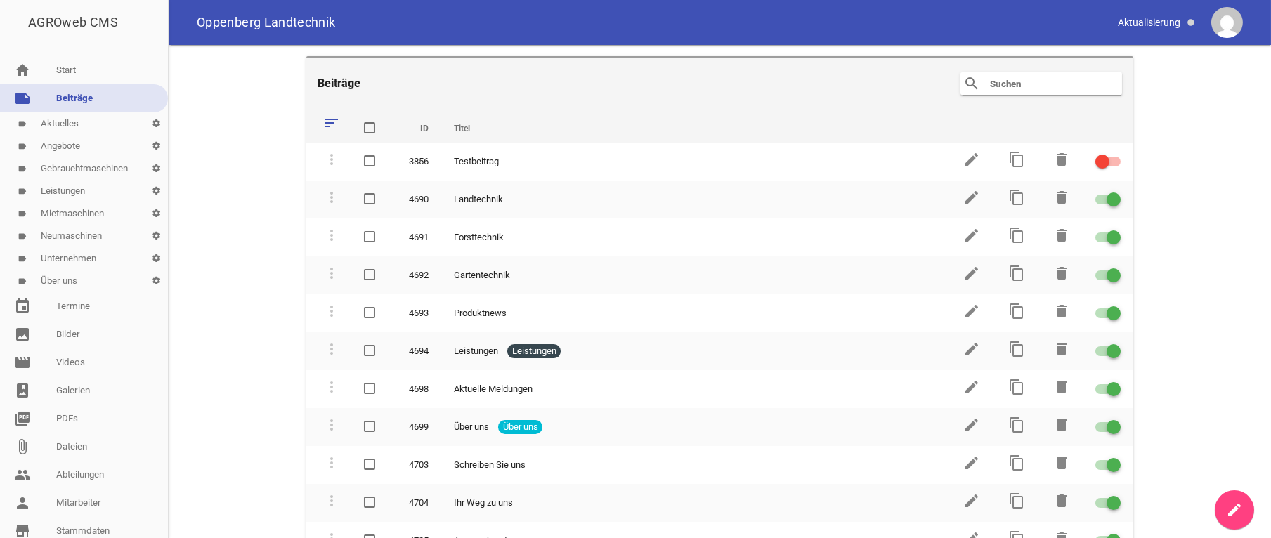
click at [328, 122] on icon "sort" at bounding box center [331, 123] width 17 height 17
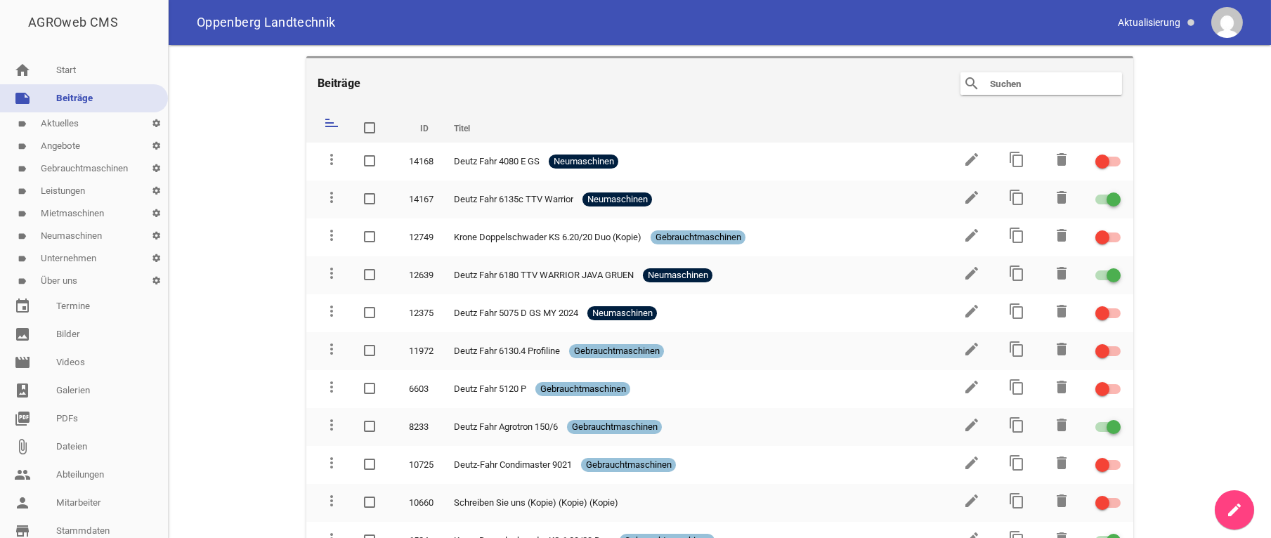
click at [328, 122] on icon "sort" at bounding box center [331, 123] width 17 height 17
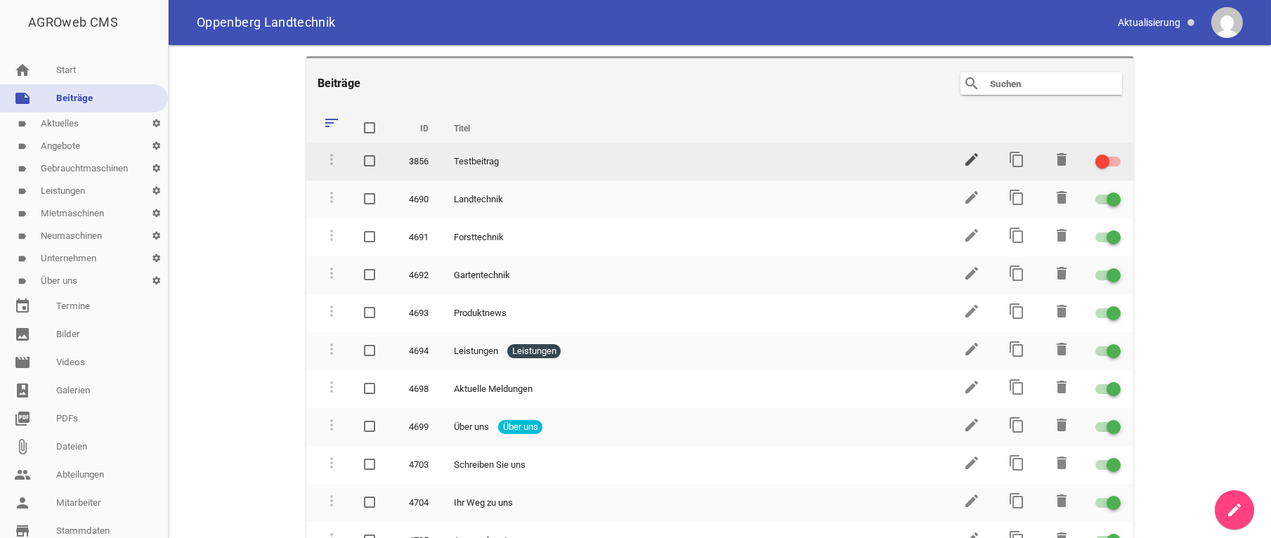
click at [968, 156] on icon "edit" at bounding box center [971, 159] width 17 height 17
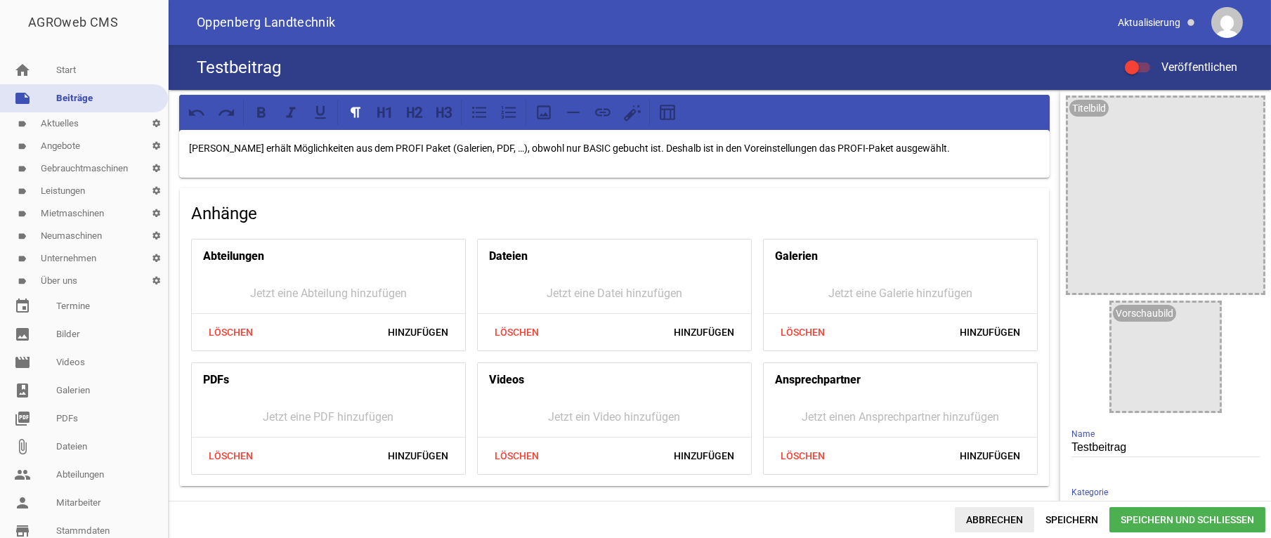
click at [984, 520] on span "Abbrechen" at bounding box center [994, 519] width 79 height 25
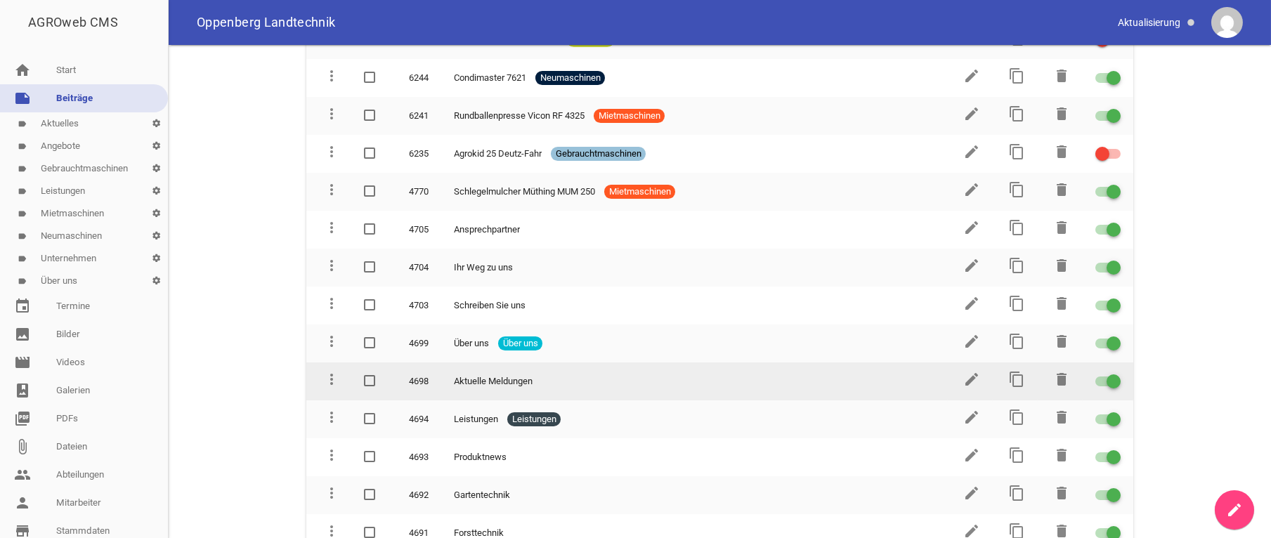
scroll to position [1672, 0]
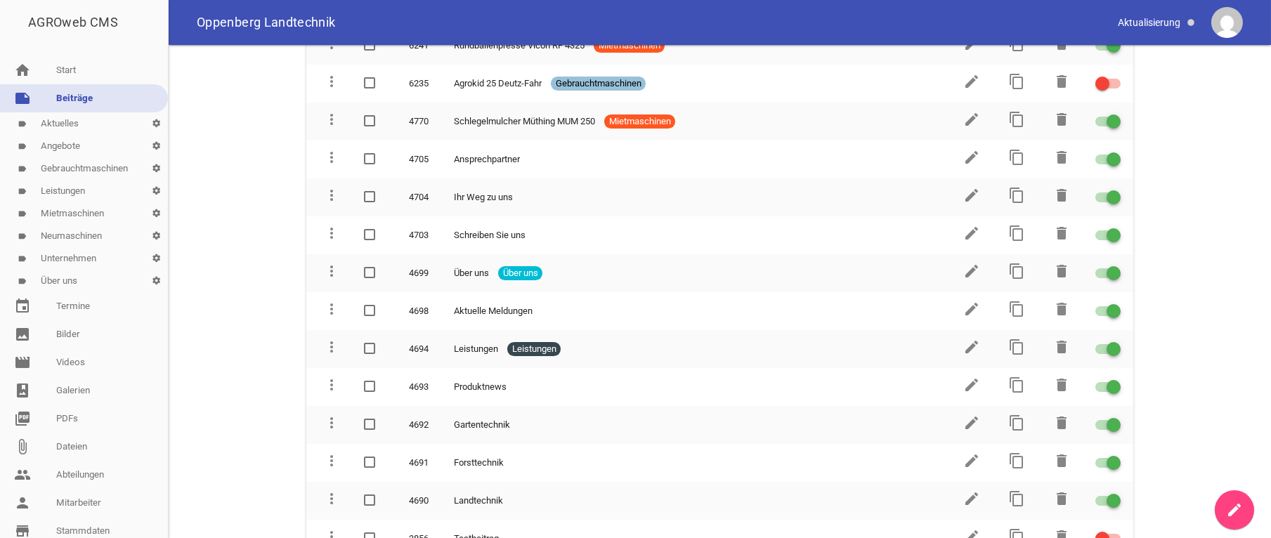
click at [75, 126] on link "label Aktuelles settings" at bounding box center [84, 123] width 168 height 22
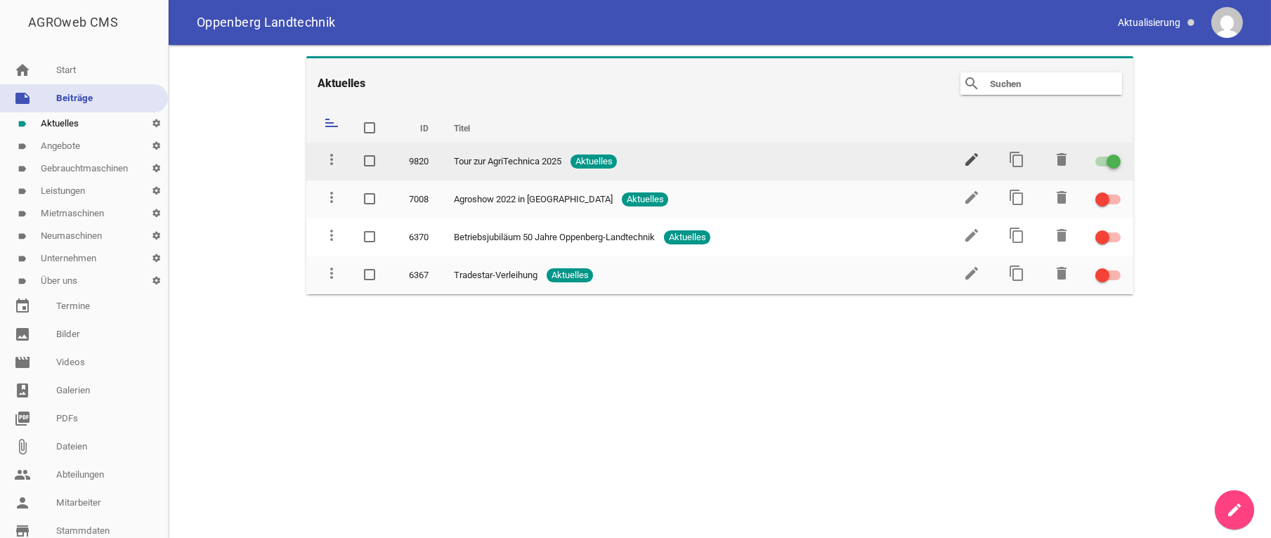
click at [978, 157] on icon "edit" at bounding box center [971, 159] width 17 height 17
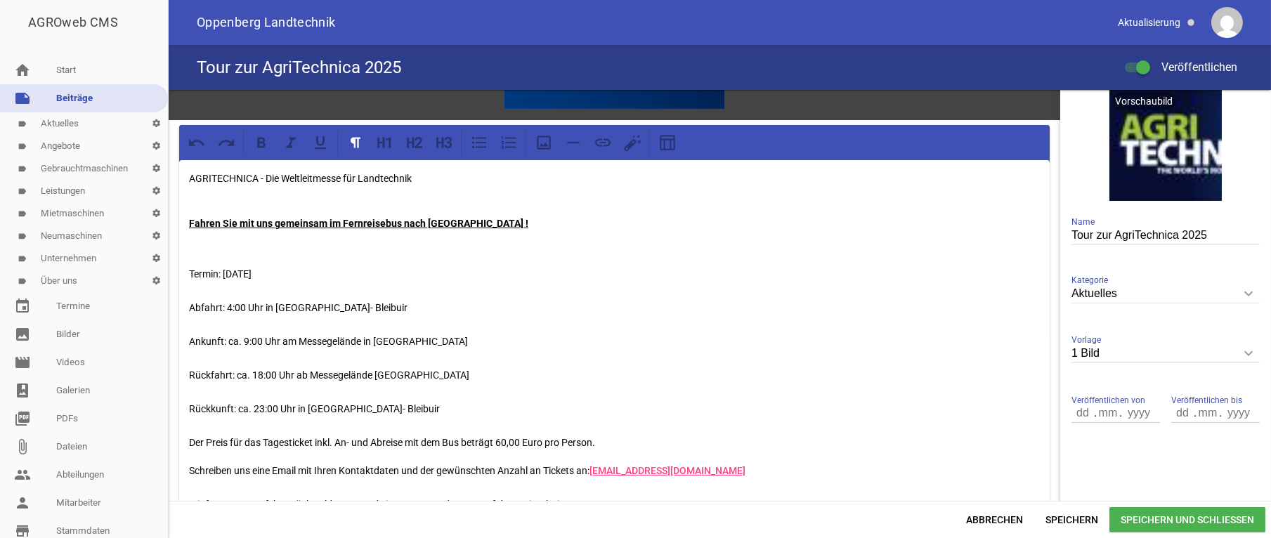
scroll to position [282, 0]
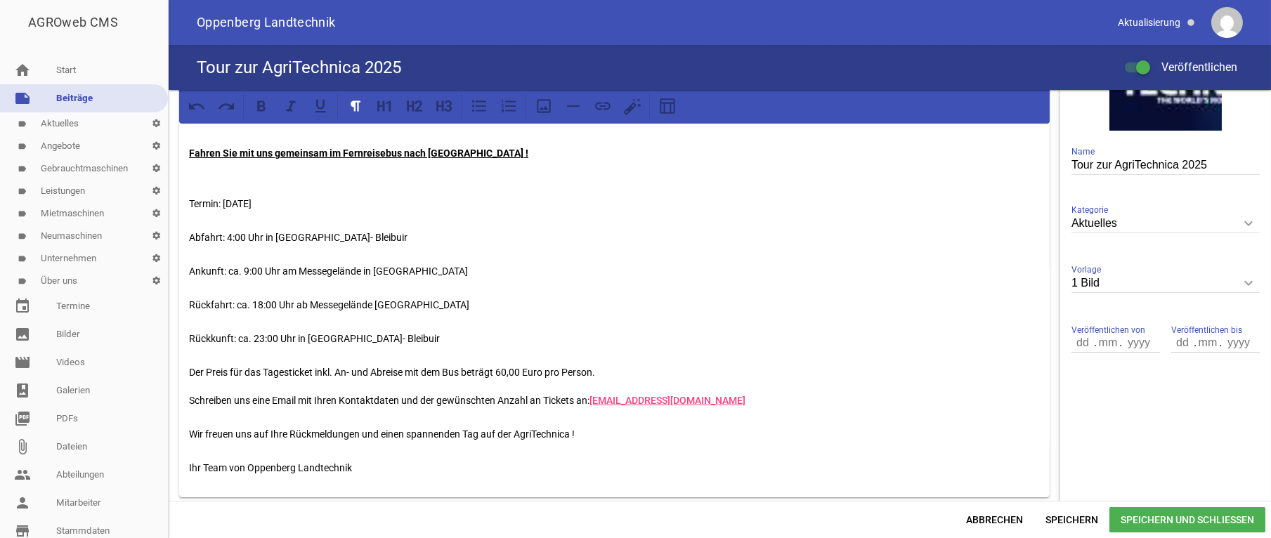
click at [807, 401] on p "Schreiben uns eine Email mit Ihren Kontaktdaten und der gewünschten Anzahl an T…" at bounding box center [614, 434] width 851 height 84
click at [1199, 511] on span "Speichern und Schließen" at bounding box center [1187, 519] width 156 height 25
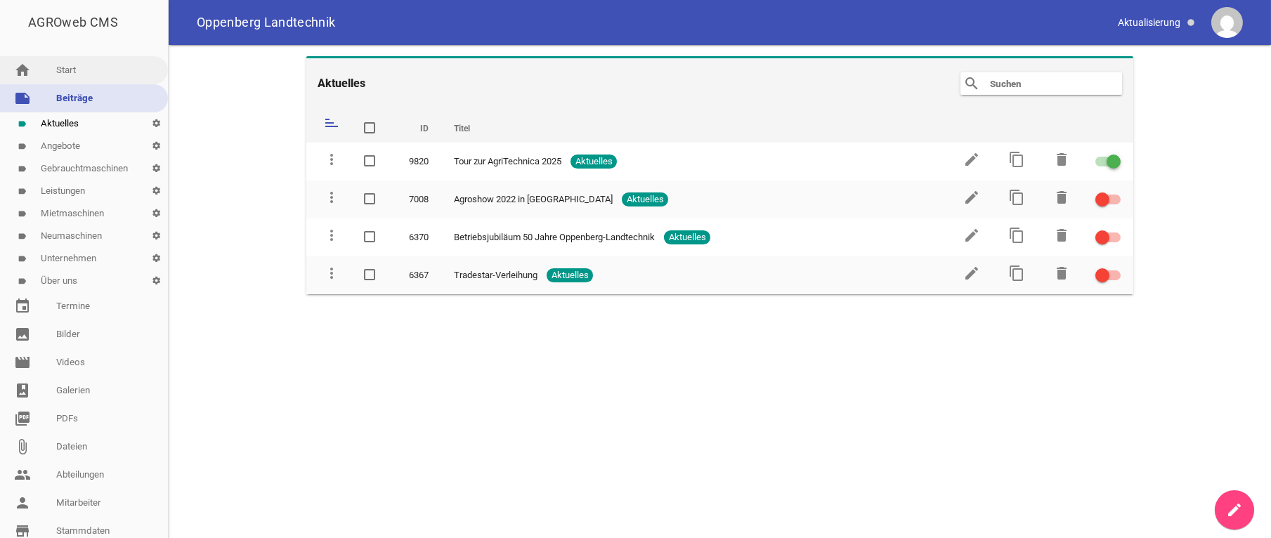
click at [81, 68] on link "home Start" at bounding box center [84, 70] width 168 height 28
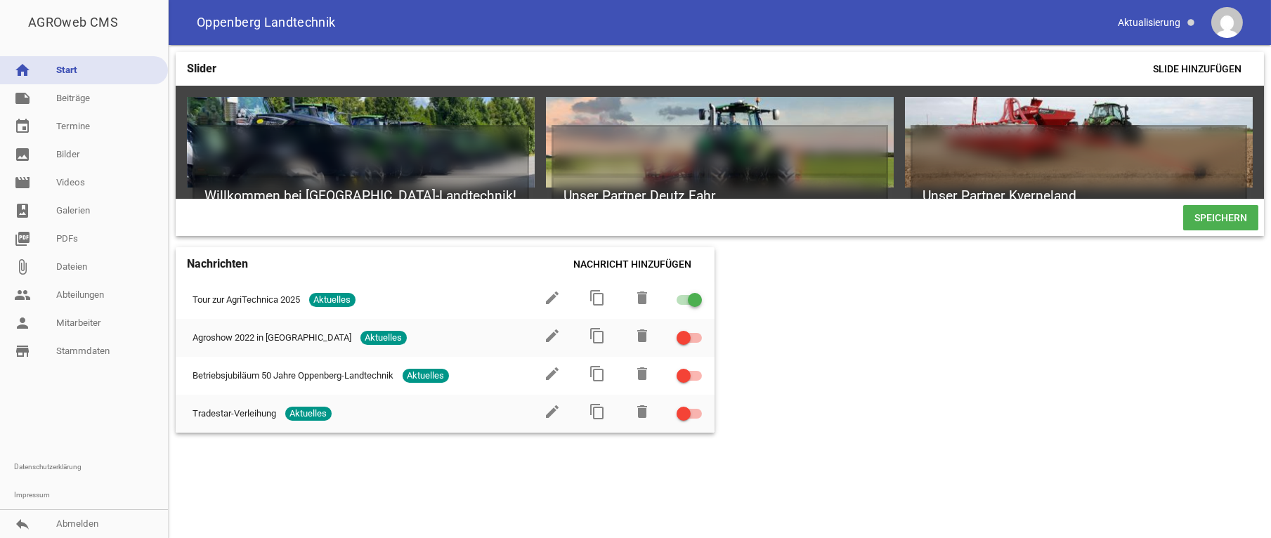
click at [332, 511] on div "Slider Slide hinzufügen Willkommen bei [GEOGRAPHIC_DATA]-Landtechnik! games del…" at bounding box center [720, 291] width 1102 height 493
